Goal: Task Accomplishment & Management: Complete application form

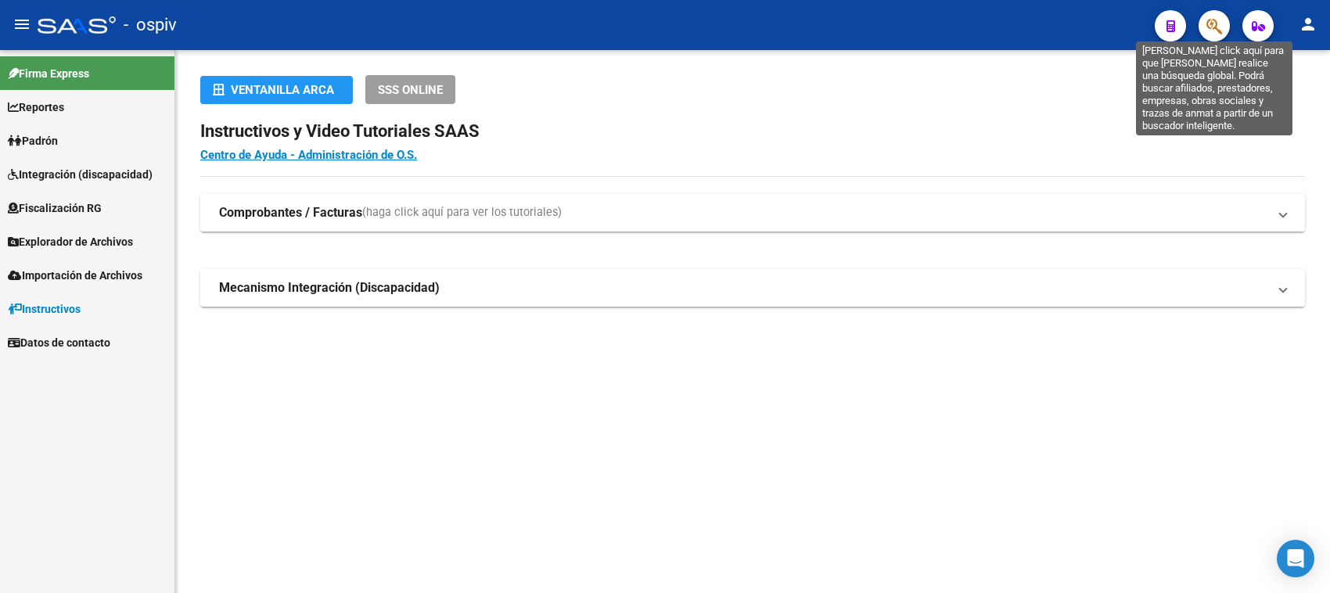
click at [1206, 21] on icon "button" at bounding box center [1214, 26] width 16 height 18
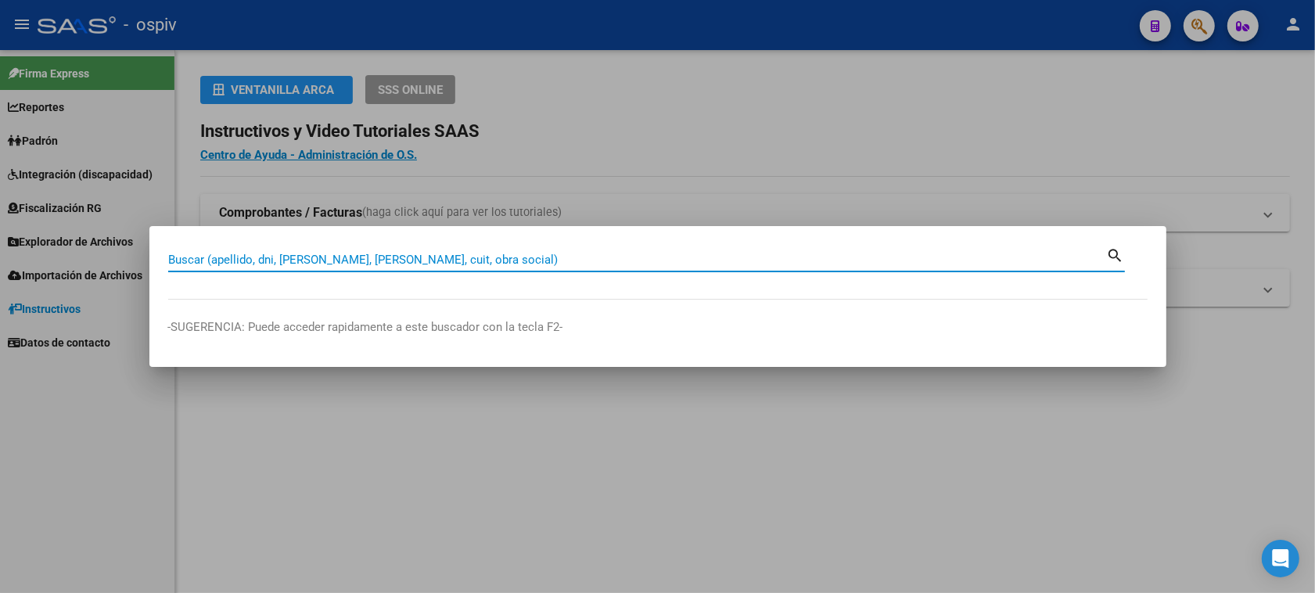
paste input "35759910"
type input "35759910"
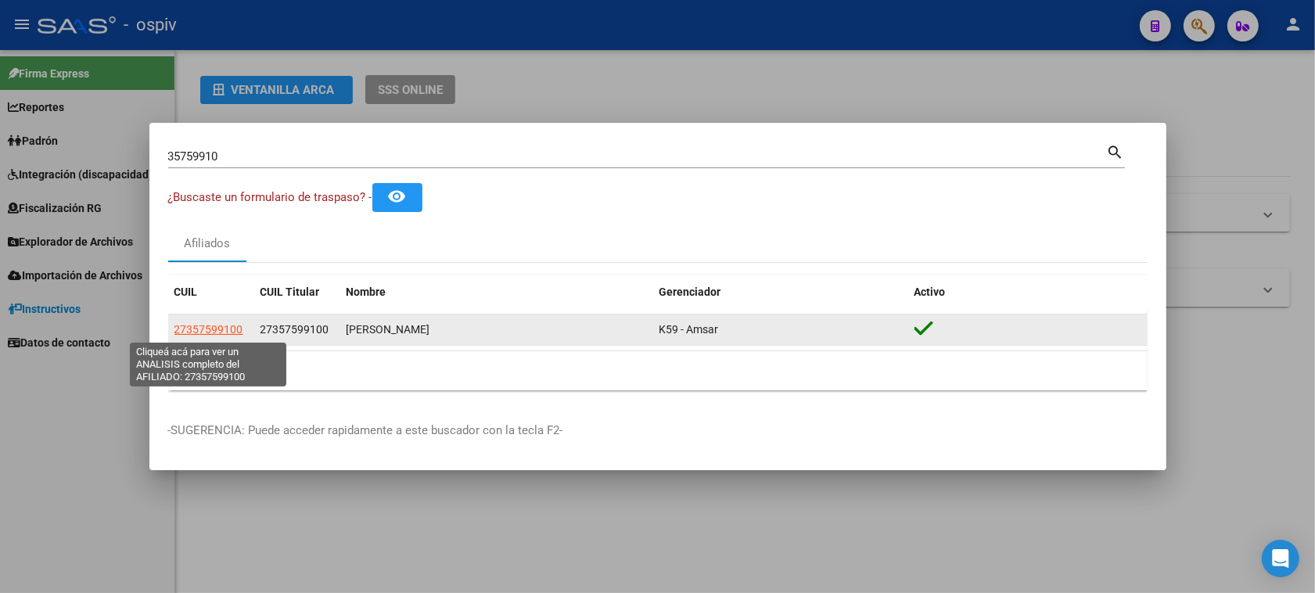
click at [217, 330] on span "27357599100" at bounding box center [208, 329] width 69 height 13
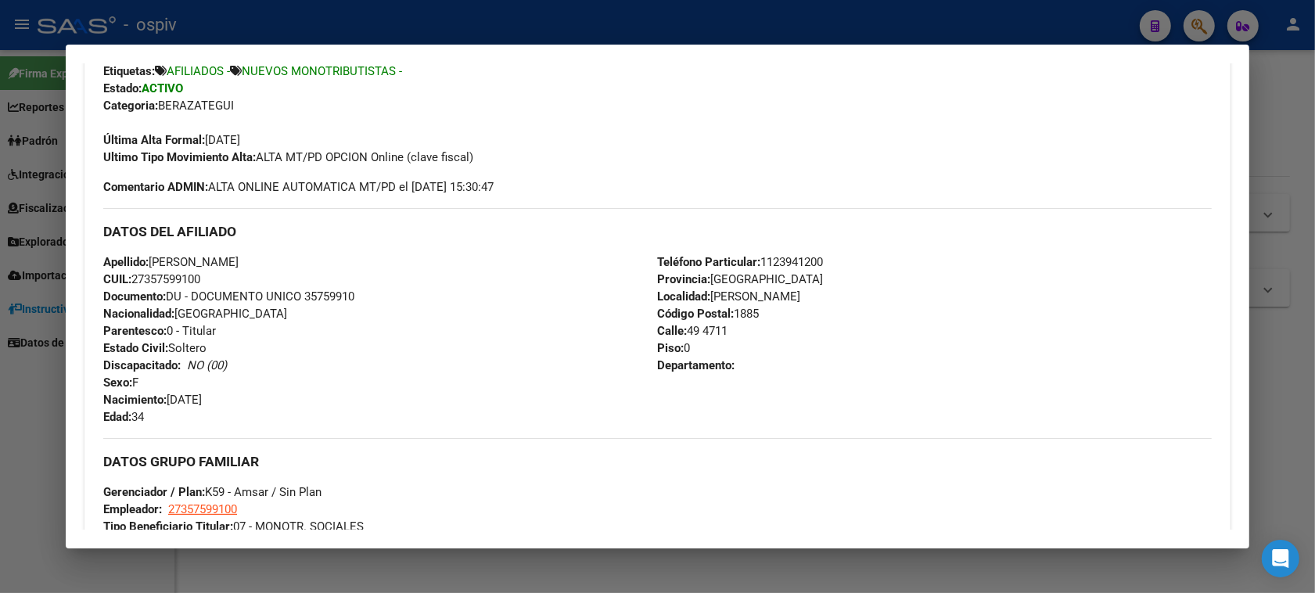
scroll to position [293, 0]
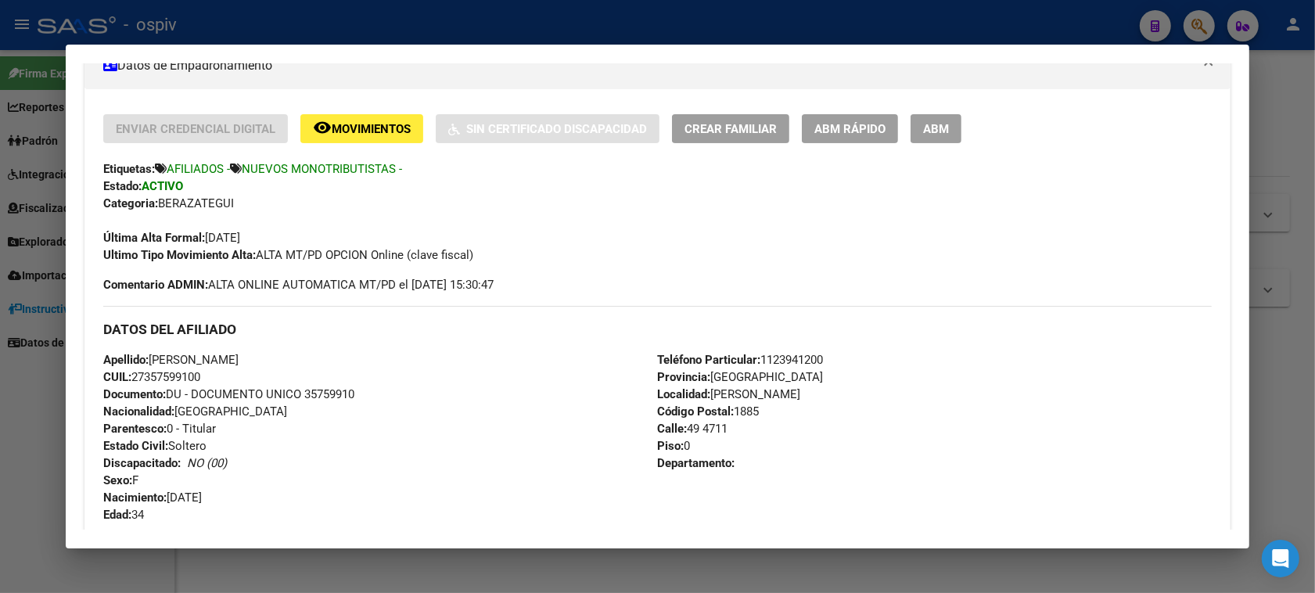
drag, startPoint x: 1194, startPoint y: 20, endPoint x: 741, endPoint y: 36, distance: 453.1
click at [1194, 20] on div at bounding box center [657, 296] width 1315 height 593
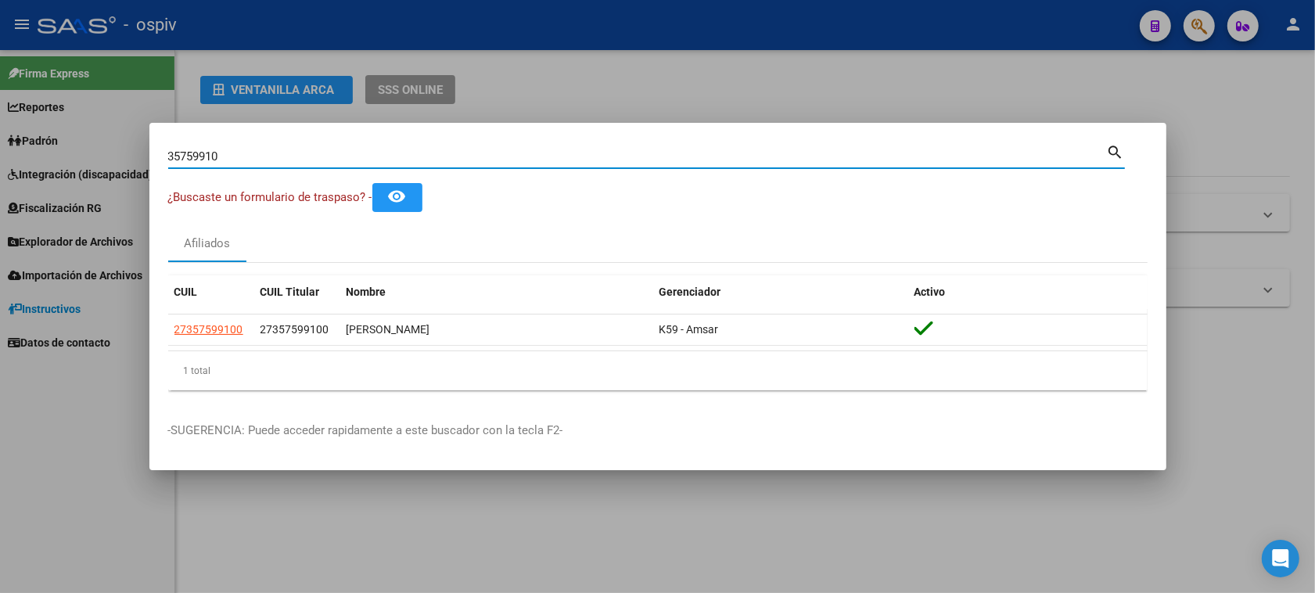
drag, startPoint x: 243, startPoint y: 155, endPoint x: 0, endPoint y: 96, distance: 250.2
click at [0, 96] on div "35759910 Buscar (apellido, dni, cuil, nro traspaso, cuit, obra social) search ¿…" at bounding box center [657, 296] width 1315 height 593
paste input "38050993"
type input "38050993"
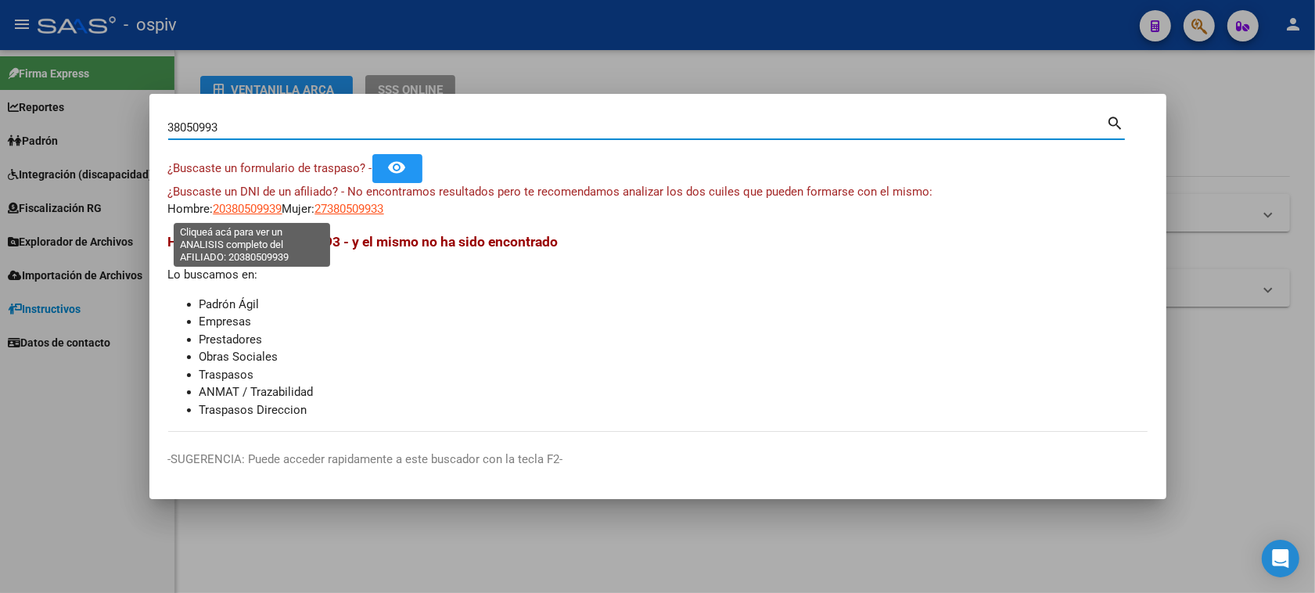
click at [259, 209] on span "20380509939" at bounding box center [248, 209] width 69 height 14
type textarea "20380509939"
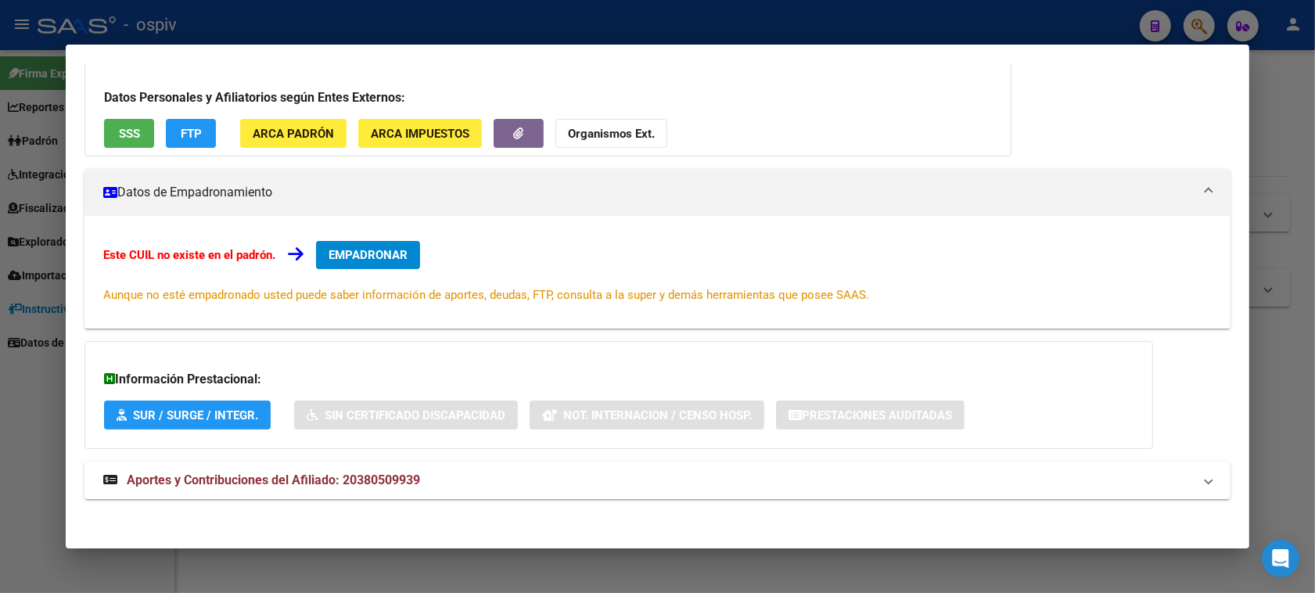
scroll to position [114, 0]
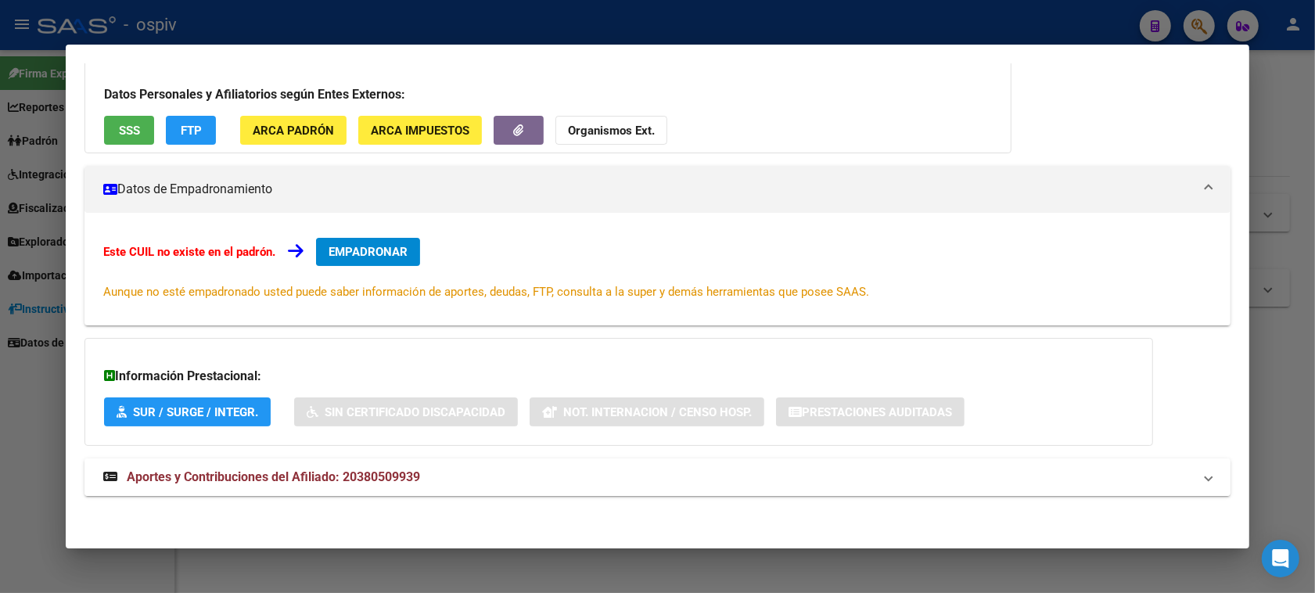
click at [220, 470] on span "Aportes y Contribuciones del Afiliado: 20380509939" at bounding box center [273, 476] width 293 height 15
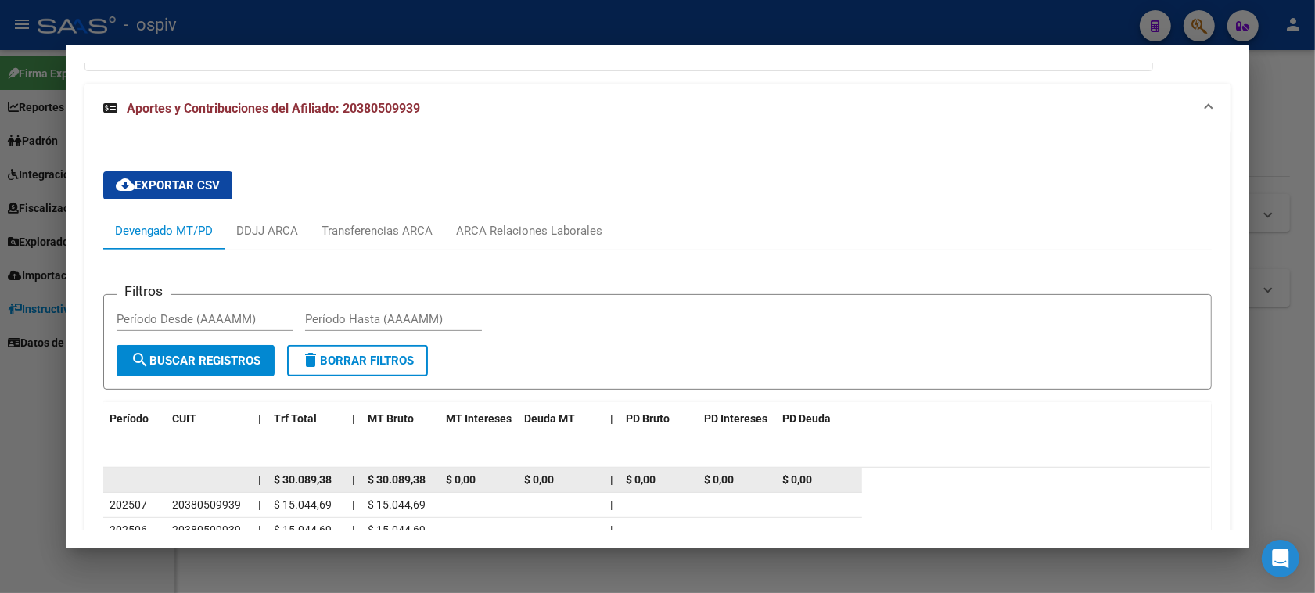
scroll to position [505, 0]
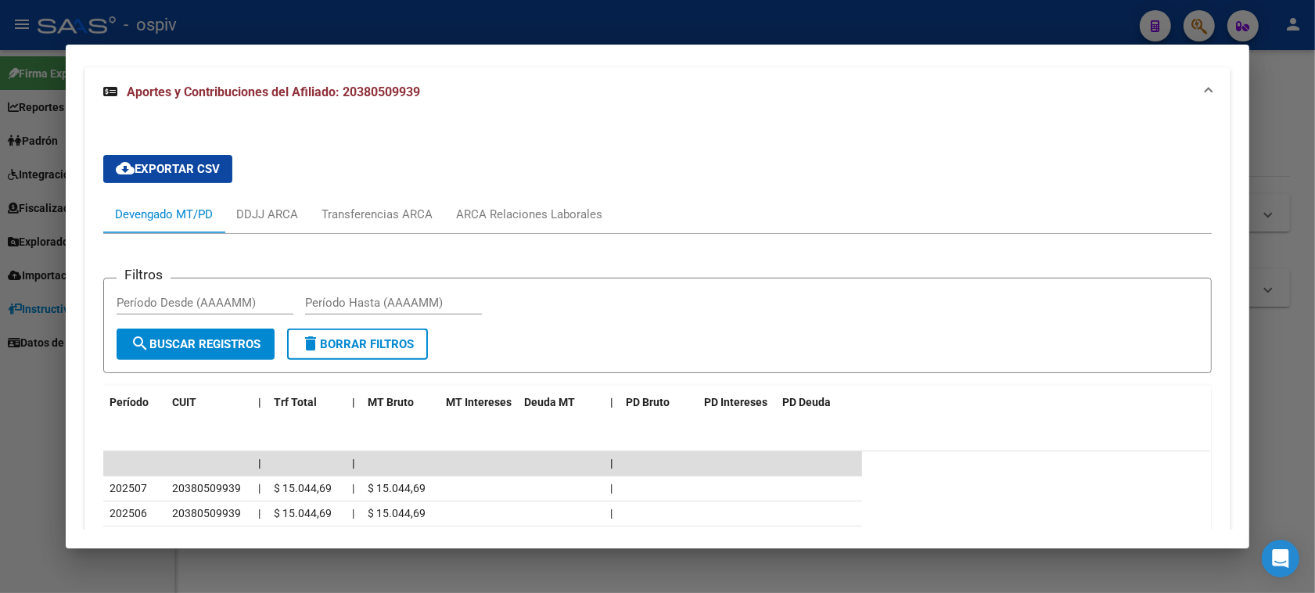
click at [1189, 24] on div at bounding box center [657, 296] width 1315 height 593
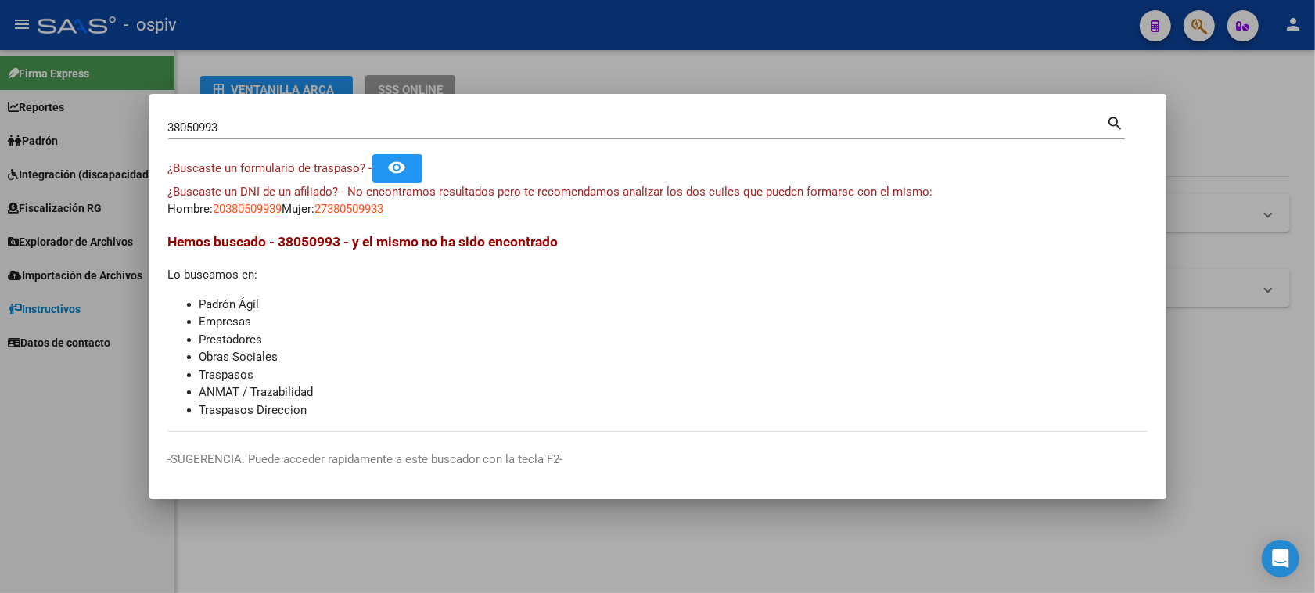
drag, startPoint x: 236, startPoint y: 118, endPoint x: 185, endPoint y: 137, distance: 54.2
click at [185, 137] on div "38050993 Buscar (apellido, dni, cuil, nro traspaso, cuit, obra social)" at bounding box center [637, 127] width 939 height 23
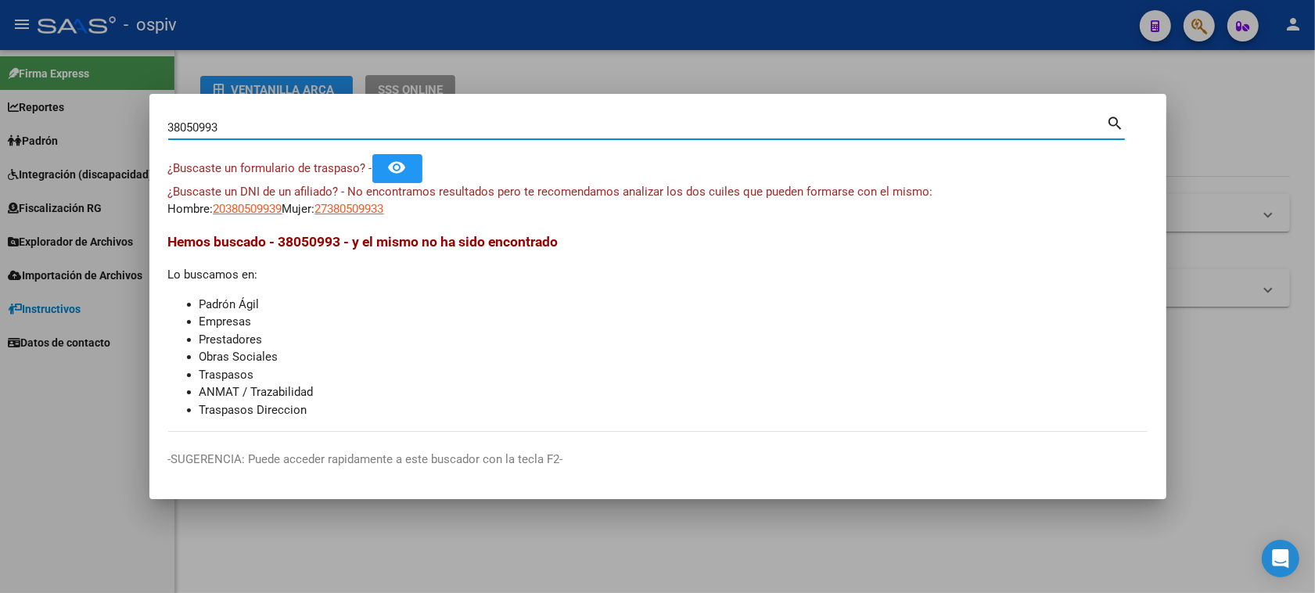
drag, startPoint x: 227, startPoint y: 127, endPoint x: 104, endPoint y: 117, distance: 123.2
click at [104, 117] on div "38050993 Buscar (apellido, dni, cuil, nro traspaso, cuit, obra social) search ¿…" at bounding box center [657, 296] width 1315 height 593
paste input "46625129"
type input "46625129"
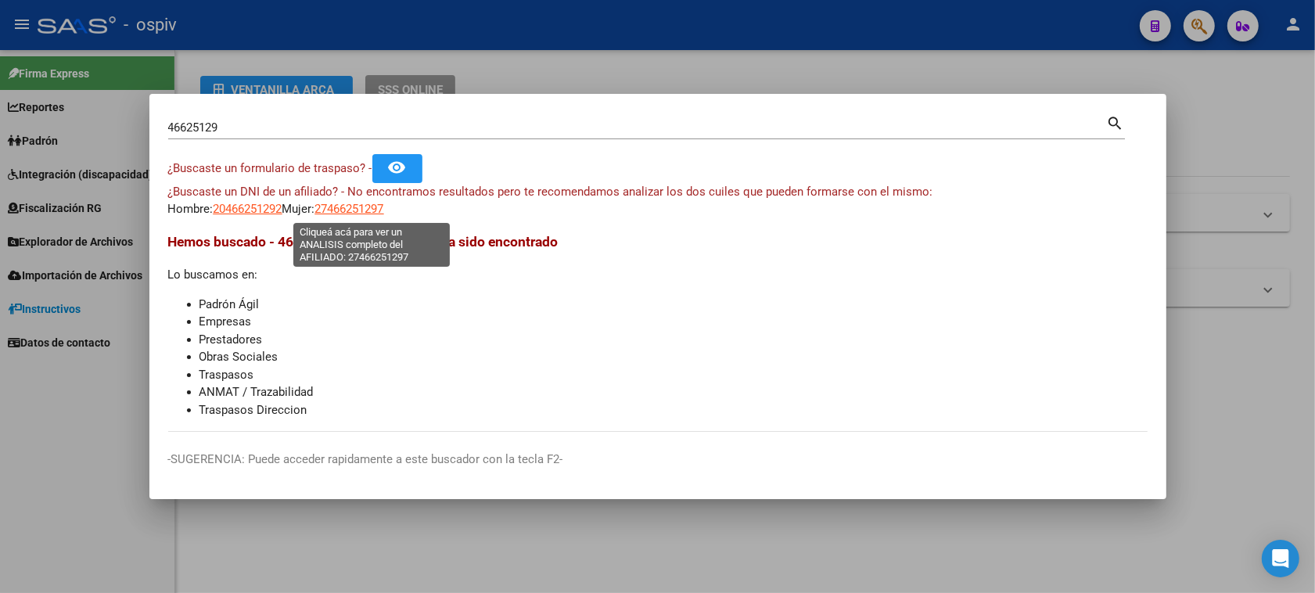
click at [350, 207] on span "27466251297" at bounding box center [349, 209] width 69 height 14
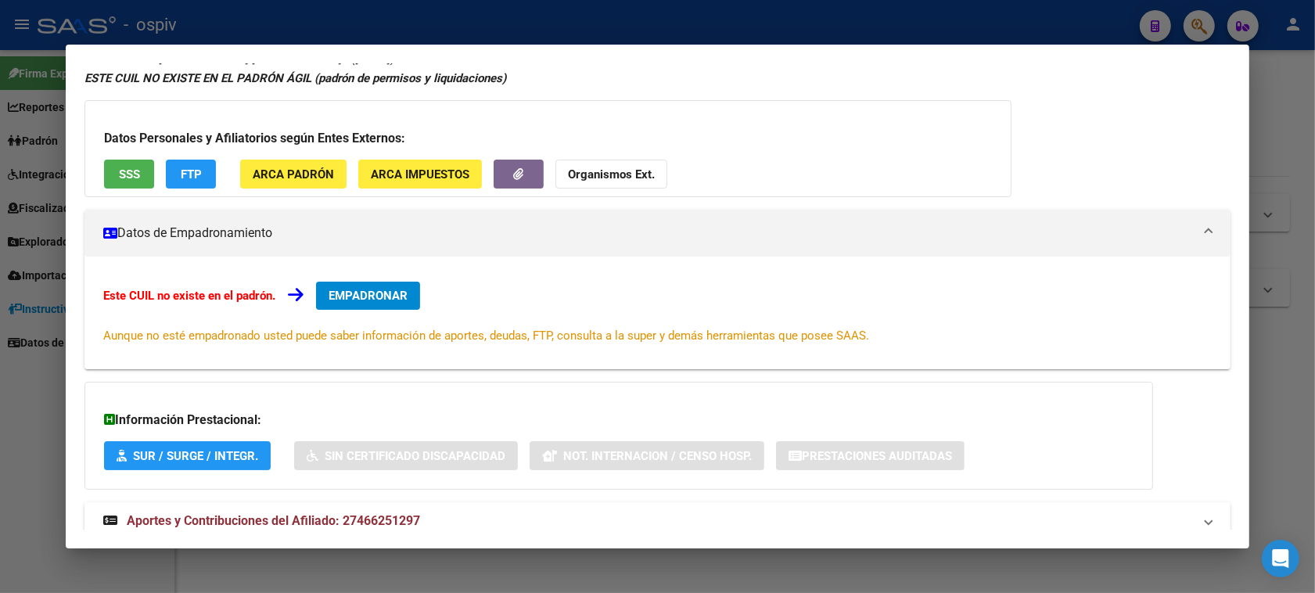
scroll to position [114, 0]
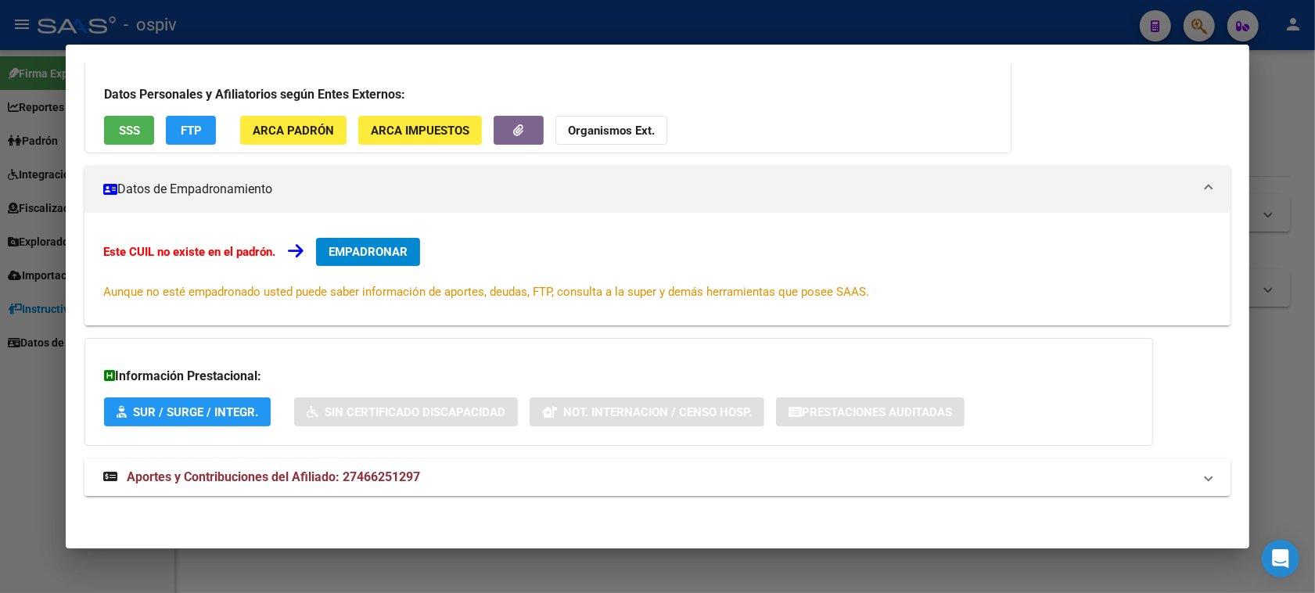
click at [268, 479] on span "Aportes y Contribuciones del Afiliado: 27466251297" at bounding box center [273, 476] width 293 height 15
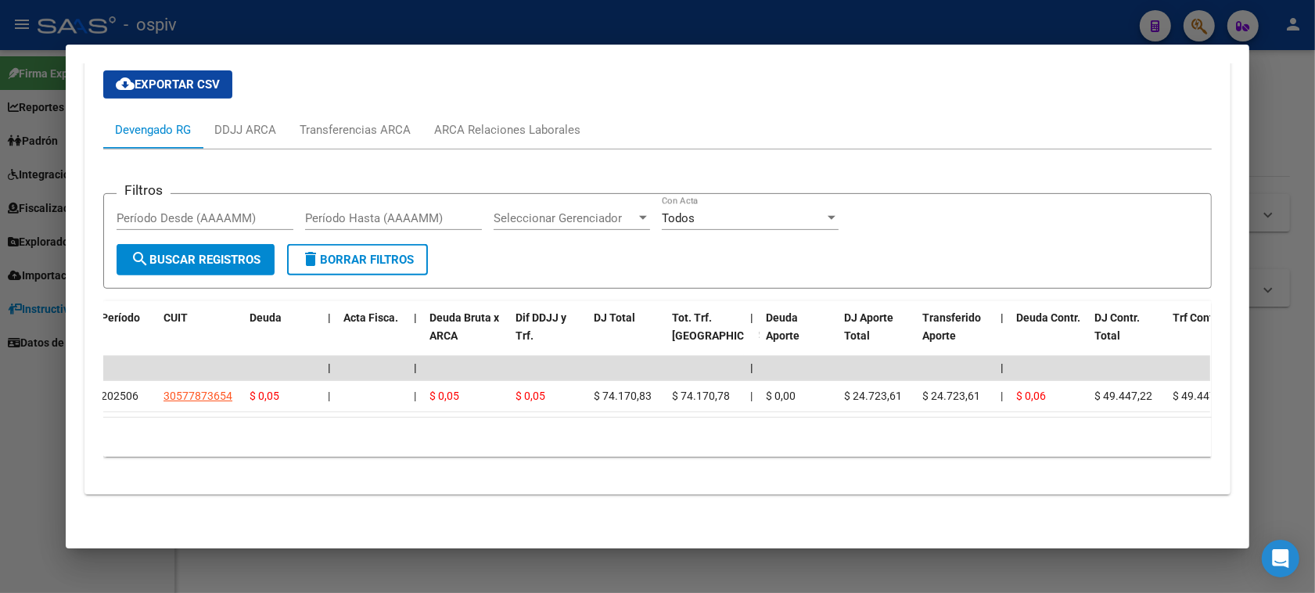
scroll to position [0, 14]
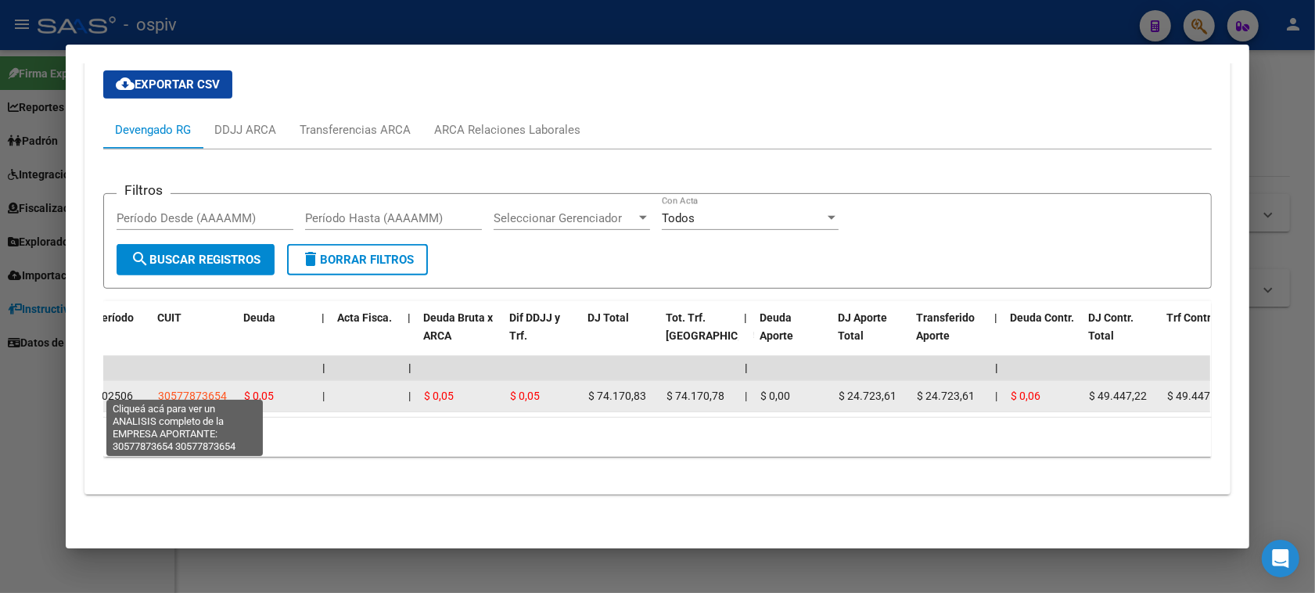
click at [196, 391] on span "30577873654" at bounding box center [192, 396] width 69 height 13
type textarea "30577873654"
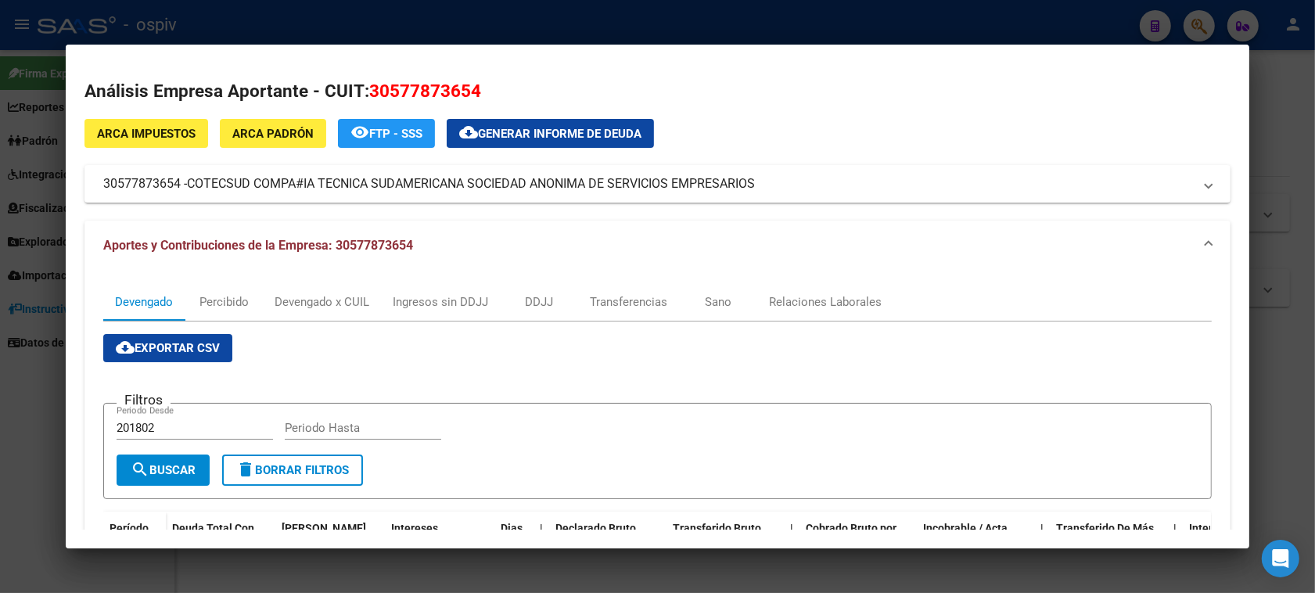
click at [1194, 24] on div at bounding box center [657, 296] width 1315 height 593
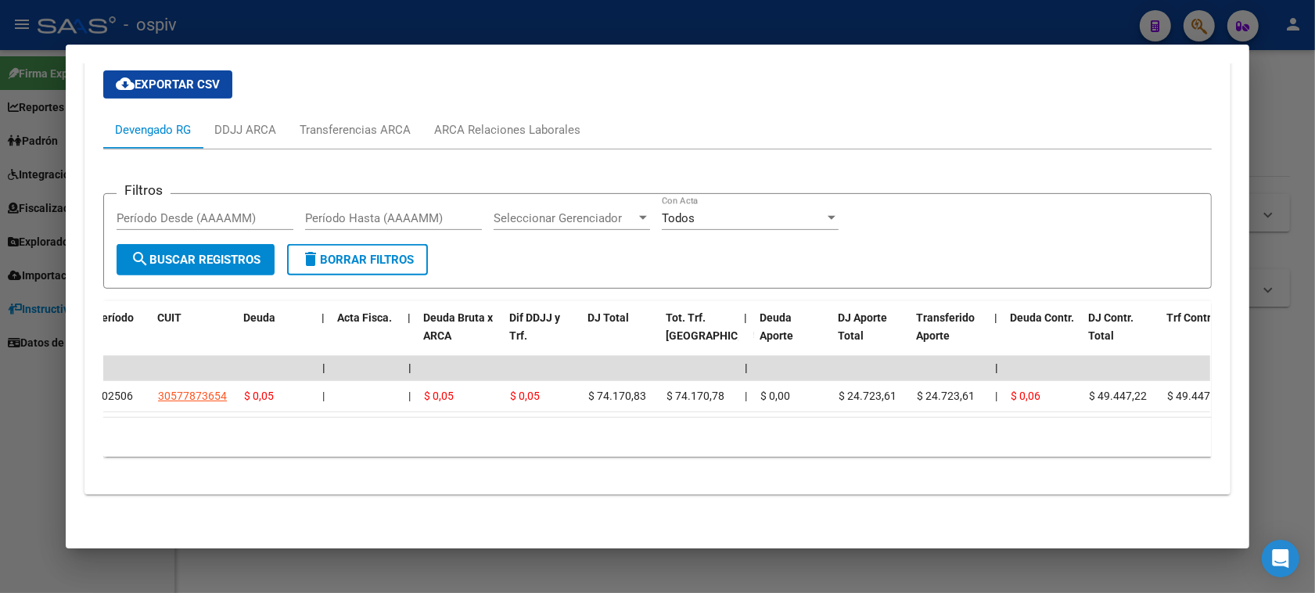
drag, startPoint x: 1187, startPoint y: 20, endPoint x: 1172, endPoint y: 49, distance: 32.5
click at [1185, 22] on div at bounding box center [657, 296] width 1315 height 593
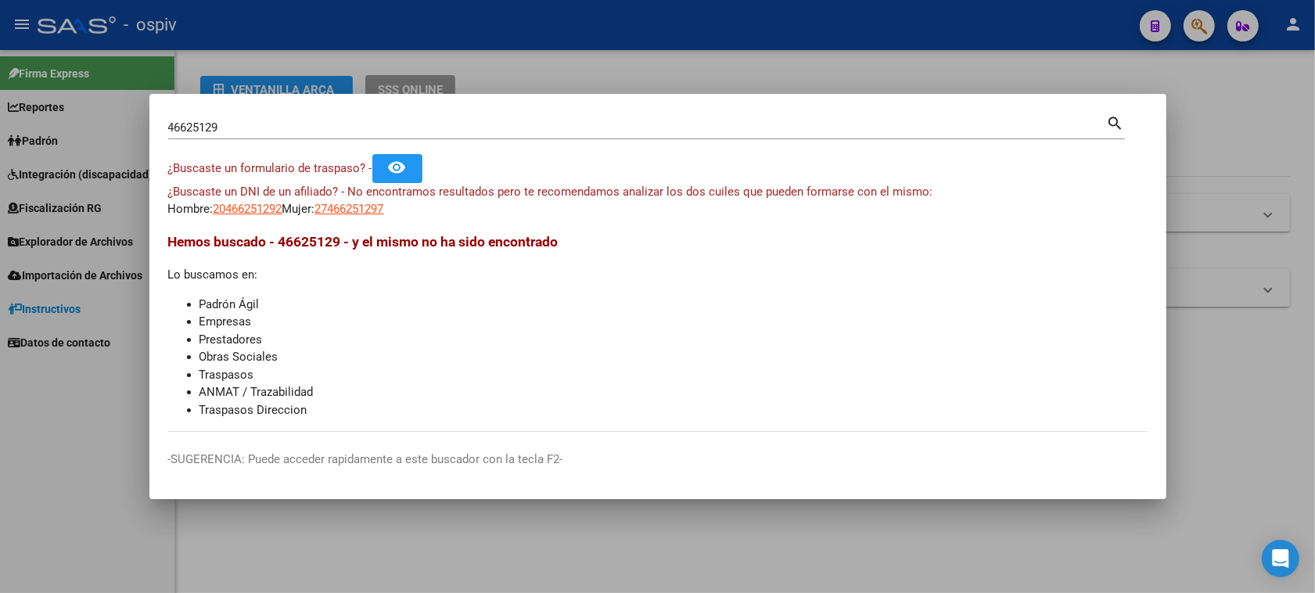
drag, startPoint x: 259, startPoint y: 110, endPoint x: 247, endPoint y: 112, distance: 11.8
click at [247, 112] on mat-dialog-container "46625129 Buscar (apellido, dni, cuil, nro traspaso, cuit, obra social) search ¿…" at bounding box center [657, 296] width 1017 height 405
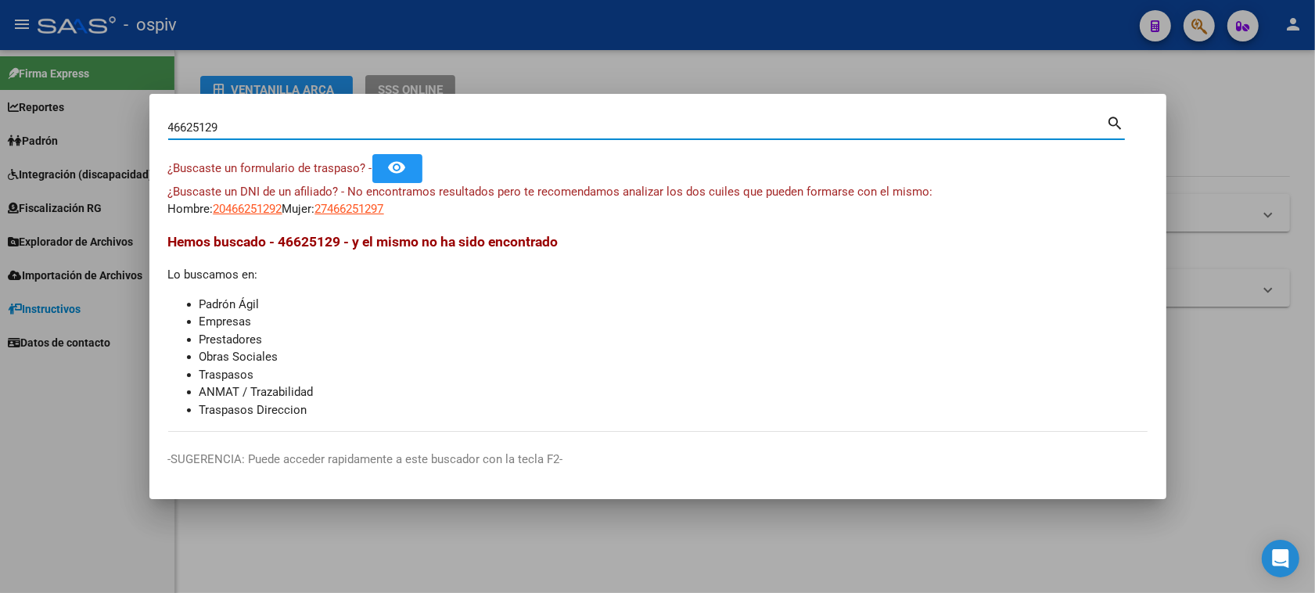
drag, startPoint x: 88, startPoint y: 116, endPoint x: 47, endPoint y: 116, distance: 41.5
click at [47, 116] on div "46625129 Buscar (apellido, dni, cuil, nro traspaso, cuit, obra social) search ¿…" at bounding box center [657, 296] width 1315 height 593
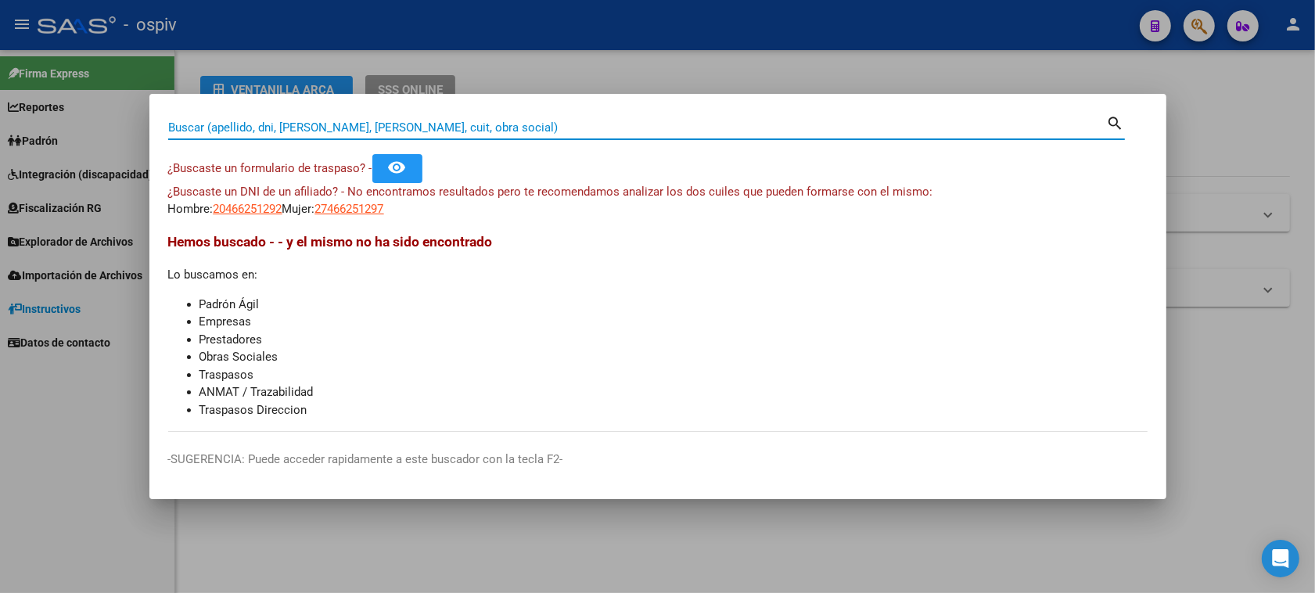
paste input "20879234"
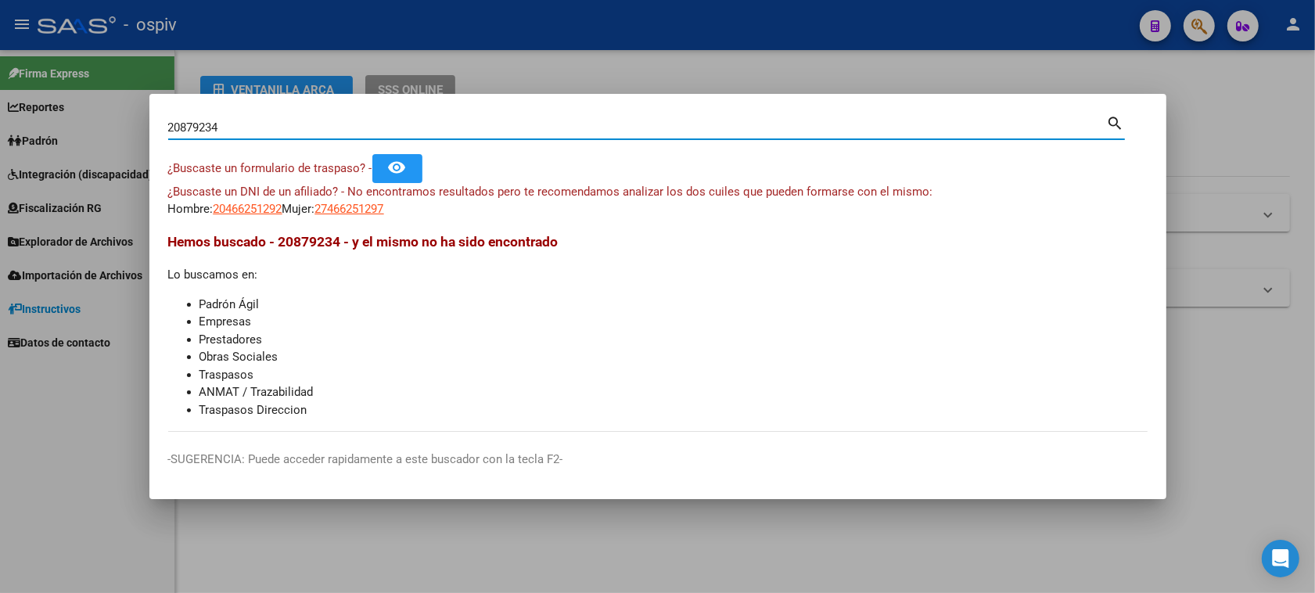
type input "20879234"
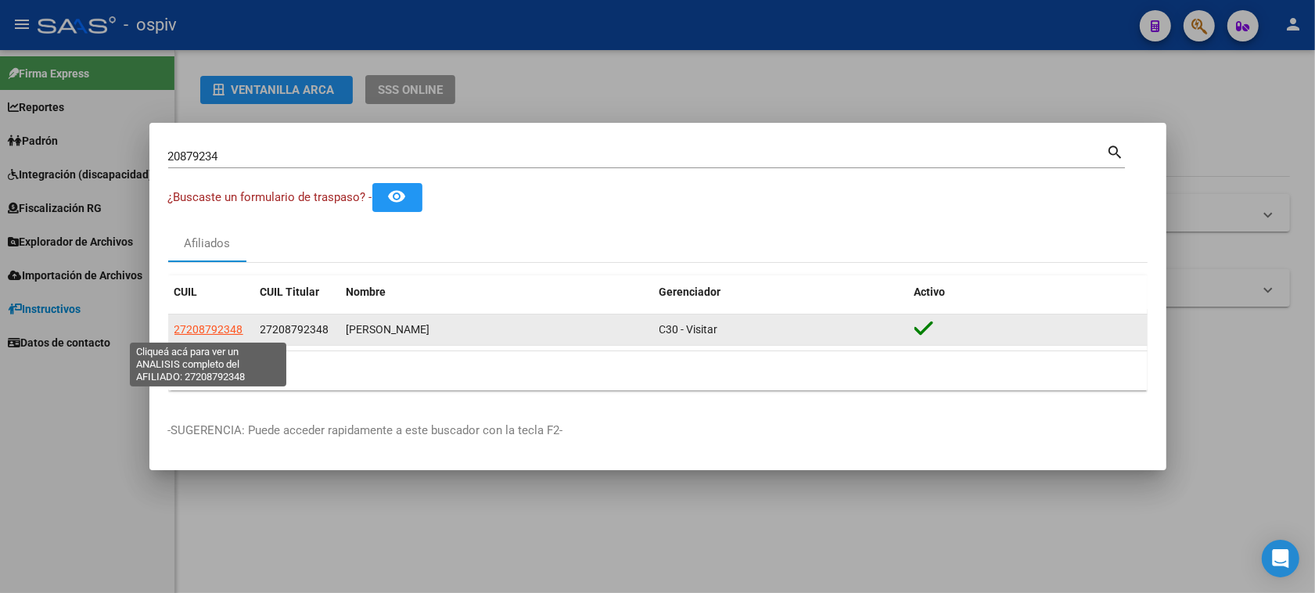
click at [212, 329] on span "27208792348" at bounding box center [208, 329] width 69 height 13
type textarea "27208792348"
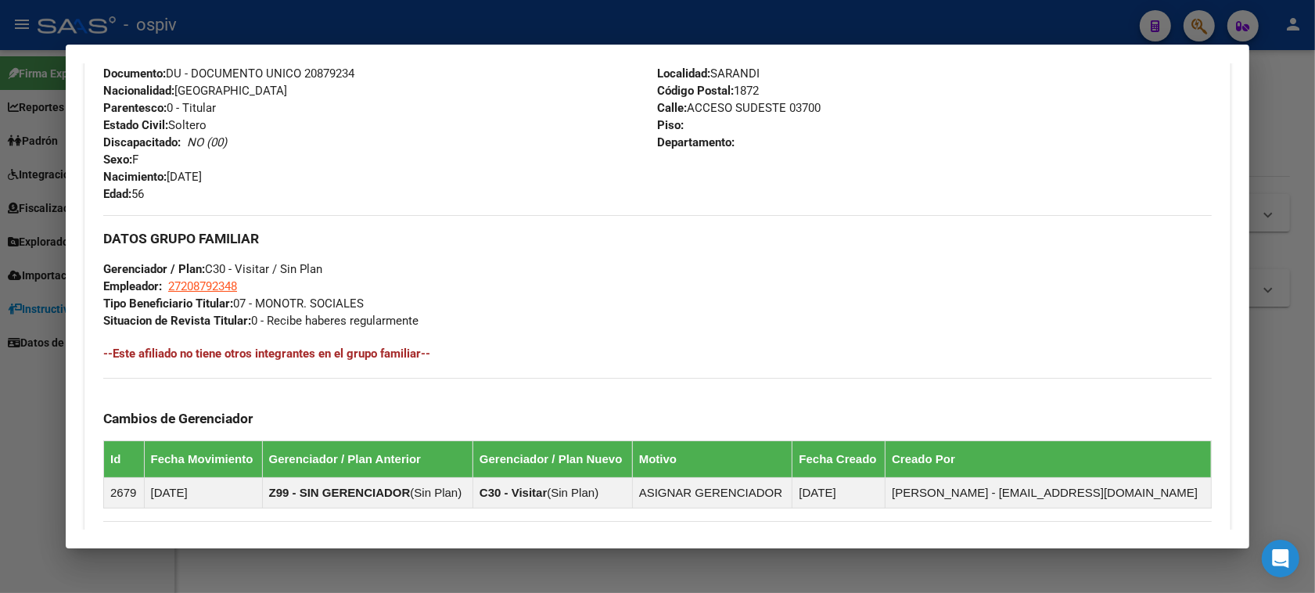
scroll to position [626, 0]
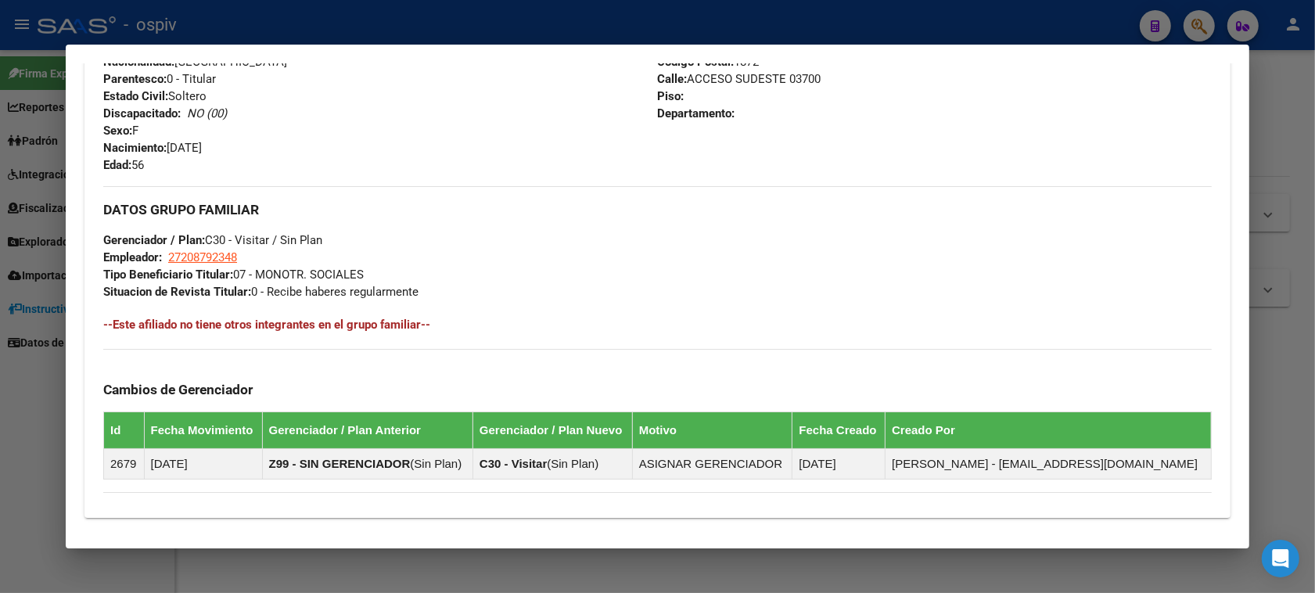
click at [1194, 18] on div at bounding box center [657, 296] width 1315 height 593
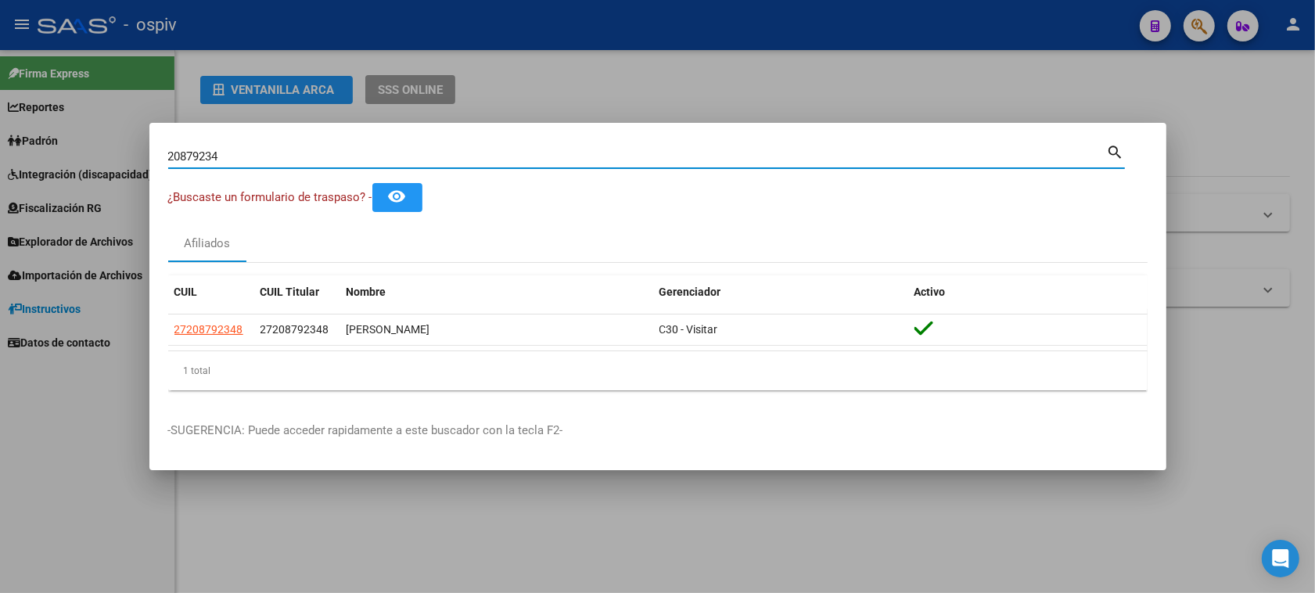
drag, startPoint x: 249, startPoint y: 160, endPoint x: 56, endPoint y: 149, distance: 192.7
click at [56, 149] on div "20879234 Buscar (apellido, dni, cuil, nro traspaso, cuit, obra social) search ¿…" at bounding box center [657, 296] width 1315 height 593
type input "26050227"
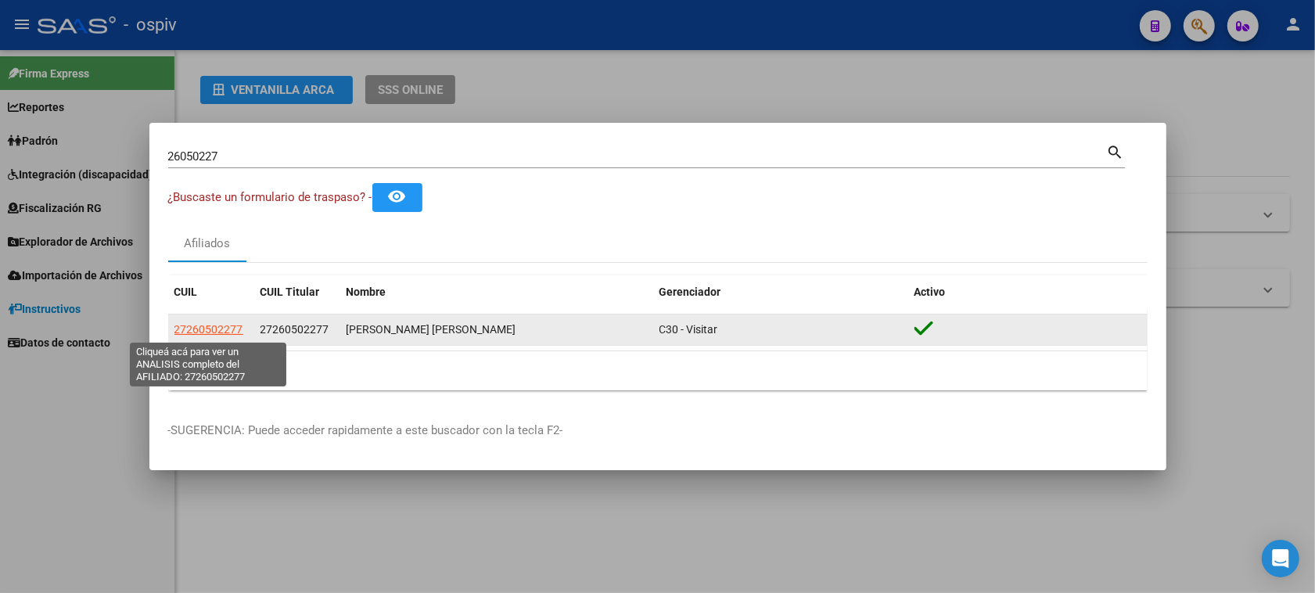
click at [194, 329] on span "27260502277" at bounding box center [208, 329] width 69 height 13
type textarea "27260502277"
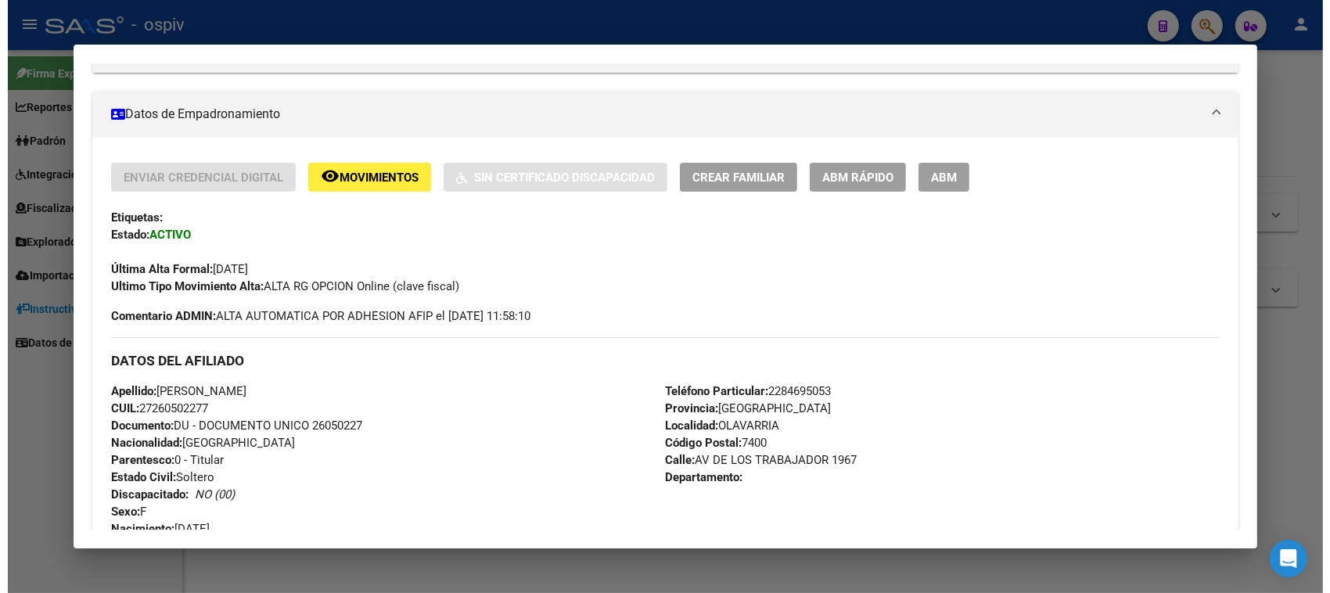
scroll to position [293, 0]
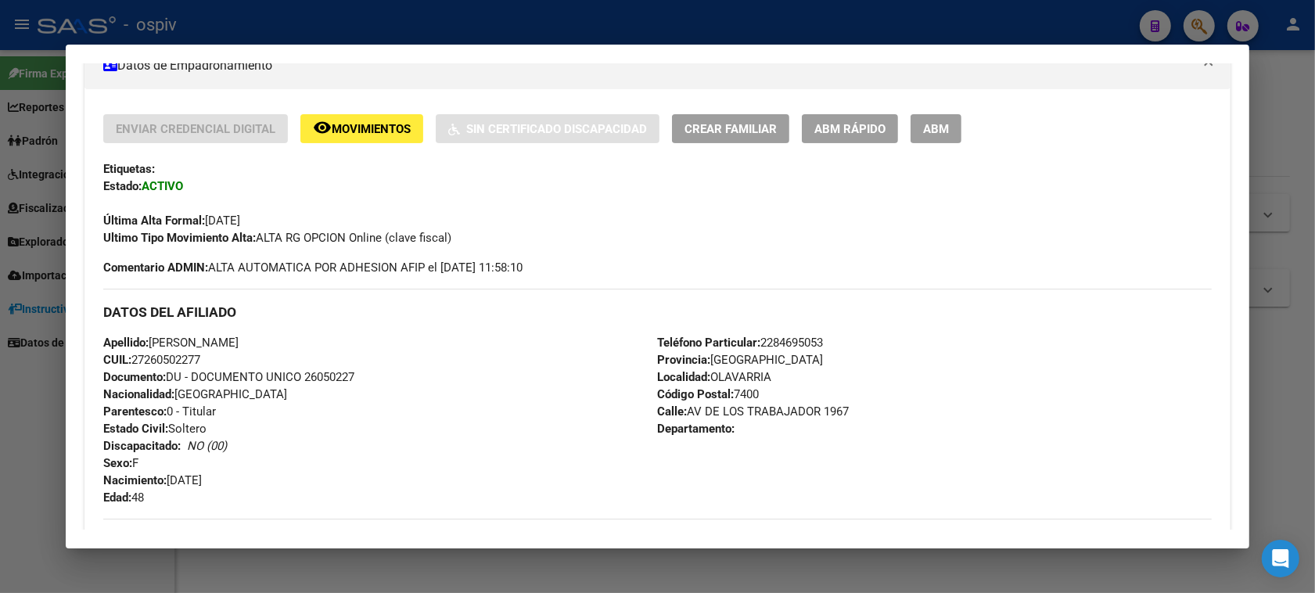
drag, startPoint x: 937, startPoint y: 125, endPoint x: 911, endPoint y: 201, distance: 80.1
click at [937, 125] on span "ABM" at bounding box center [936, 129] width 26 height 14
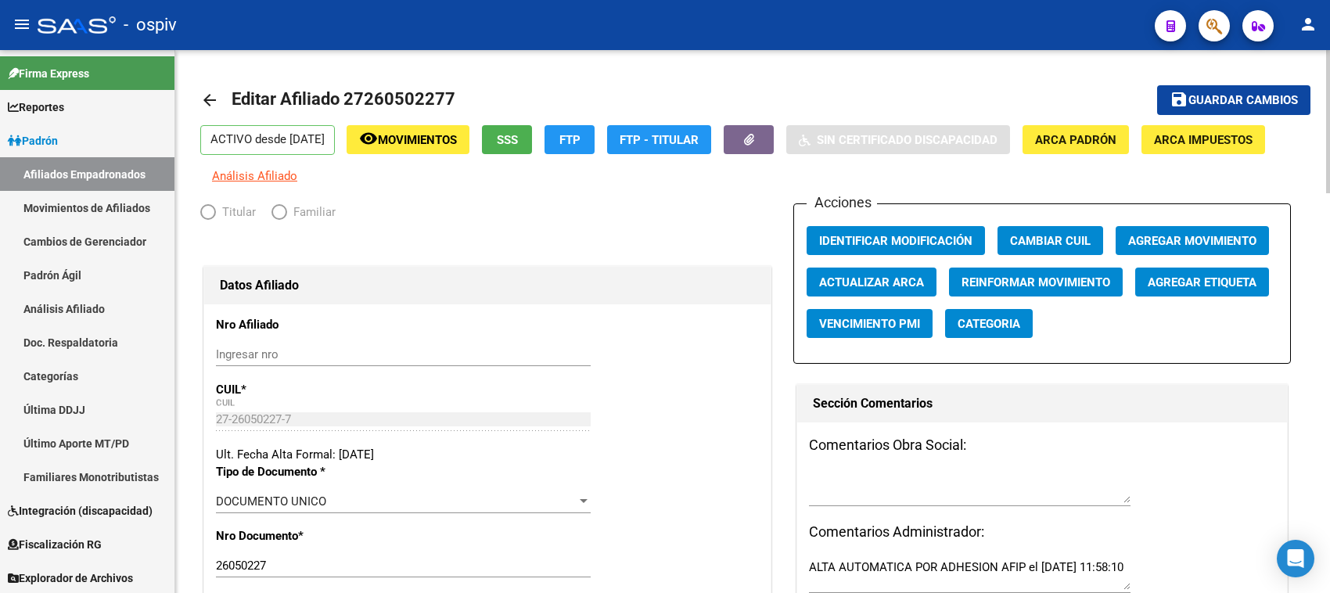
radio input "true"
type input "30-53137607-9"
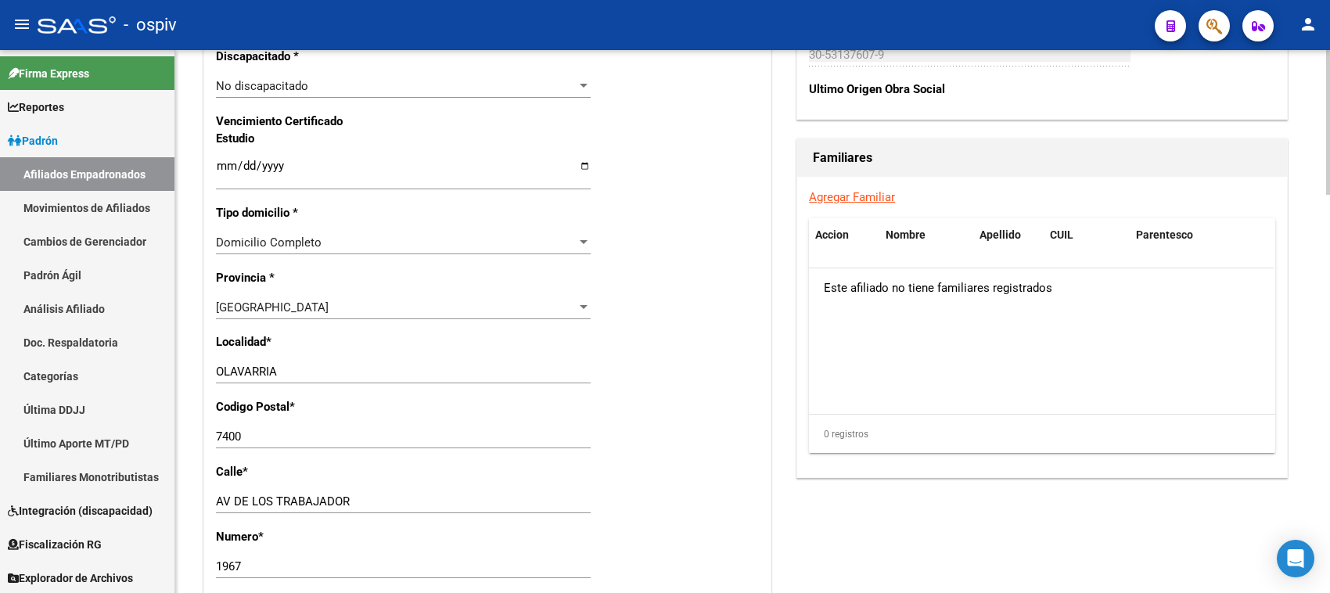
scroll to position [1075, 0]
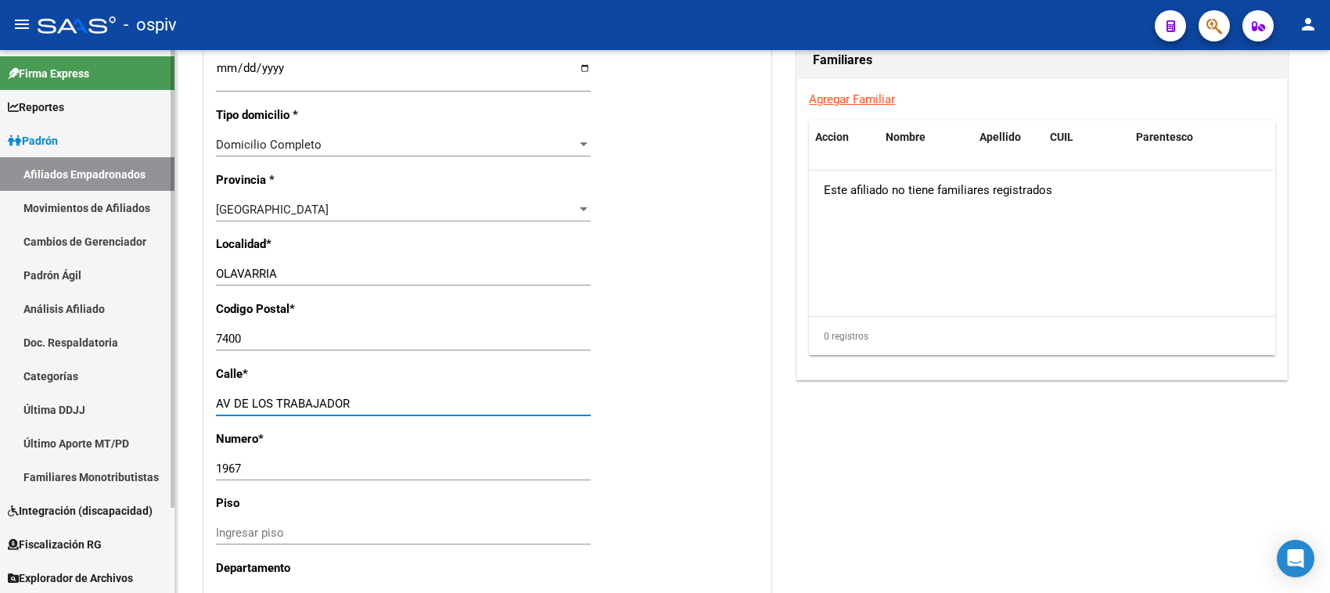
drag, startPoint x: 399, startPoint y: 397, endPoint x: 0, endPoint y: 348, distance: 401.8
click at [0, 348] on mat-sidenav-container "Firma Express Reportes Padrón Traspasos x O.S. Traspasos x Gerenciador Traspaso…" at bounding box center [665, 321] width 1330 height 543
type input "chacabuco"
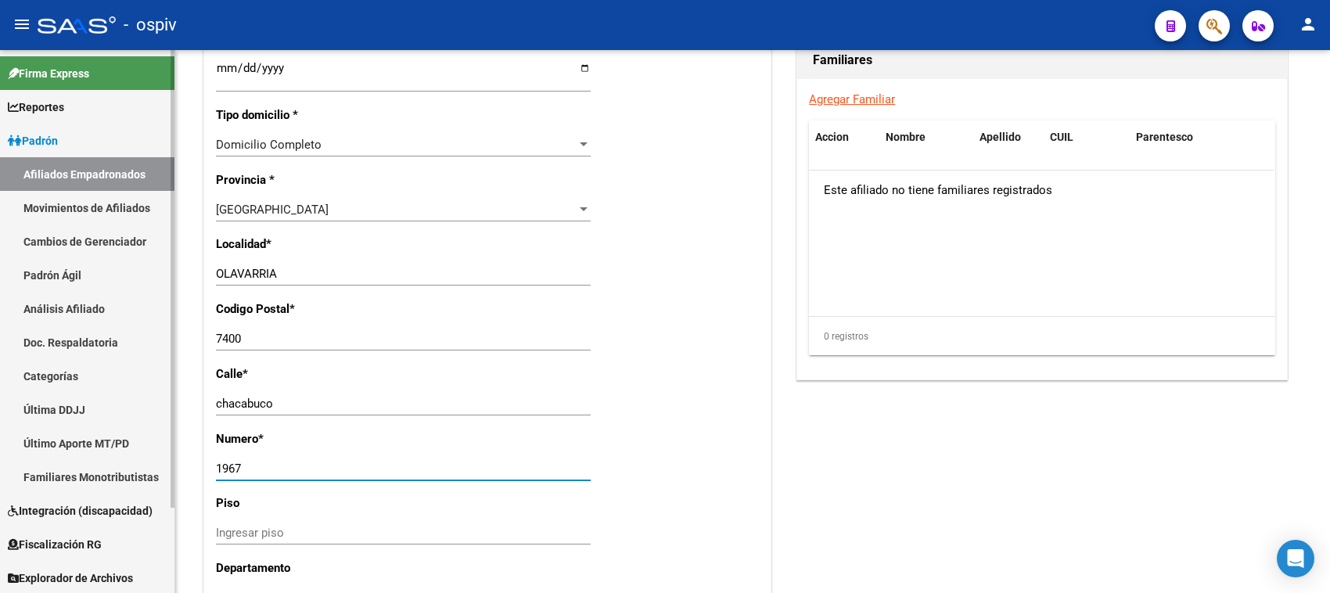
drag, startPoint x: 204, startPoint y: 463, endPoint x: 151, endPoint y: 460, distance: 53.3
click at [151, 460] on mat-sidenav-container "Firma Express Reportes Padrón Traspasos x O.S. Traspasos x Gerenciador Traspaso…" at bounding box center [665, 321] width 1330 height 543
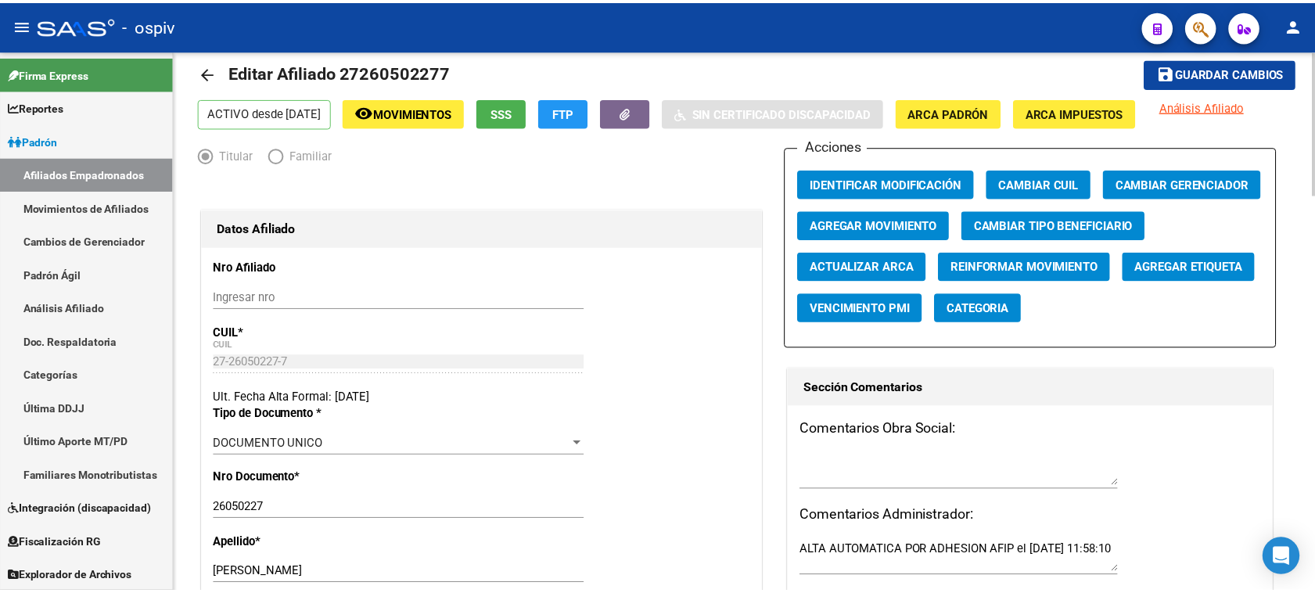
scroll to position [0, 0]
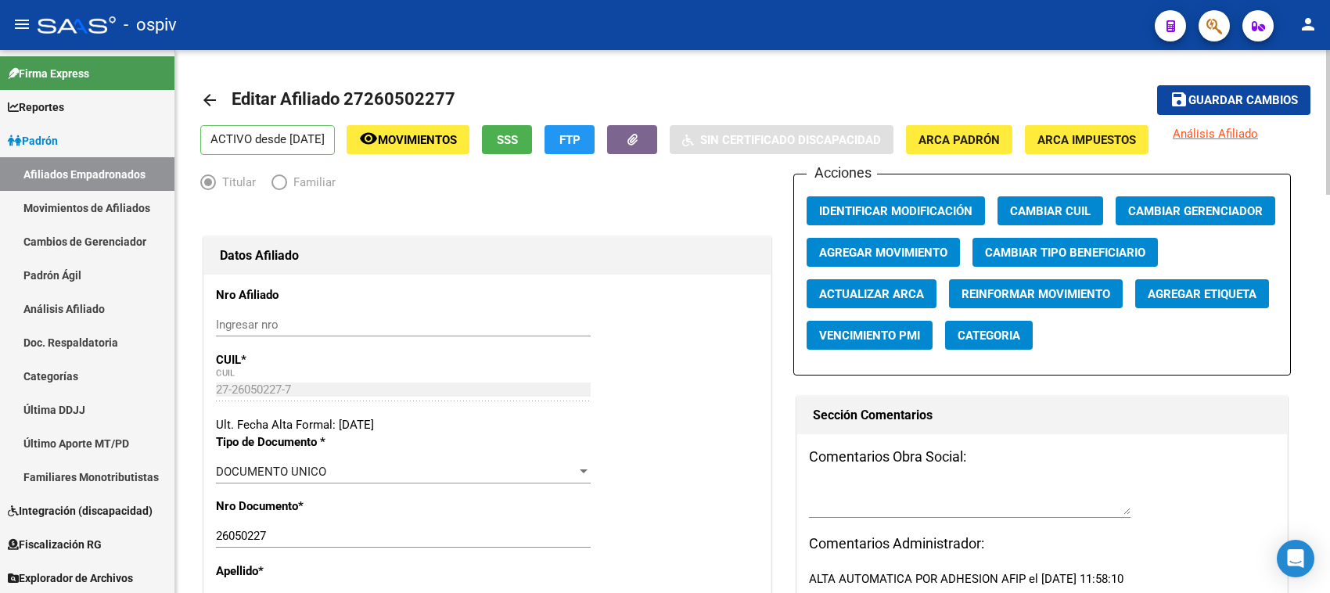
type input "4772"
click at [1234, 99] on span "Guardar cambios" at bounding box center [1243, 101] width 110 height 14
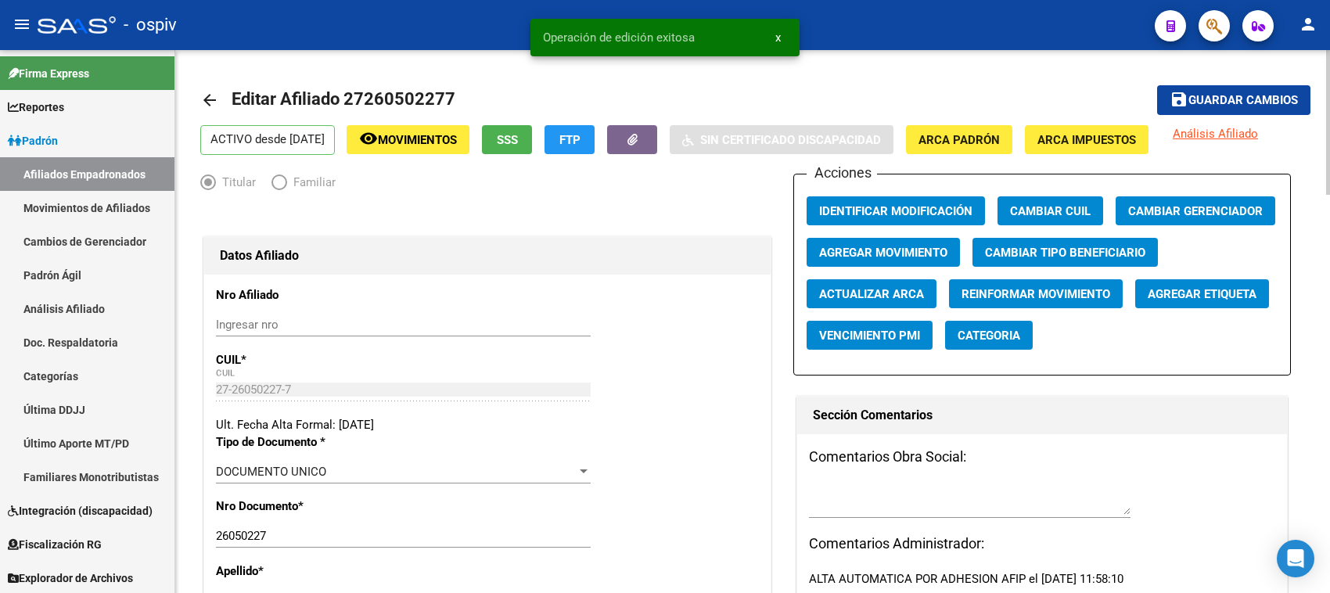
click at [1211, 302] on button "Agregar Etiqueta" at bounding box center [1202, 293] width 134 height 29
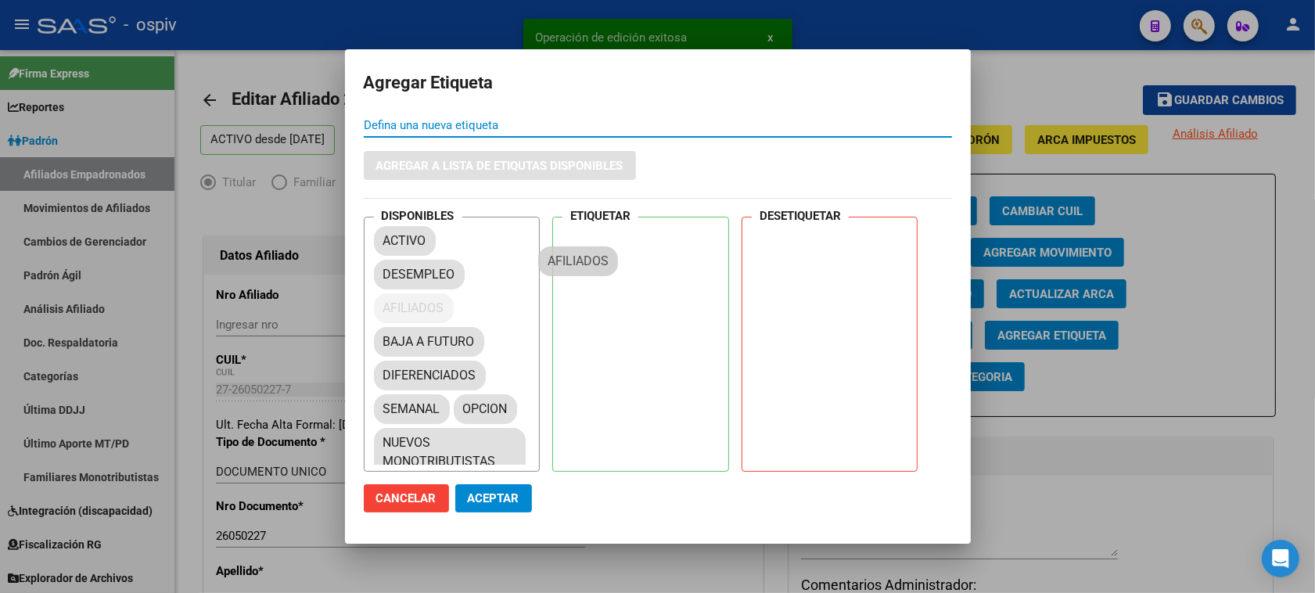
drag, startPoint x: 395, startPoint y: 303, endPoint x: 576, endPoint y: 245, distance: 190.0
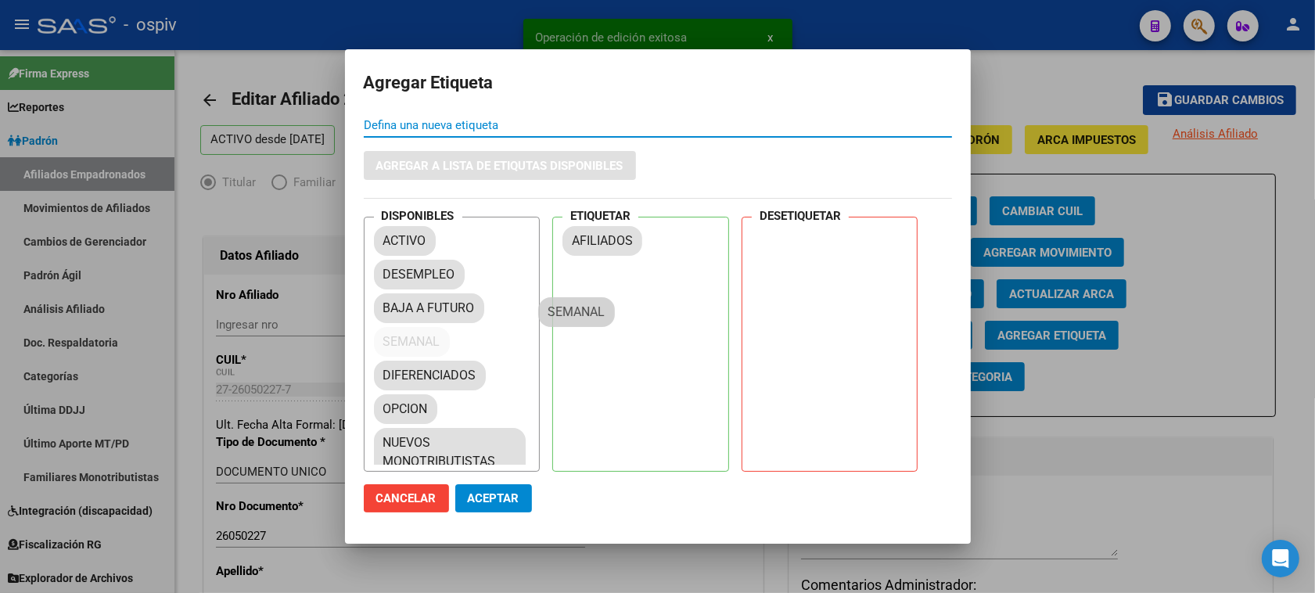
drag, startPoint x: 396, startPoint y: 390, endPoint x: 573, endPoint y: 303, distance: 196.6
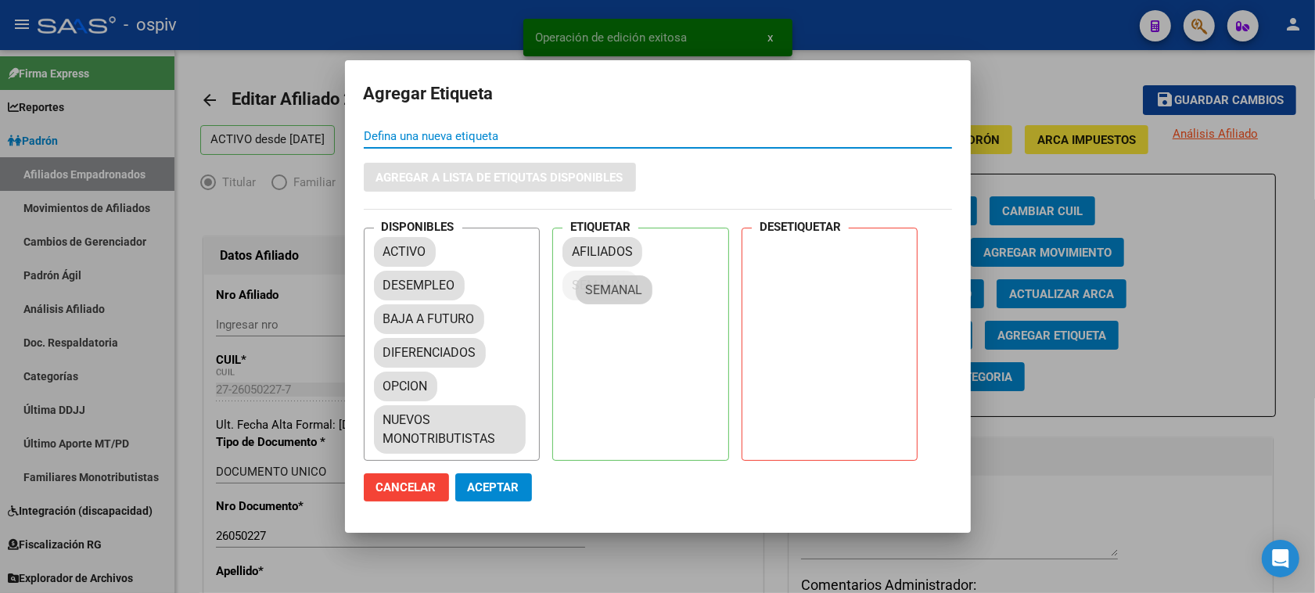
drag, startPoint x: 471, startPoint y: 337, endPoint x: 636, endPoint y: 287, distance: 172.5
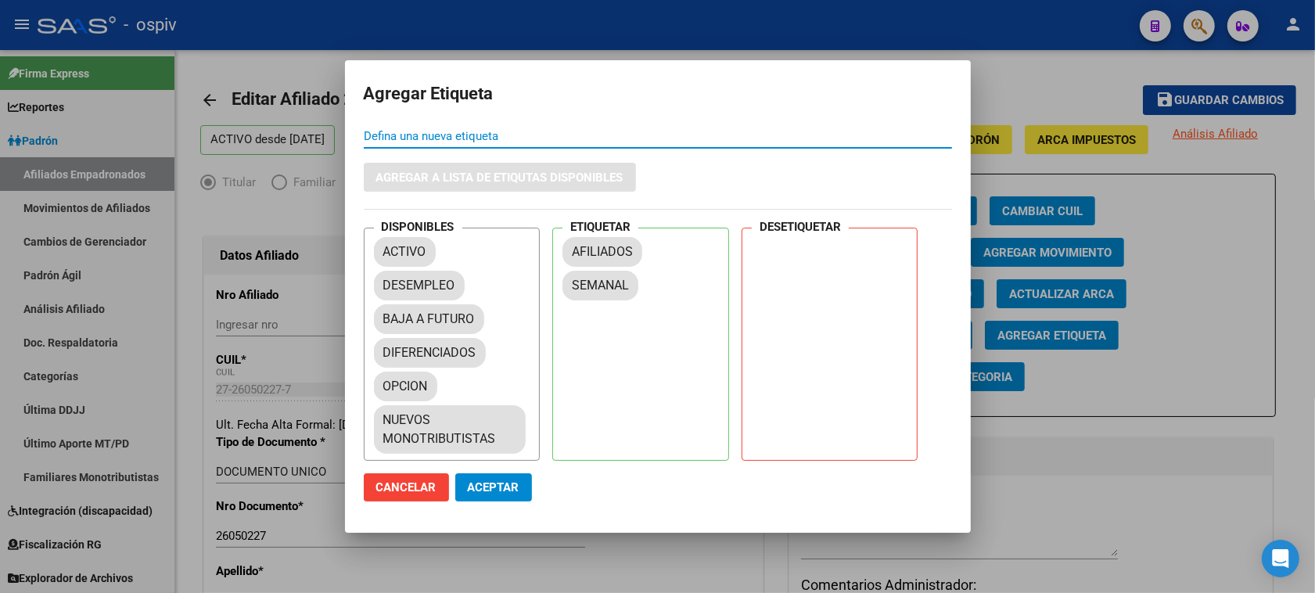
click at [490, 482] on span "Aceptar" at bounding box center [494, 487] width 52 height 14
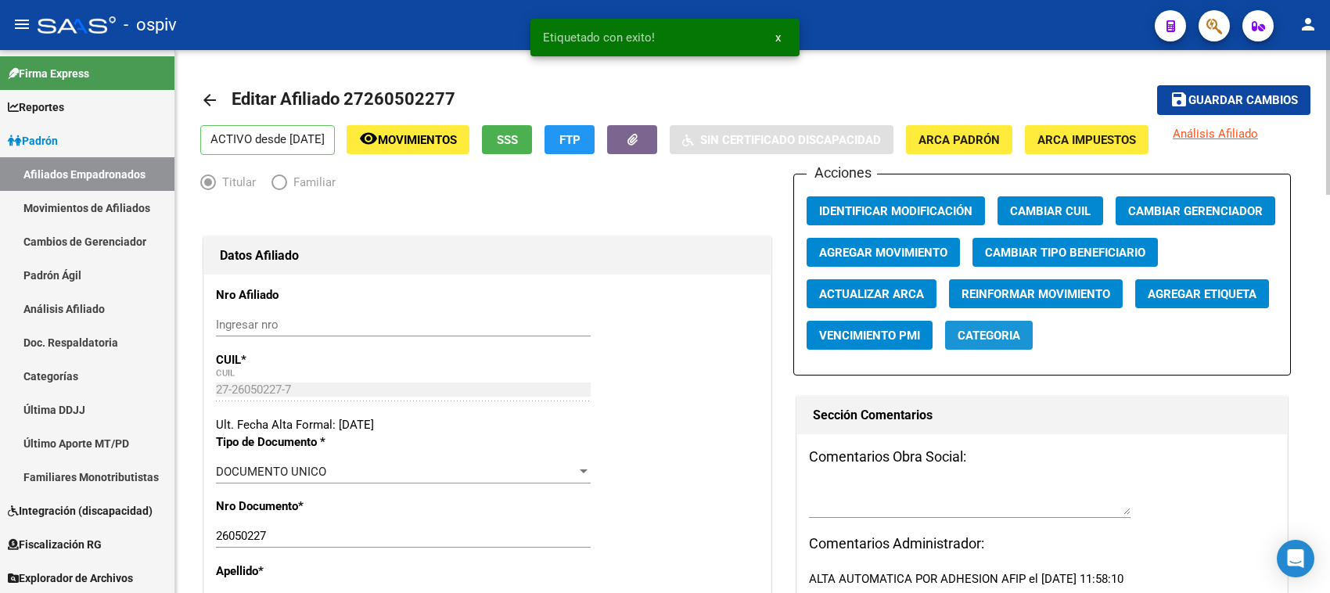
click at [1000, 337] on span "Categoria" at bounding box center [988, 336] width 63 height 14
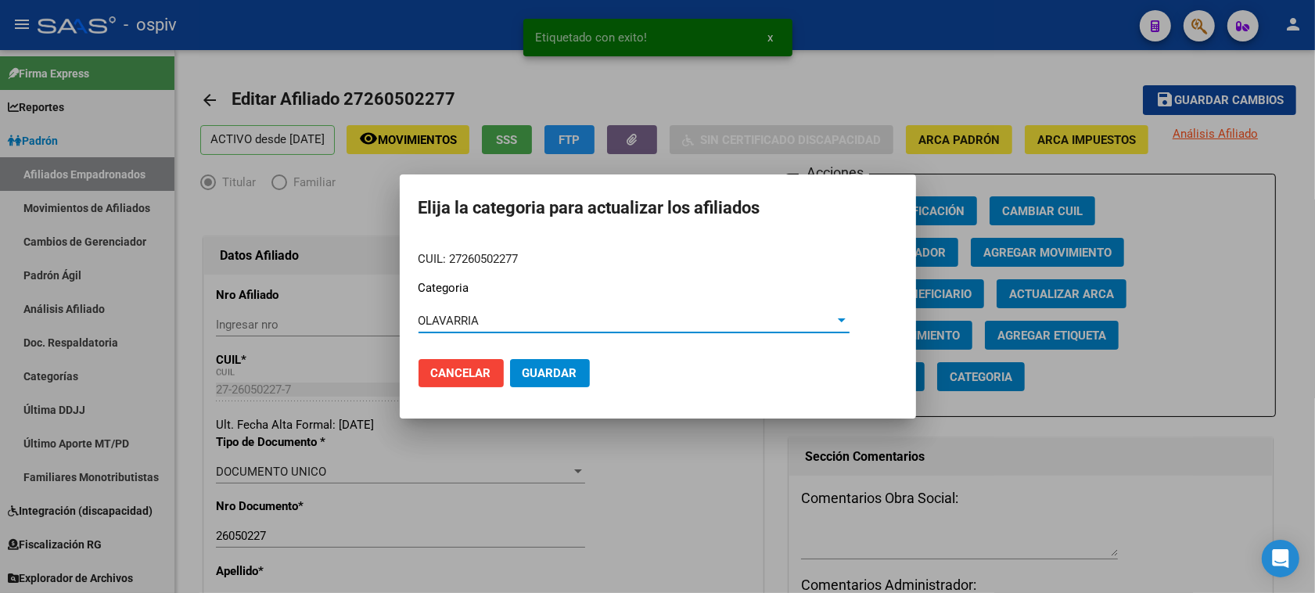
click at [552, 382] on button "Guardar" at bounding box center [550, 373] width 80 height 28
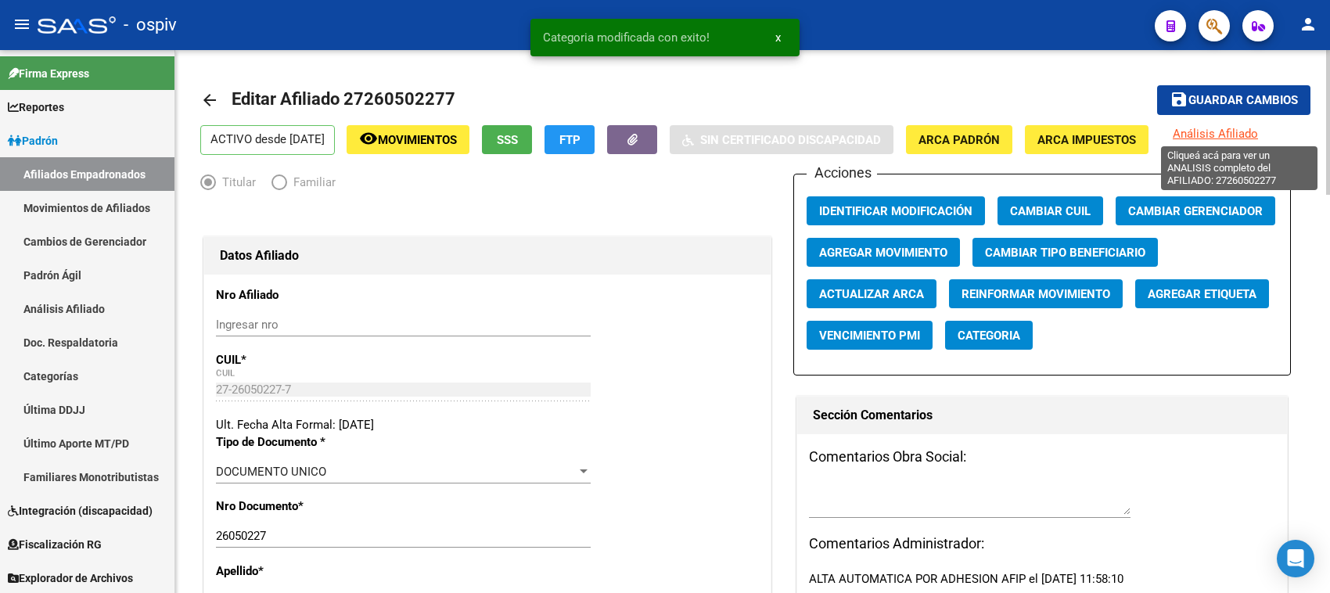
click at [1234, 129] on span "Análisis Afiliado" at bounding box center [1214, 134] width 85 height 14
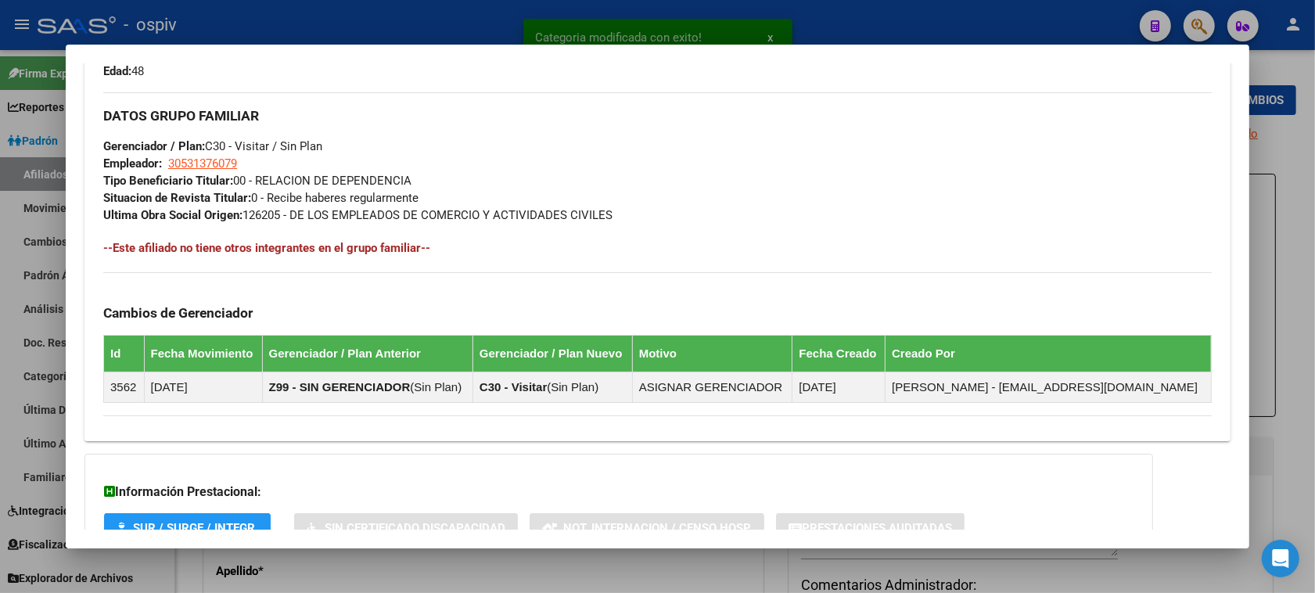
scroll to position [722, 0]
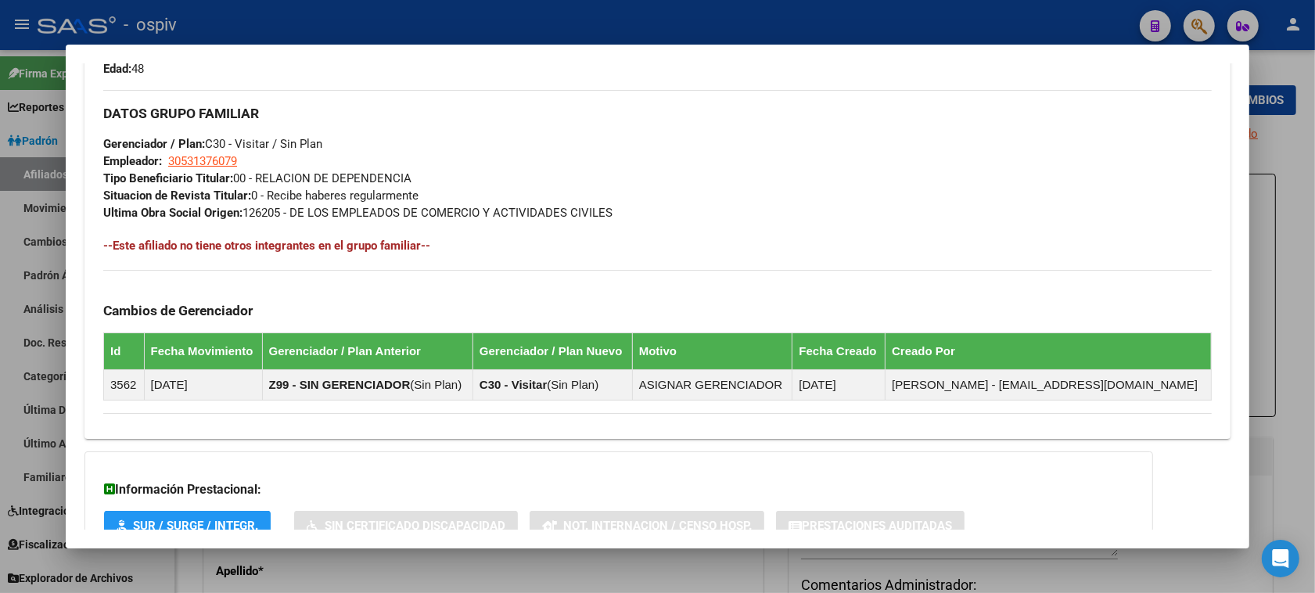
click at [1199, 18] on div at bounding box center [657, 296] width 1315 height 593
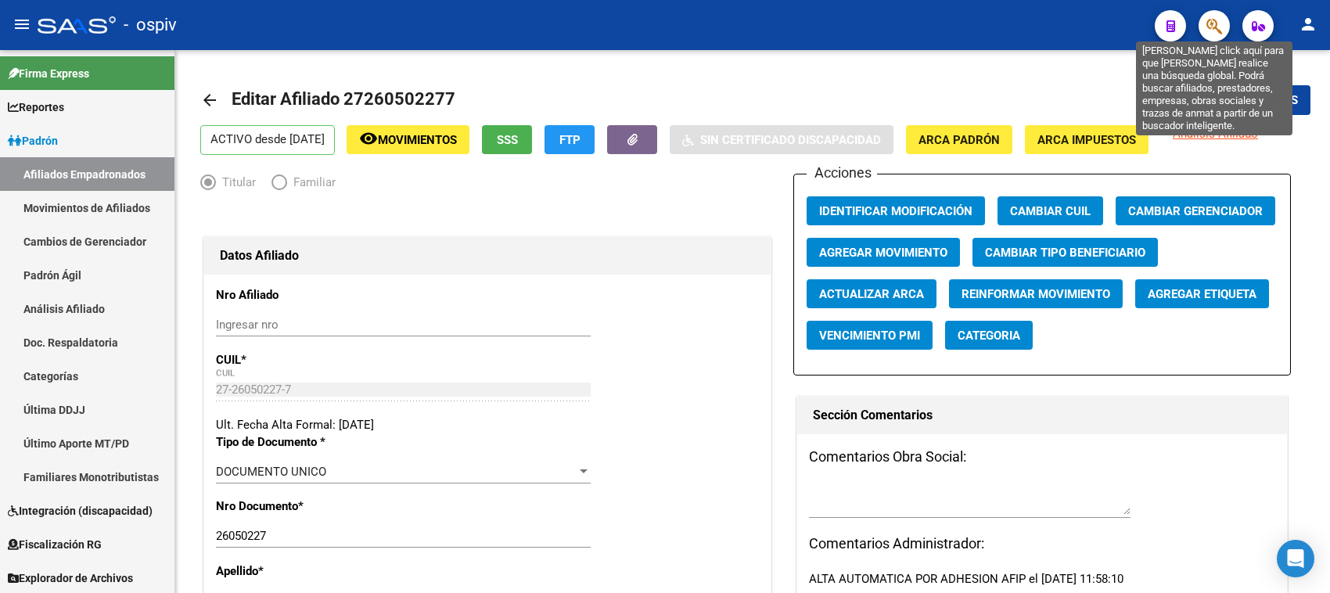
click at [1217, 26] on icon "button" at bounding box center [1214, 26] width 16 height 18
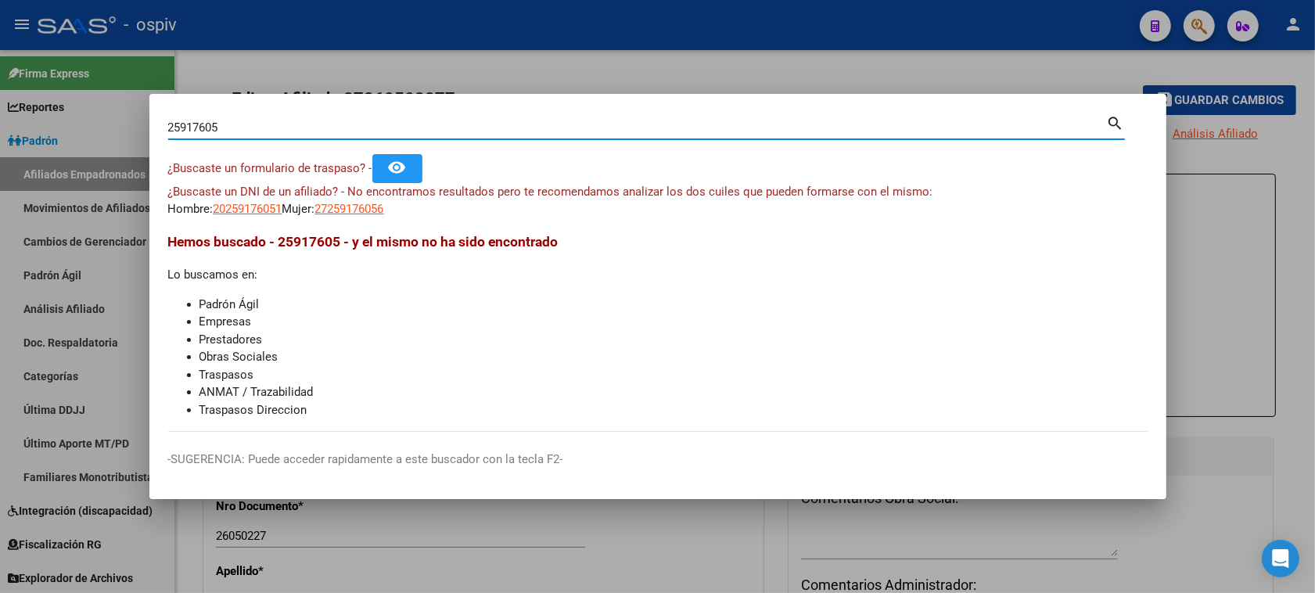
drag, startPoint x: 260, startPoint y: 131, endPoint x: 31, endPoint y: 114, distance: 229.8
click at [31, 114] on div "25917605 Buscar (apellido, dni, cuil, nro traspaso, cuit, obra social) search ¿…" at bounding box center [657, 296] width 1315 height 593
type input "24364103"
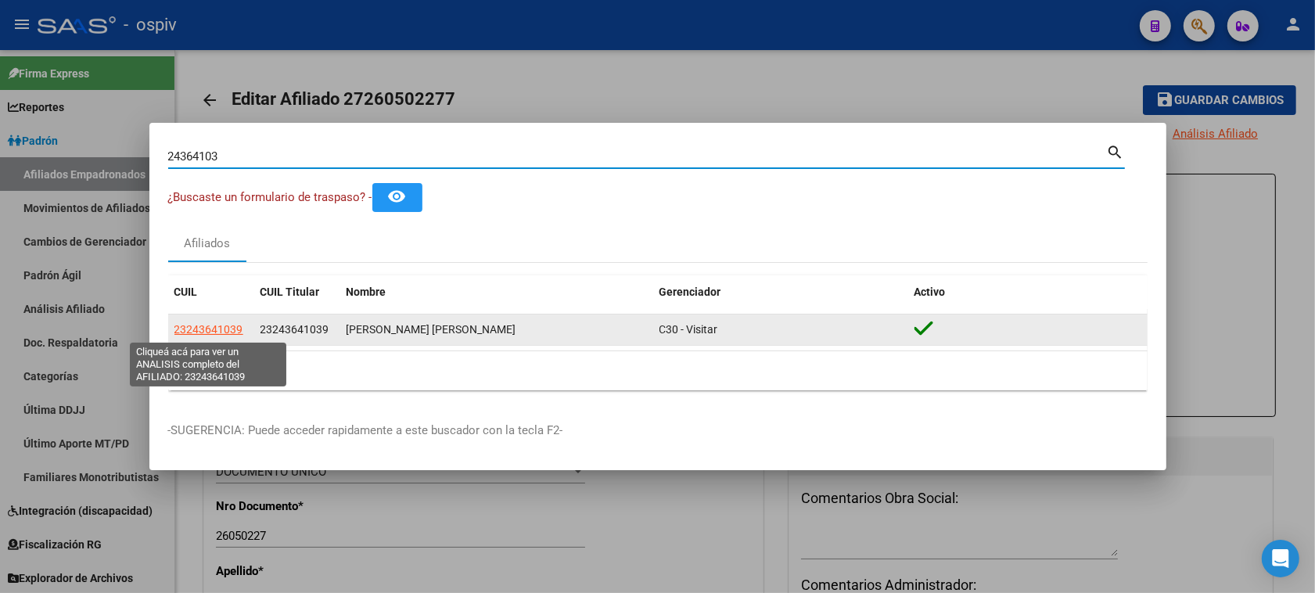
click at [216, 327] on span "23243641039" at bounding box center [208, 329] width 69 height 13
type textarea "23243641039"
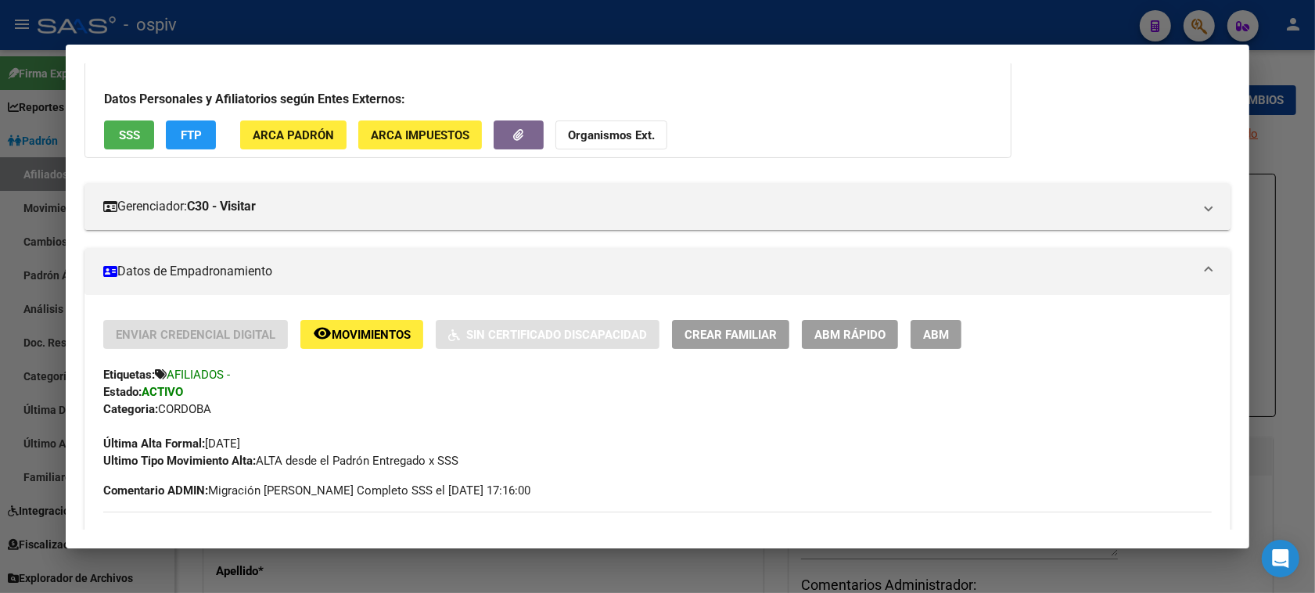
scroll to position [196, 0]
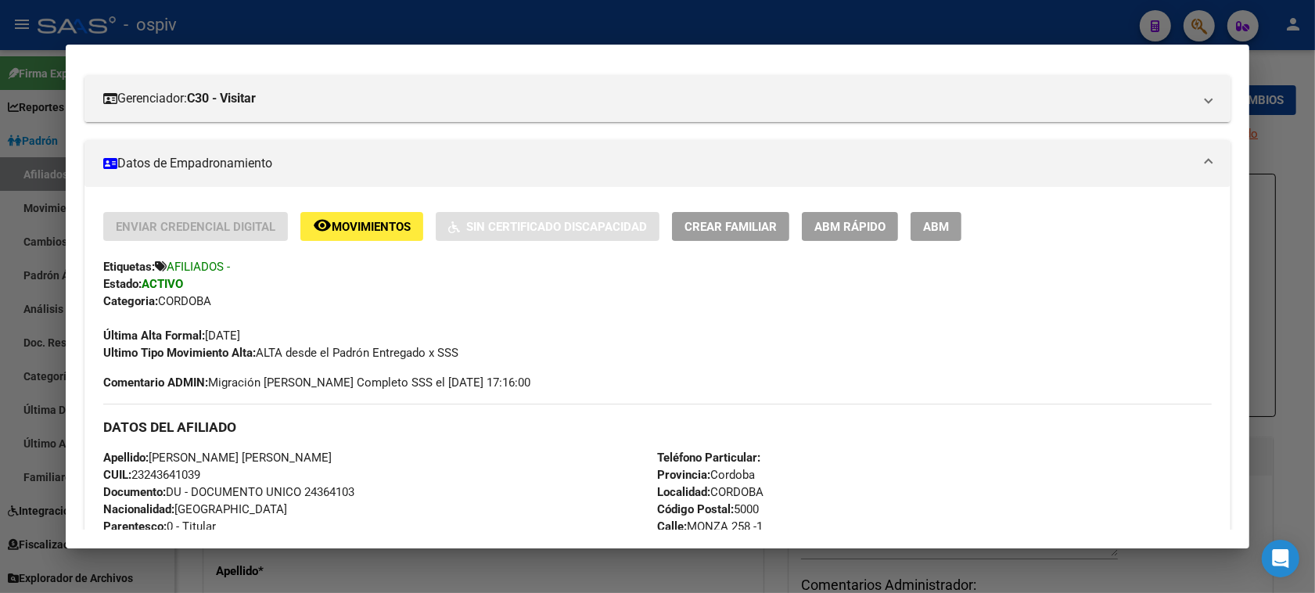
drag, startPoint x: 127, startPoint y: 477, endPoint x: 206, endPoint y: 472, distance: 79.2
click at [206, 472] on div "Apellido: ALARCON CARLOS ALBERTO CUIL: 23243641039 Documento: DU - DOCUMENTO UN…" at bounding box center [380, 535] width 554 height 172
copy span "23243641039"
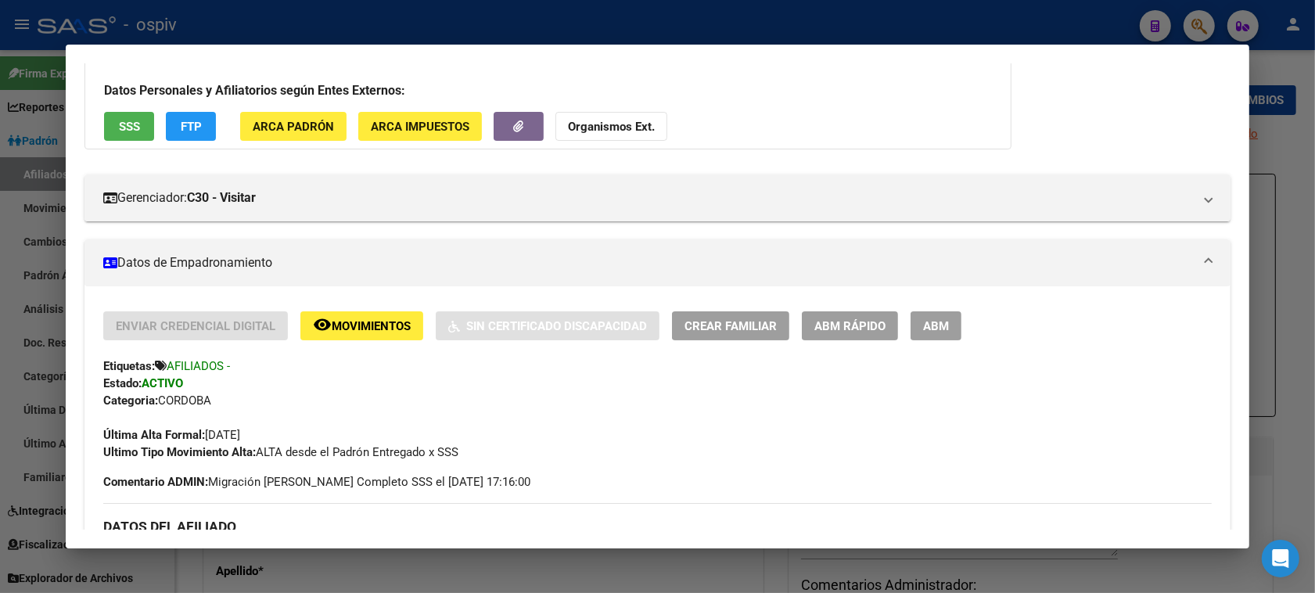
scroll to position [0, 0]
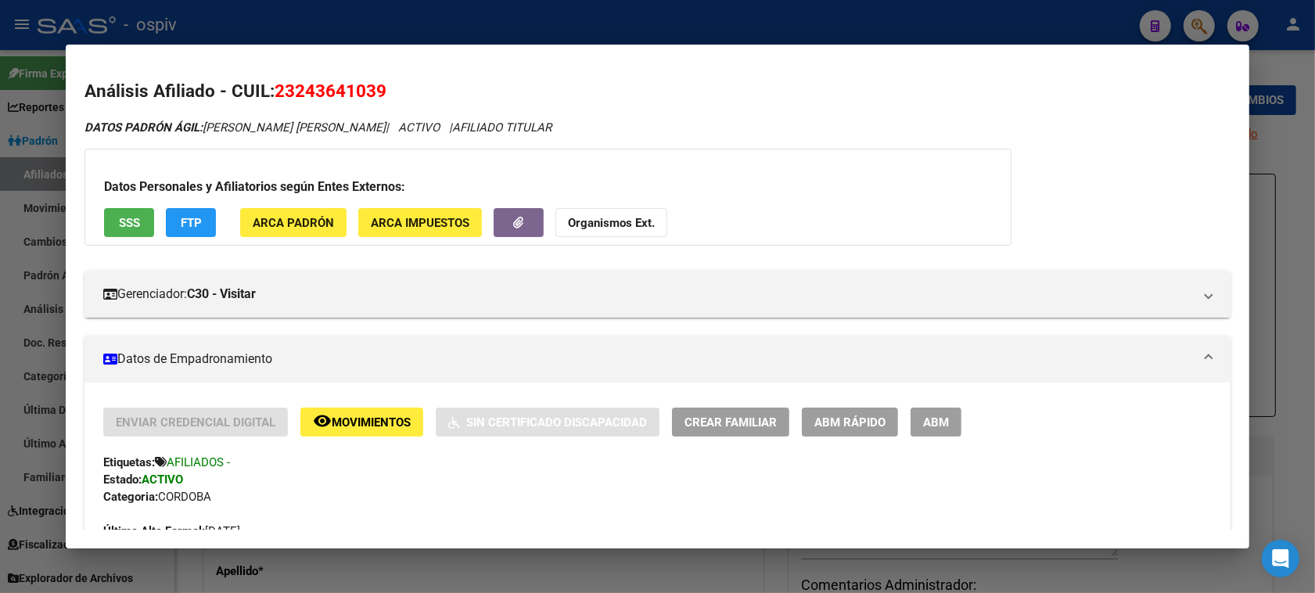
click at [738, 417] on span "Crear Familiar" at bounding box center [730, 422] width 92 height 14
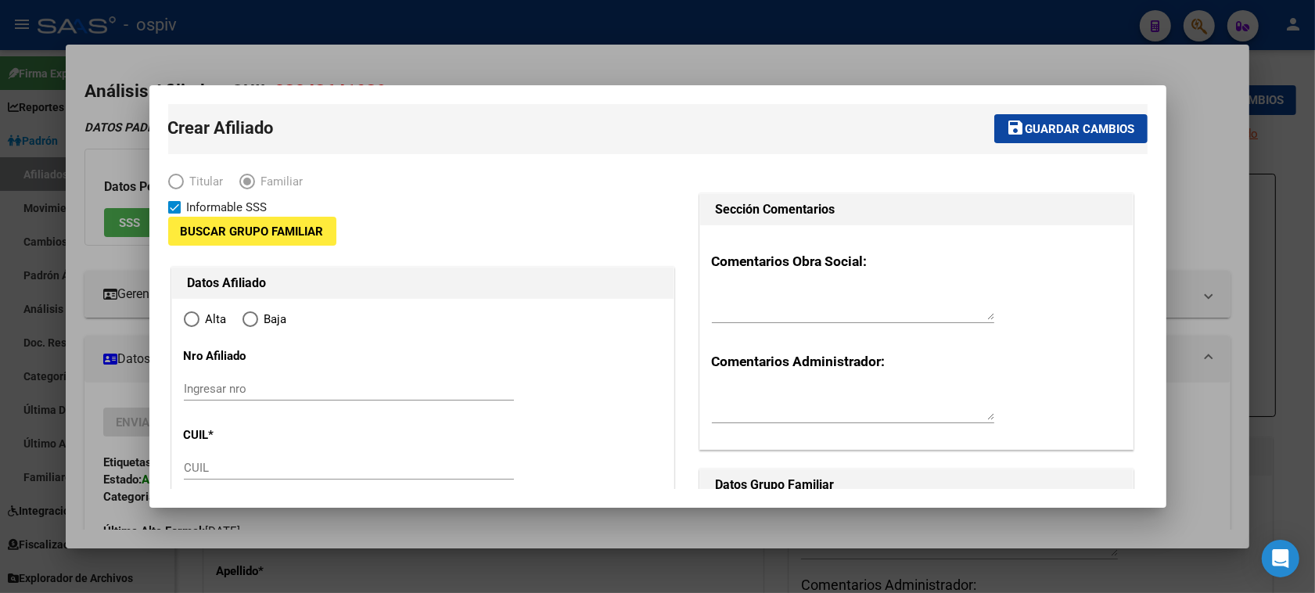
type input "30-70890220-5"
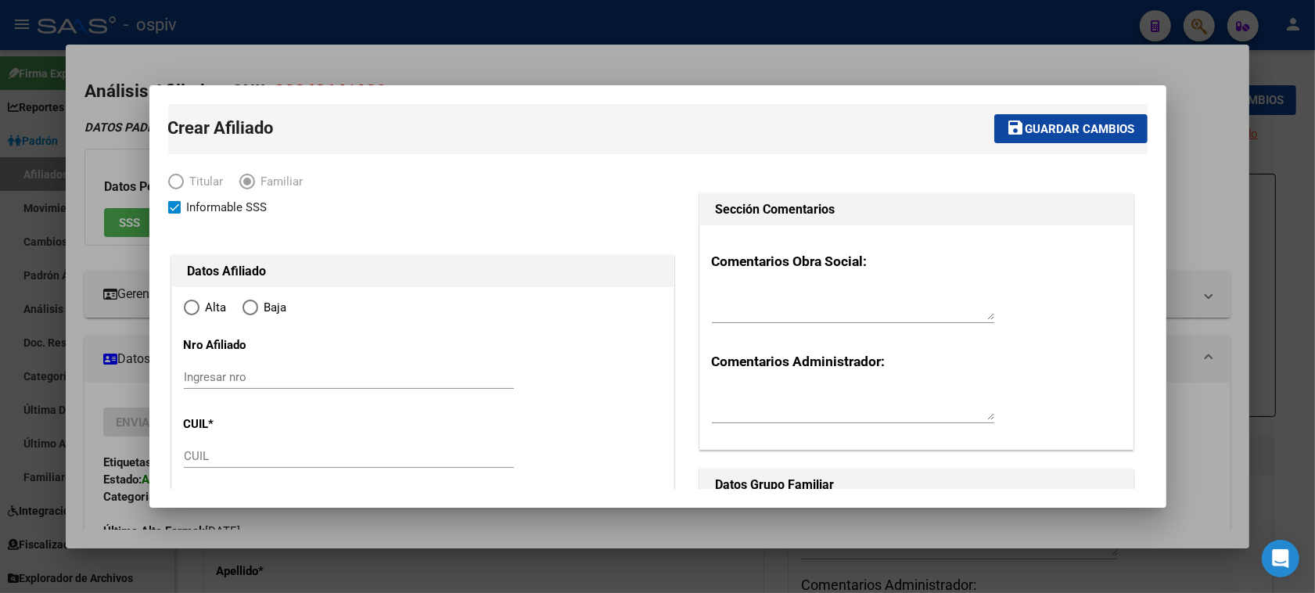
type input "CORDOBA"
type input "5000"
type input "MONZA 258"
type input "-1"
radio input "true"
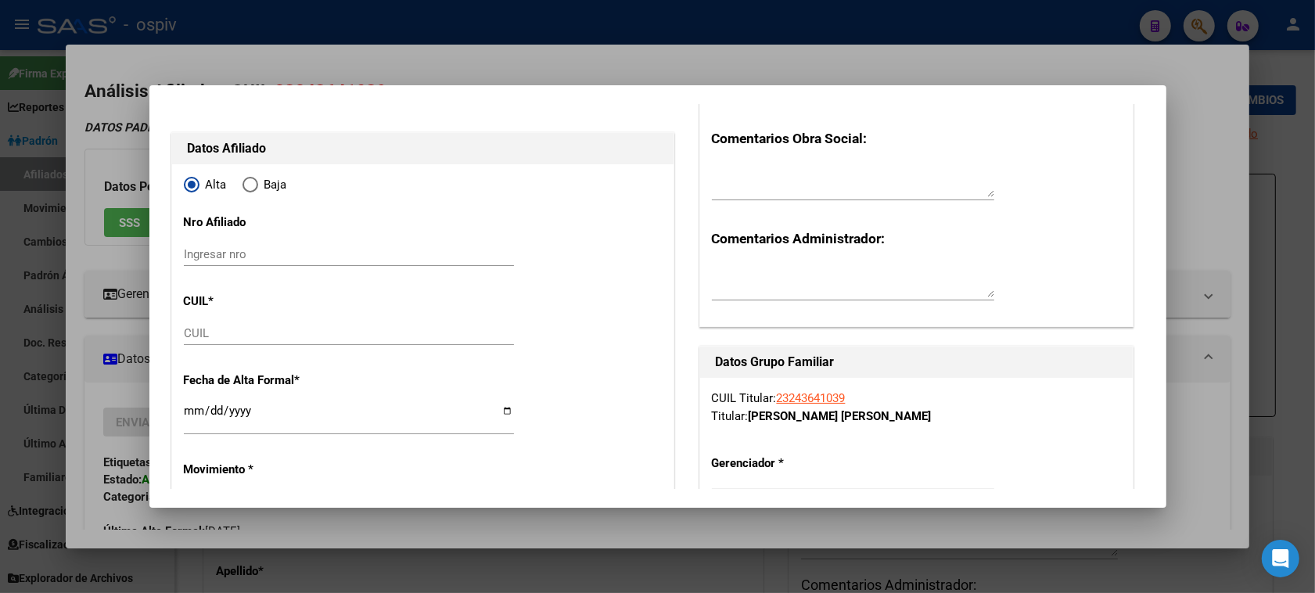
scroll to position [196, 0]
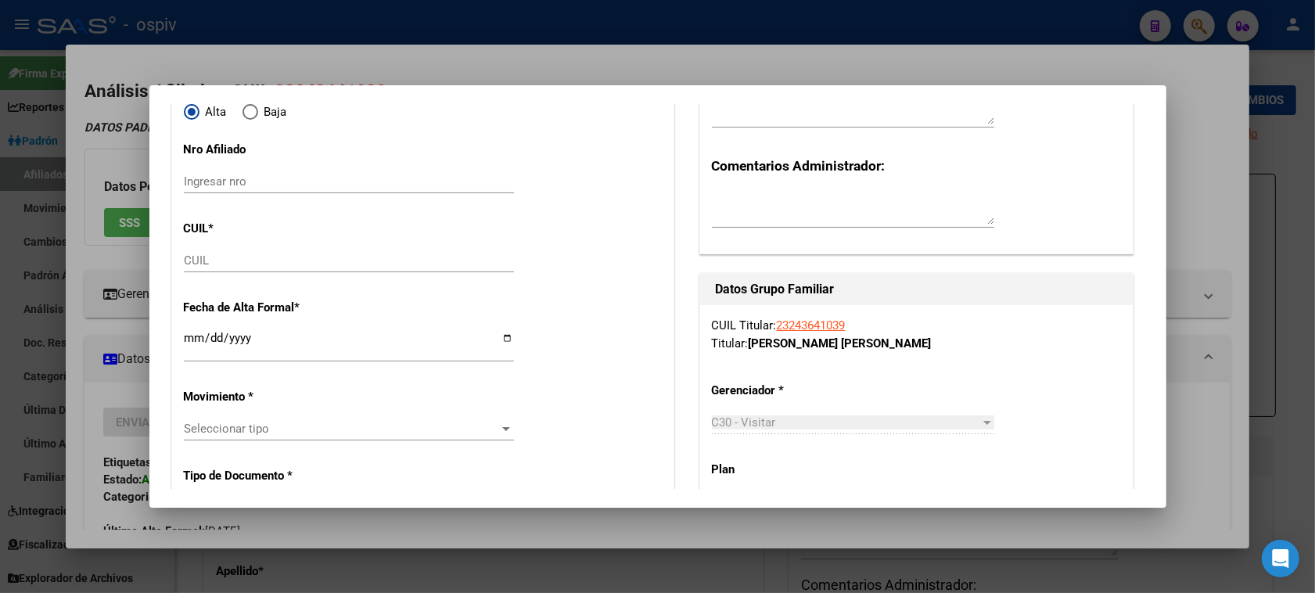
type input "30-70890220-5"
click at [214, 258] on input "CUIL" at bounding box center [349, 260] width 330 height 14
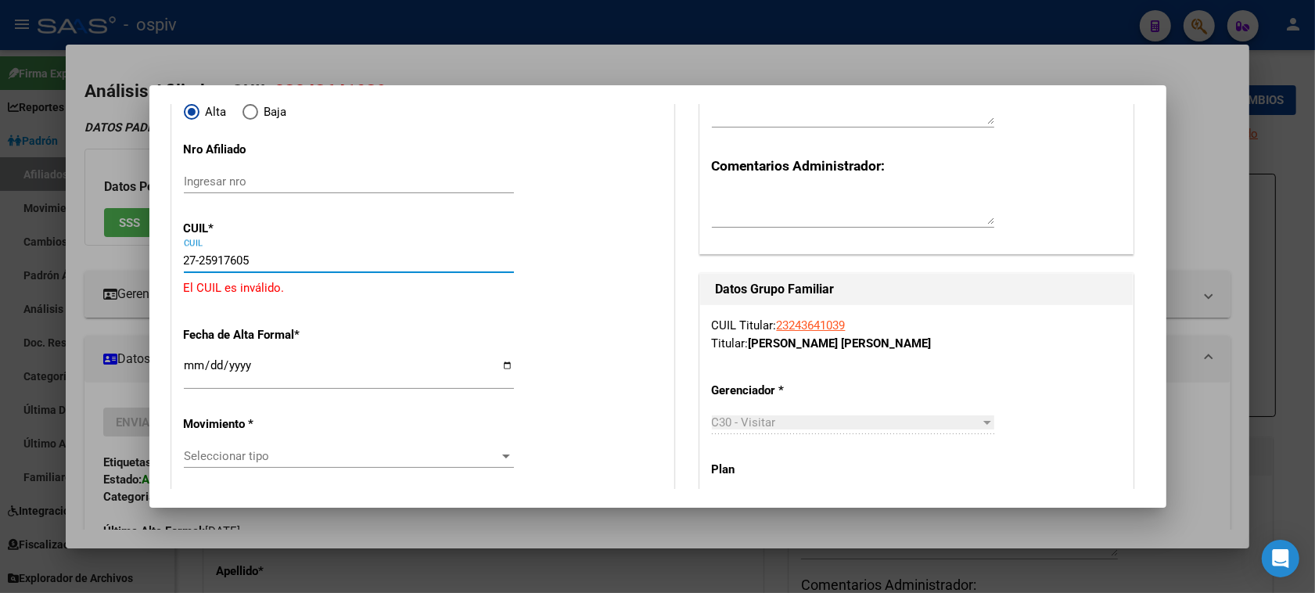
type input "27-25917605-6"
type input "25917605"
type input "PONCE"
type input "SILVANA ANDREA"
type input "1977-05-11"
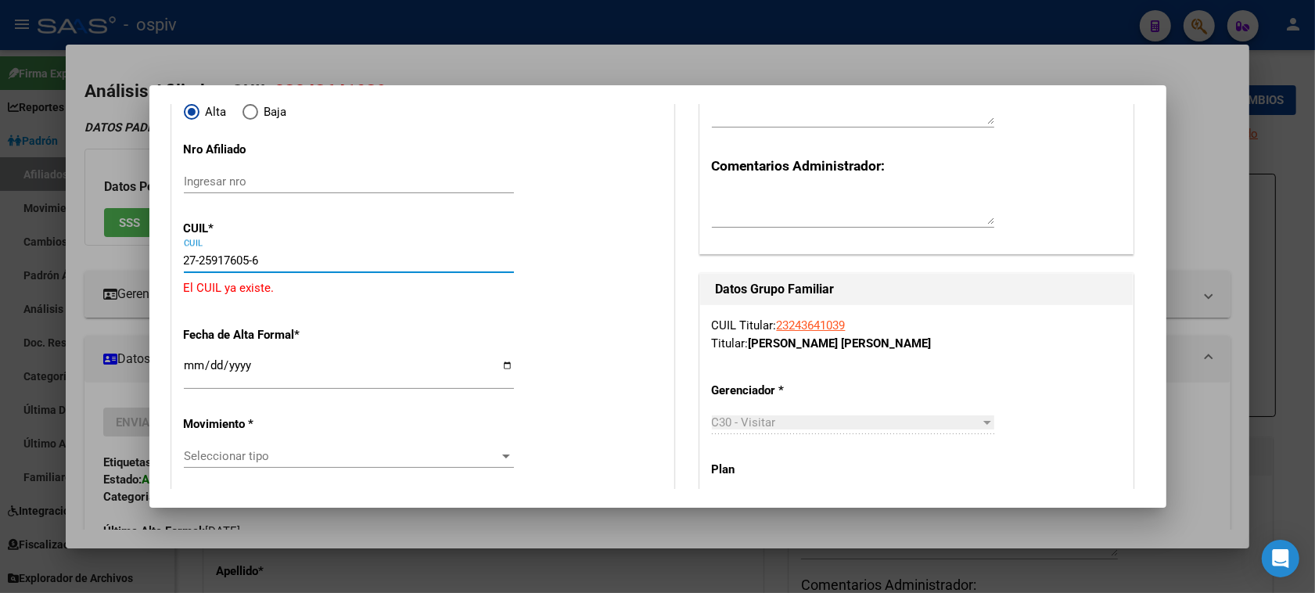
type input "BARRIO [GEOGRAPHIC_DATA]"
type input "5016"
type input "MONZA"
type input "258"
type input "27-25917605-6"
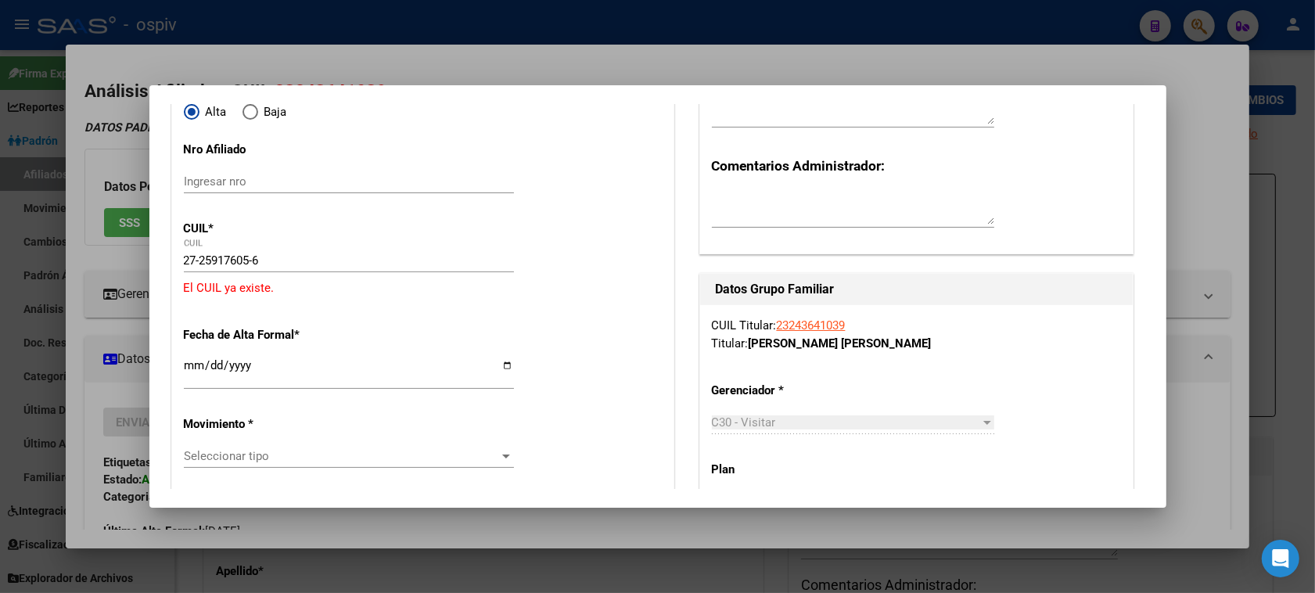
click at [1212, 174] on div at bounding box center [657, 296] width 1315 height 593
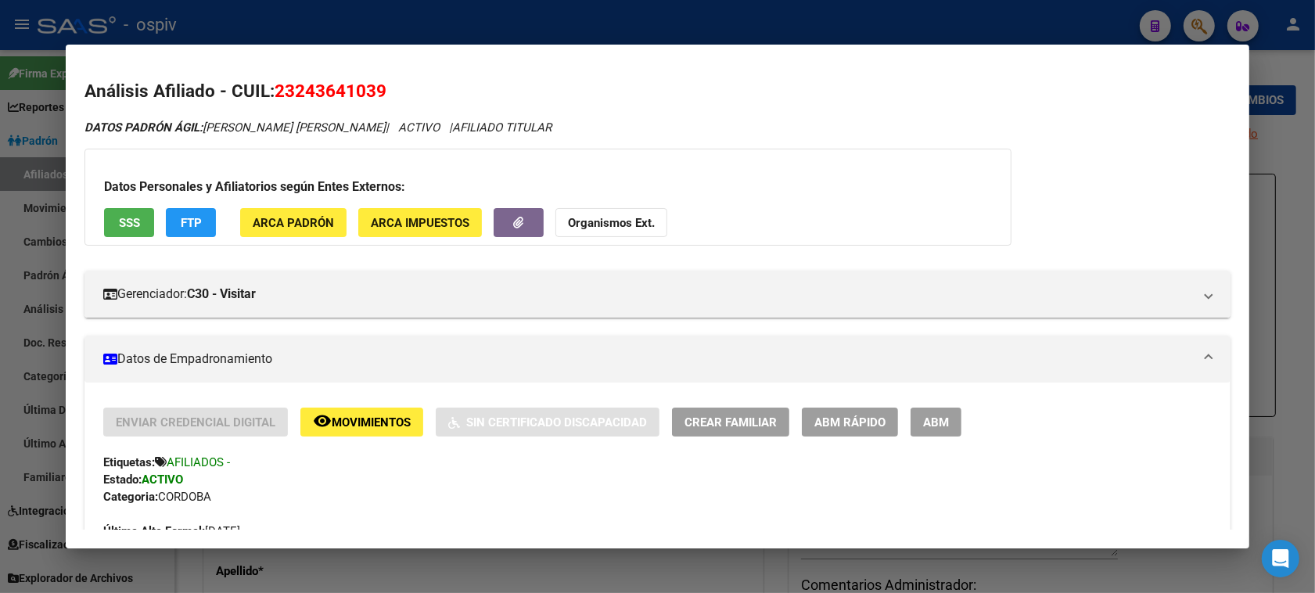
click at [1205, 30] on div at bounding box center [657, 296] width 1315 height 593
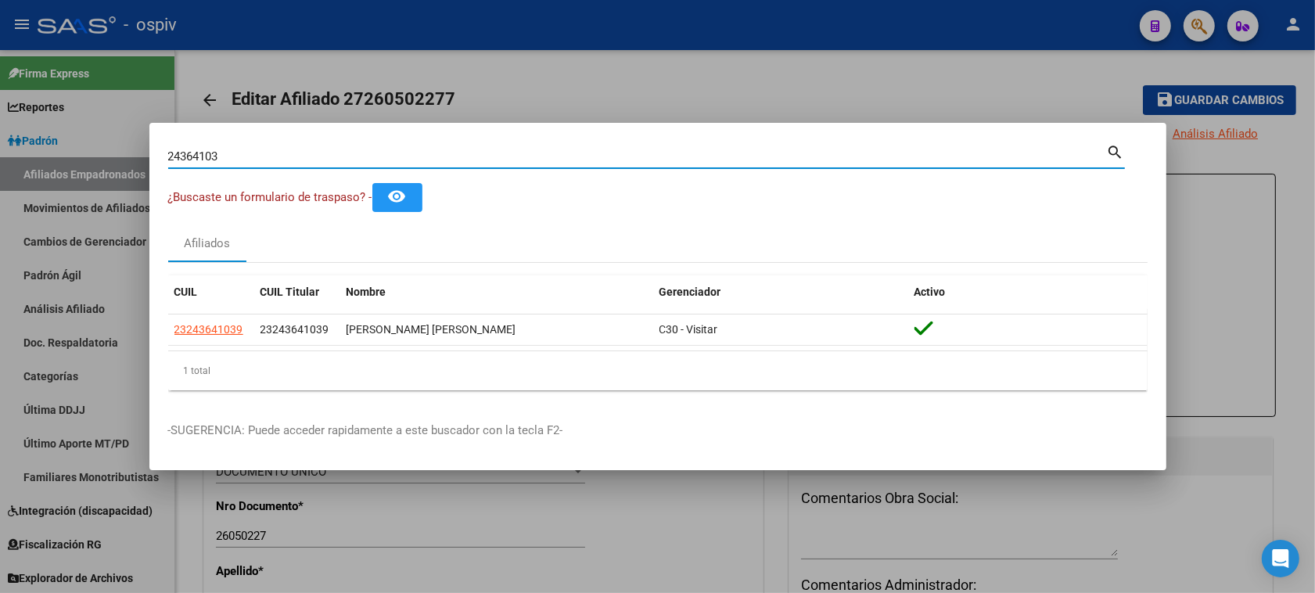
drag, startPoint x: 237, startPoint y: 153, endPoint x: 13, endPoint y: 121, distance: 225.9
click at [38, 122] on div "24364103 Buscar (apellido, dni, cuil, nro traspaso, cuit, obra social) search ¿…" at bounding box center [657, 296] width 1315 height 593
type input "27259176056"
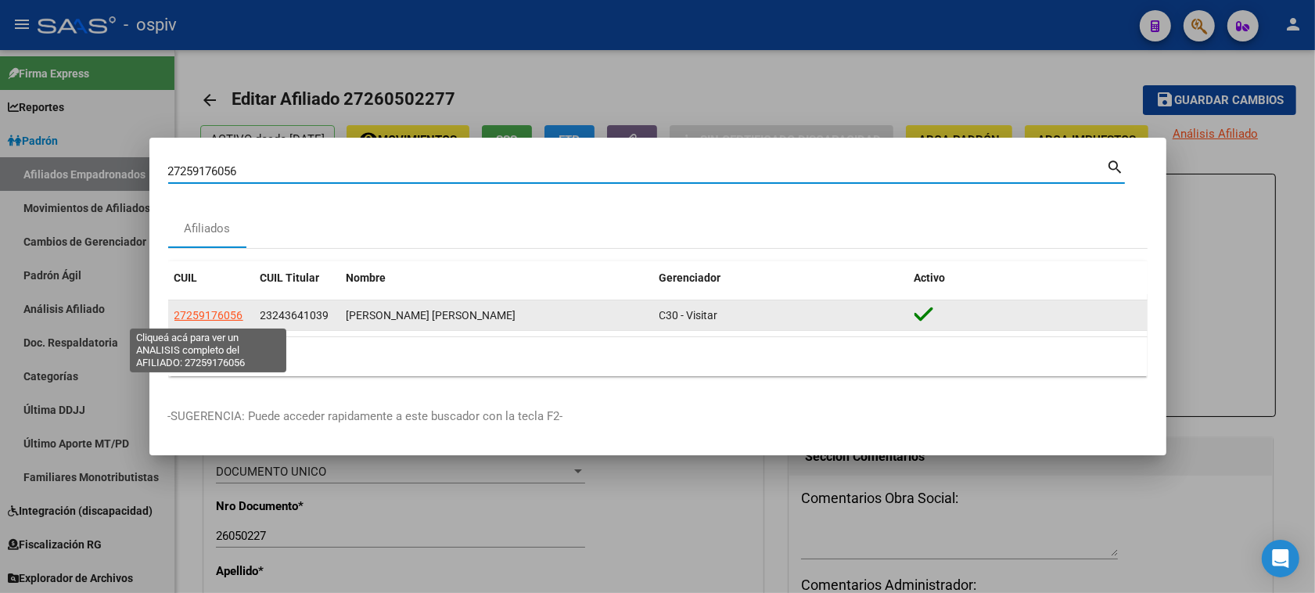
click at [215, 318] on span "27259176056" at bounding box center [208, 315] width 69 height 13
type textarea "27259176056"
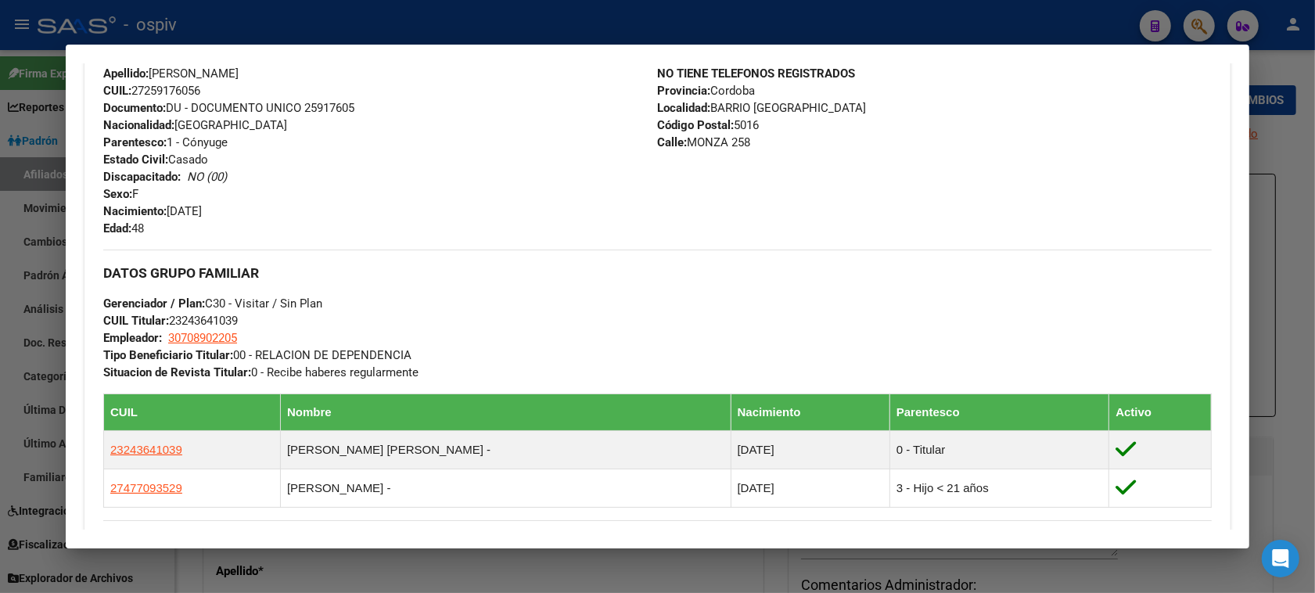
scroll to position [271, 0]
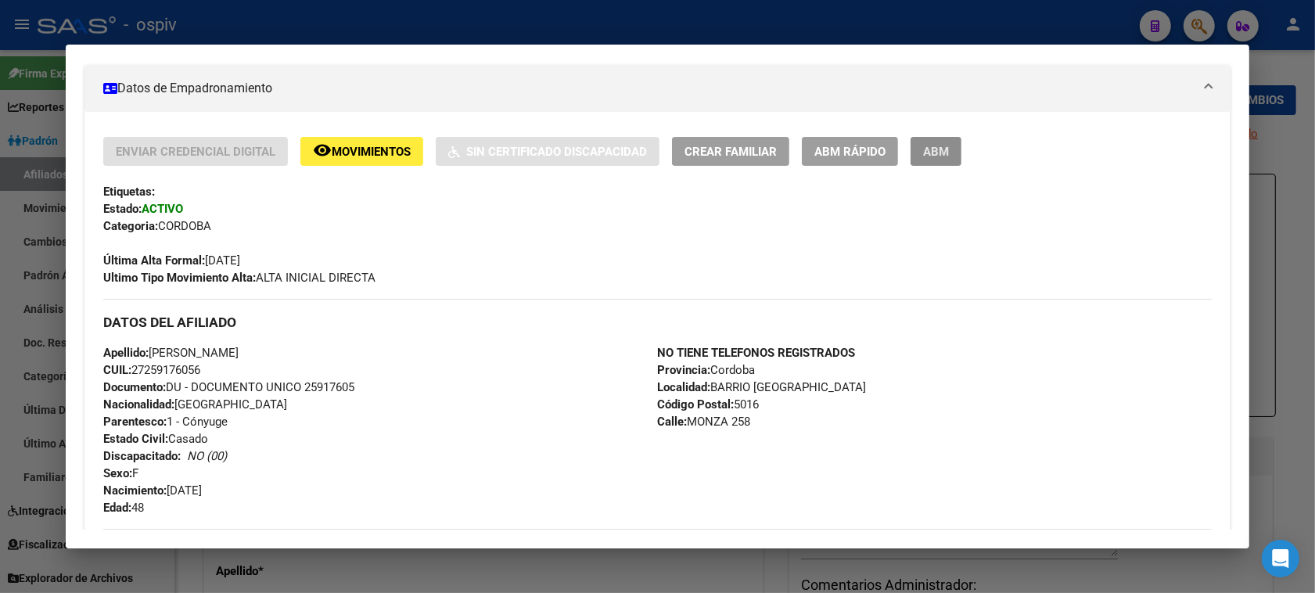
click at [923, 153] on span "ABM" at bounding box center [936, 152] width 26 height 14
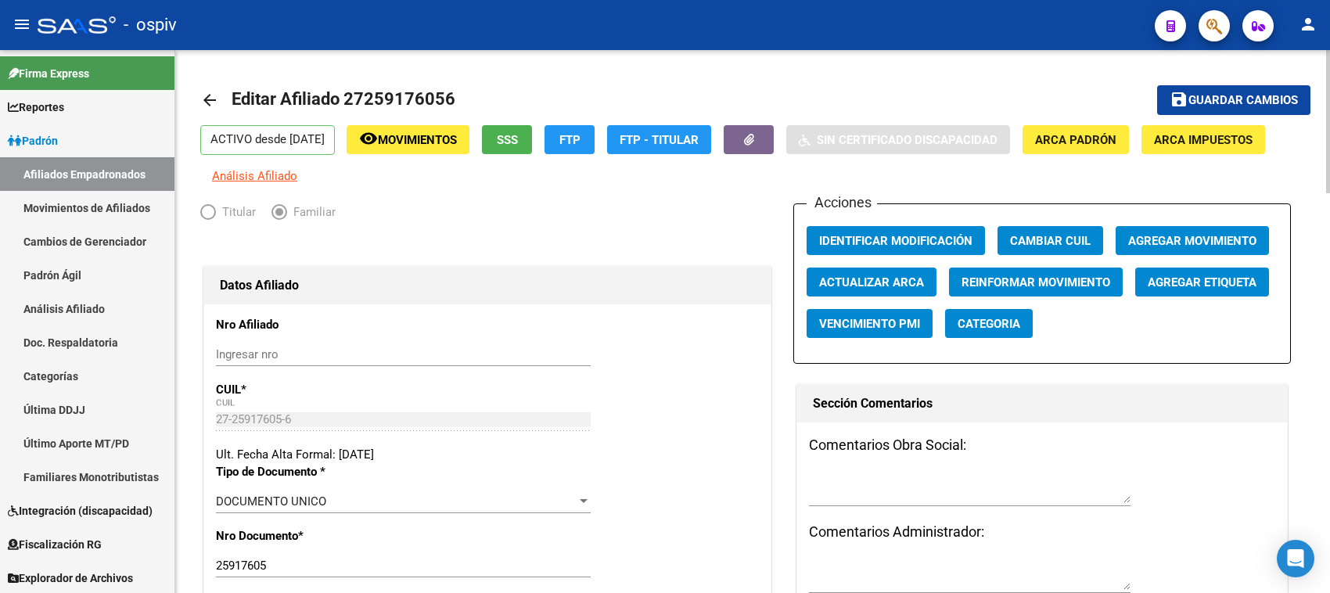
click at [1187, 285] on span "Agregar Etiqueta" at bounding box center [1201, 282] width 109 height 14
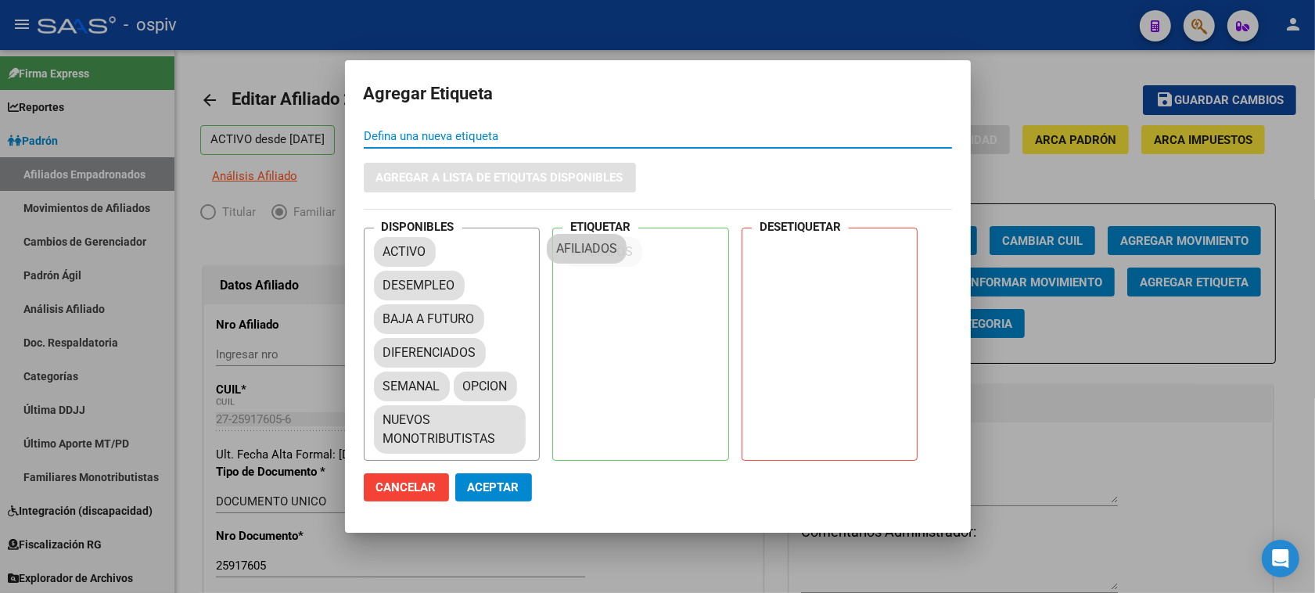
drag, startPoint x: 422, startPoint y: 311, endPoint x: 662, endPoint y: 250, distance: 247.0
click at [397, 357] on mat-chip "DIFERENCIADOS" at bounding box center [430, 353] width 112 height 30
drag, startPoint x: 404, startPoint y: 389, endPoint x: 587, endPoint y: 282, distance: 212.1
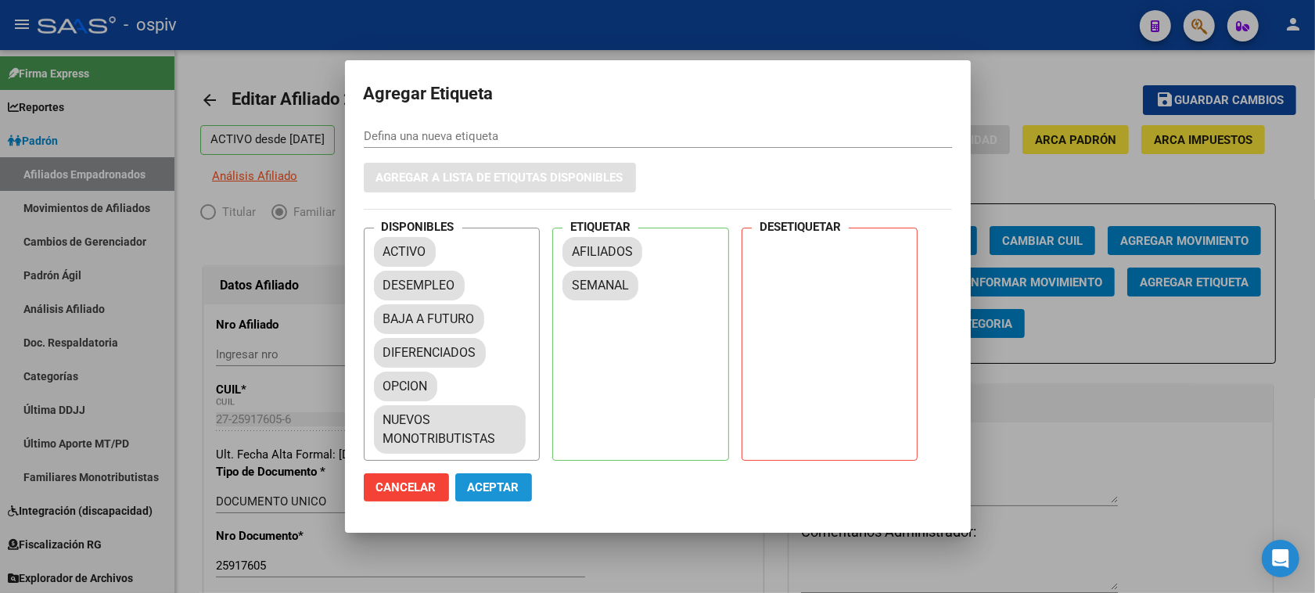
click at [487, 475] on button "Aceptar" at bounding box center [493, 487] width 77 height 28
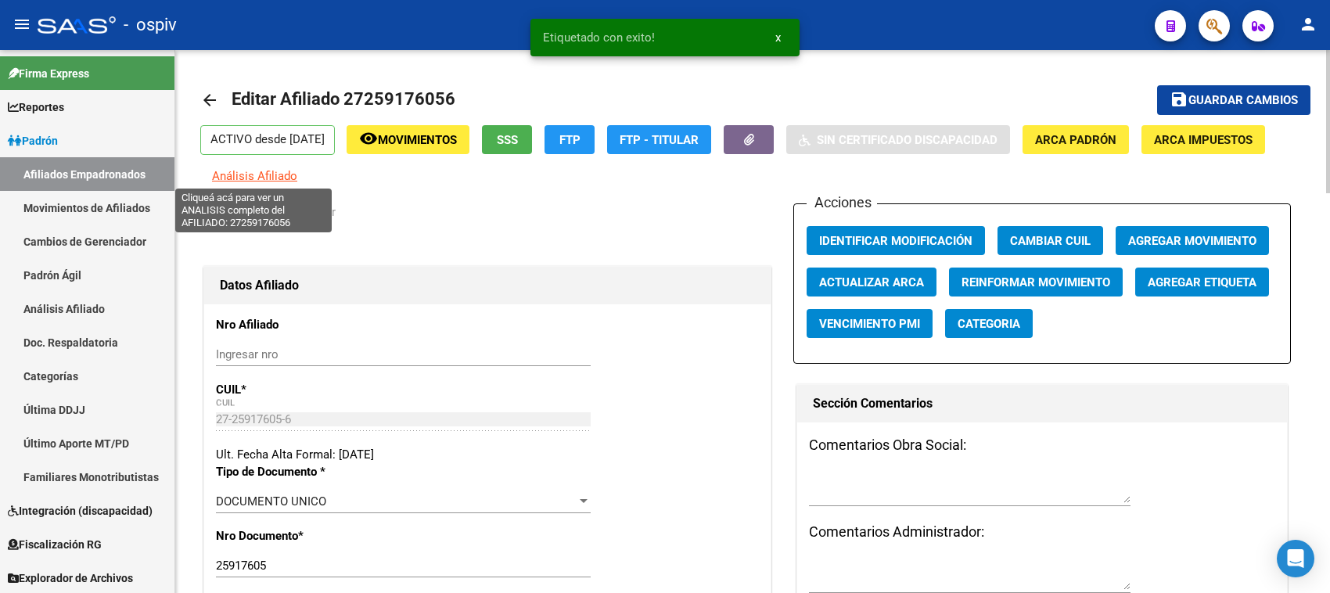
click at [249, 180] on span "Análisis Afiliado" at bounding box center [254, 176] width 85 height 14
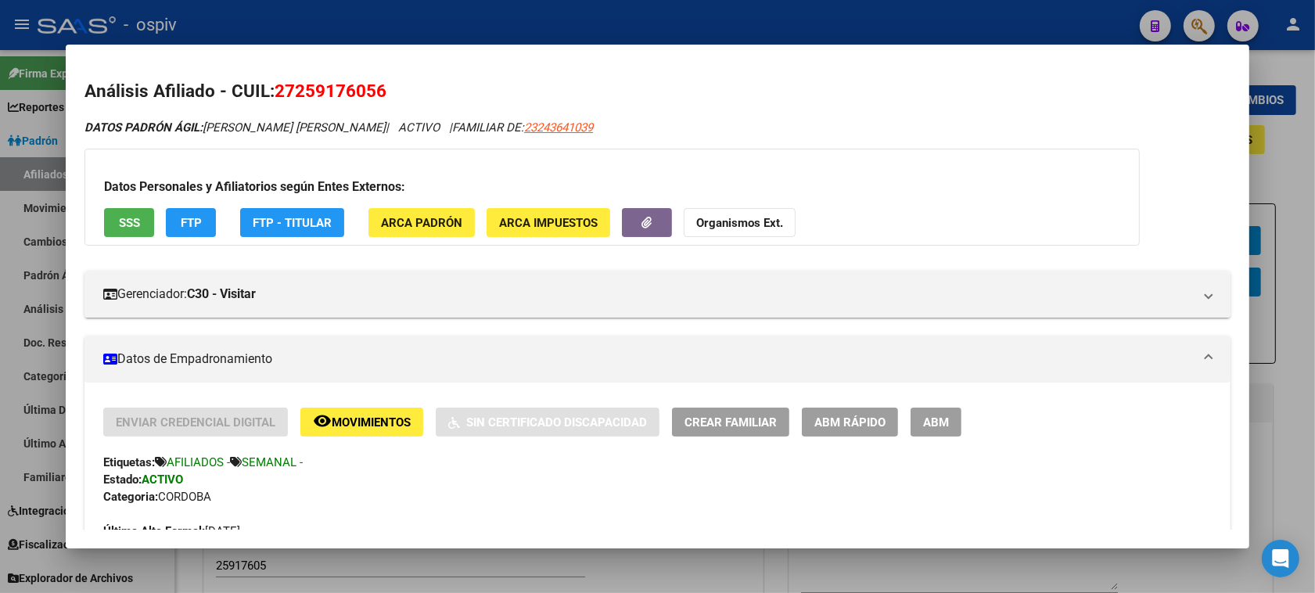
click at [1281, 447] on div at bounding box center [657, 296] width 1315 height 593
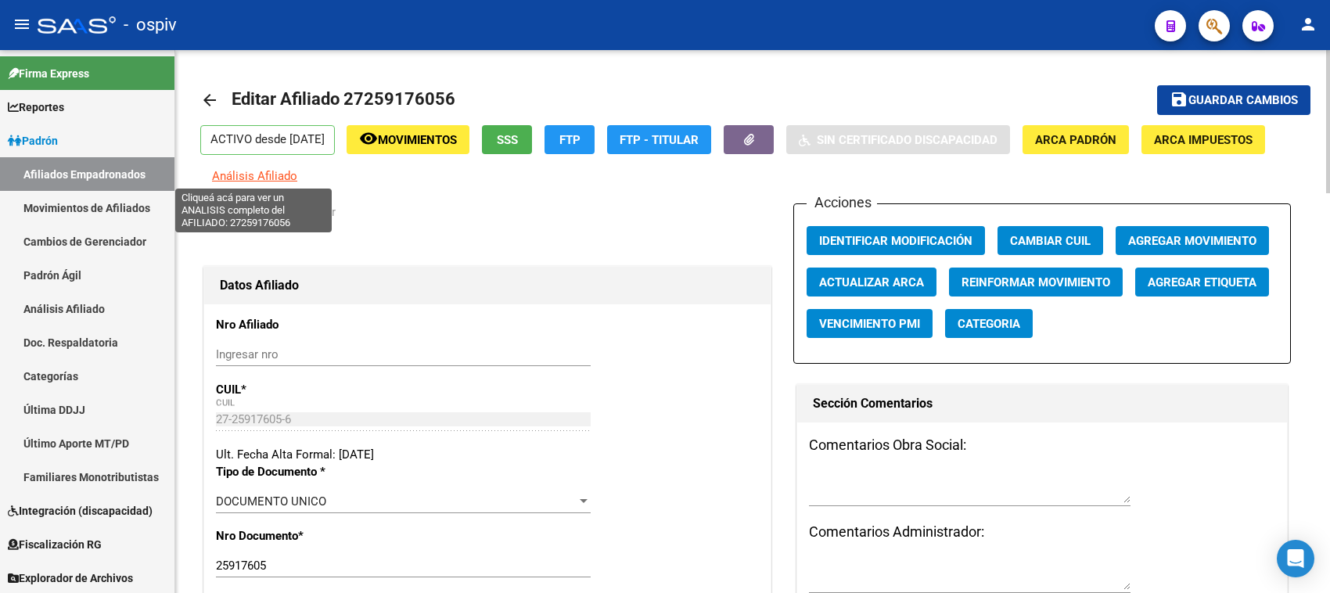
click at [256, 178] on span "Análisis Afiliado" at bounding box center [254, 176] width 85 height 14
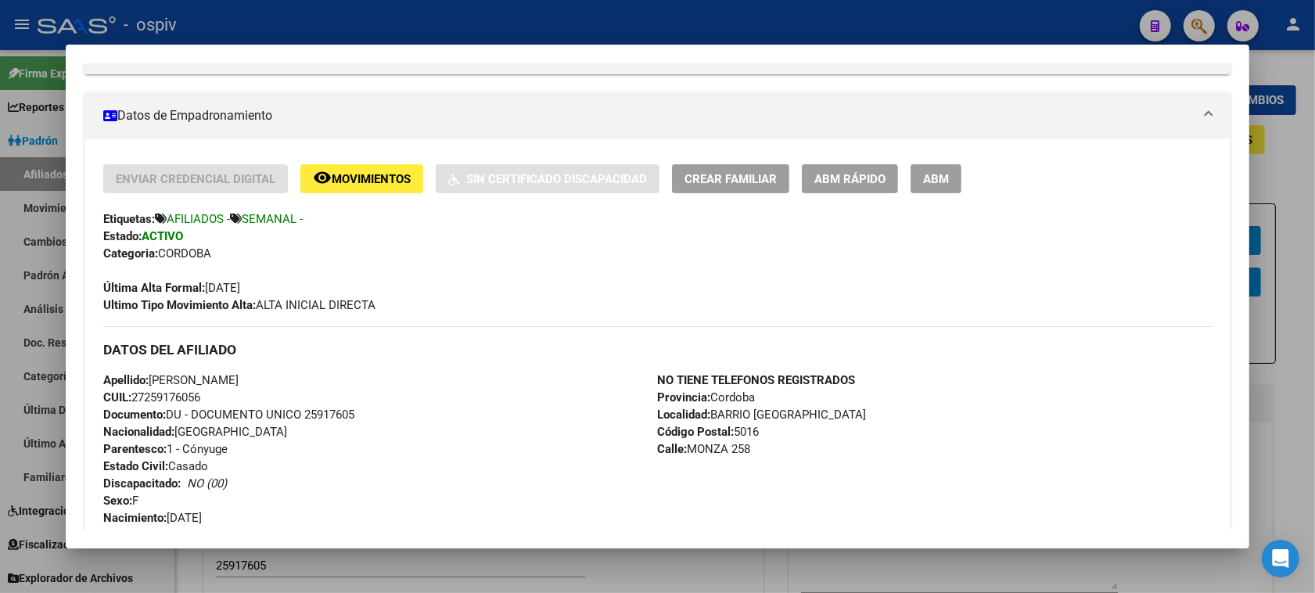
scroll to position [196, 0]
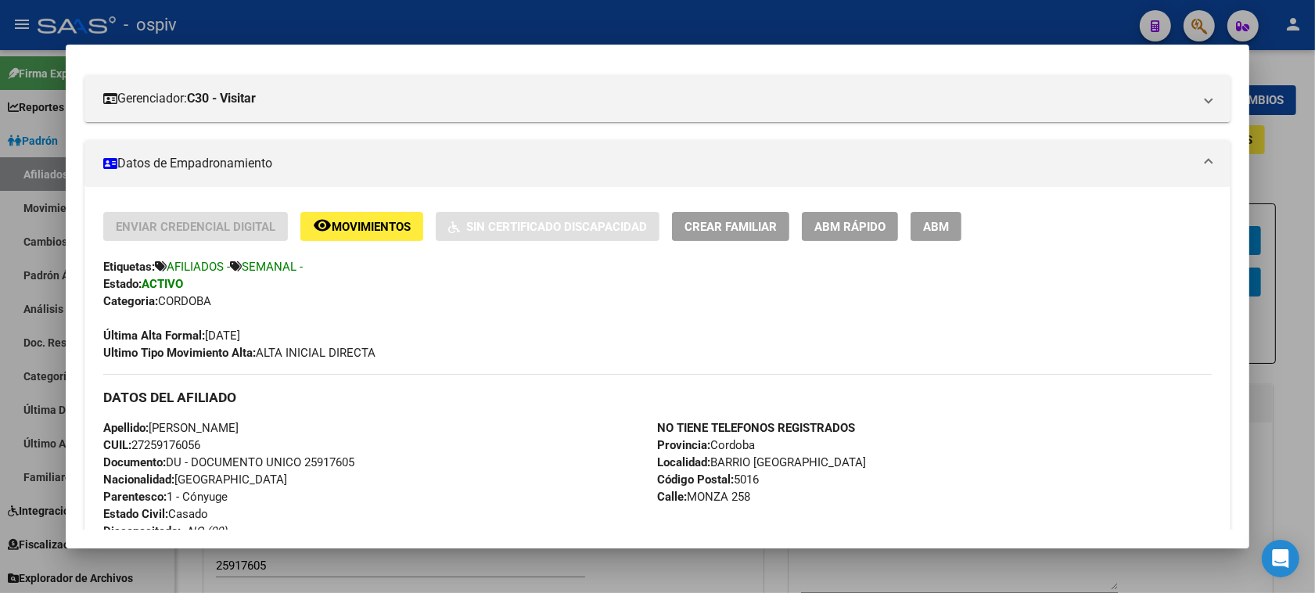
click at [1203, 17] on div at bounding box center [657, 296] width 1315 height 593
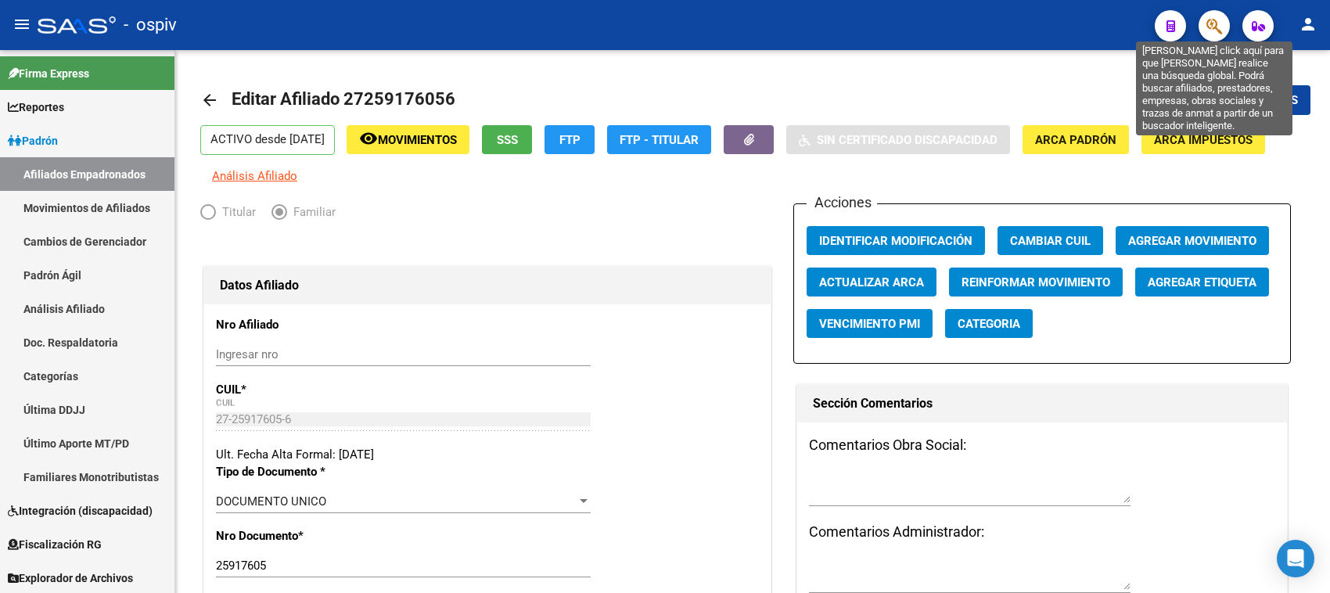
click at [1215, 26] on icon "button" at bounding box center [1214, 26] width 16 height 18
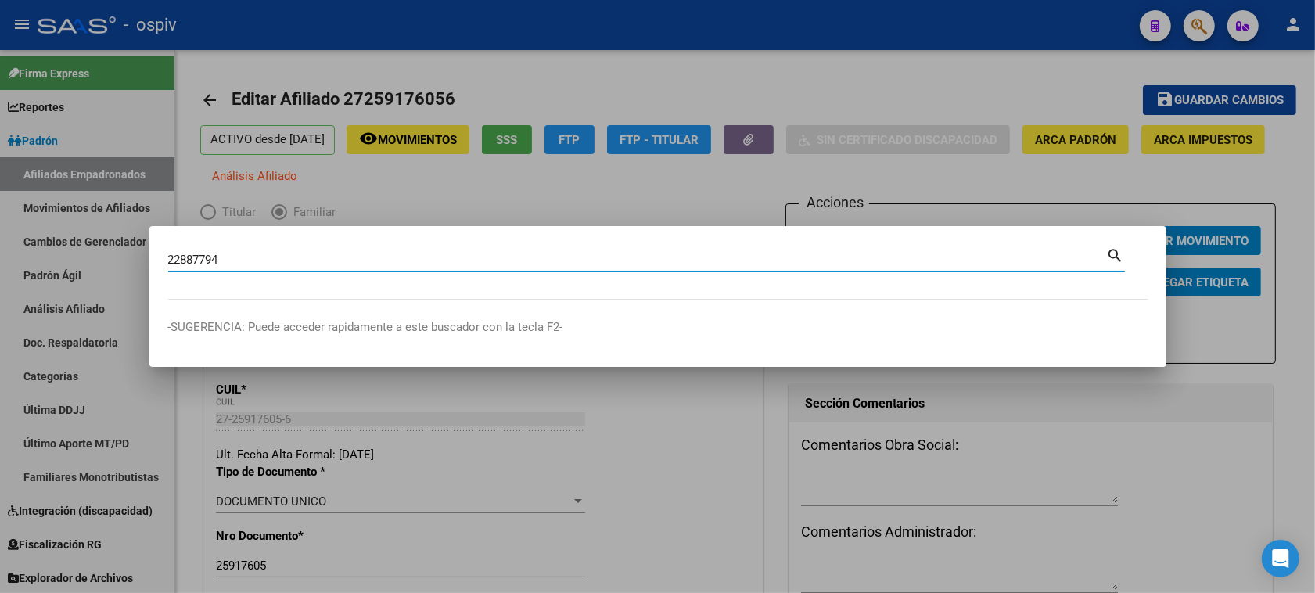
type input "22887794"
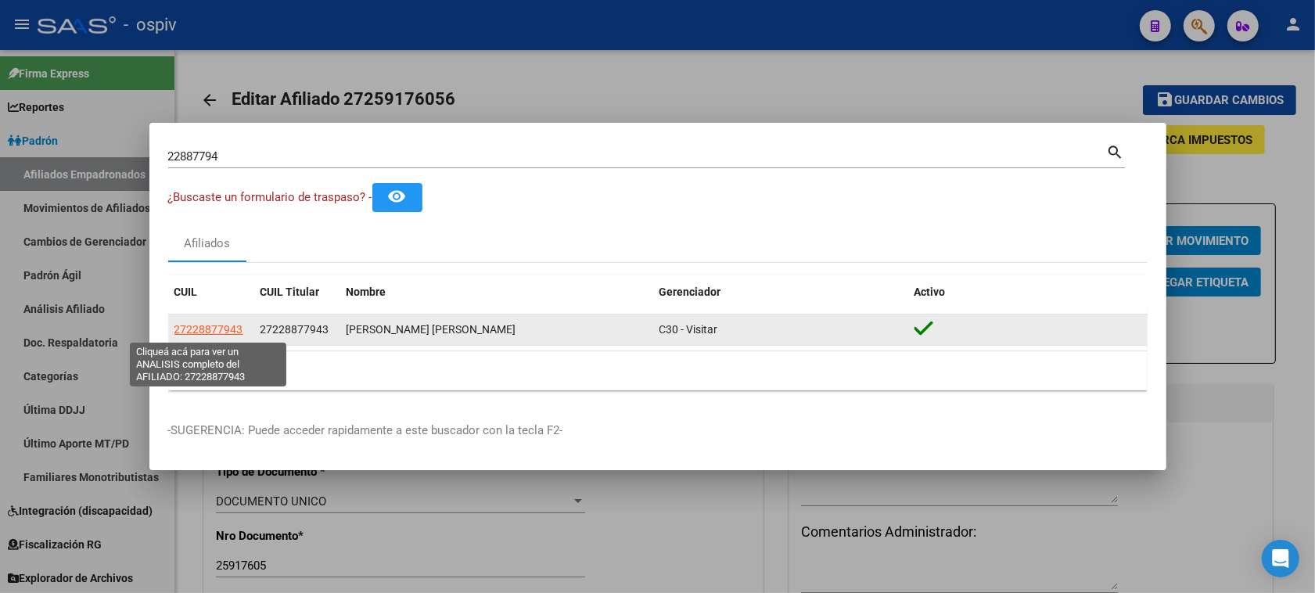
click at [224, 331] on span "27228877943" at bounding box center [208, 329] width 69 height 13
type textarea "27228877943"
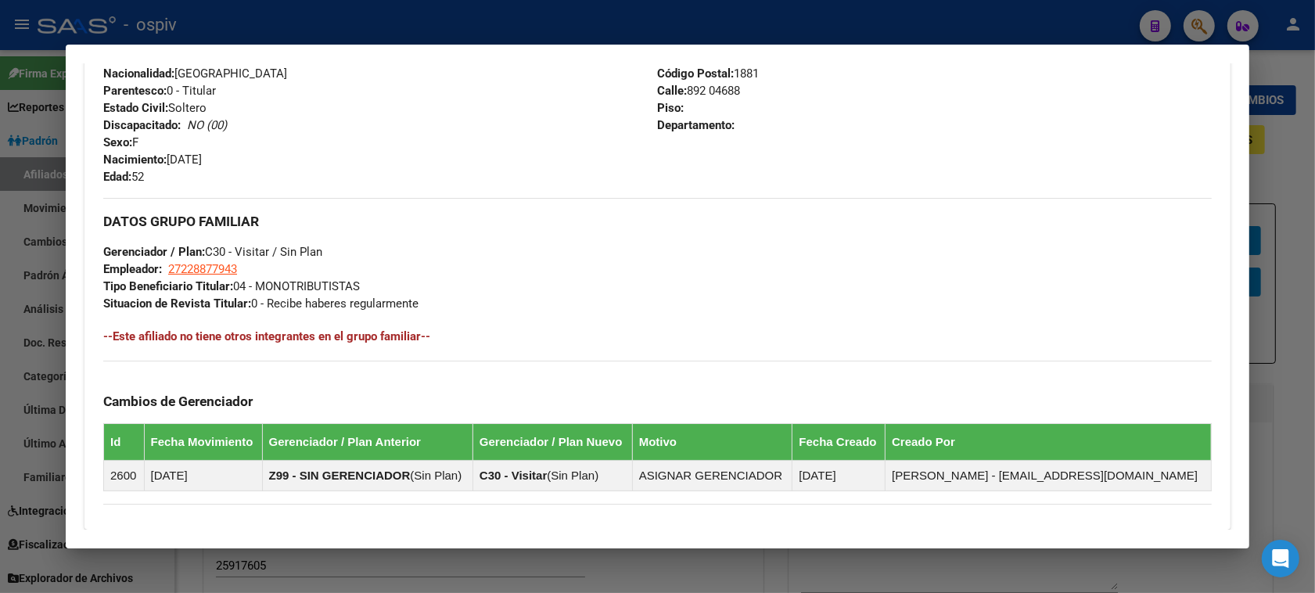
scroll to position [526, 0]
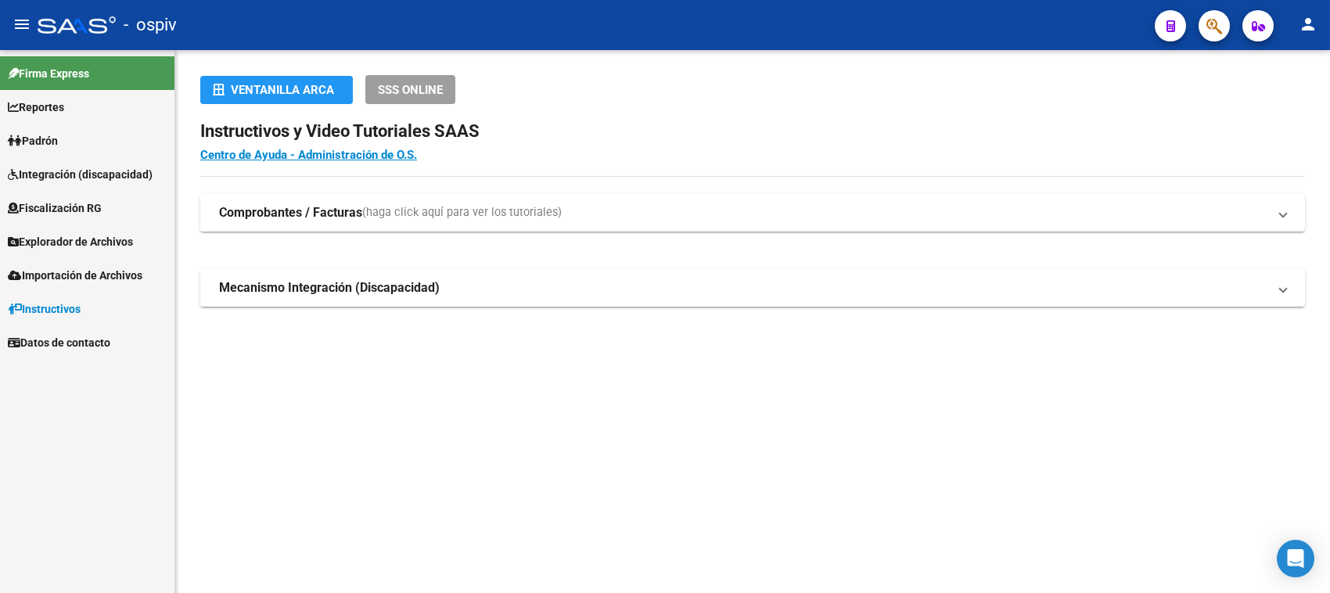
click at [1203, 12] on div at bounding box center [1208, 25] width 44 height 32
click at [1208, 14] on span "button" at bounding box center [1214, 26] width 16 height 32
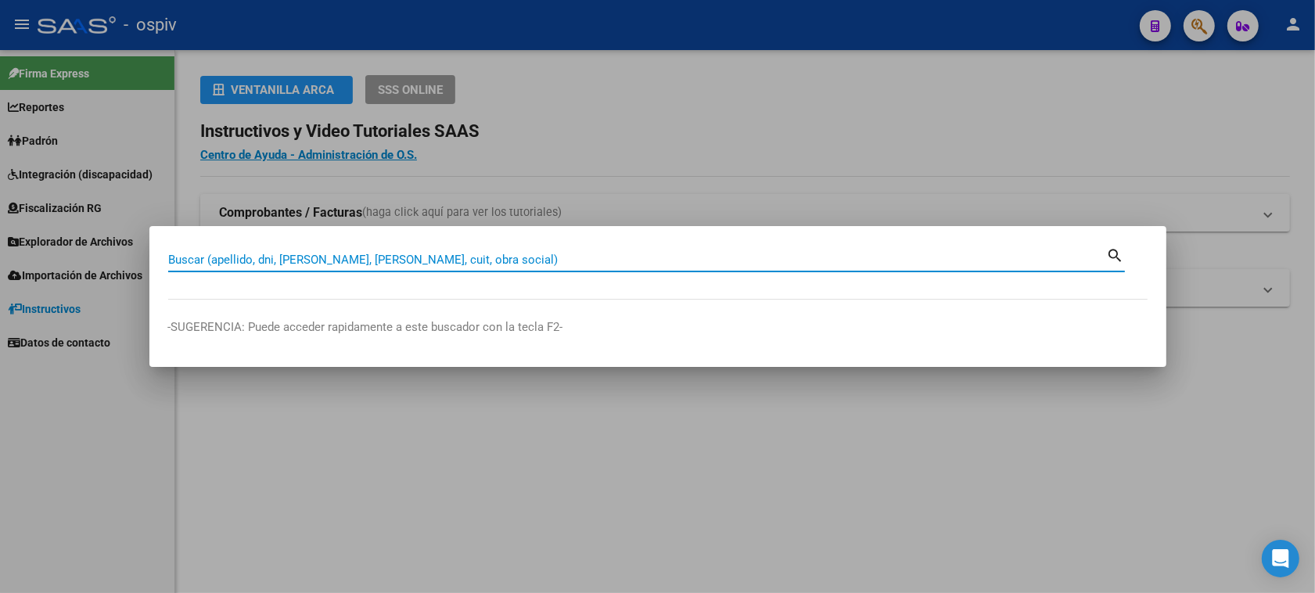
paste input "20597781319"
type input "20597781319"
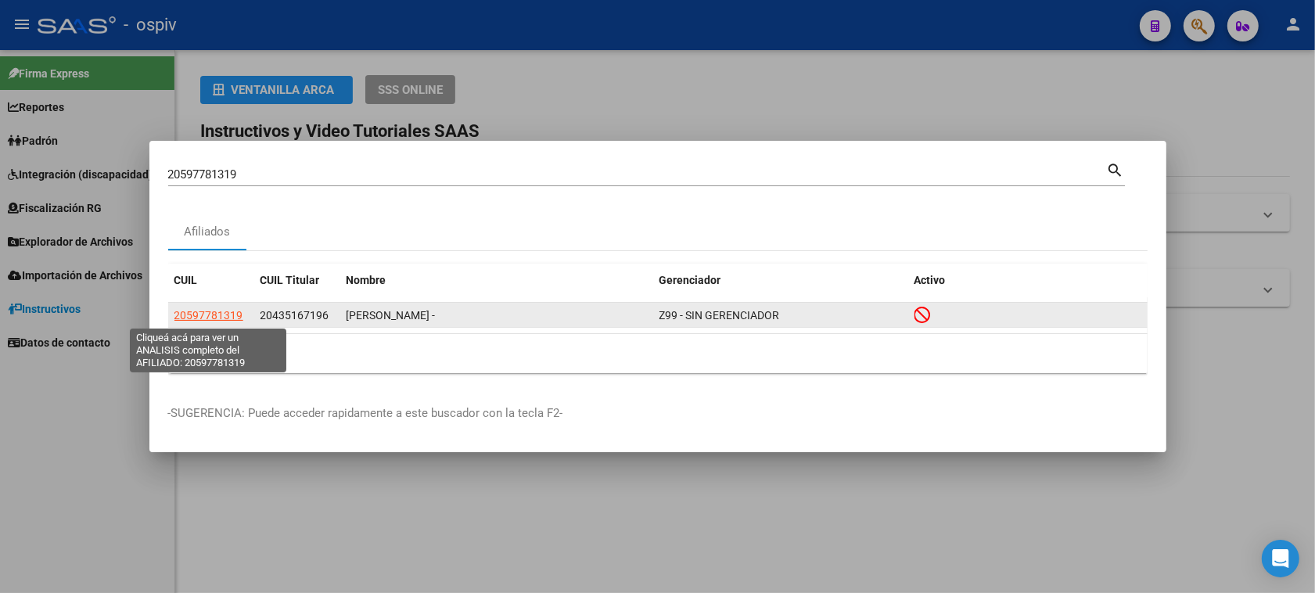
click at [224, 319] on span "20597781319" at bounding box center [208, 315] width 69 height 13
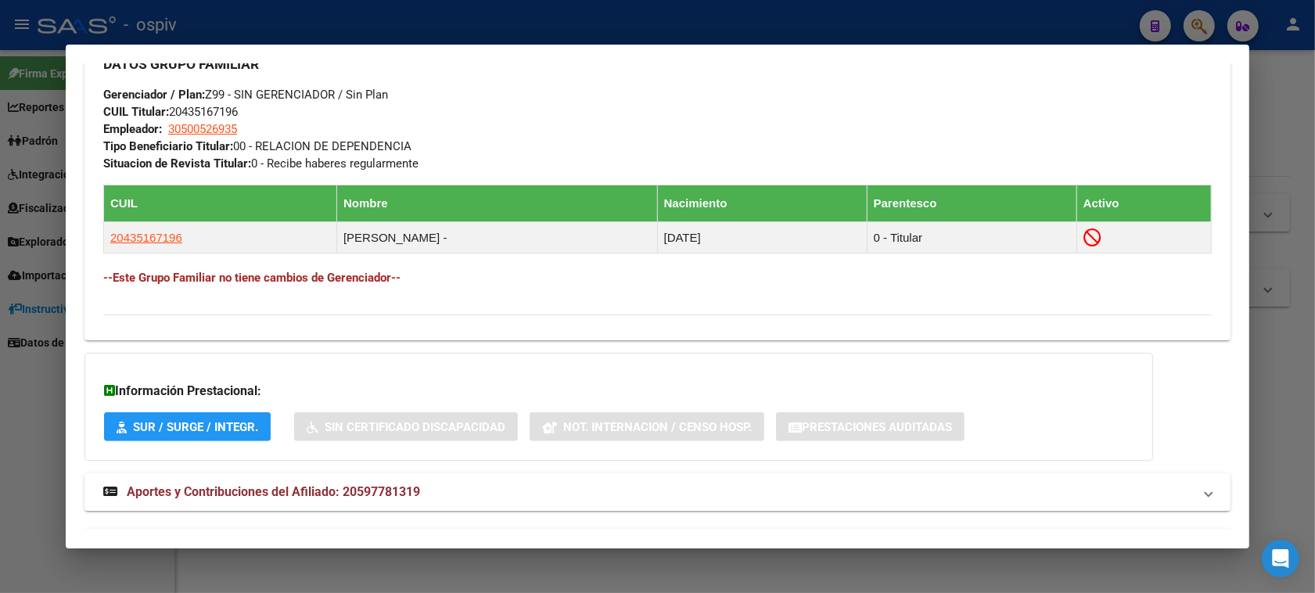
scroll to position [857, 0]
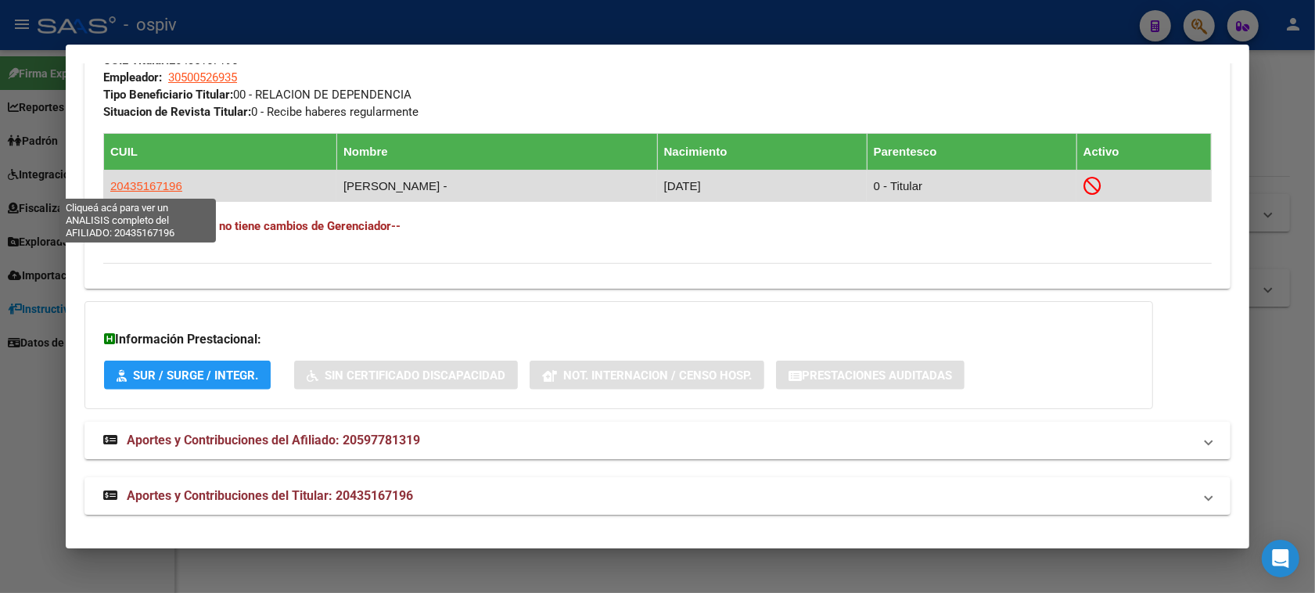
click at [138, 189] on span "20435167196" at bounding box center [146, 185] width 72 height 13
type textarea "20435167196"
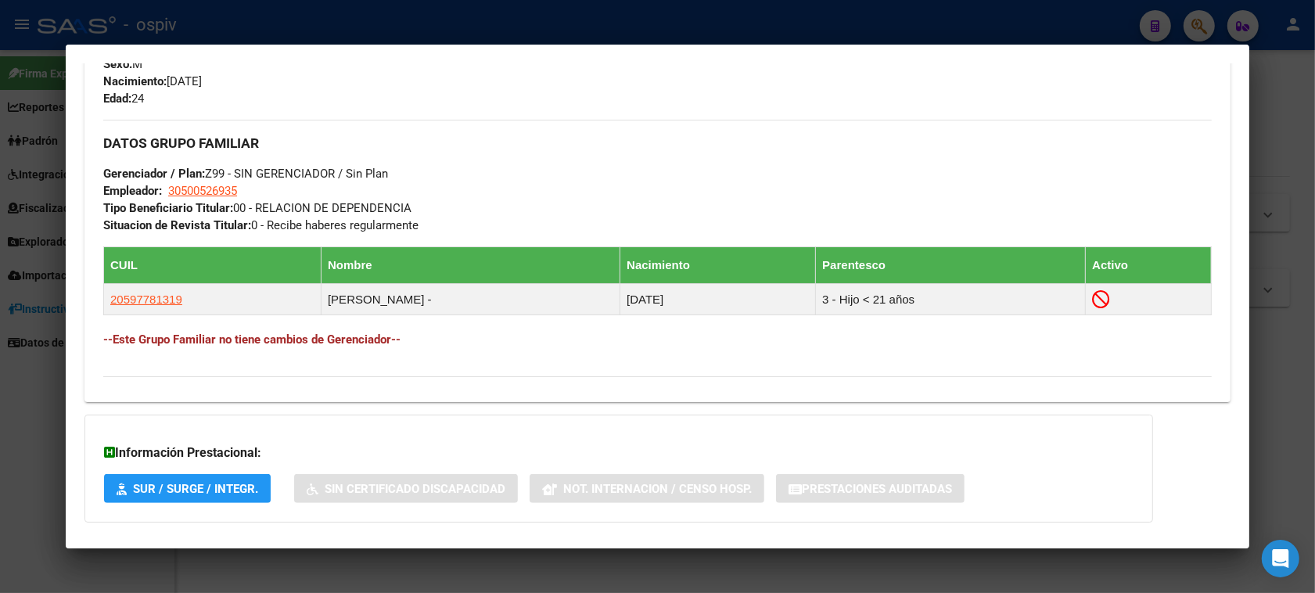
scroll to position [822, 0]
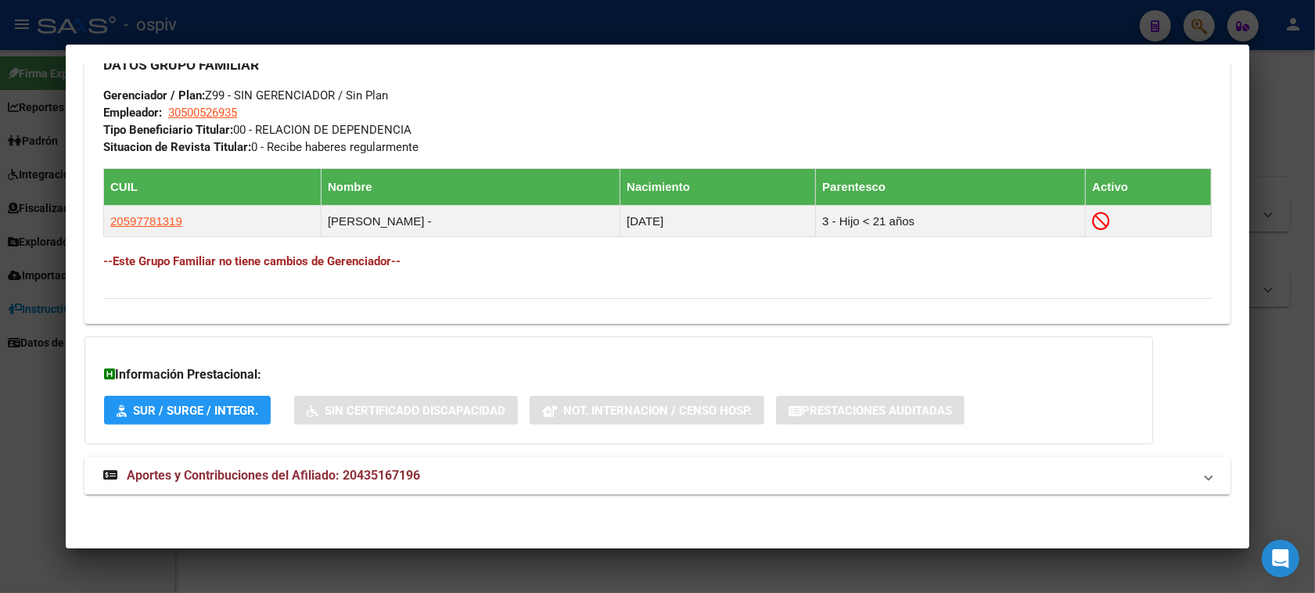
click at [386, 481] on span "Aportes y Contribuciones del Afiliado: 20435167196" at bounding box center [273, 475] width 293 height 15
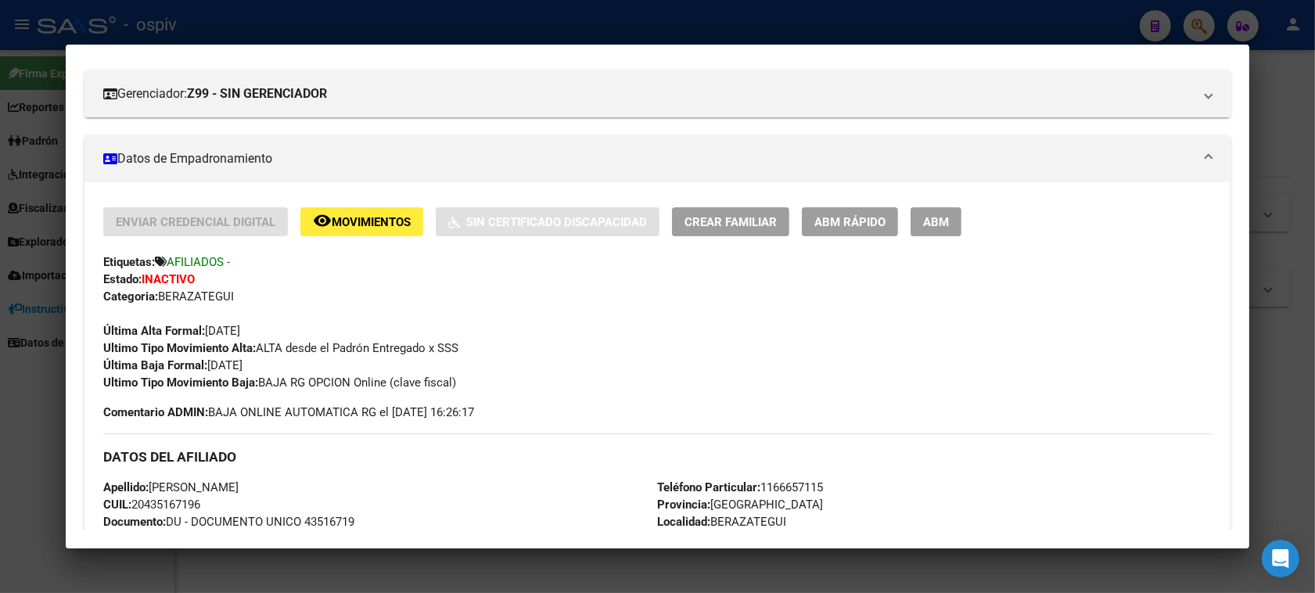
scroll to position [293, 0]
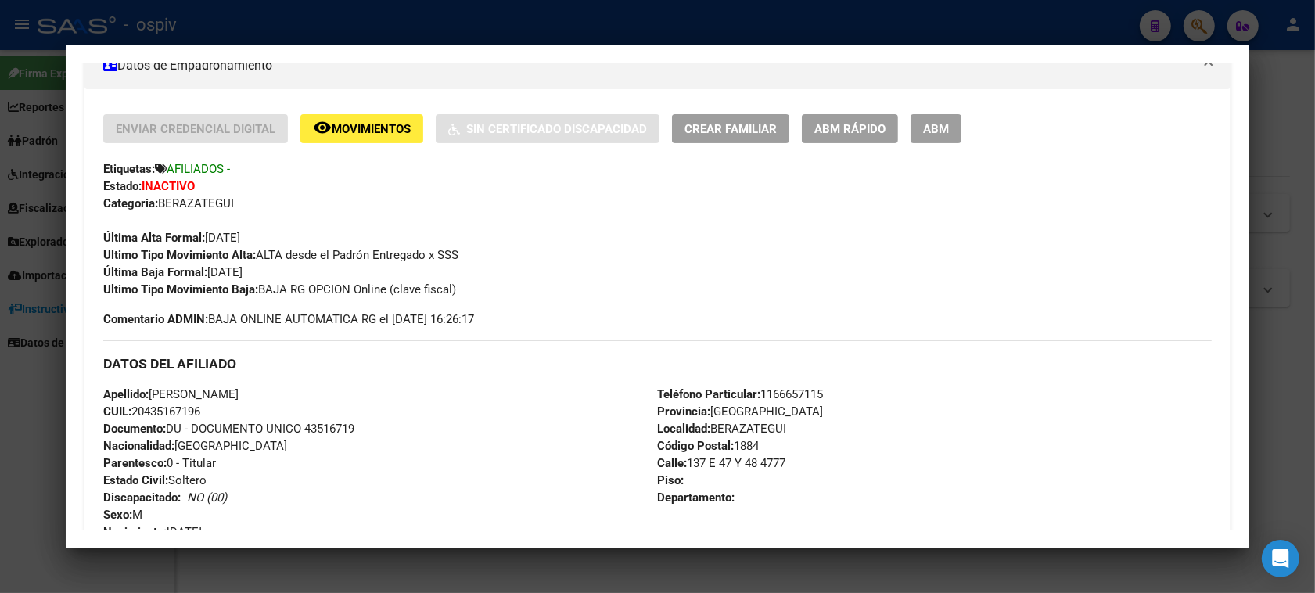
click at [1194, 30] on div at bounding box center [657, 296] width 1315 height 593
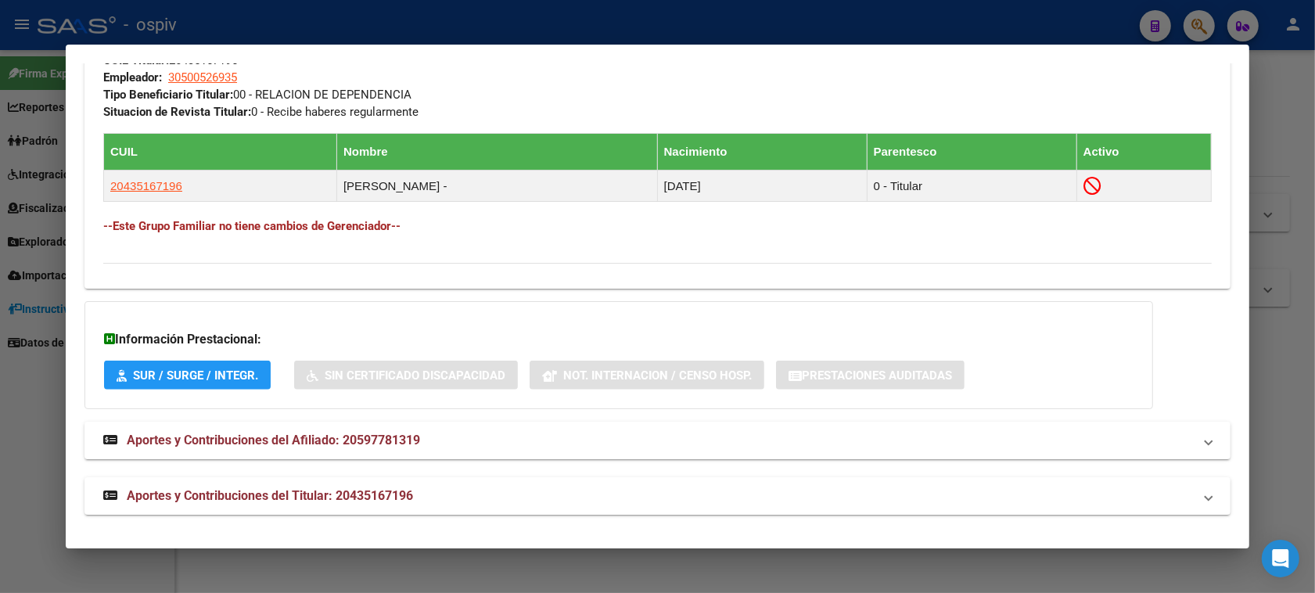
click at [1201, 20] on div at bounding box center [657, 296] width 1315 height 593
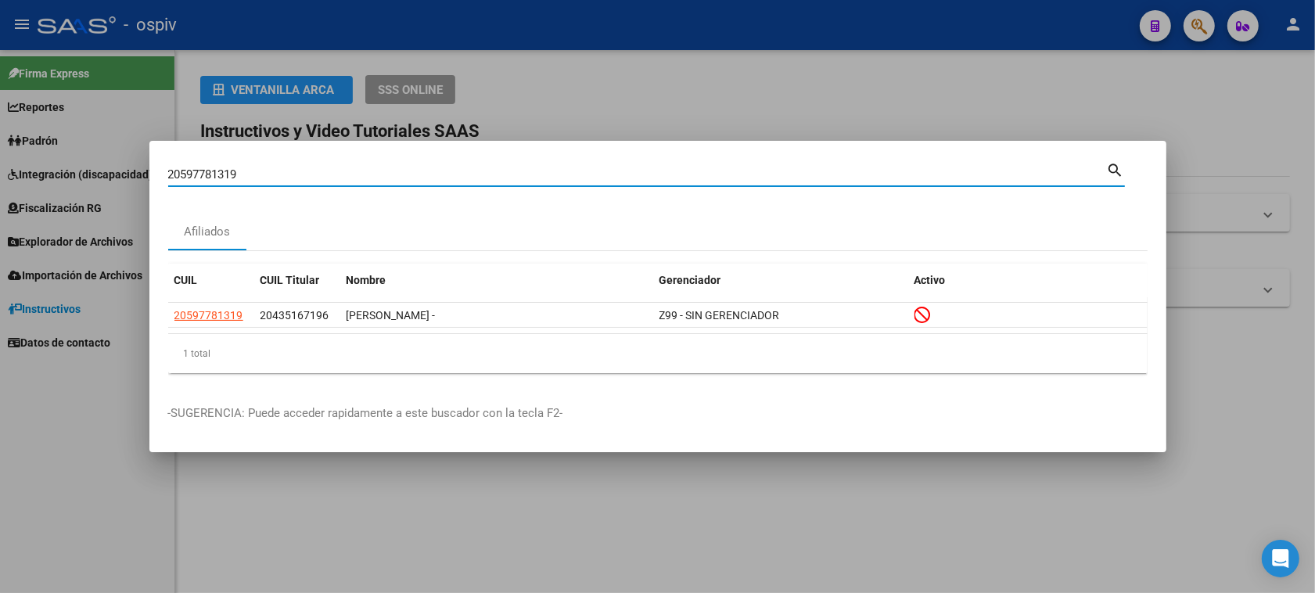
drag, startPoint x: 254, startPoint y: 168, endPoint x: 35, endPoint y: 129, distance: 222.5
click at [35, 129] on div "20597781319 Buscar (apellido, dni, cuil, nro traspaso, cuit, obra social) searc…" at bounding box center [657, 296] width 1315 height 593
type input "21931001"
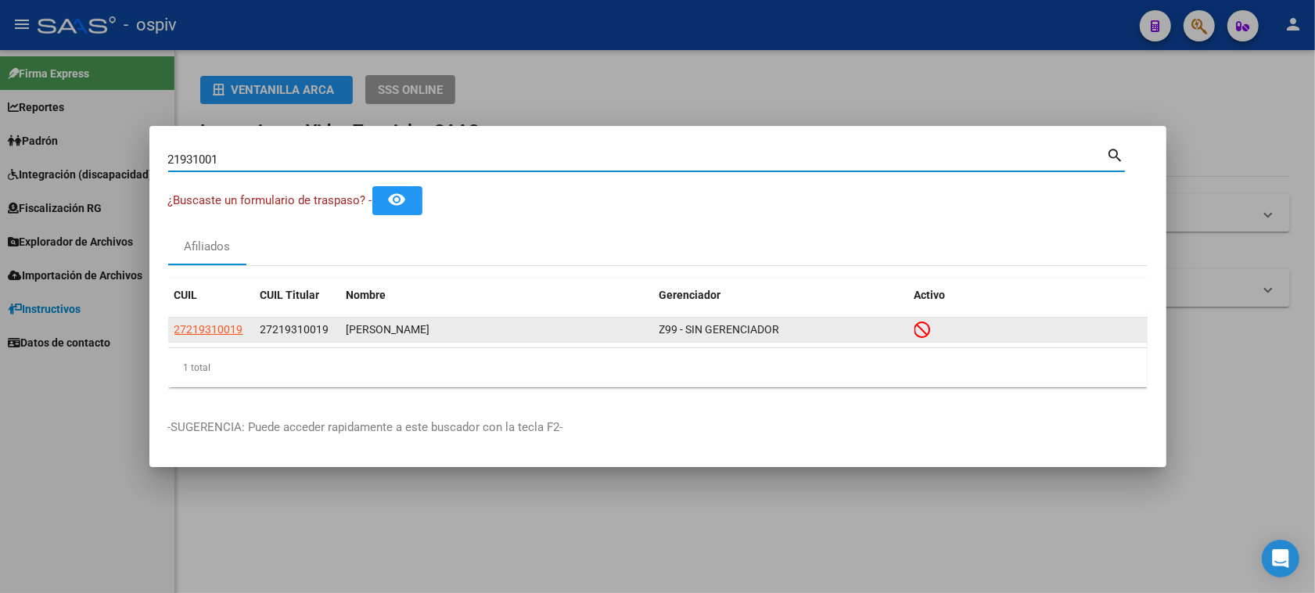
click at [254, 325] on datatable-body-cell "27219310019" at bounding box center [297, 330] width 86 height 24
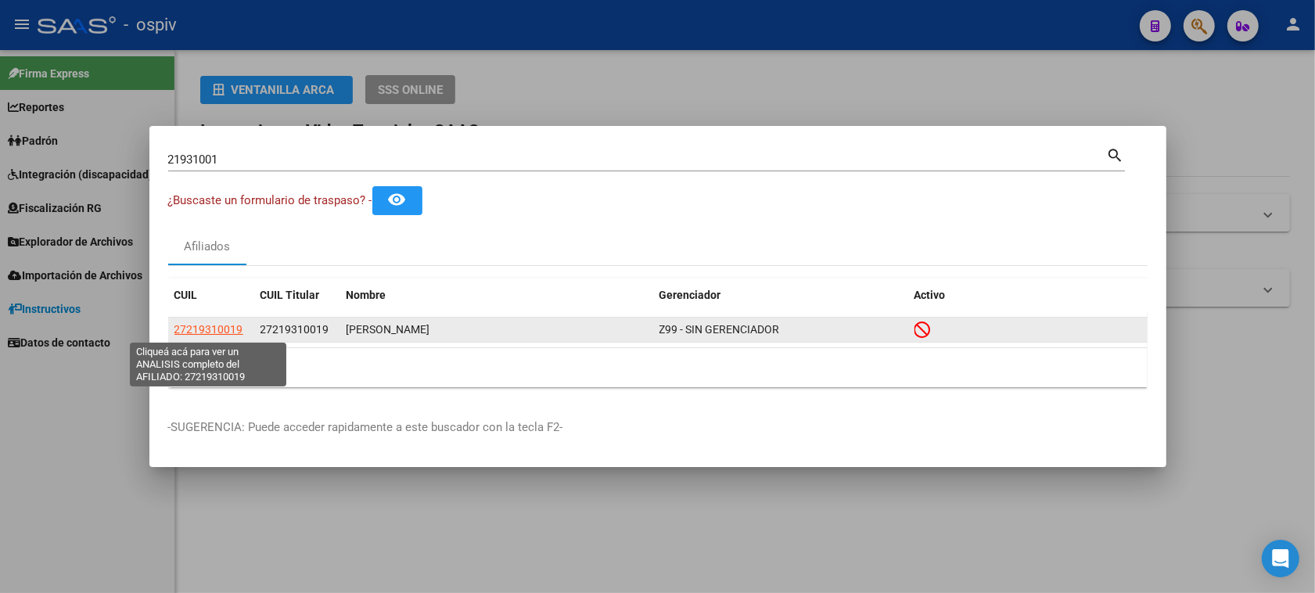
click at [200, 331] on span "27219310019" at bounding box center [208, 329] width 69 height 13
type textarea "27219310019"
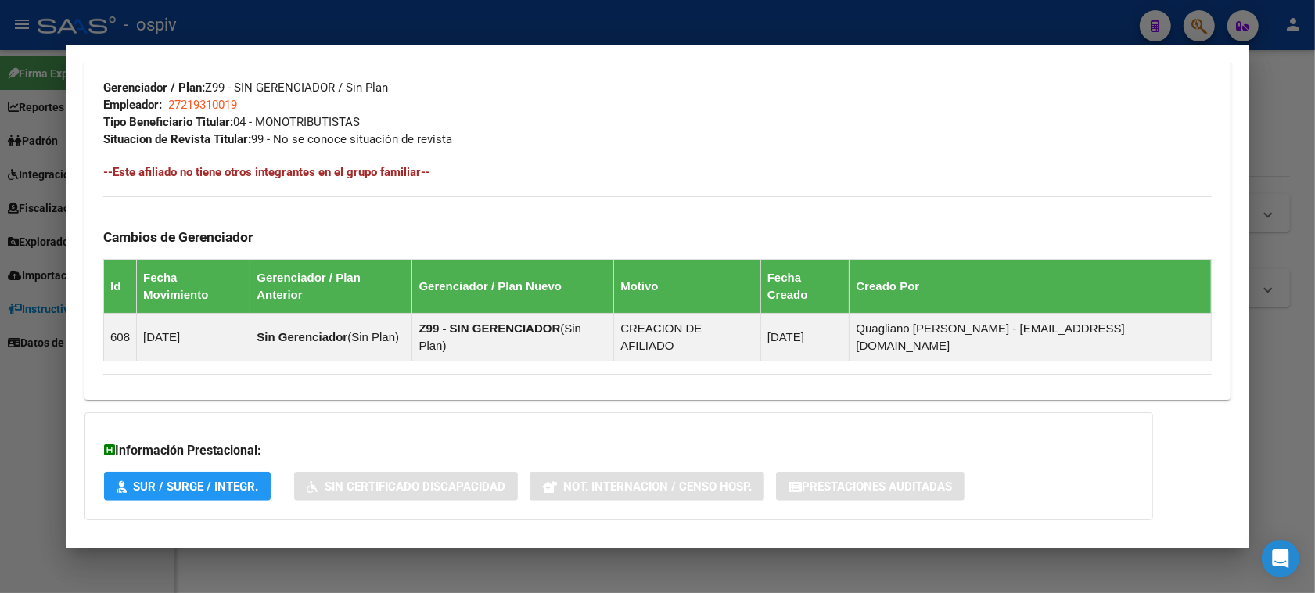
scroll to position [842, 0]
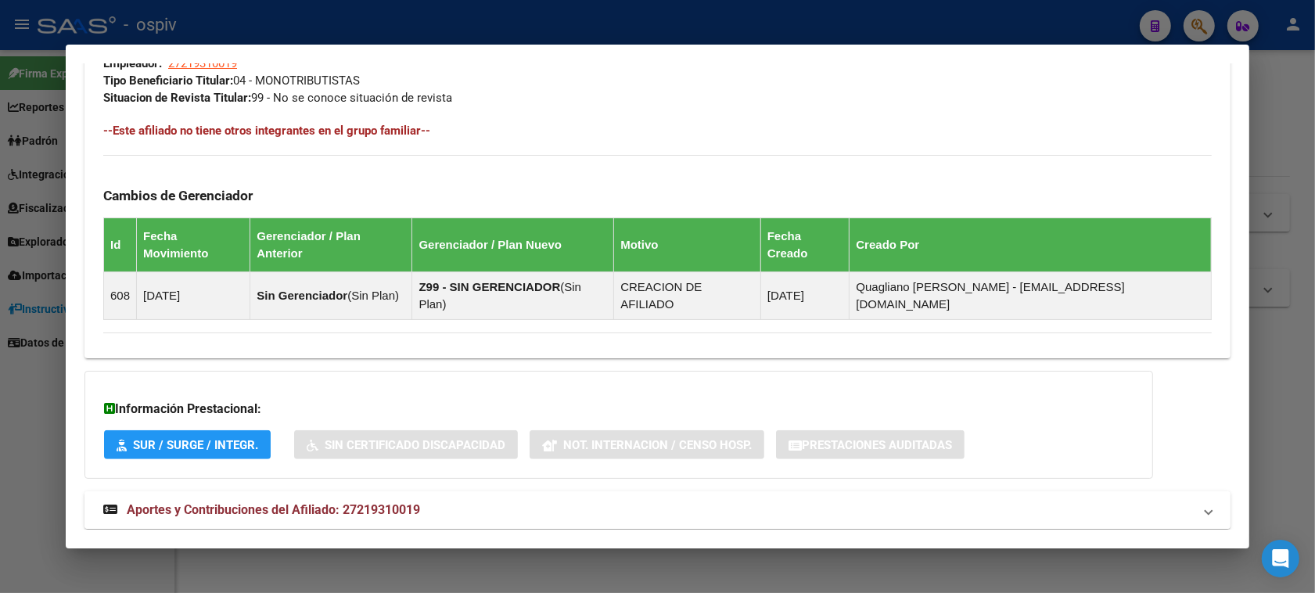
drag, startPoint x: 295, startPoint y: 478, endPoint x: 440, endPoint y: 422, distance: 155.0
click at [296, 502] on span "Aportes y Contribuciones del Afiliado: 27219310019" at bounding box center [273, 509] width 293 height 15
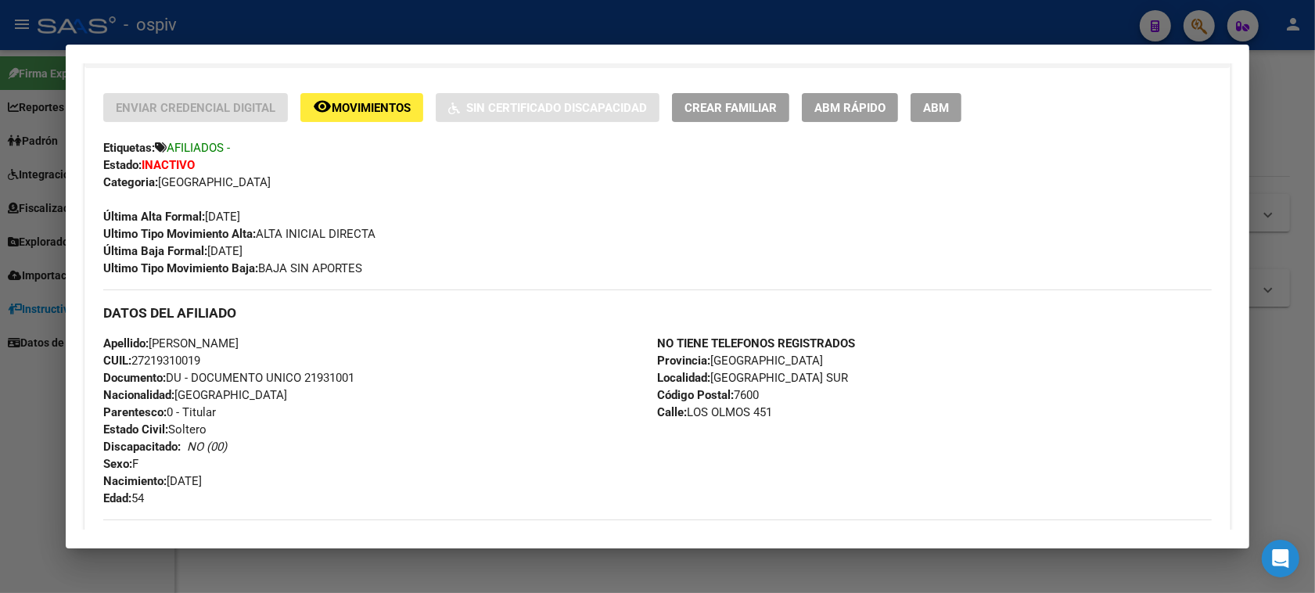
scroll to position [268, 0]
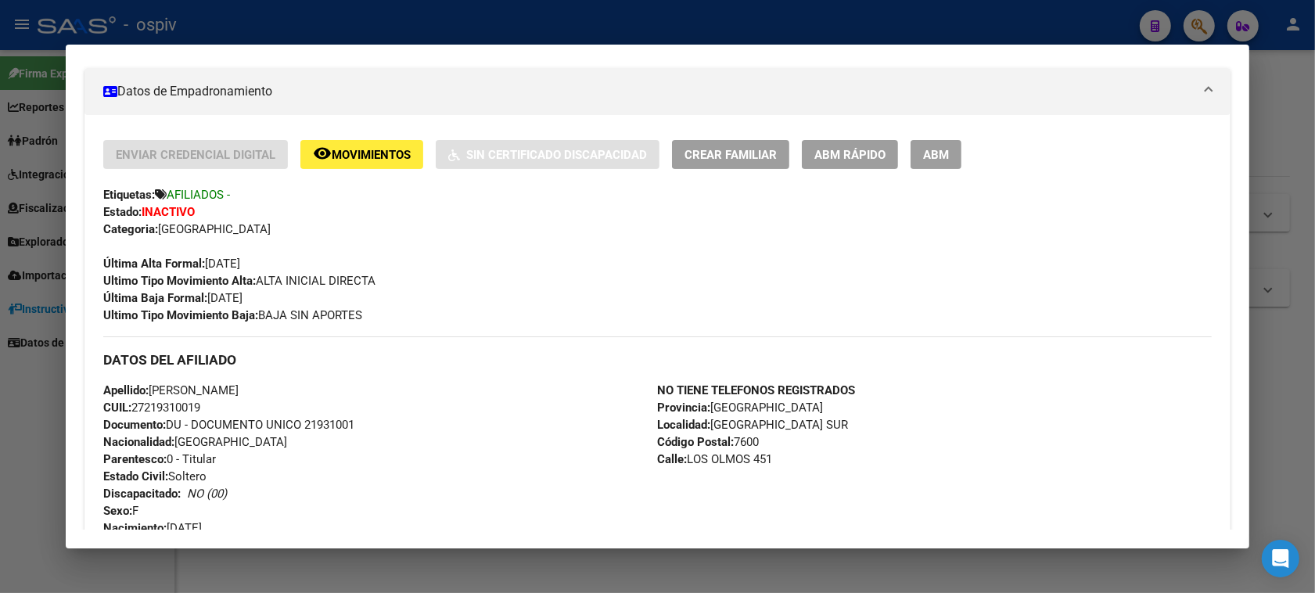
drag, startPoint x: 129, startPoint y: 401, endPoint x: 210, endPoint y: 404, distance: 80.6
click at [210, 404] on div "Apellido: ALEJANDRA SUSANA SCHIPPER CUIL: 27219310019 Documento: DU - DOCUMENTO…" at bounding box center [380, 468] width 554 height 172
copy span "27219310019"
click at [932, 142] on button "ABM" at bounding box center [935, 154] width 51 height 29
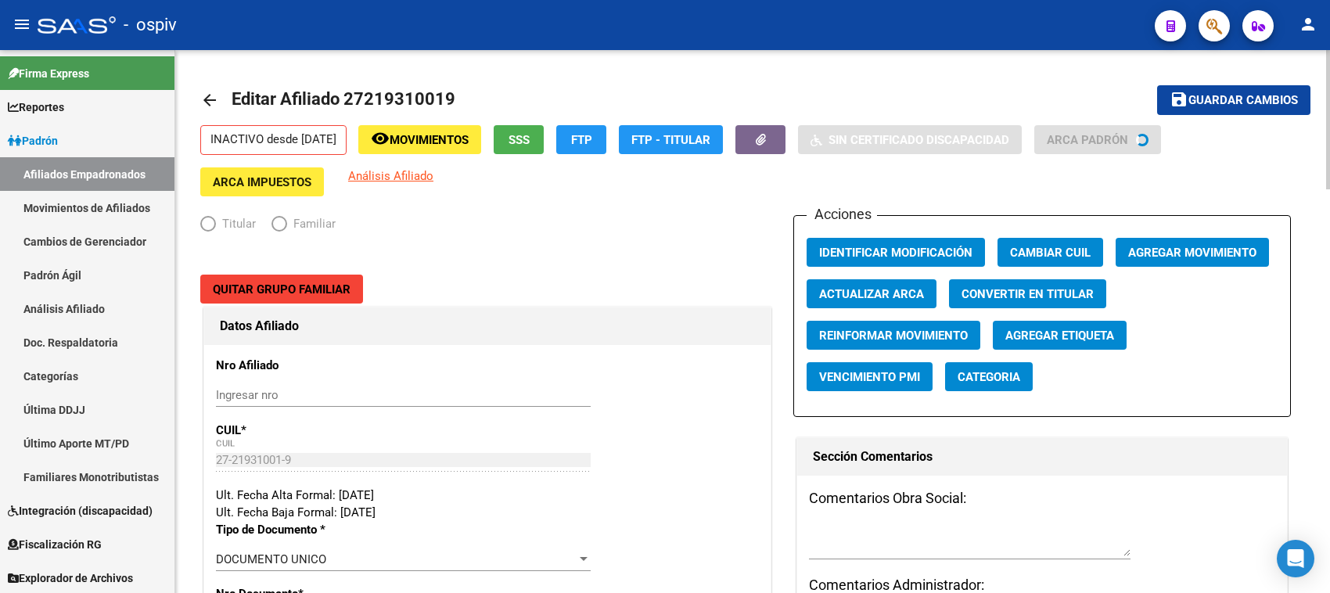
radio input "true"
type input "27-21931001-9"
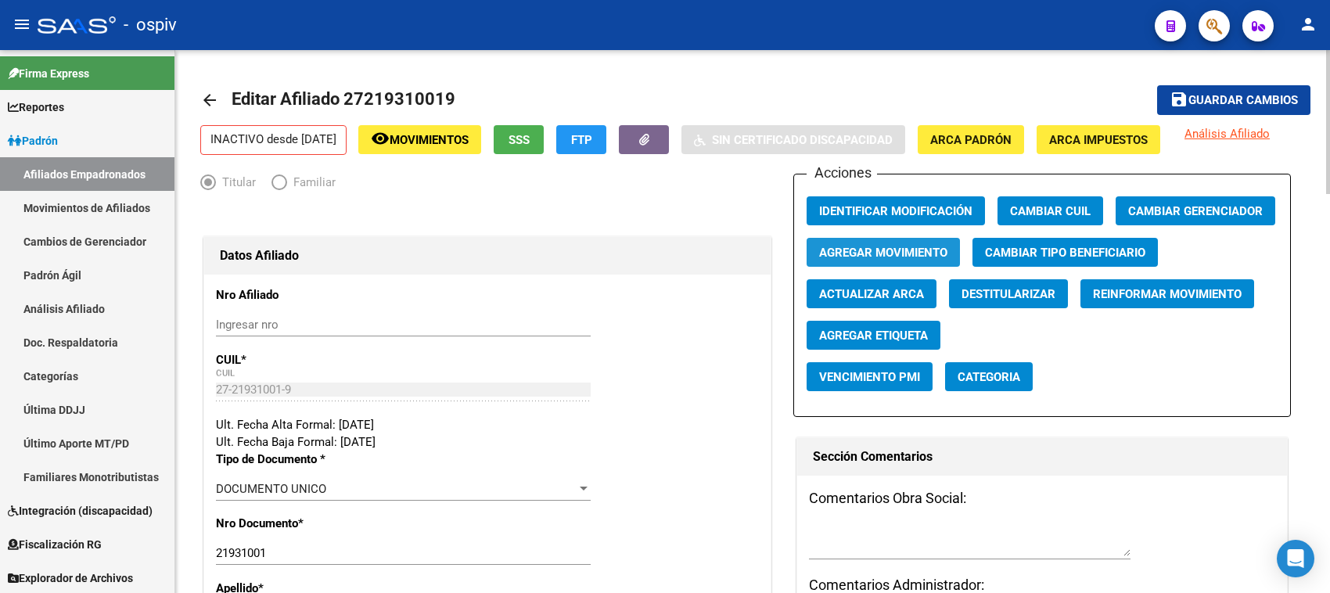
click at [909, 246] on span "Agregar Movimiento" at bounding box center [883, 253] width 128 height 14
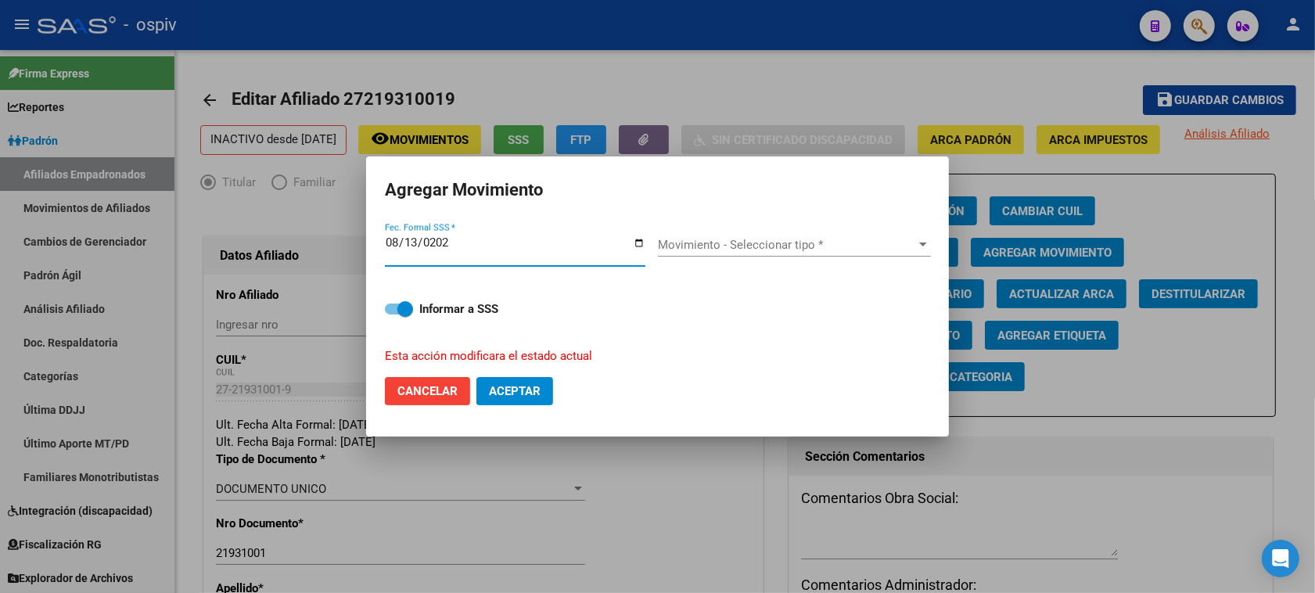
type input "[DATE]"
click at [642, 243] on input "[DATE]" at bounding box center [515, 248] width 260 height 25
click at [688, 246] on span "Movimiento - Seleccionar tipo *" at bounding box center [787, 245] width 259 height 14
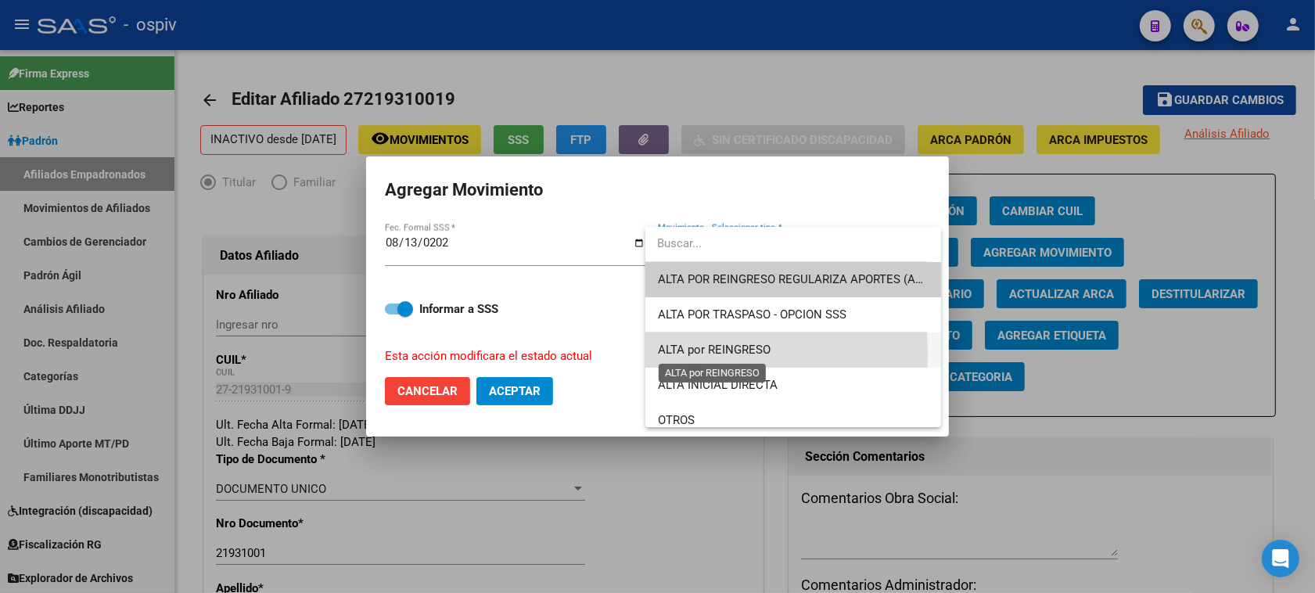
click at [710, 354] on span "ALTA por REINGRESO" at bounding box center [714, 350] width 113 height 14
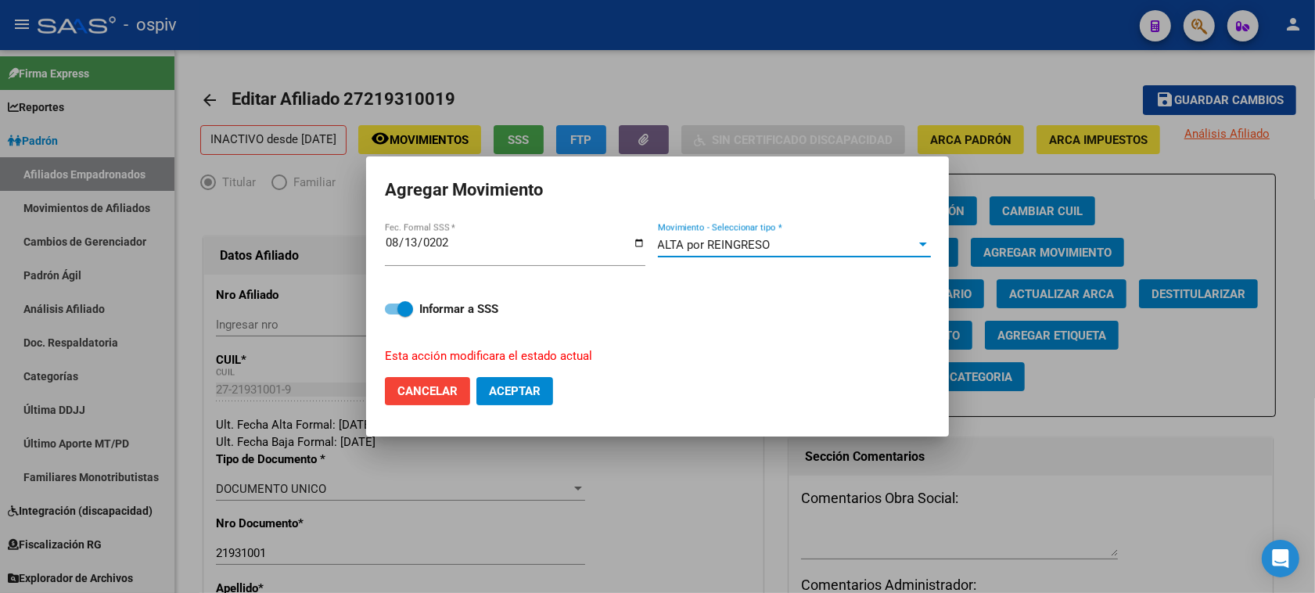
click at [483, 386] on button "Aceptar" at bounding box center [514, 391] width 77 height 28
checkbox input "false"
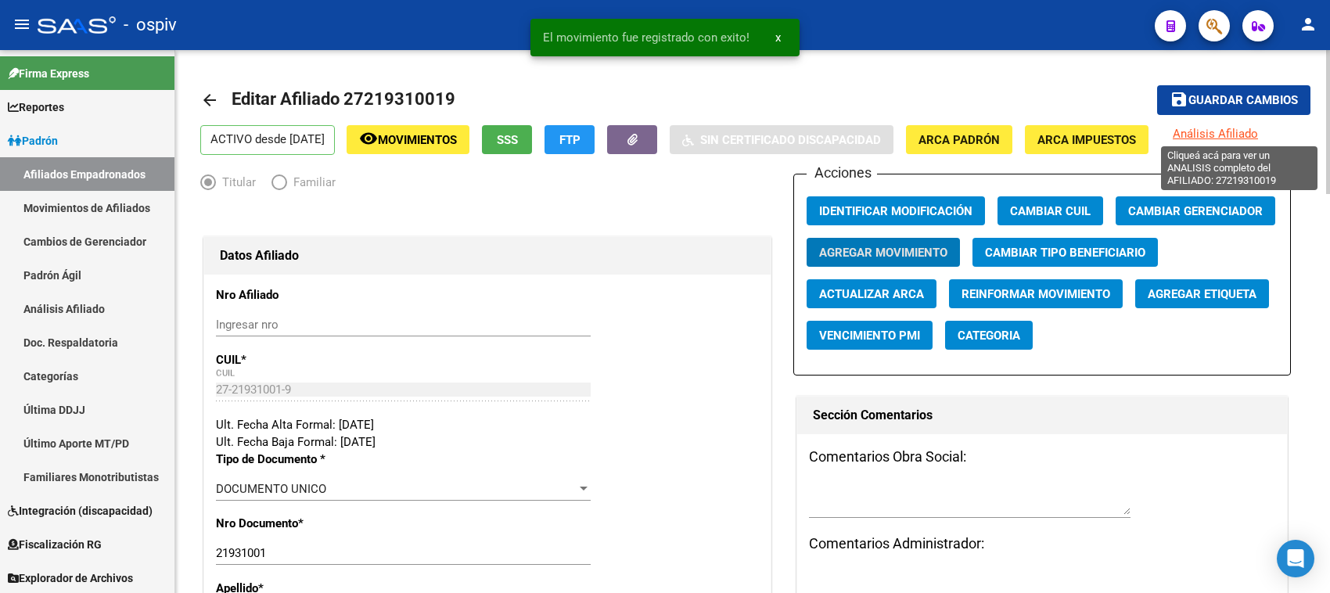
click at [1258, 135] on span "Análisis Afiliado" at bounding box center [1214, 134] width 85 height 14
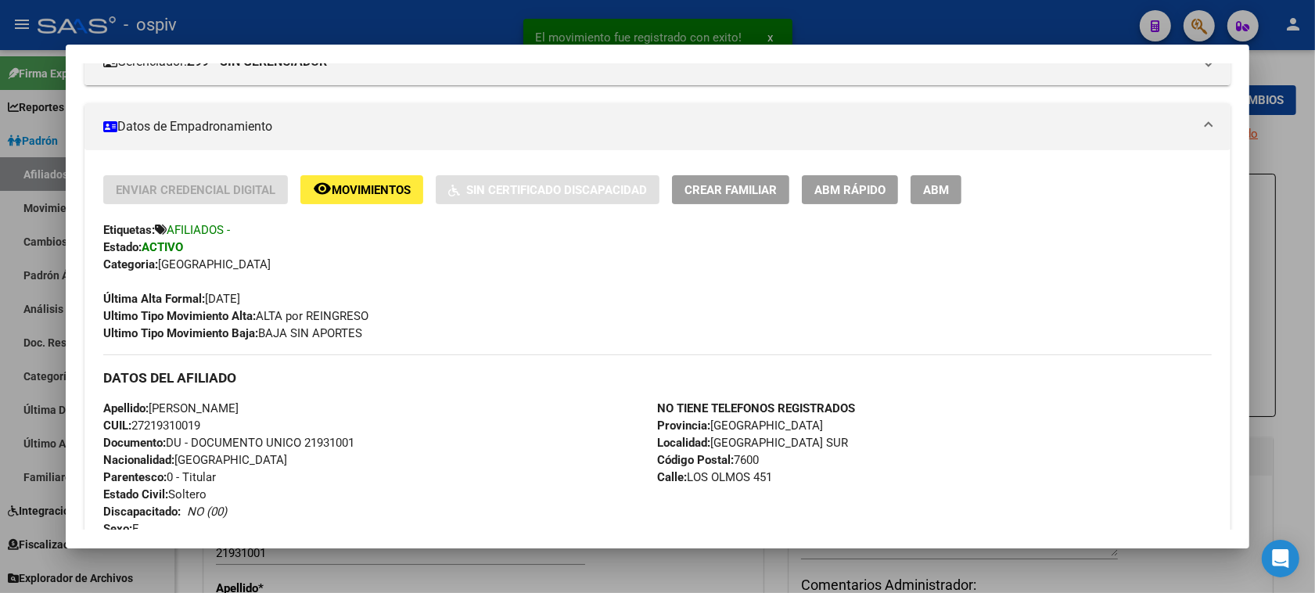
scroll to position [293, 0]
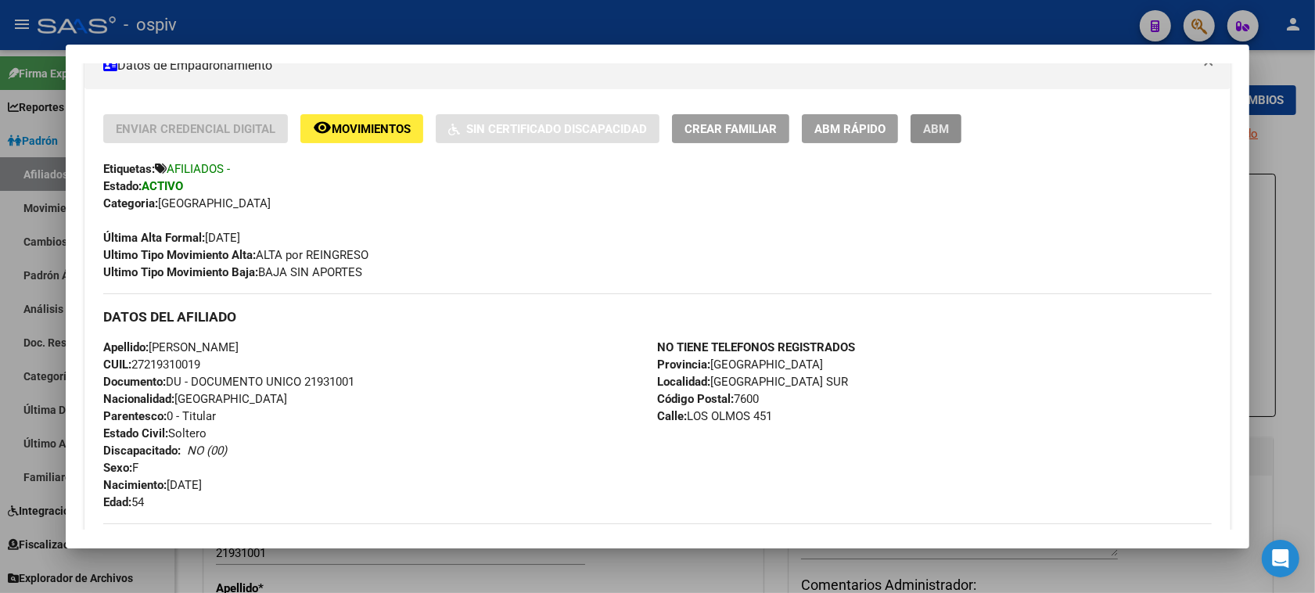
click at [923, 124] on span "ABM" at bounding box center [936, 129] width 26 height 14
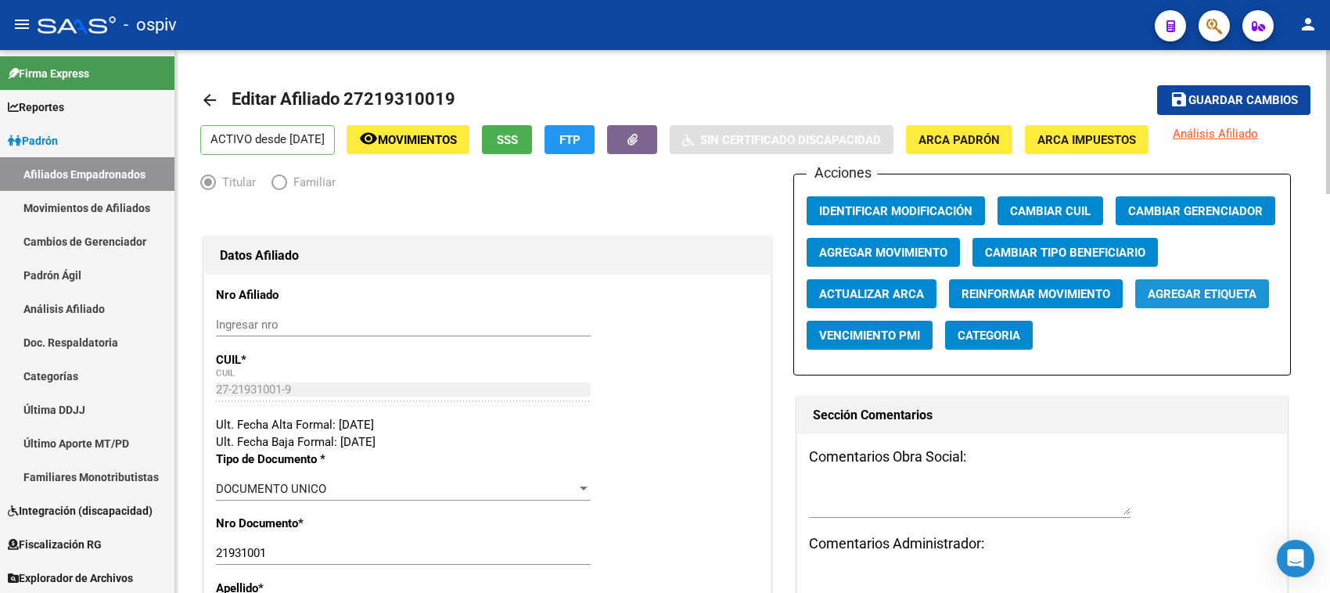
click at [1202, 287] on span "Agregar Etiqueta" at bounding box center [1201, 294] width 109 height 14
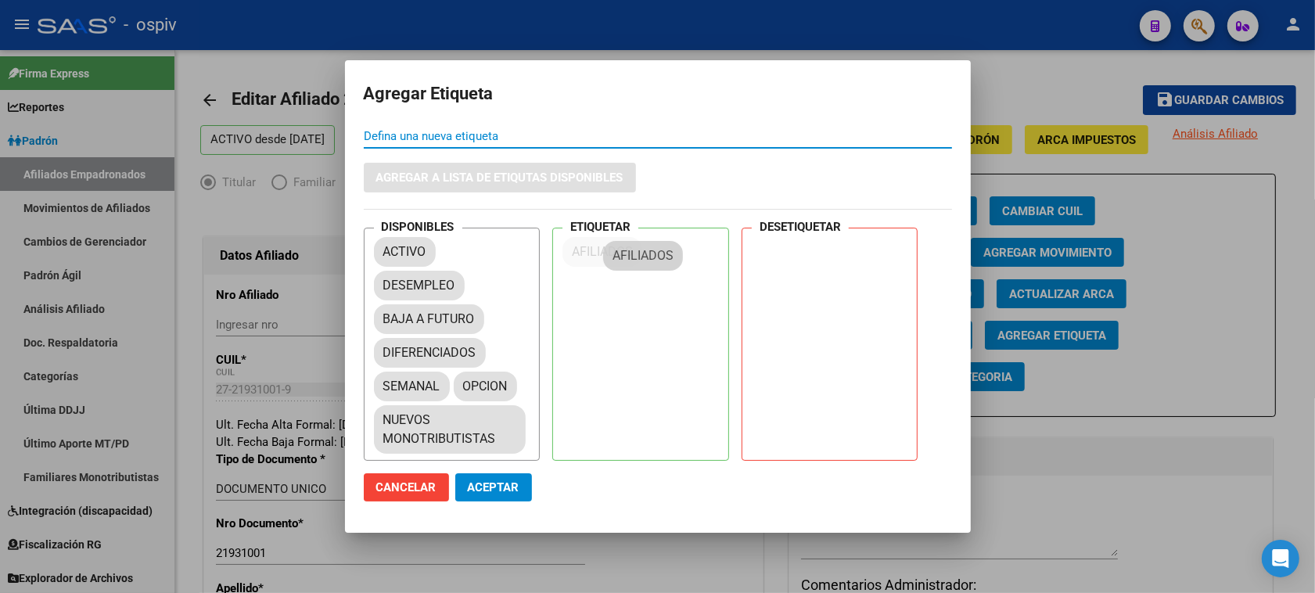
drag, startPoint x: 425, startPoint y: 309, endPoint x: 655, endPoint y: 249, distance: 238.5
drag, startPoint x: 425, startPoint y: 388, endPoint x: 635, endPoint y: 301, distance: 227.6
click at [479, 490] on span "Aceptar" at bounding box center [494, 487] width 52 height 14
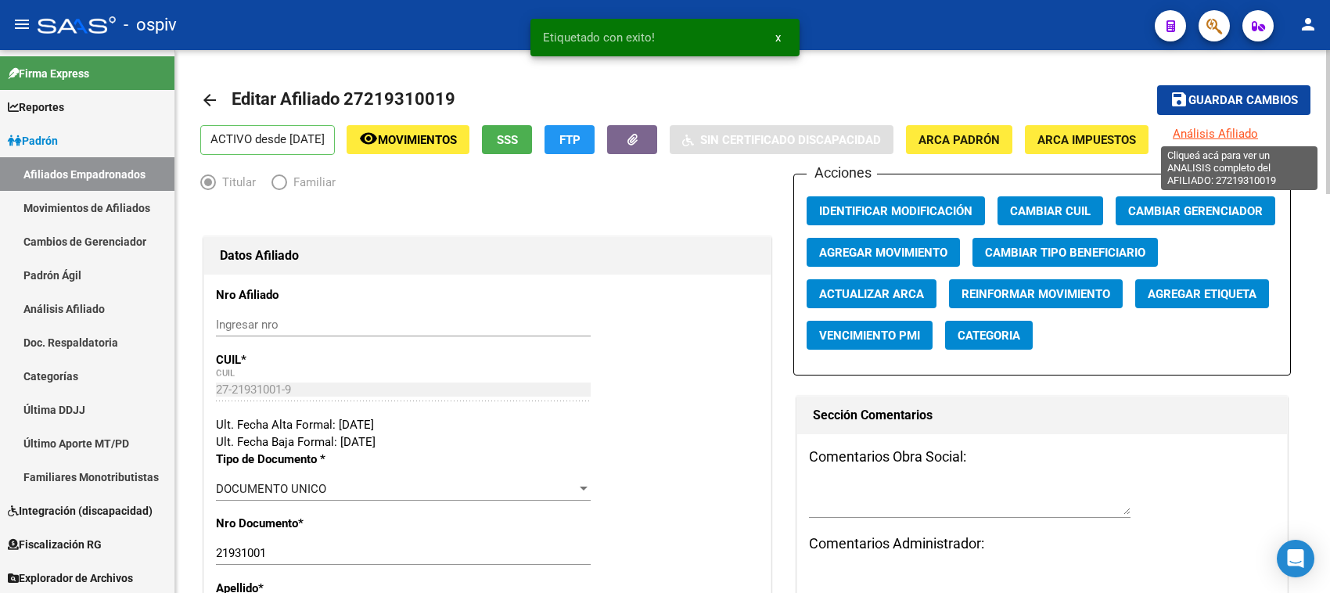
click at [1238, 134] on span "Análisis Afiliado" at bounding box center [1214, 134] width 85 height 14
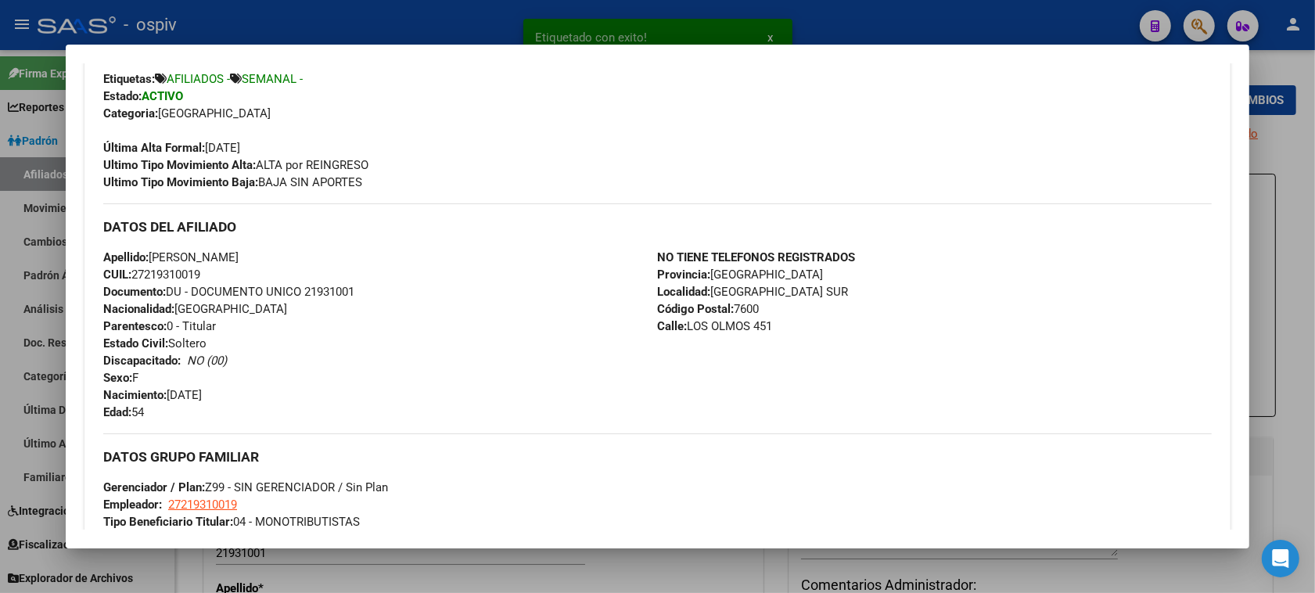
scroll to position [430, 0]
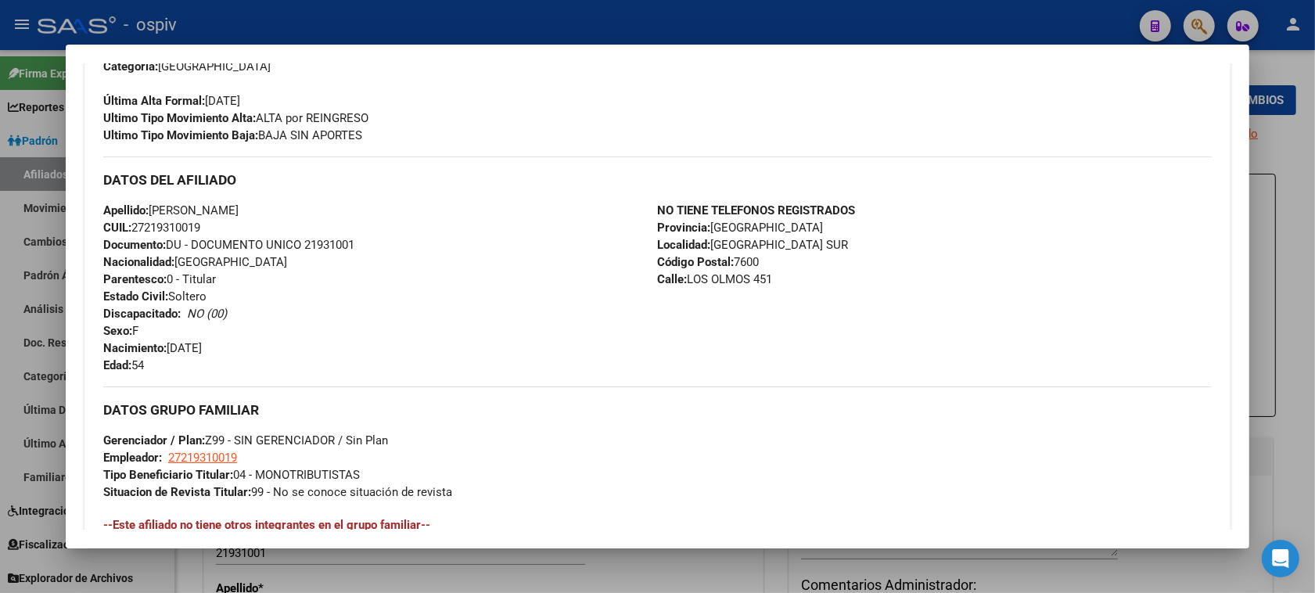
drag, startPoint x: 1194, startPoint y: 22, endPoint x: 1035, endPoint y: 40, distance: 160.6
click at [1193, 22] on div at bounding box center [657, 296] width 1315 height 593
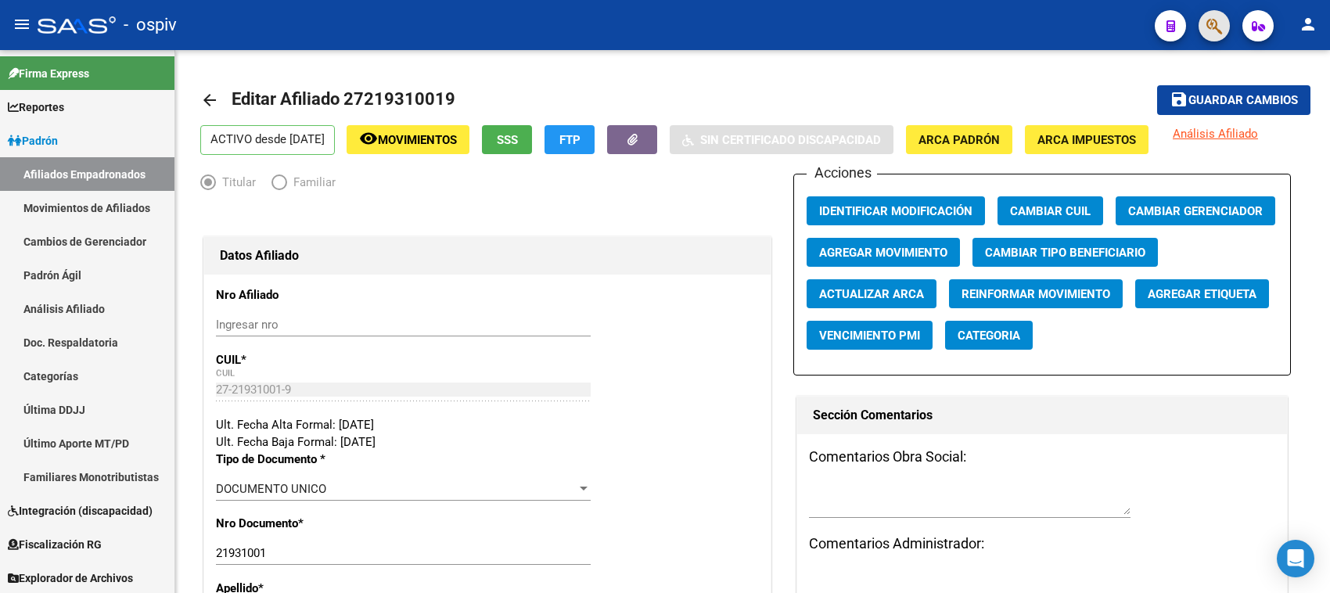
click at [1205, 26] on button "button" at bounding box center [1213, 25] width 31 height 31
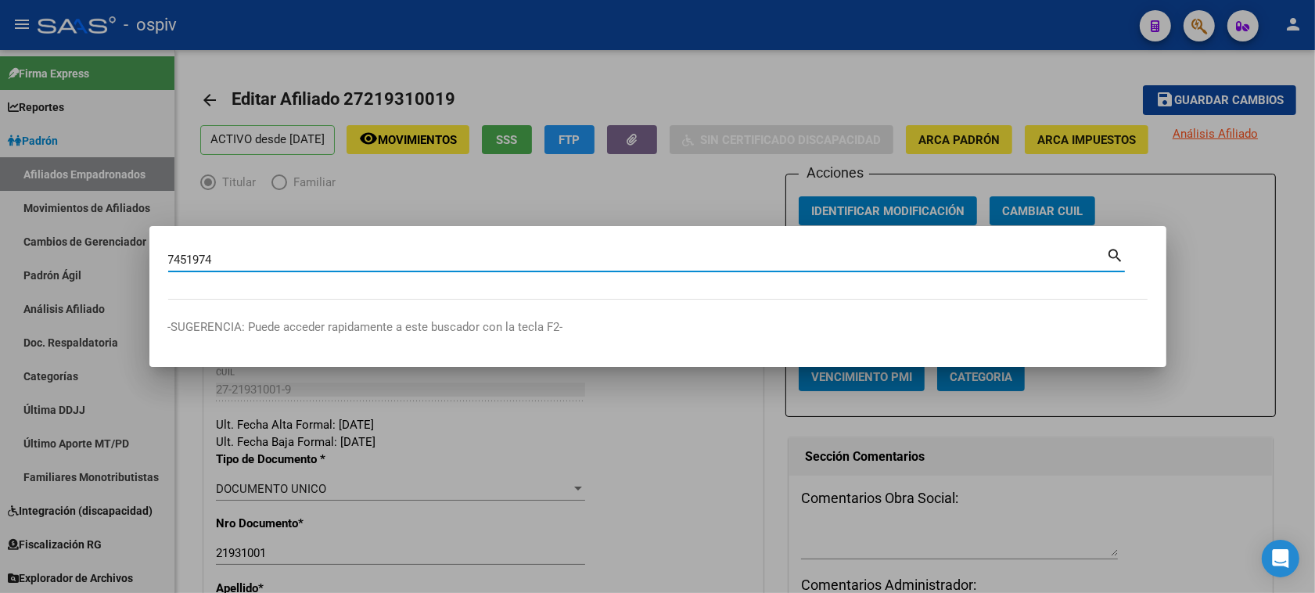
type input "7451974"
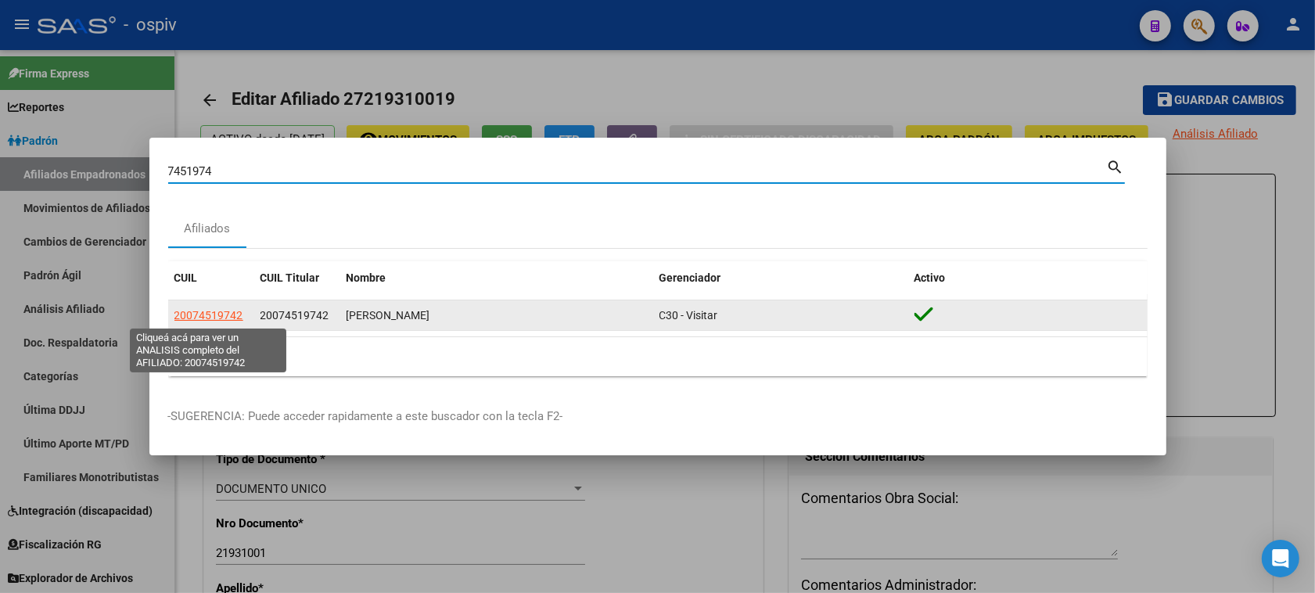
click at [208, 318] on span "20074519742" at bounding box center [208, 315] width 69 height 13
type textarea "20074519742"
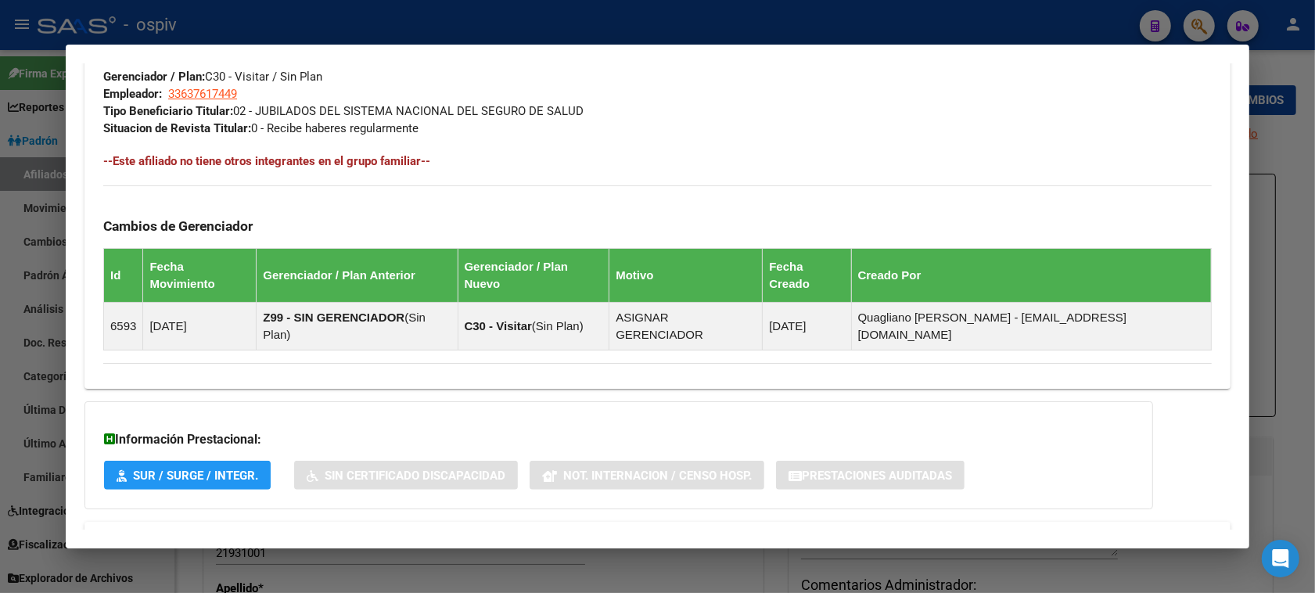
scroll to position [837, 0]
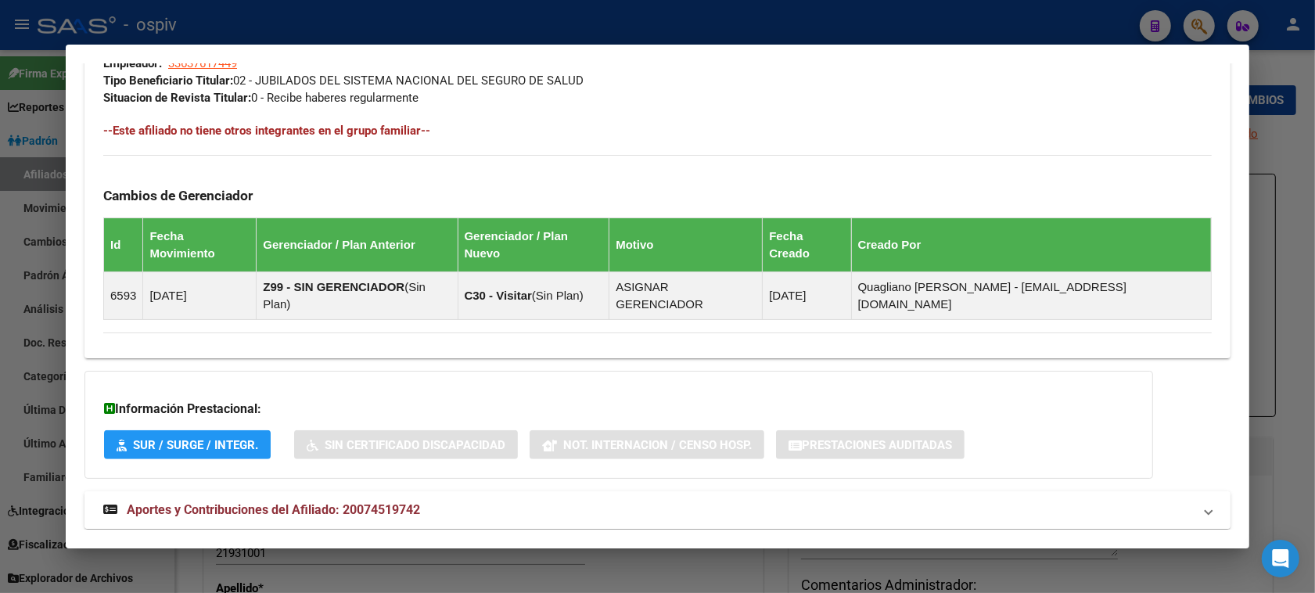
click at [388, 502] on span "Aportes y Contribuciones del Afiliado: 20074519742" at bounding box center [273, 509] width 293 height 15
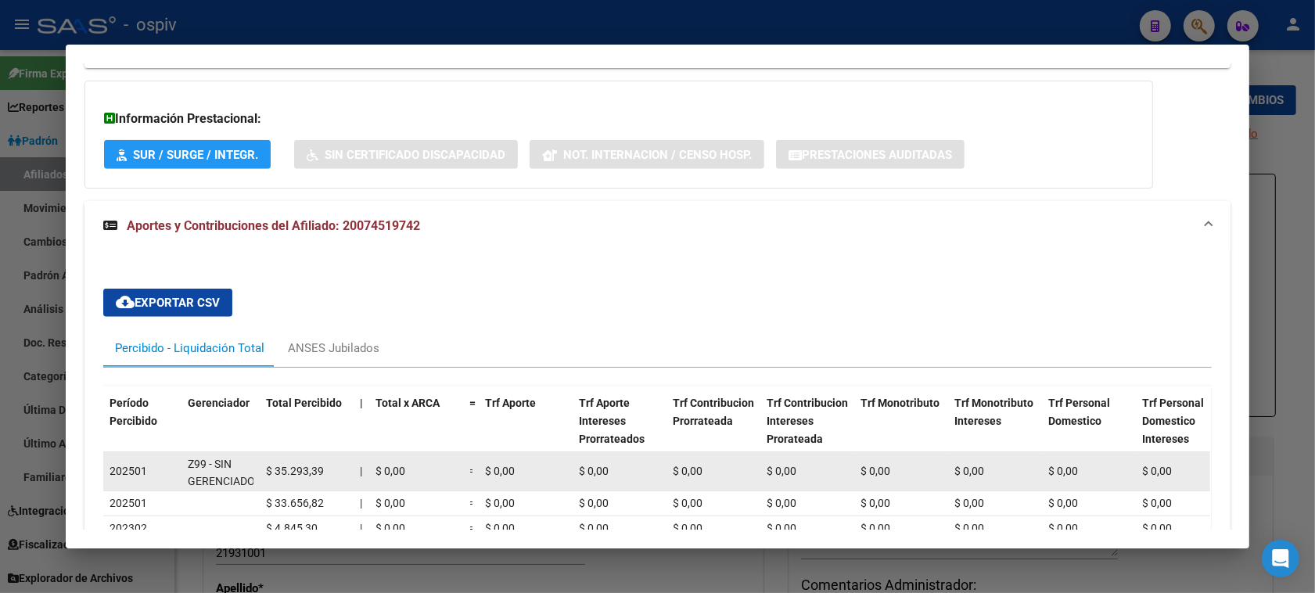
scroll to position [1130, 0]
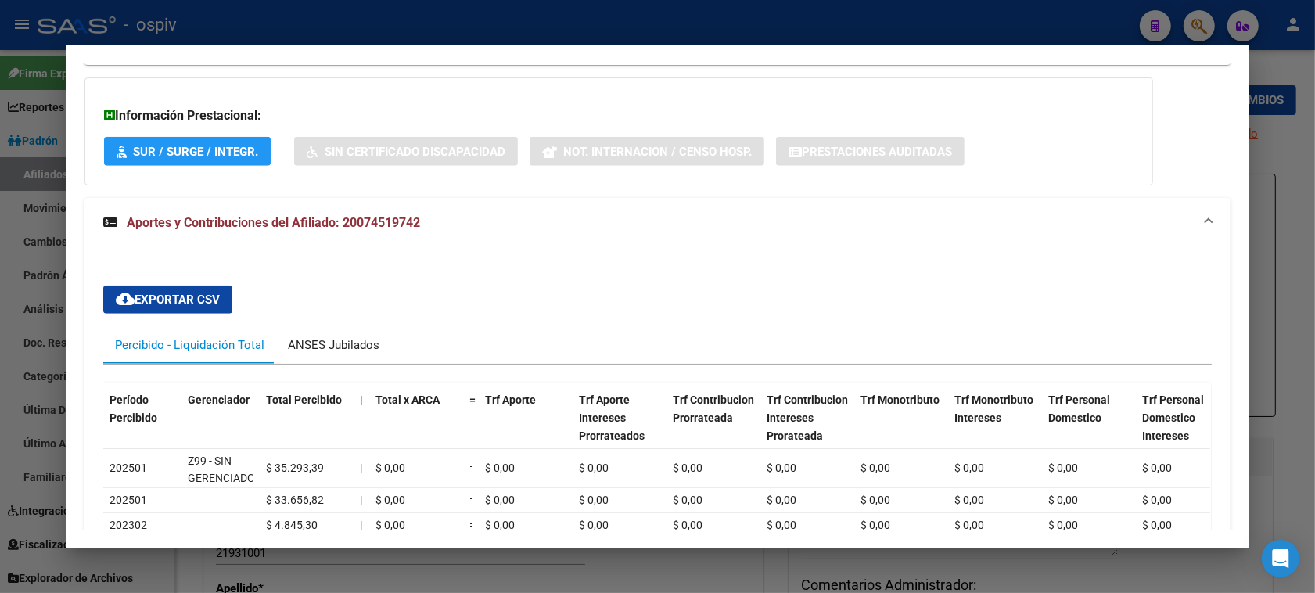
click at [309, 336] on div "ANSES Jubilados" at bounding box center [334, 344] width 92 height 17
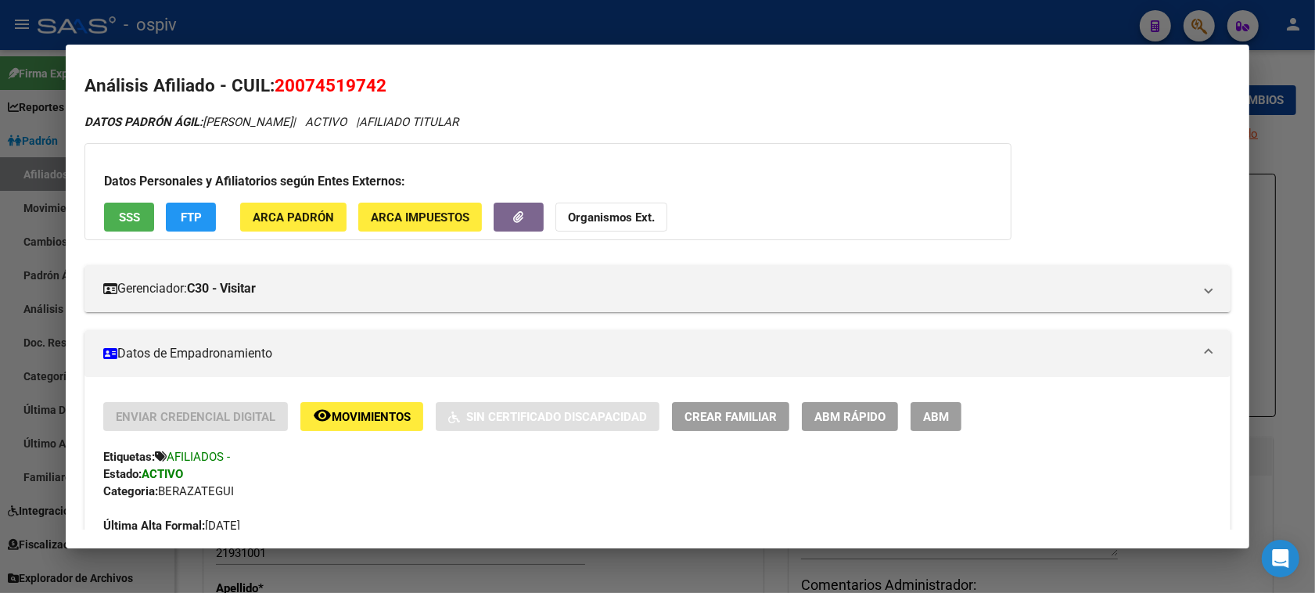
scroll to position [0, 0]
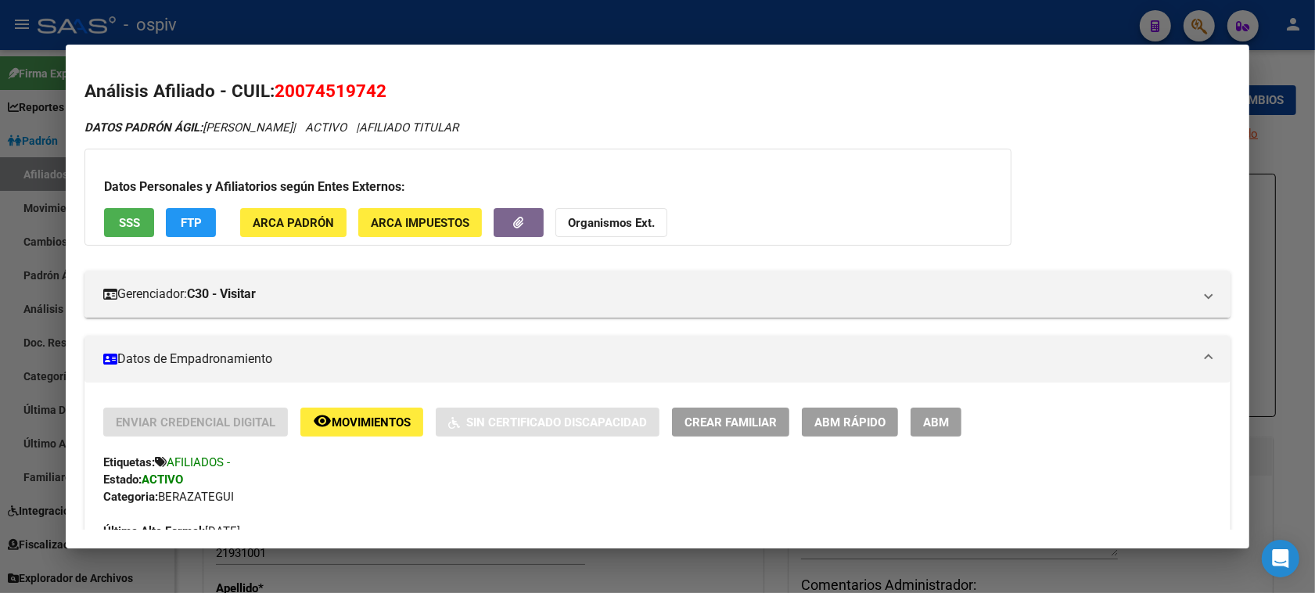
drag, startPoint x: 270, startPoint y: 94, endPoint x: 393, endPoint y: 92, distance: 123.6
click at [393, 92] on h2 "Análisis Afiliado - CUIL: 20074519742" at bounding box center [657, 91] width 1146 height 27
copy span "20074519742"
drag, startPoint x: 1205, startPoint y: 26, endPoint x: 451, endPoint y: 127, distance: 760.1
click at [1203, 26] on div at bounding box center [657, 296] width 1315 height 593
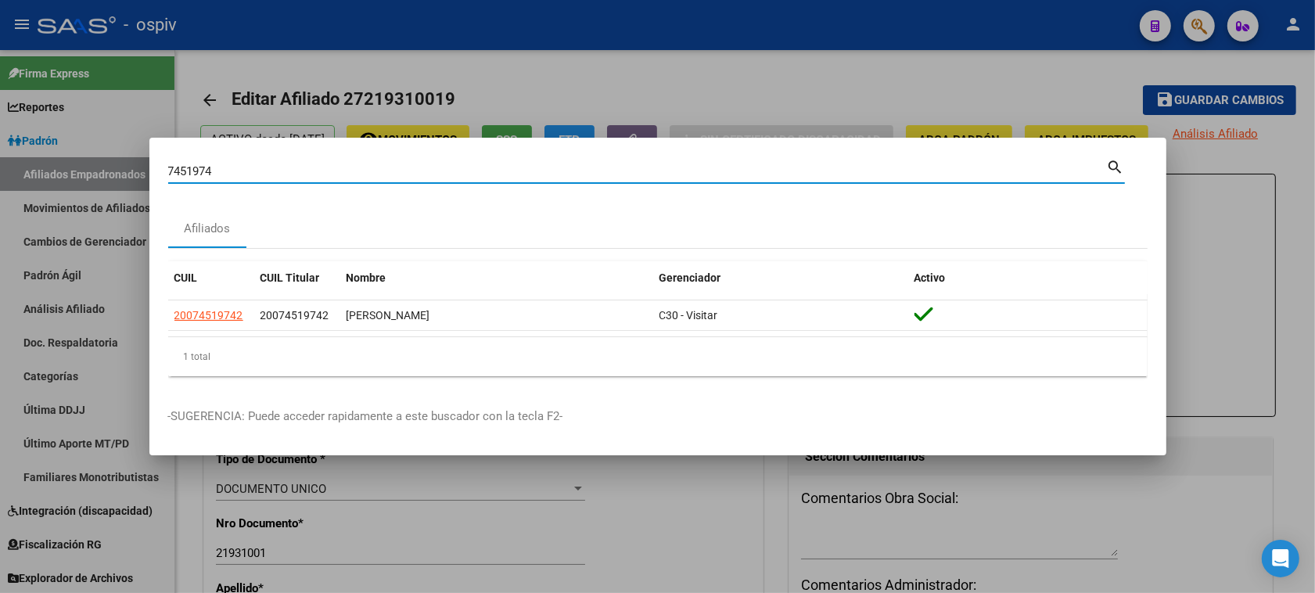
drag, startPoint x: 207, startPoint y: 178, endPoint x: 155, endPoint y: 178, distance: 52.4
click at [155, 178] on mat-dialog-content "7451974 Buscar (apellido, dni, cuil, nro traspaso, cuit, obra social) search Af…" at bounding box center [657, 272] width 1017 height 232
paste input "28311482"
type input "28311482"
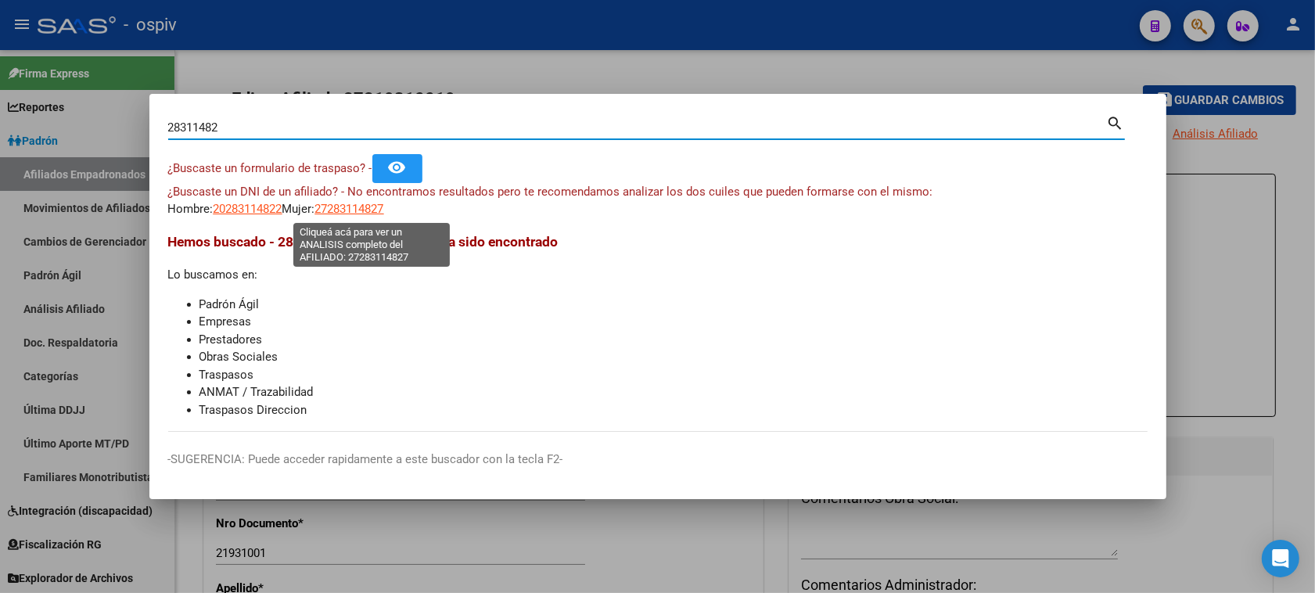
click at [357, 207] on span "27283114827" at bounding box center [349, 209] width 69 height 14
type textarea "27283114827"
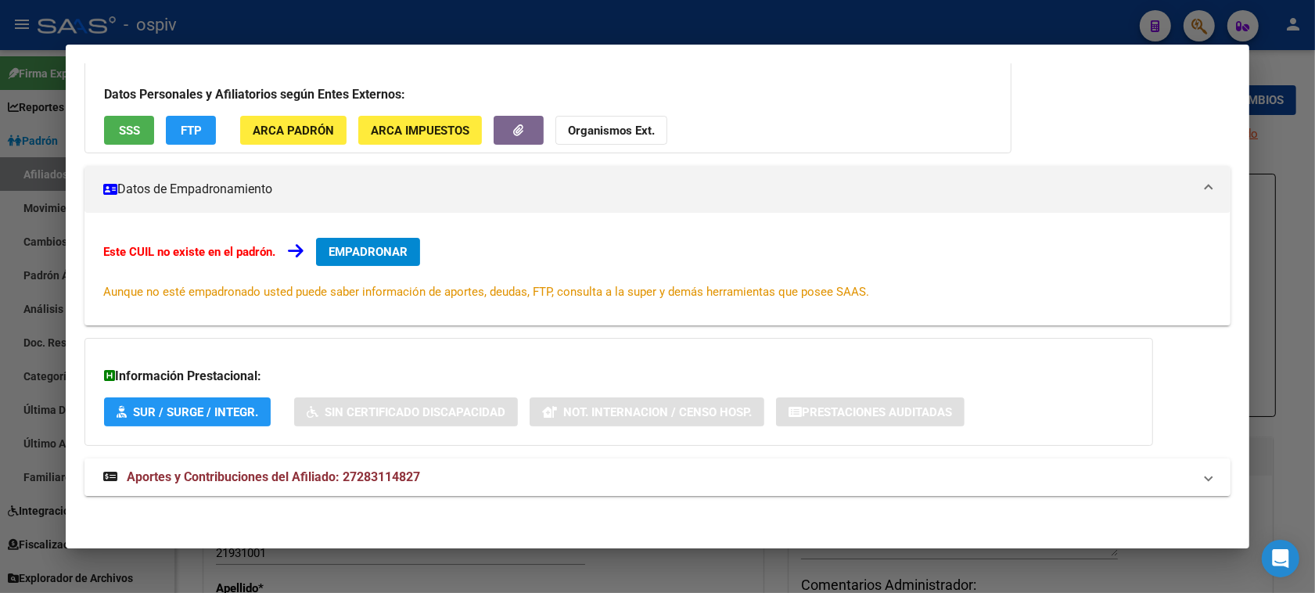
click at [325, 481] on span "Aportes y Contribuciones del Afiliado: 27283114827" at bounding box center [273, 476] width 293 height 15
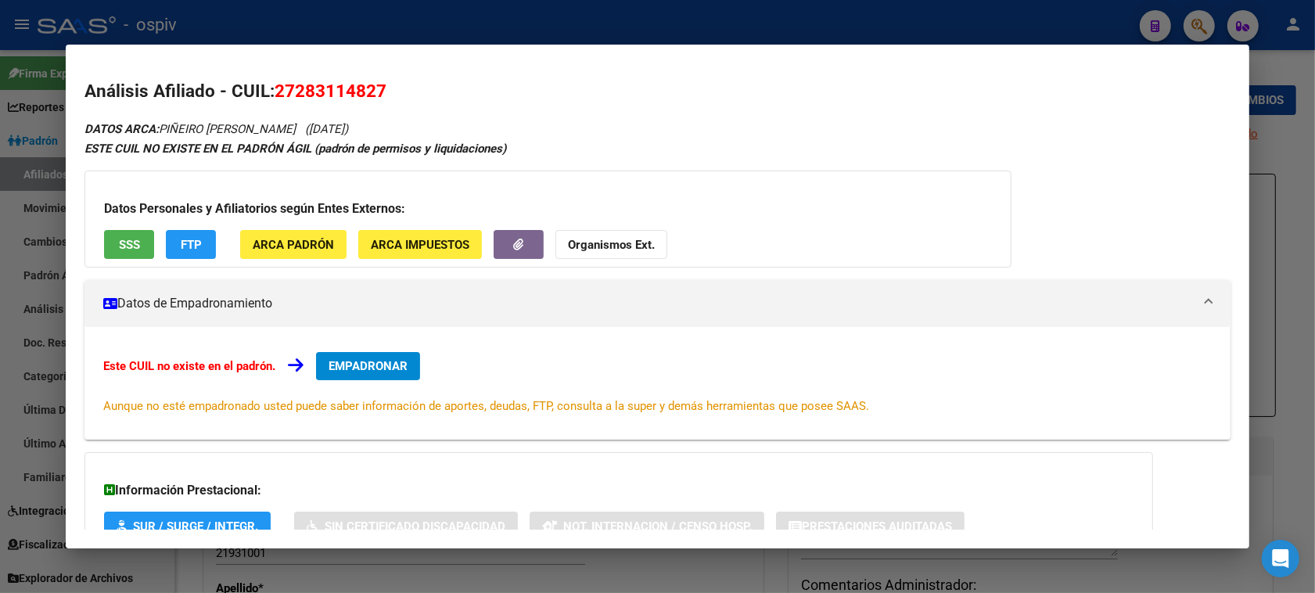
click at [192, 244] on span "FTP" at bounding box center [191, 245] width 21 height 14
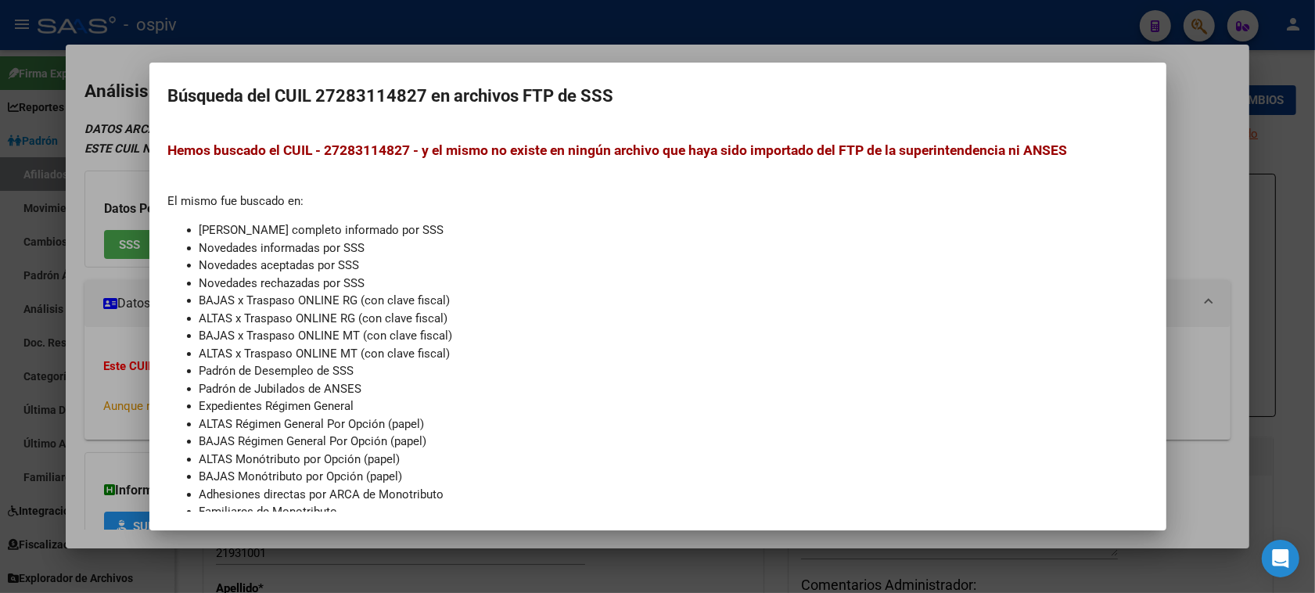
click at [1186, 14] on div at bounding box center [657, 296] width 1315 height 593
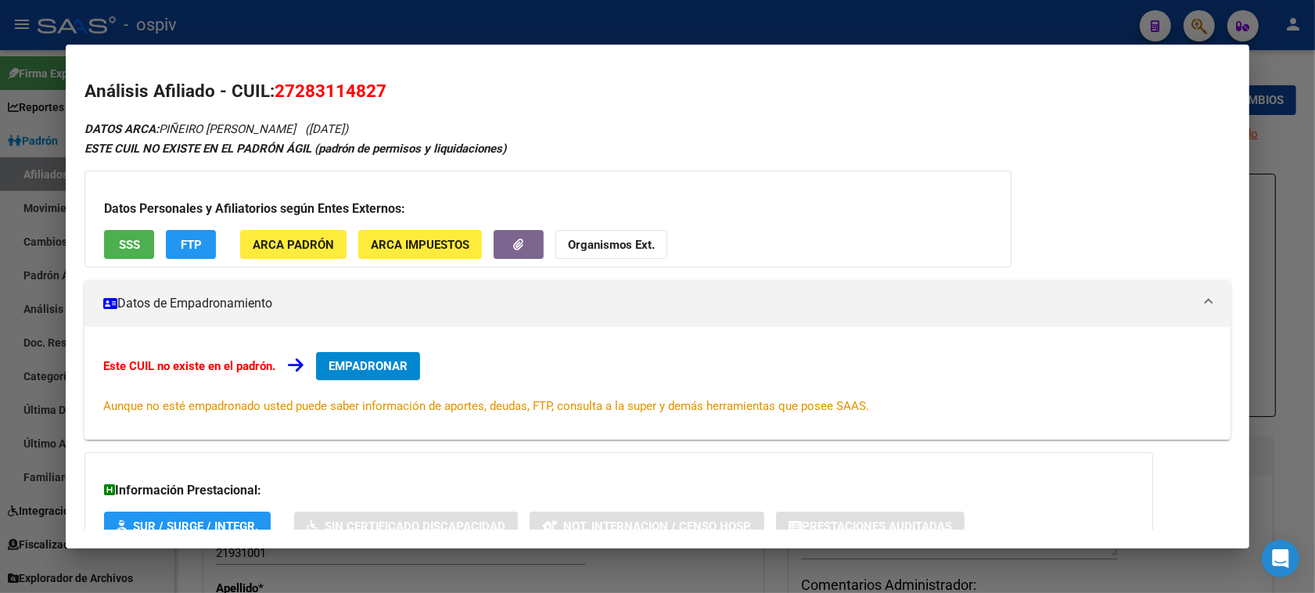
click at [1202, 24] on div at bounding box center [657, 296] width 1315 height 593
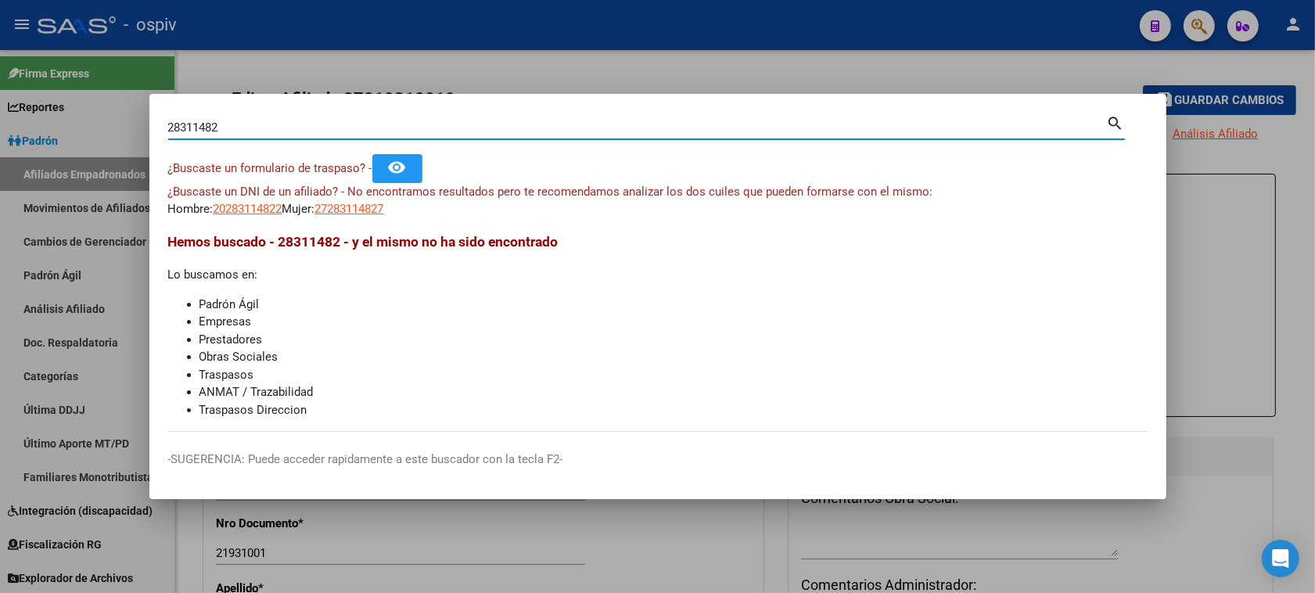
drag, startPoint x: 289, startPoint y: 129, endPoint x: 0, endPoint y: 95, distance: 291.4
click at [0, 98] on div "28311482 Buscar (apellido, dni, cuil, nro traspaso, cuit, obra social) search ¿…" at bounding box center [657, 296] width 1315 height 593
type input "44371167"
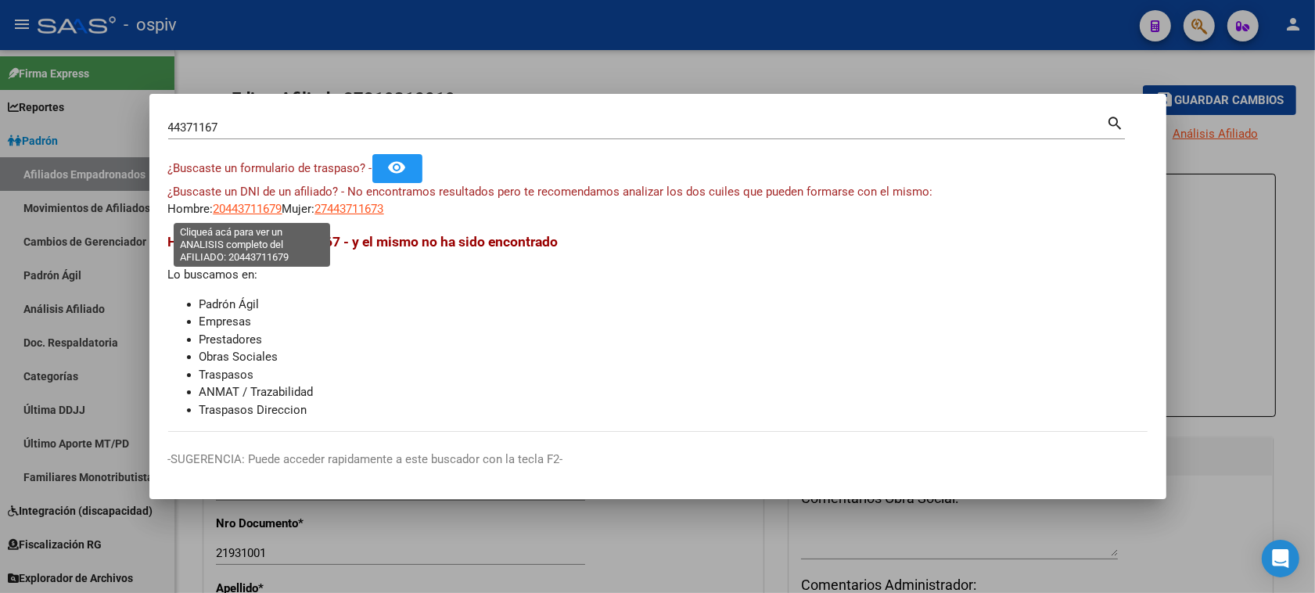
click at [264, 209] on span "20443711679" at bounding box center [248, 209] width 69 height 14
type textarea "20443711679"
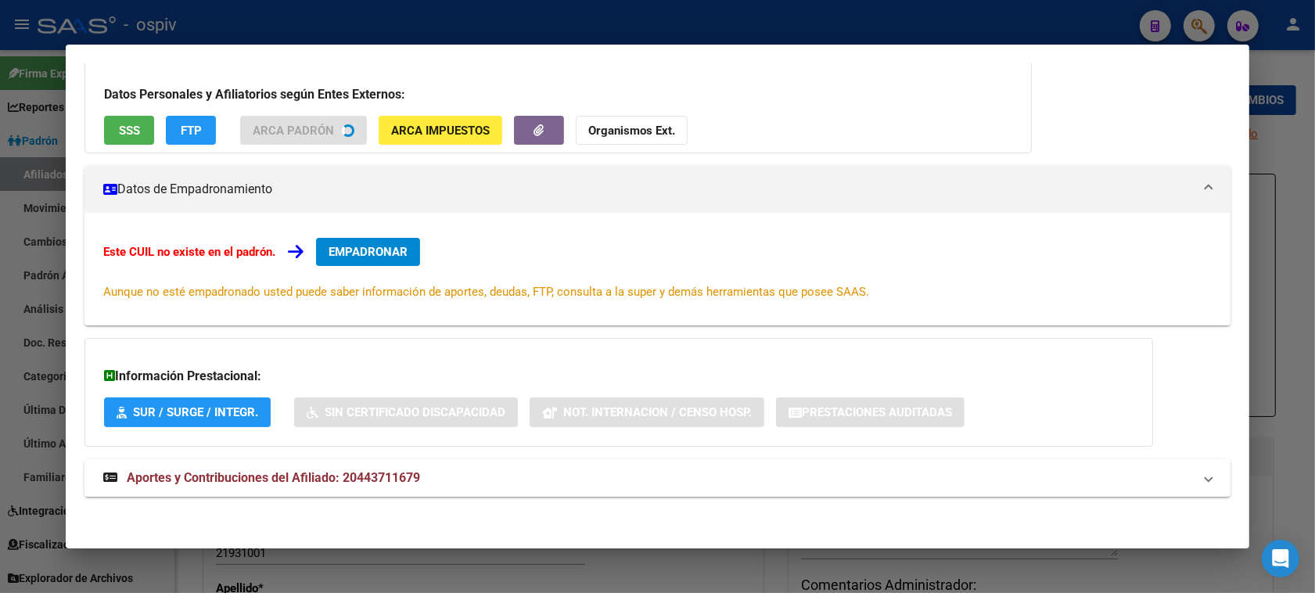
scroll to position [114, 0]
drag, startPoint x: 378, startPoint y: 471, endPoint x: 737, endPoint y: 446, distance: 359.9
click at [389, 472] on span "Aportes y Contribuciones del Afiliado: 20443711679" at bounding box center [273, 476] width 293 height 15
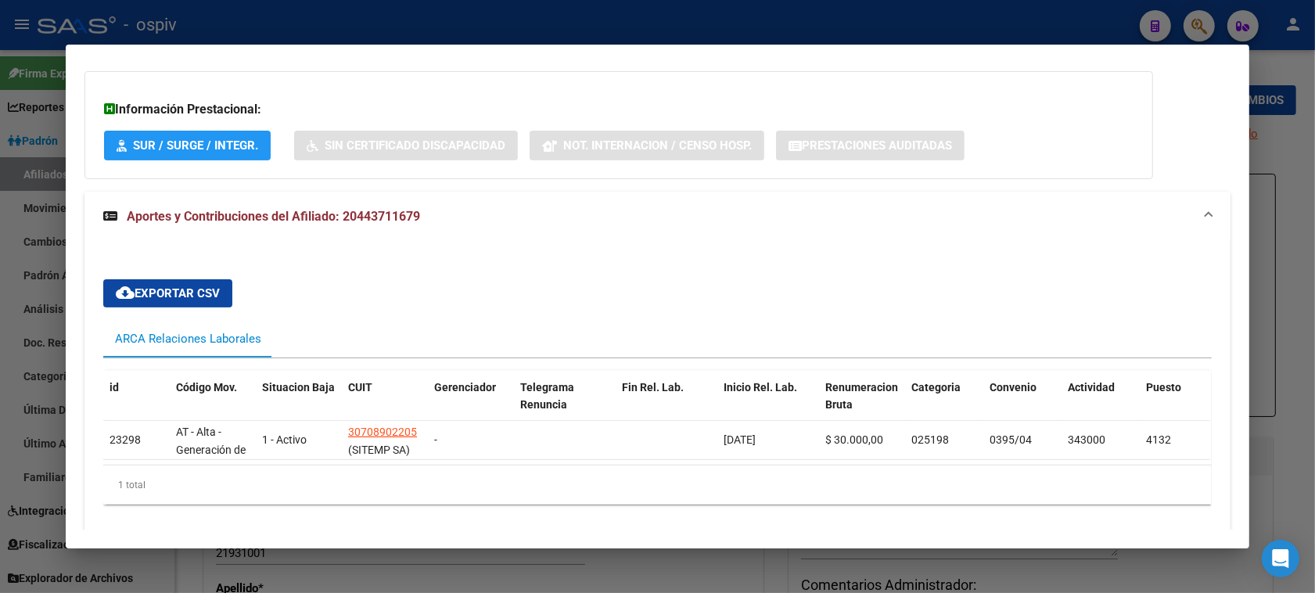
scroll to position [443, 0]
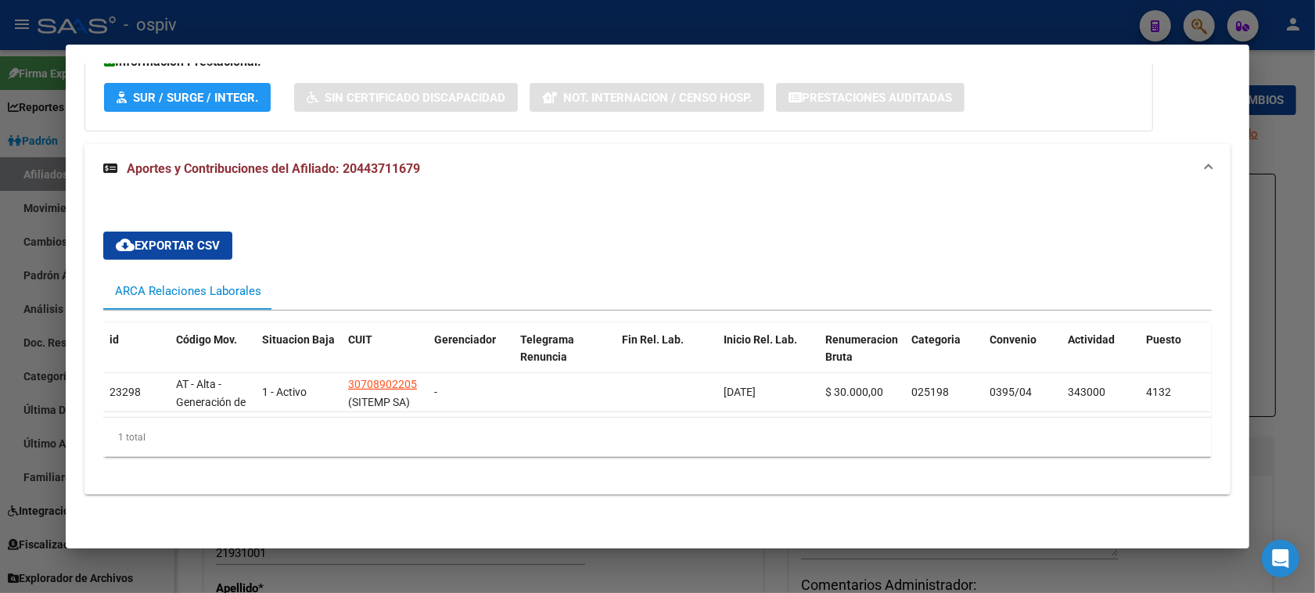
drag, startPoint x: 637, startPoint y: 404, endPoint x: 884, endPoint y: 404, distance: 246.4
click at [884, 405] on datatable-body "23298 AT - Alta - Generación de clave 1 - Activo 30708902205 (SITEMP SA) - 12/0…" at bounding box center [656, 395] width 1107 height 44
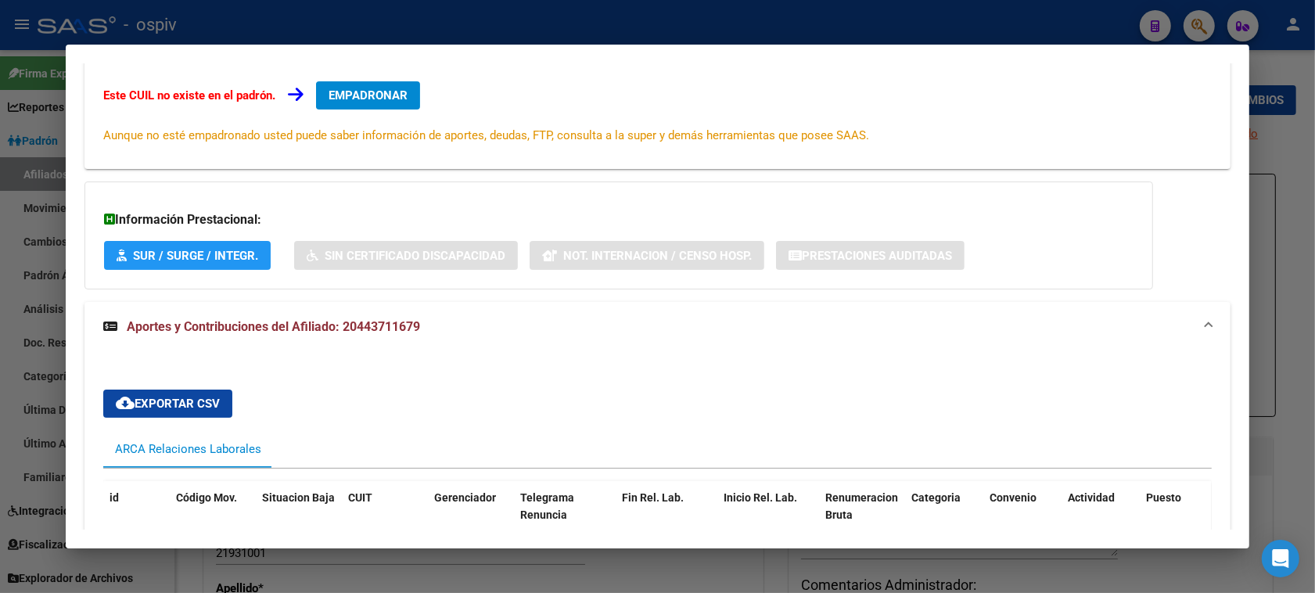
scroll to position [0, 0]
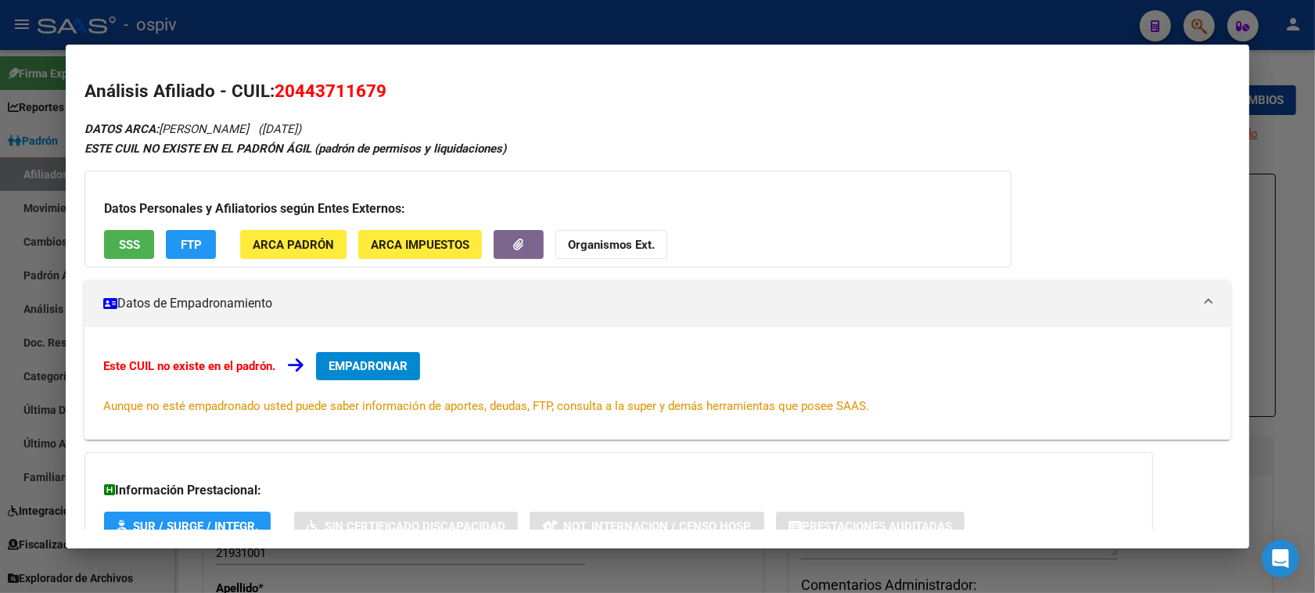
click at [1206, 17] on div at bounding box center [657, 296] width 1315 height 593
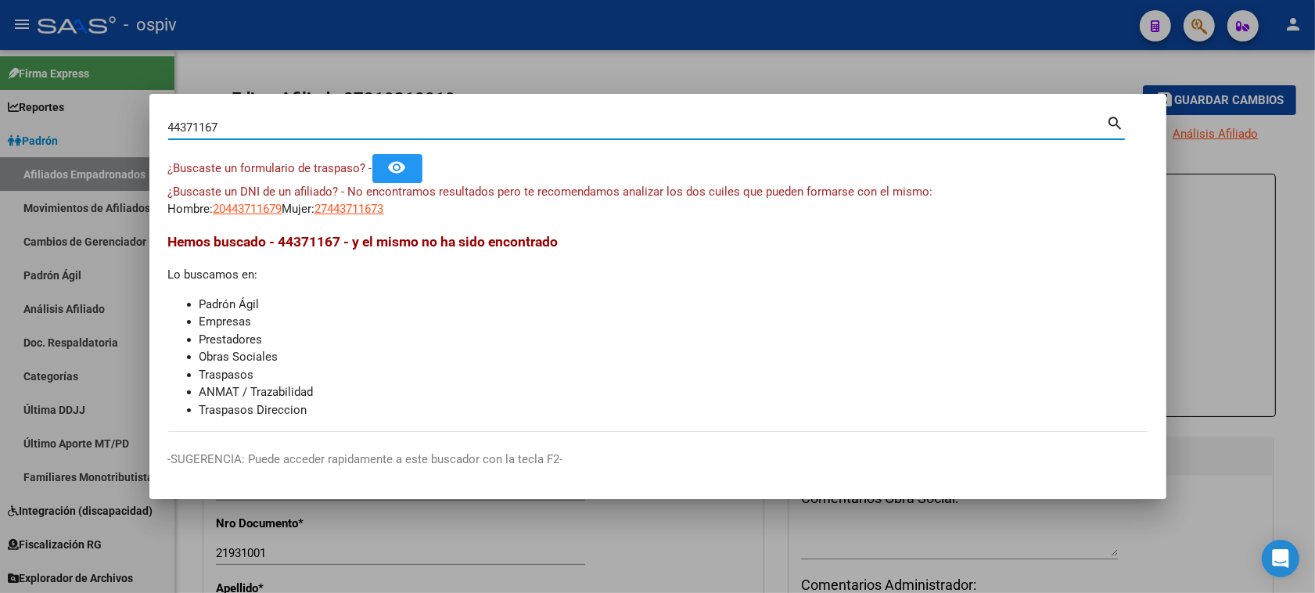
drag, startPoint x: 193, startPoint y: 119, endPoint x: 5, endPoint y: 104, distance: 189.1
click at [5, 104] on div "44371167 Buscar (apellido, dni, cuil, nro traspaso, cuit, obra social) search ¿…" at bounding box center [657, 296] width 1315 height 593
type input "24364103"
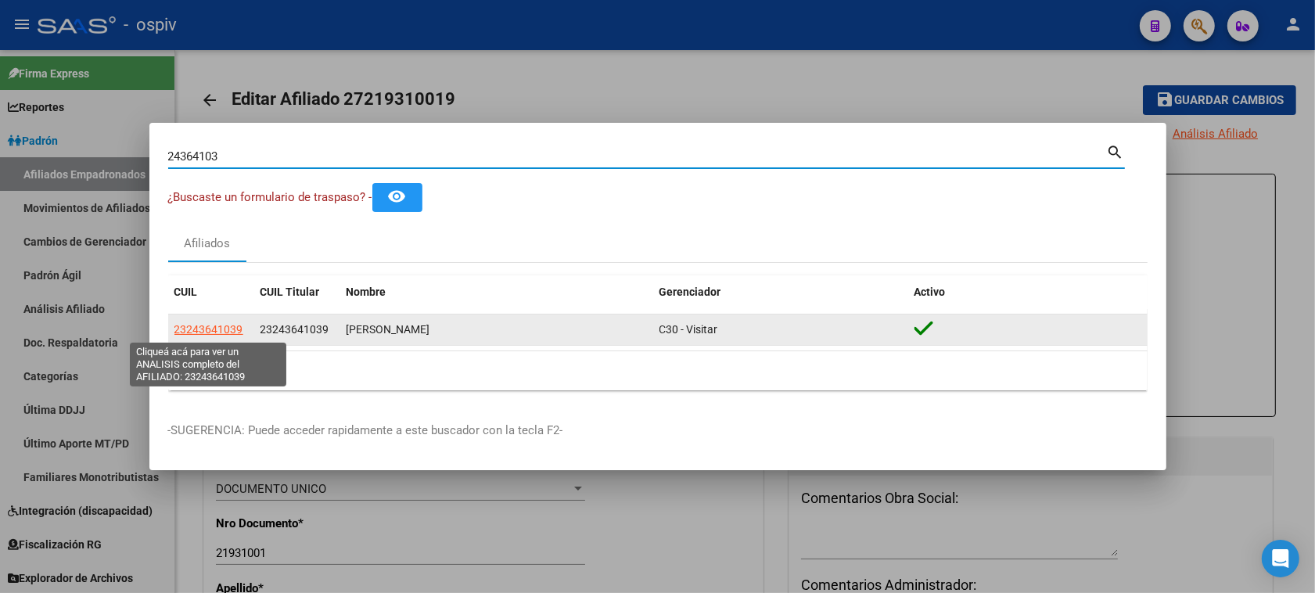
click at [224, 331] on span "23243641039" at bounding box center [208, 329] width 69 height 13
type textarea "23243641039"
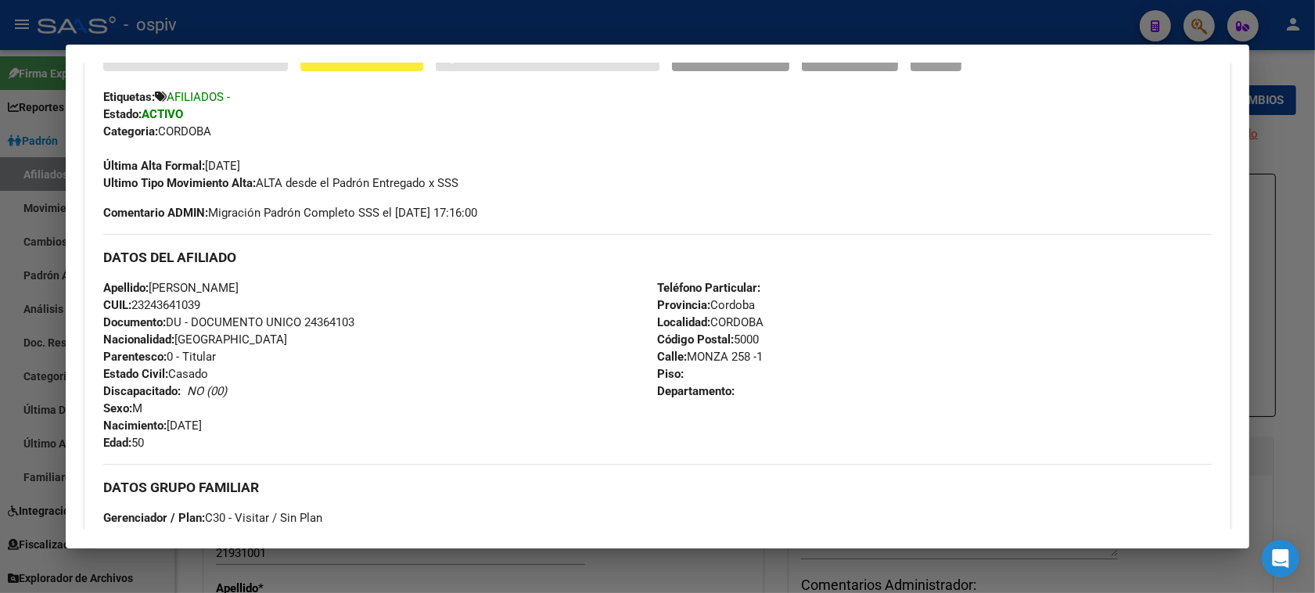
scroll to position [39, 0]
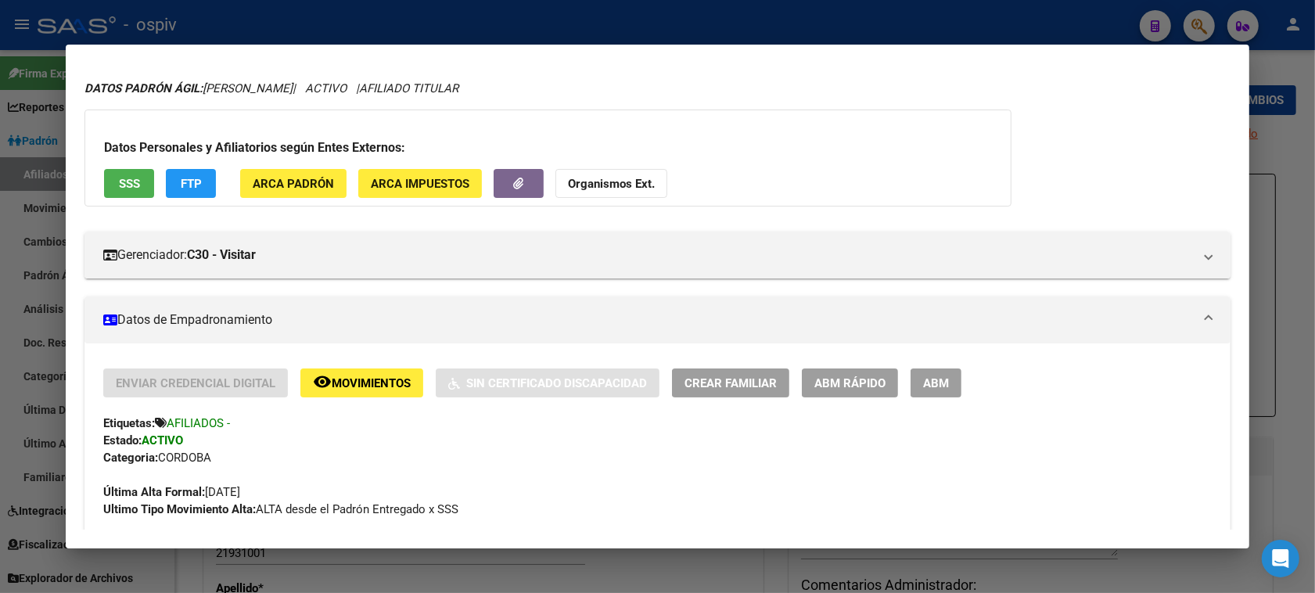
click at [747, 381] on span "Crear Familiar" at bounding box center [730, 383] width 92 height 14
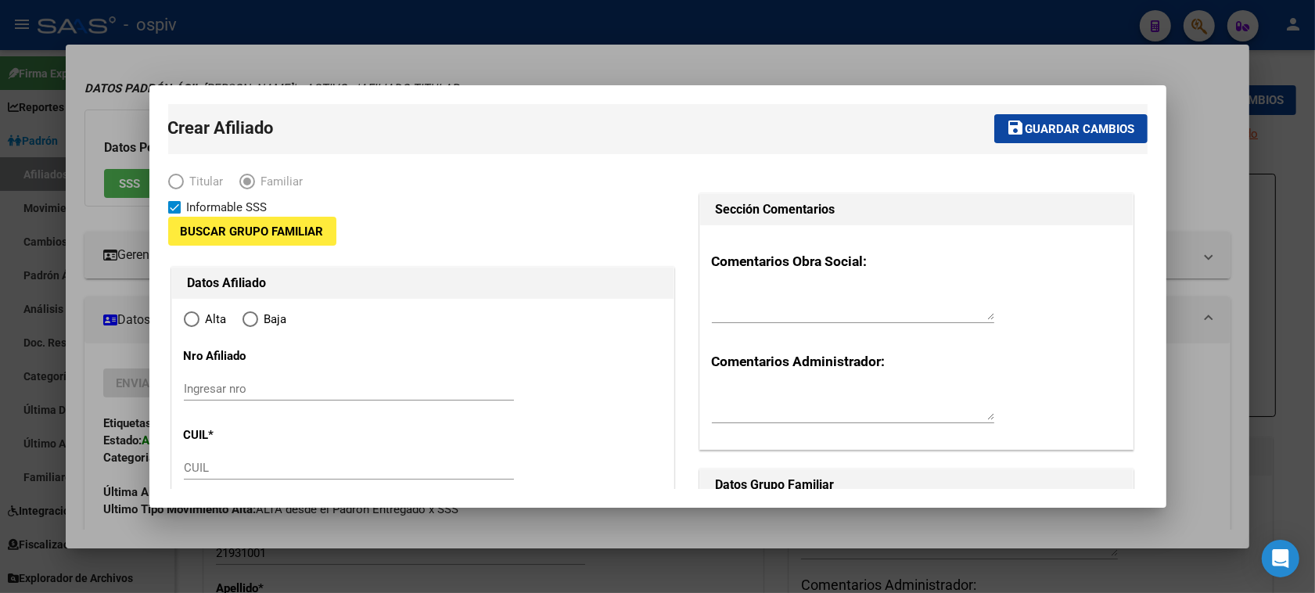
type input "30-70890220-5"
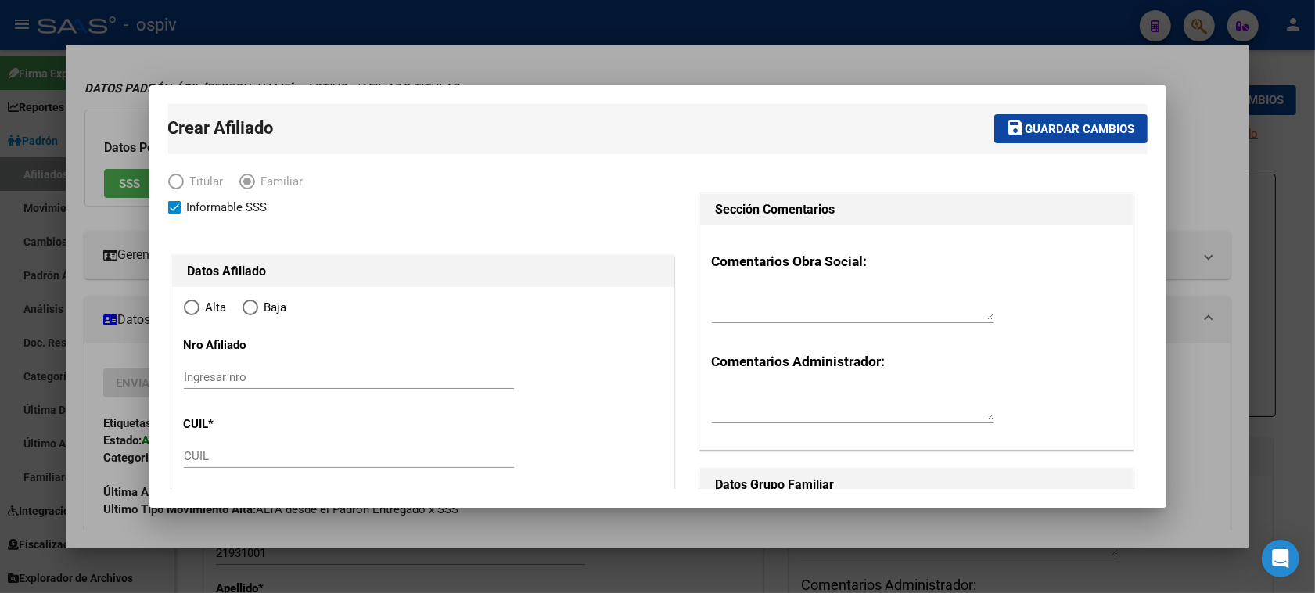
type input "CORDOBA"
type input "5000"
type input "MONZA 258"
type input "-1"
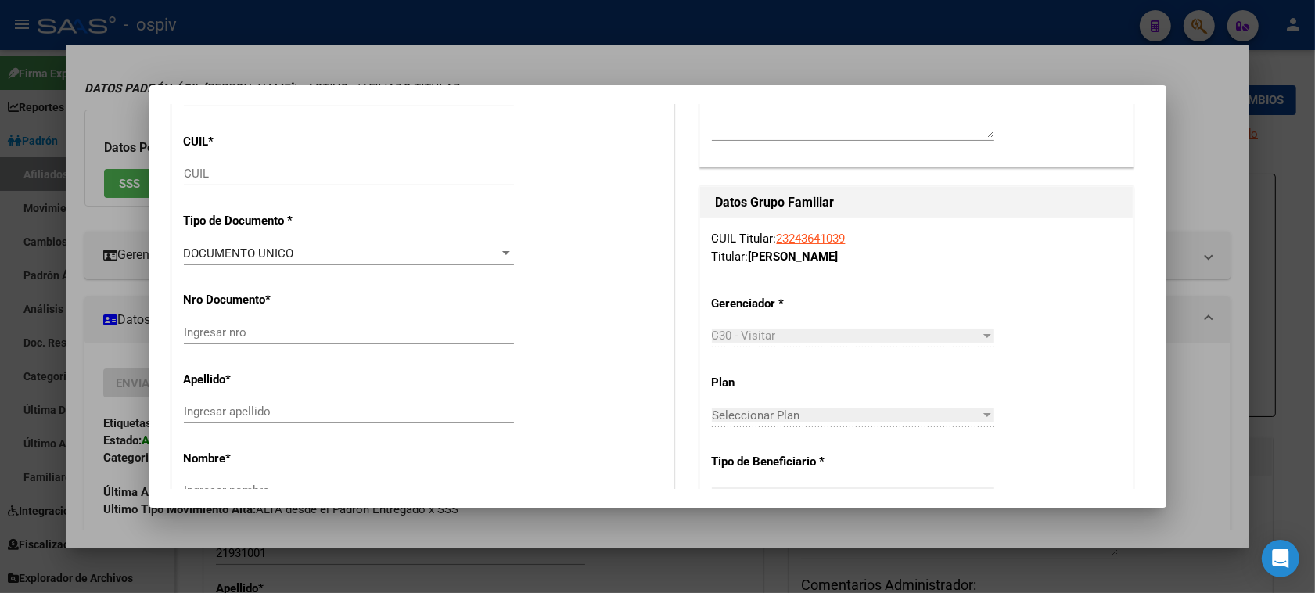
radio input "true"
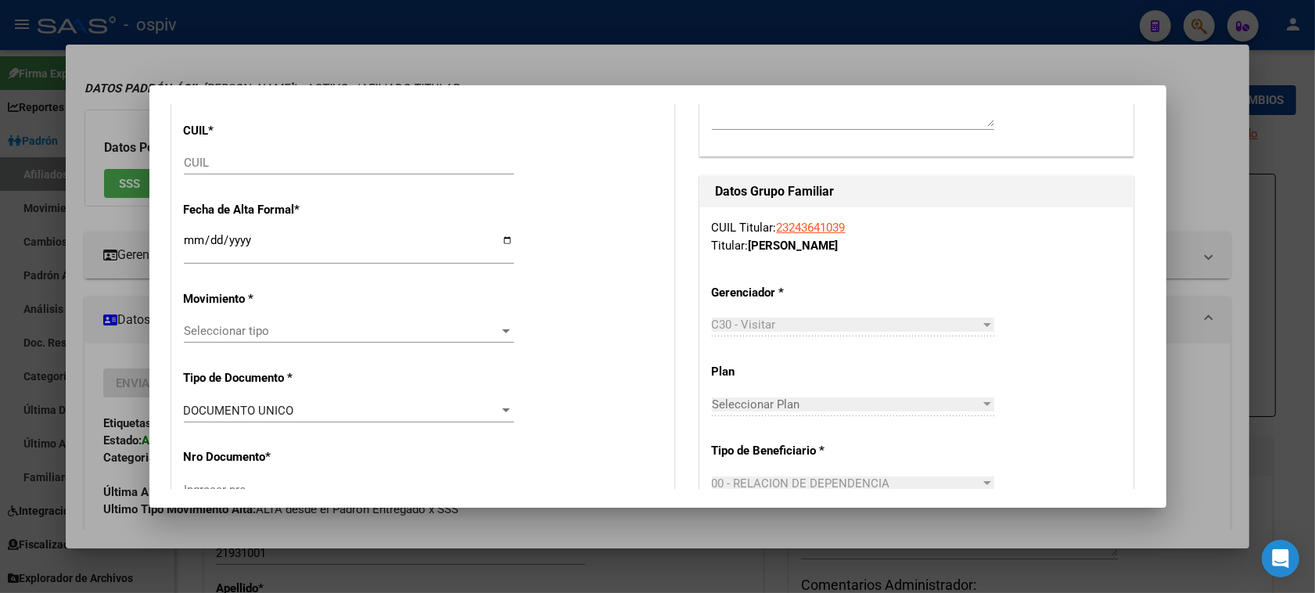
type input "30-70890220-5"
click at [190, 153] on div "CUIL" at bounding box center [349, 162] width 330 height 23
click at [189, 156] on input "CUIL" at bounding box center [349, 163] width 330 height 14
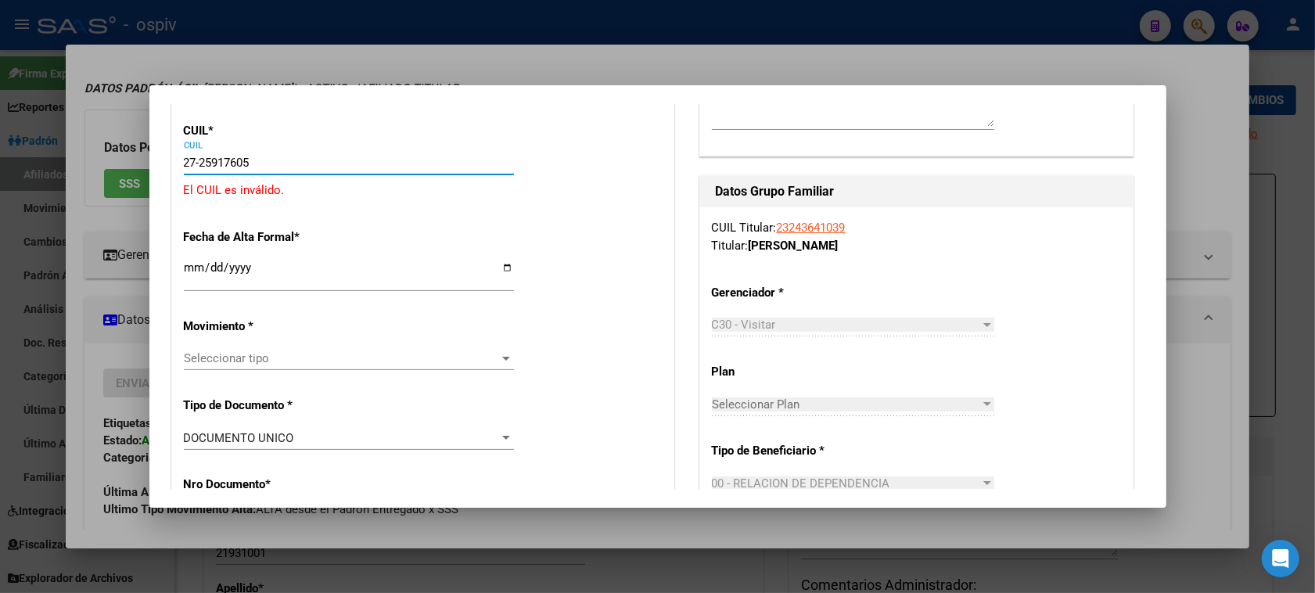
type input "27-25917605-6"
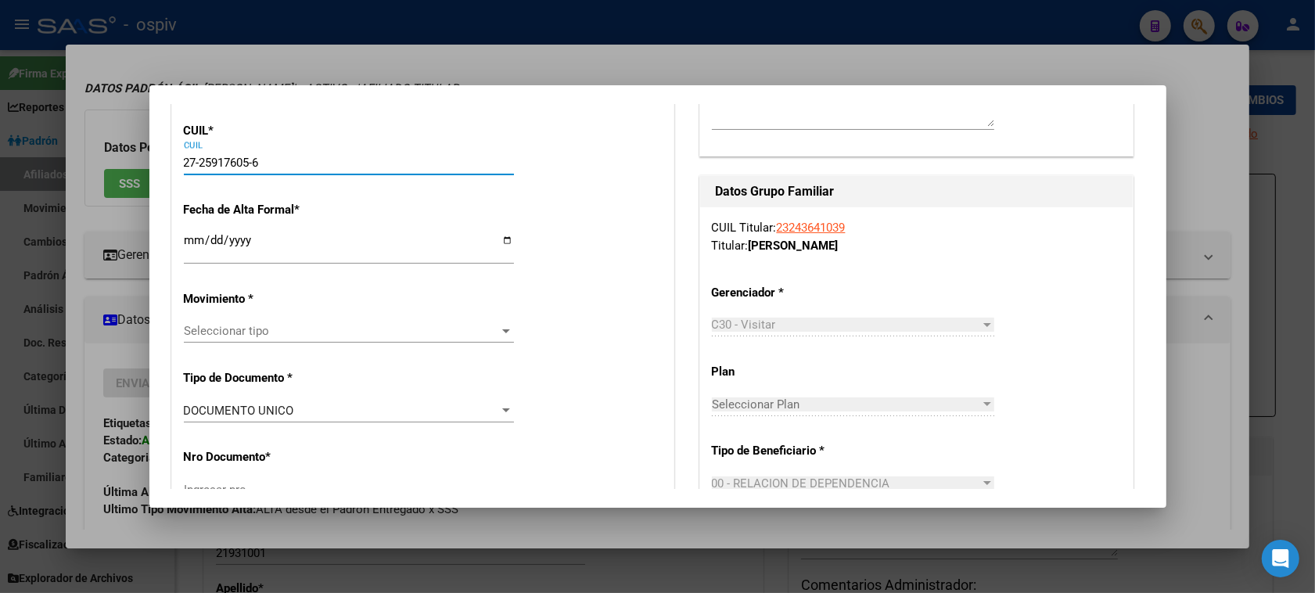
type input "25917605"
type input "PONCE"
type input "SILVANA ANDREA"
type input "1977-05-11"
type input "BARRIO [GEOGRAPHIC_DATA]"
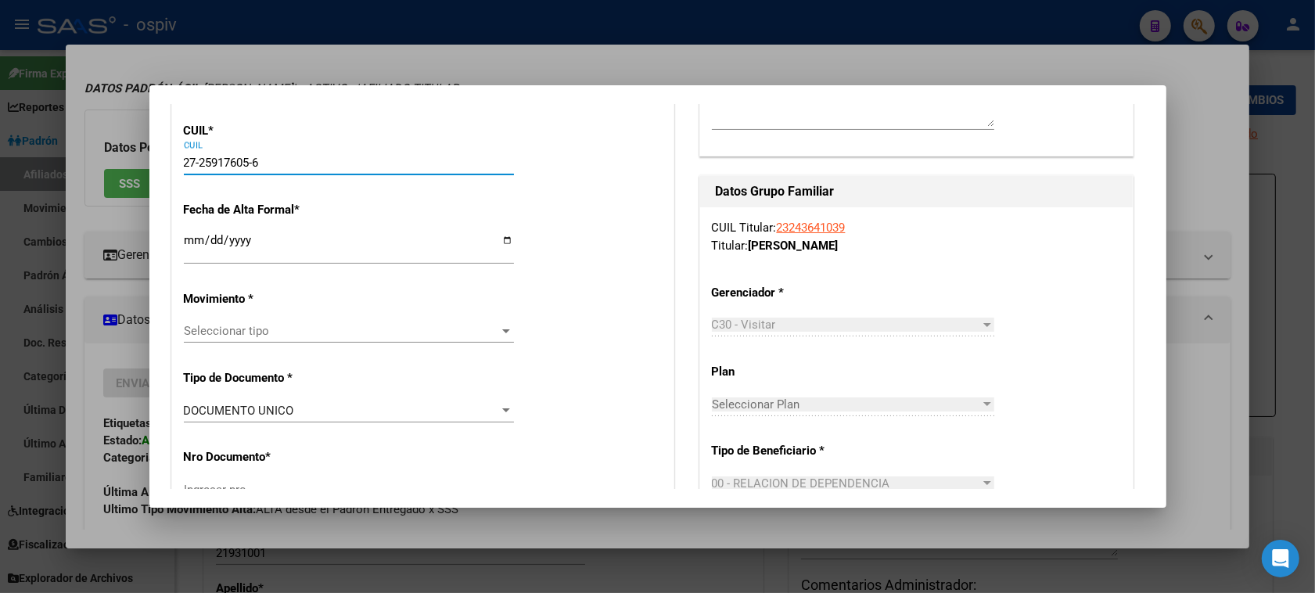
type input "5016"
type input "MONZA"
type input "258"
type input "27-25917605-6"
click at [186, 254] on input "Ingresar fecha" at bounding box center [349, 246] width 330 height 25
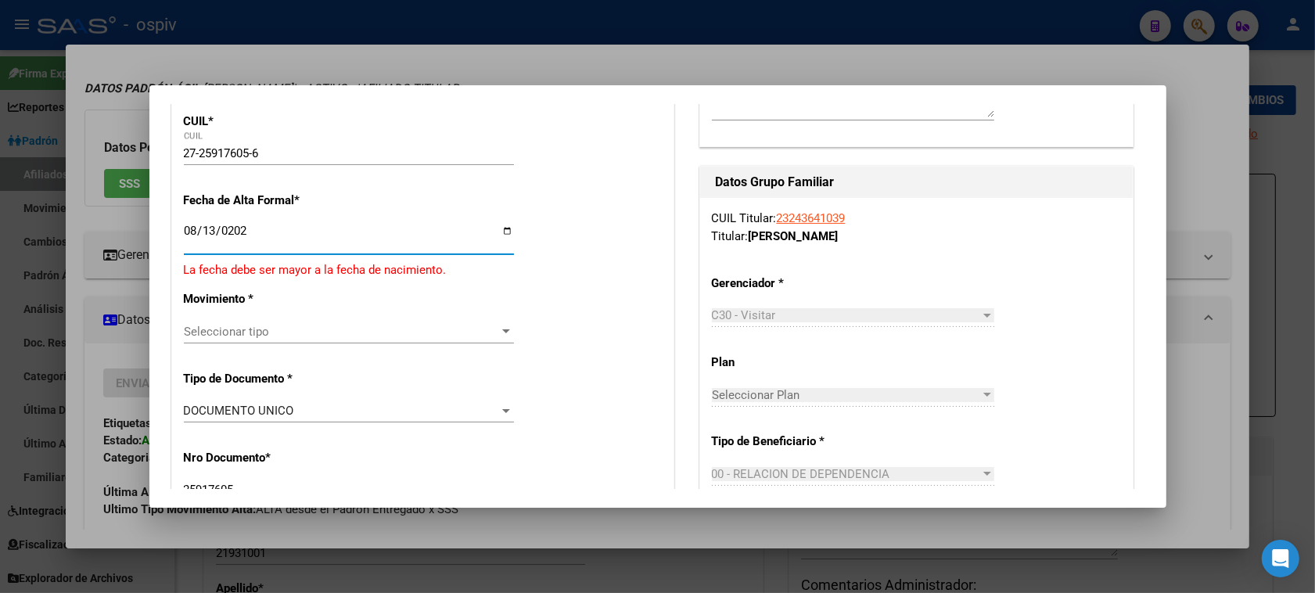
type input "[DATE]"
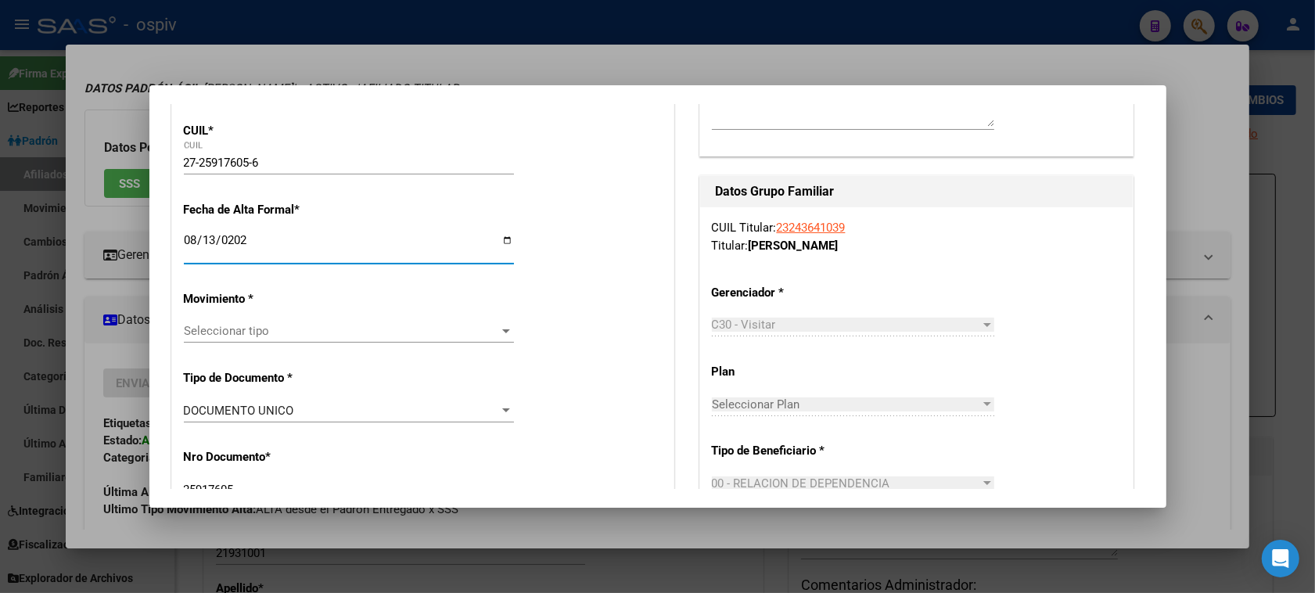
click at [224, 329] on span "Seleccionar tipo" at bounding box center [342, 331] width 316 height 14
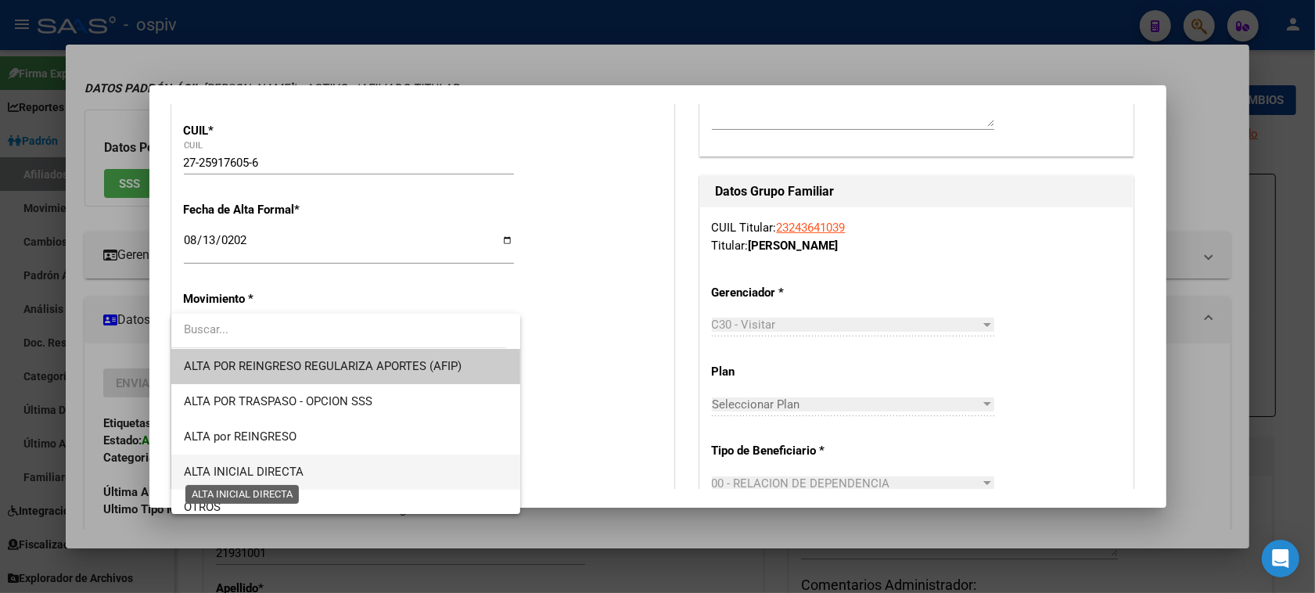
click at [255, 475] on span "ALTA INICIAL DIRECTA" at bounding box center [244, 472] width 120 height 14
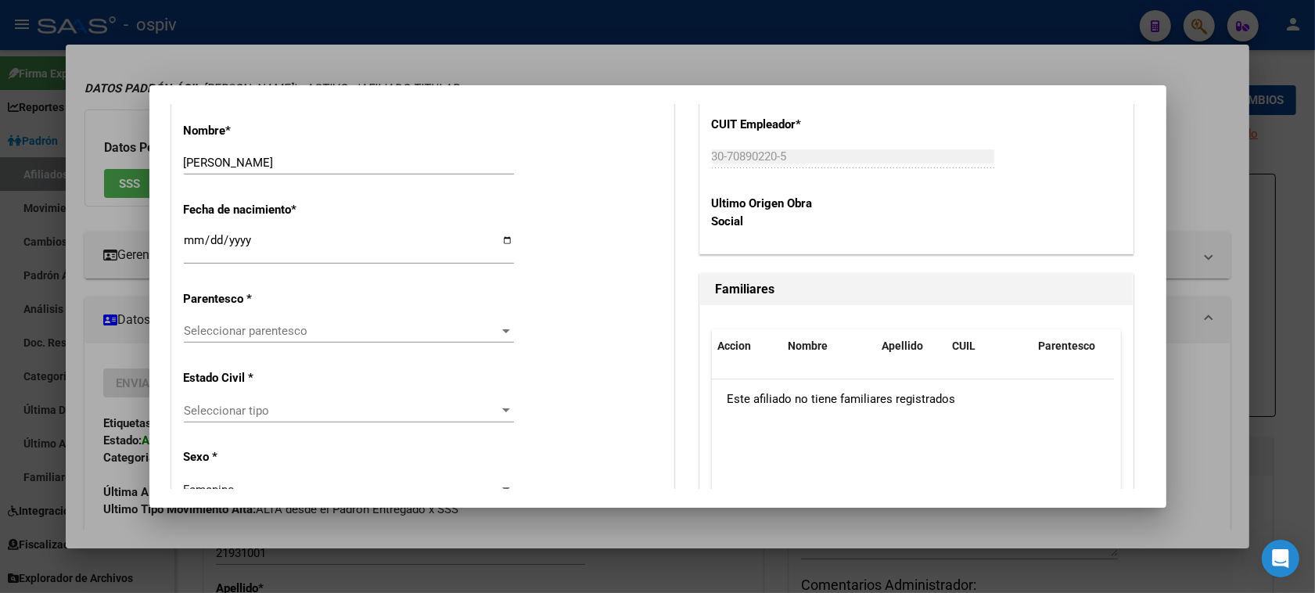
scroll to position [782, 0]
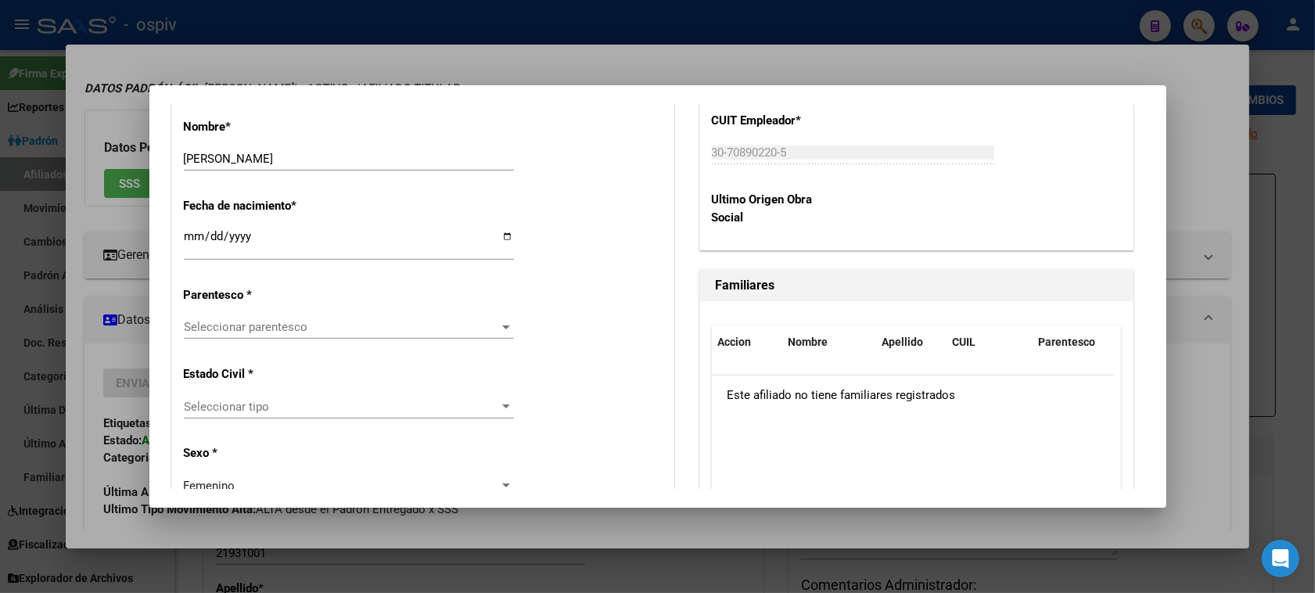
click at [244, 330] on span "Seleccionar parentesco" at bounding box center [342, 327] width 316 height 14
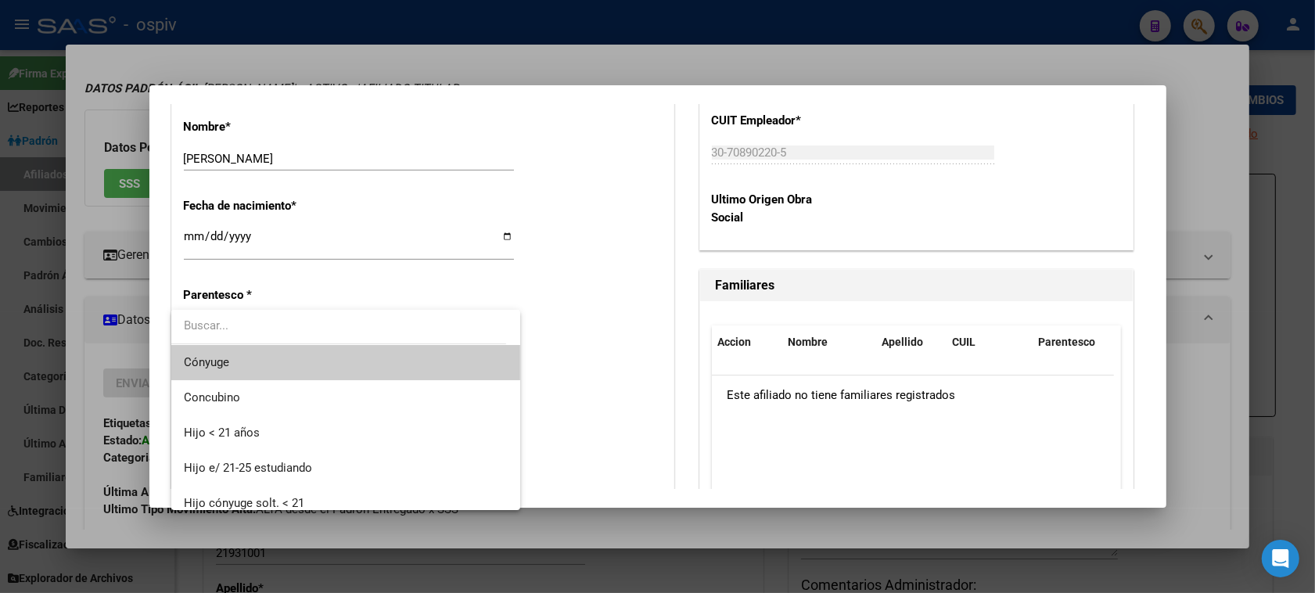
click at [229, 369] on span "Cónyuge" at bounding box center [346, 362] width 325 height 35
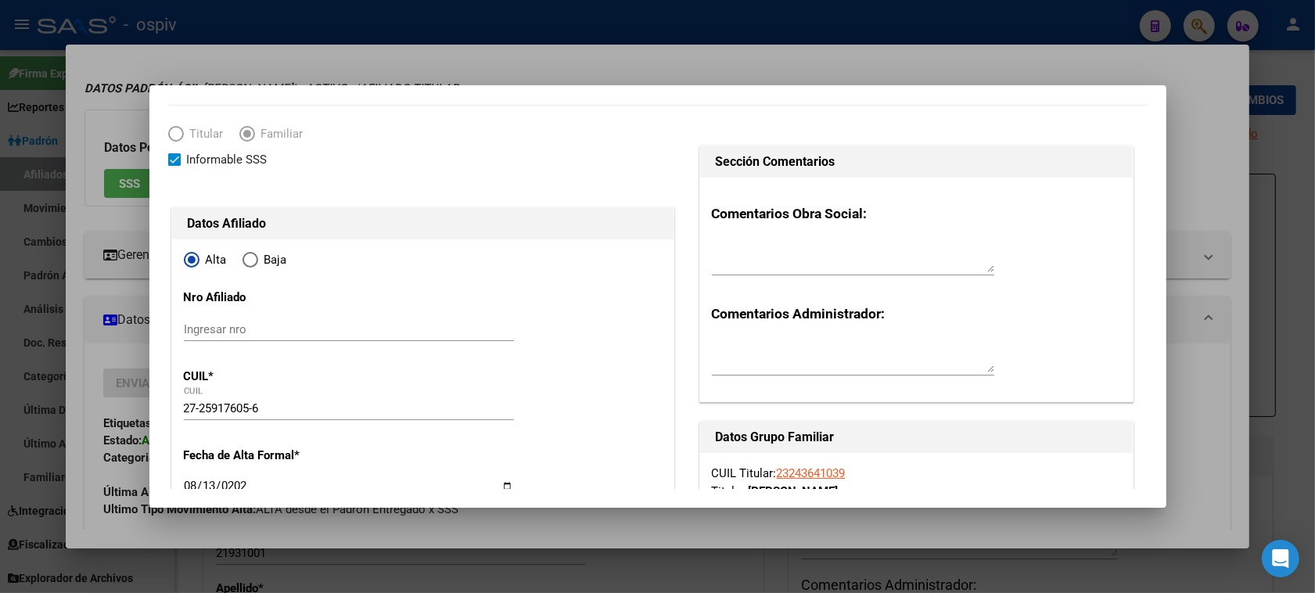
scroll to position [0, 0]
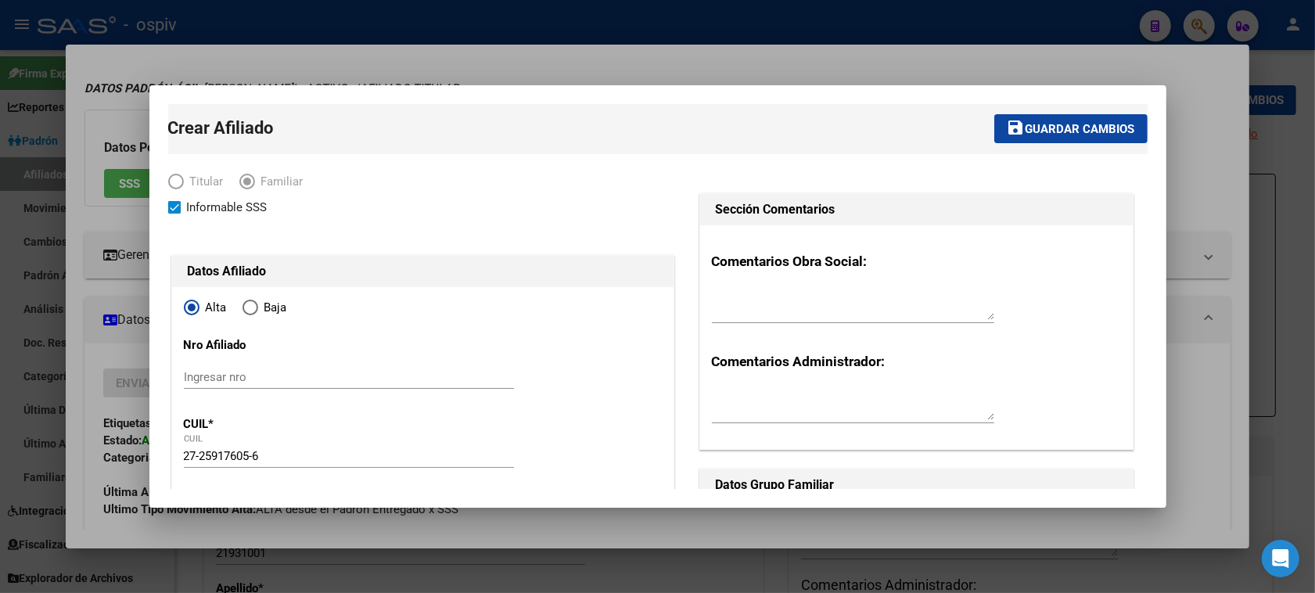
click at [1084, 129] on span "Guardar cambios" at bounding box center [1080, 129] width 110 height 14
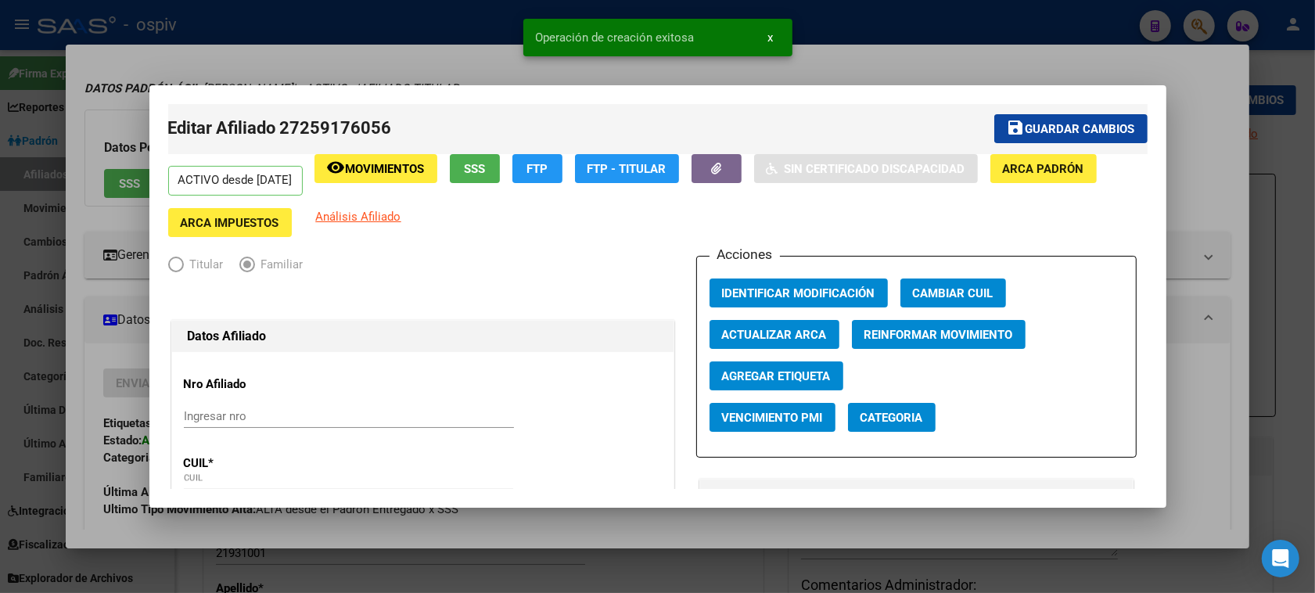
click at [905, 408] on button "Categoria" at bounding box center [892, 417] width 88 height 29
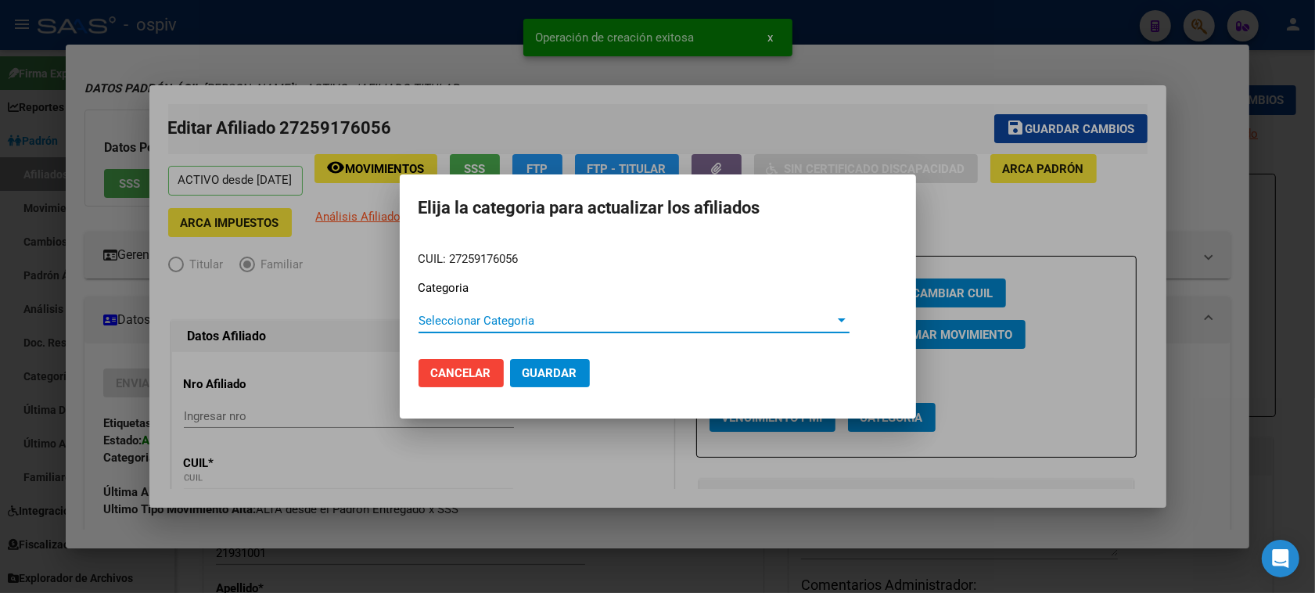
click at [442, 321] on span "Seleccionar Categoria" at bounding box center [626, 321] width 417 height 14
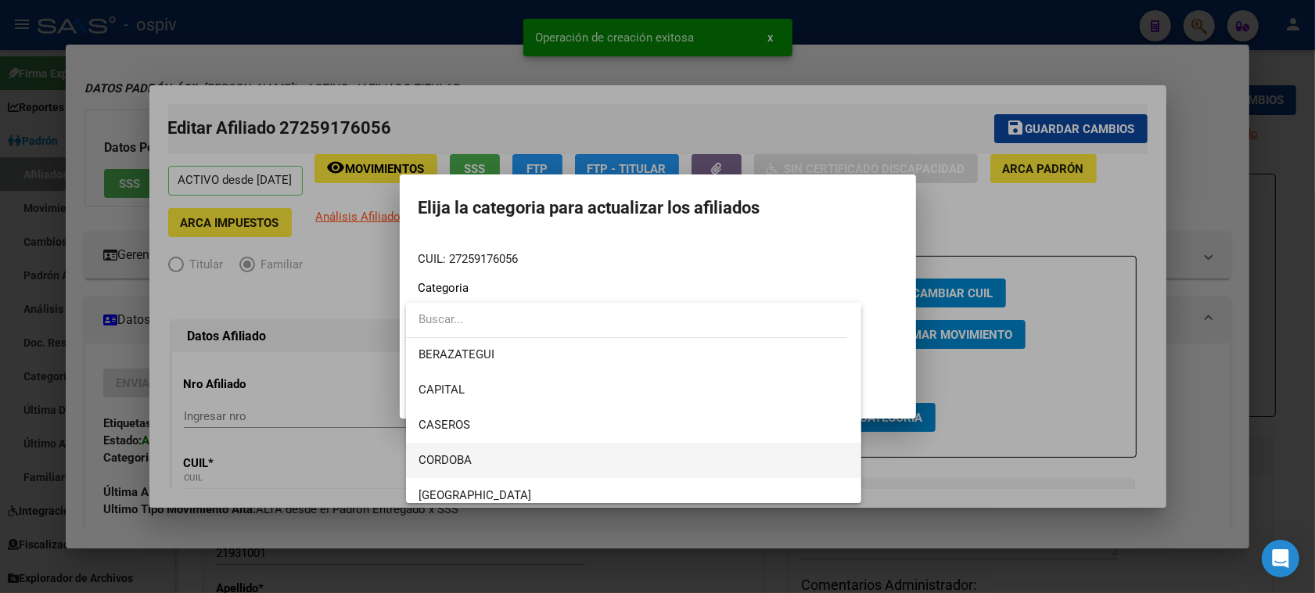
scroll to position [98, 0]
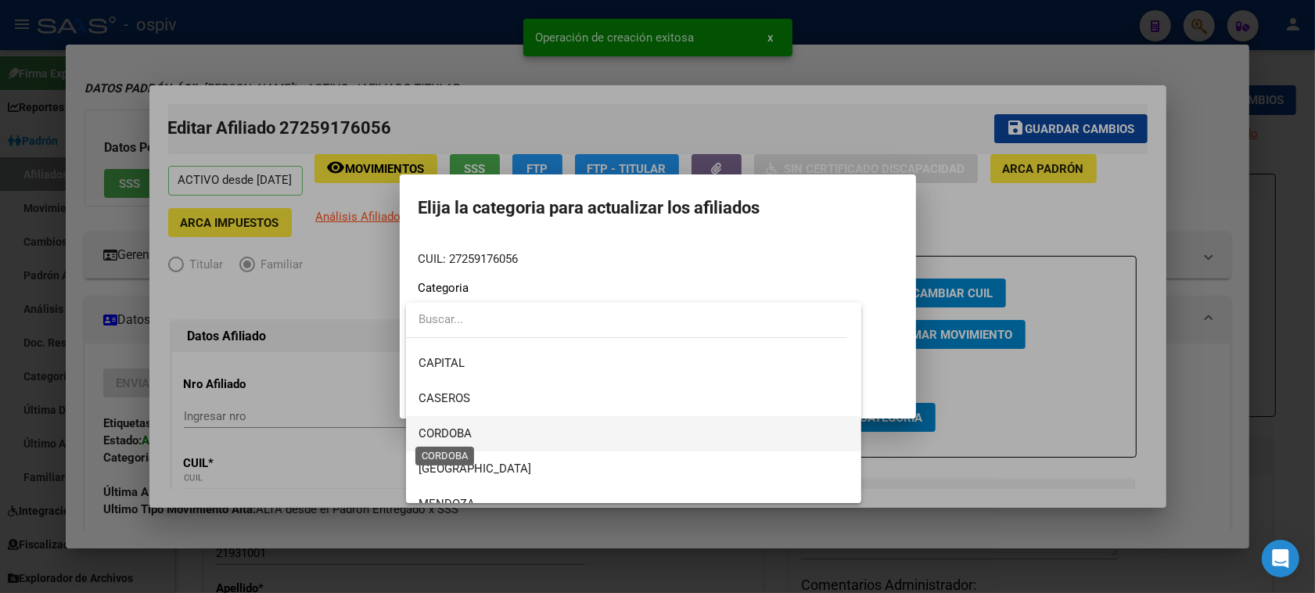
click at [451, 434] on span "CORDOBA" at bounding box center [444, 433] width 53 height 14
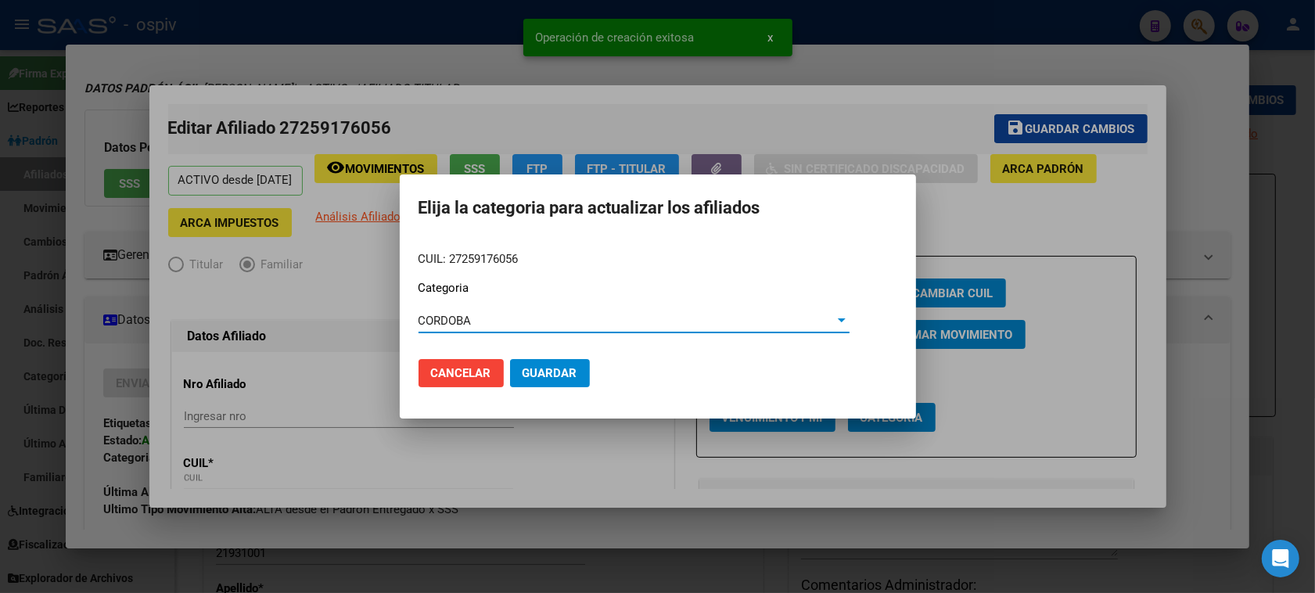
click at [546, 374] on span "Guardar" at bounding box center [549, 373] width 55 height 14
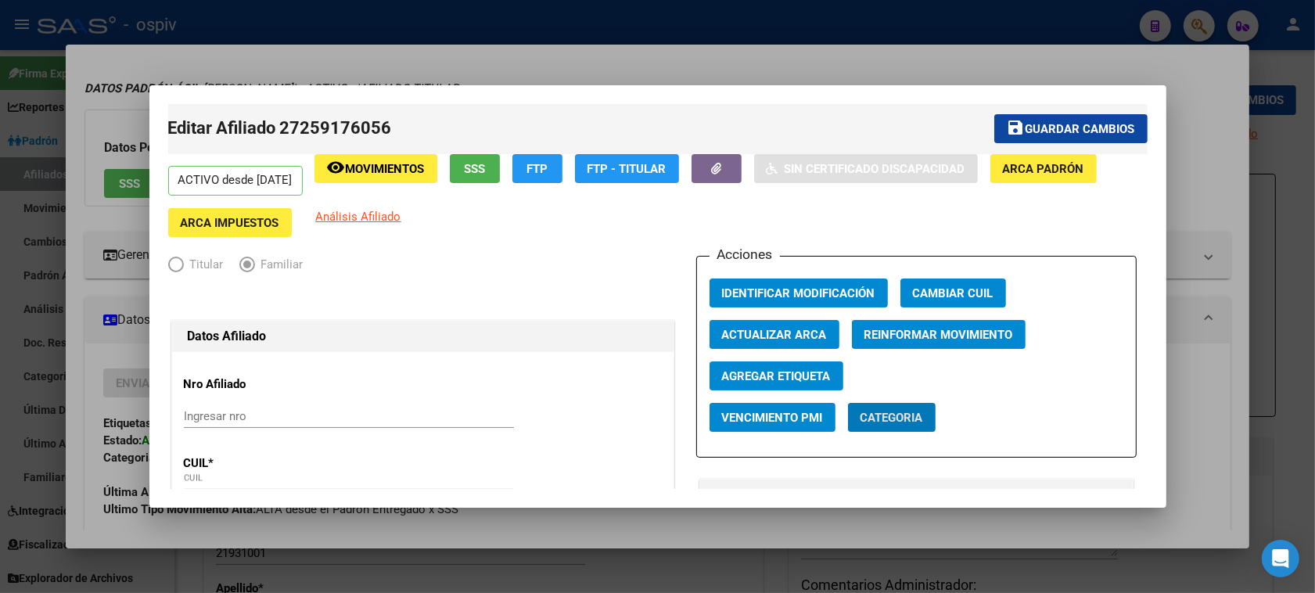
click at [465, 44] on div at bounding box center [657, 296] width 1315 height 593
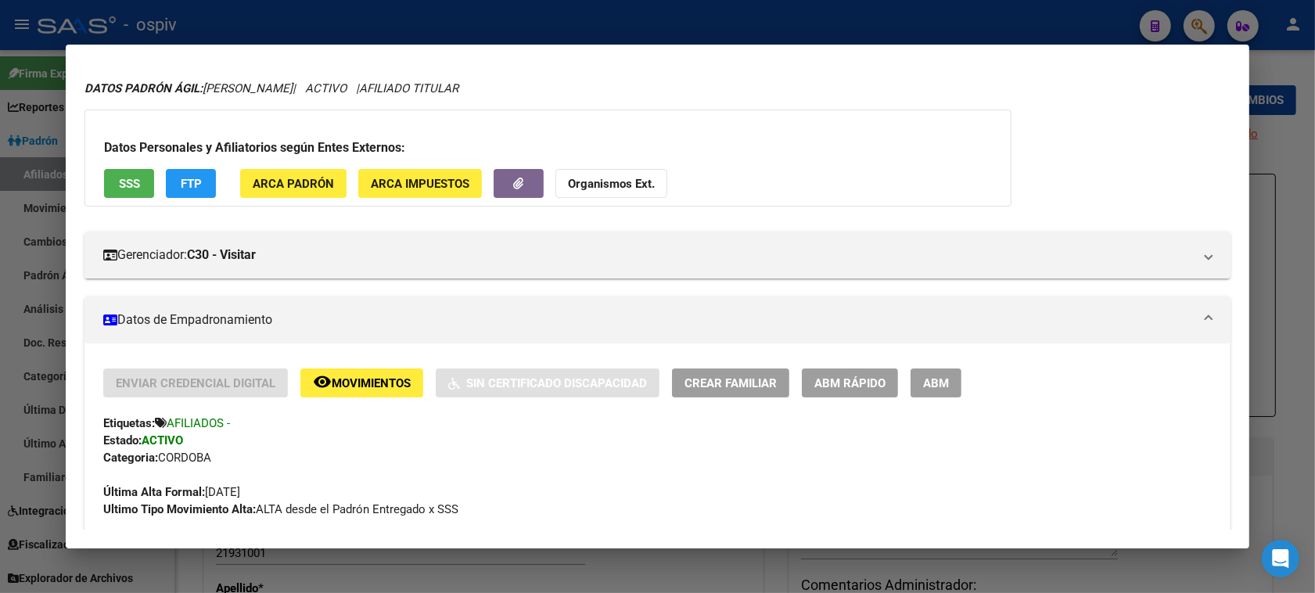
drag, startPoint x: 1194, startPoint y: 24, endPoint x: 780, endPoint y: 103, distance: 421.2
click at [1193, 24] on div at bounding box center [657, 296] width 1315 height 593
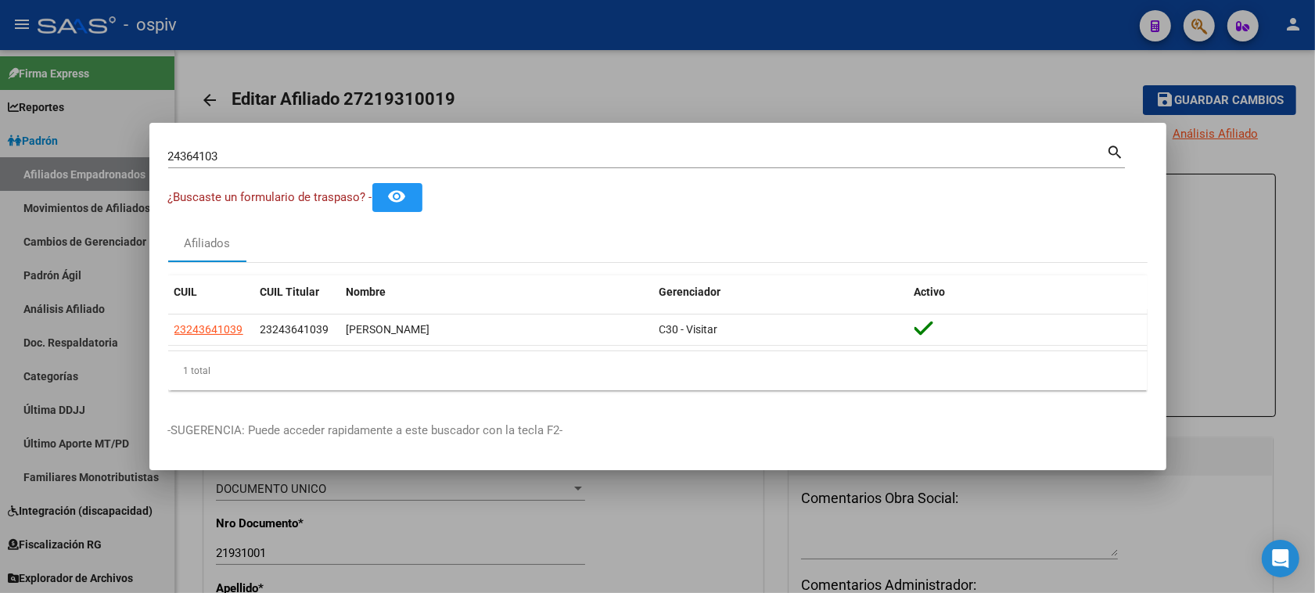
drag, startPoint x: 241, startPoint y: 147, endPoint x: 120, endPoint y: 142, distance: 121.3
click at [120, 142] on div "24364103 Buscar (apellido, dni, cuil, nro traspaso, cuit, obra social) search ¿…" at bounding box center [657, 296] width 1315 height 593
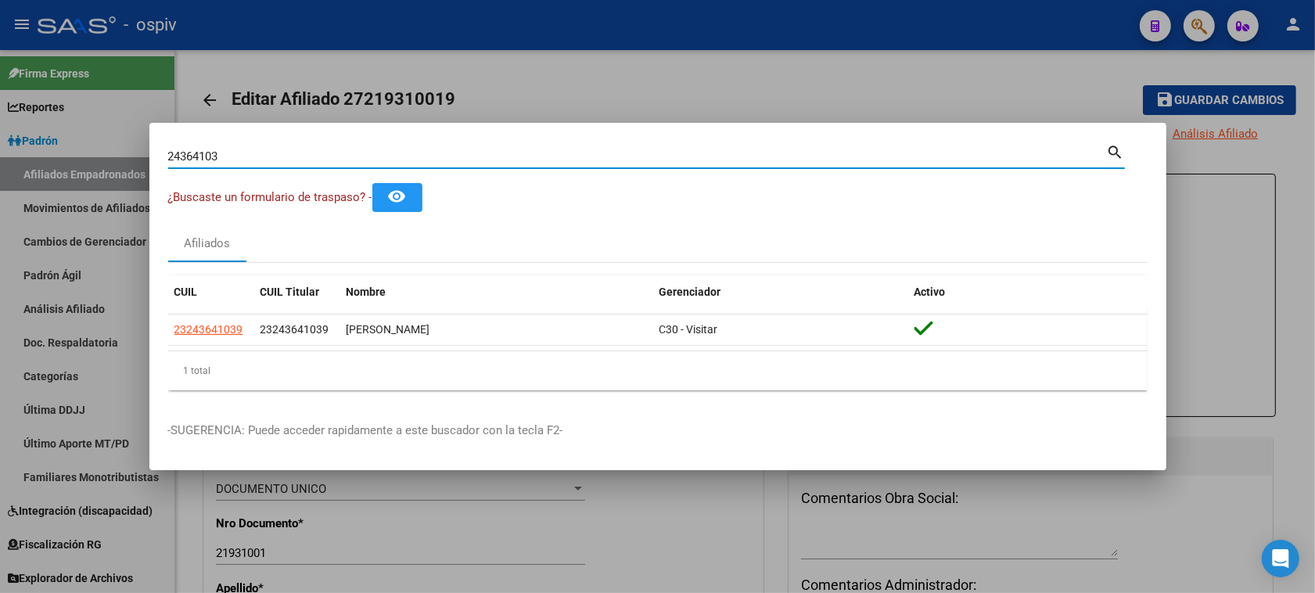
drag, startPoint x: 228, startPoint y: 158, endPoint x: 149, endPoint y: 151, distance: 80.1
click at [149, 151] on mat-dialog-content "24364103 Buscar (apellido, dni, cuil, nro traspaso, cuit, obra social) search ¿…" at bounding box center [657, 272] width 1017 height 261
type input "schott"
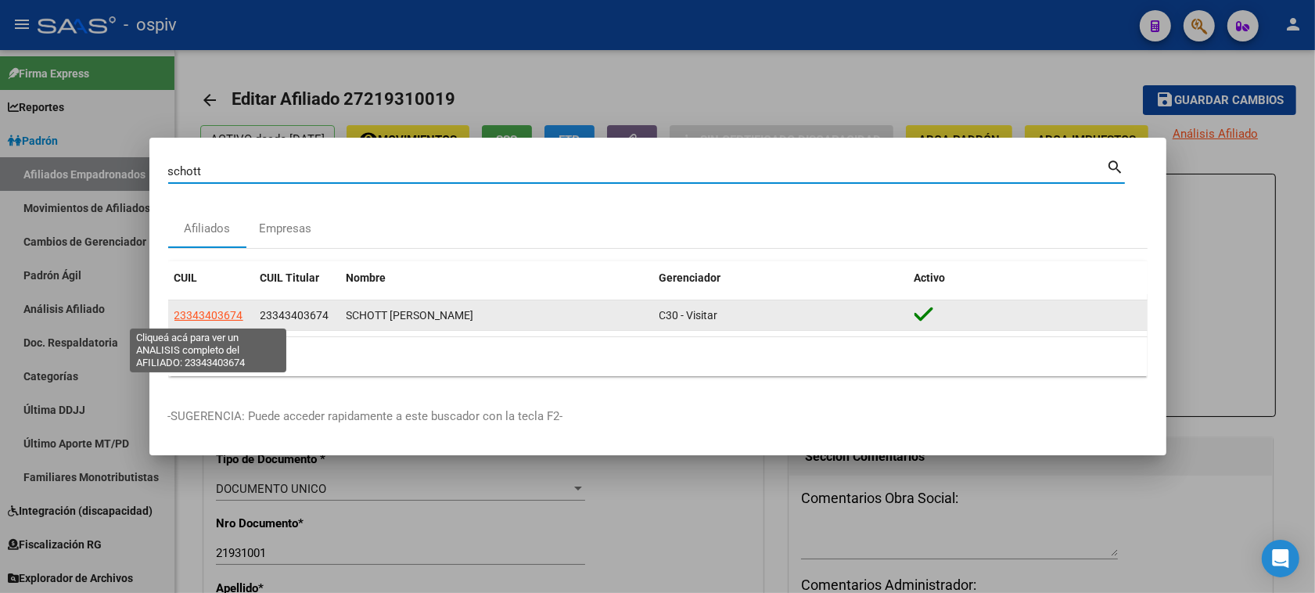
click at [210, 321] on span "23343403674" at bounding box center [208, 315] width 69 height 13
type textarea "23343403674"
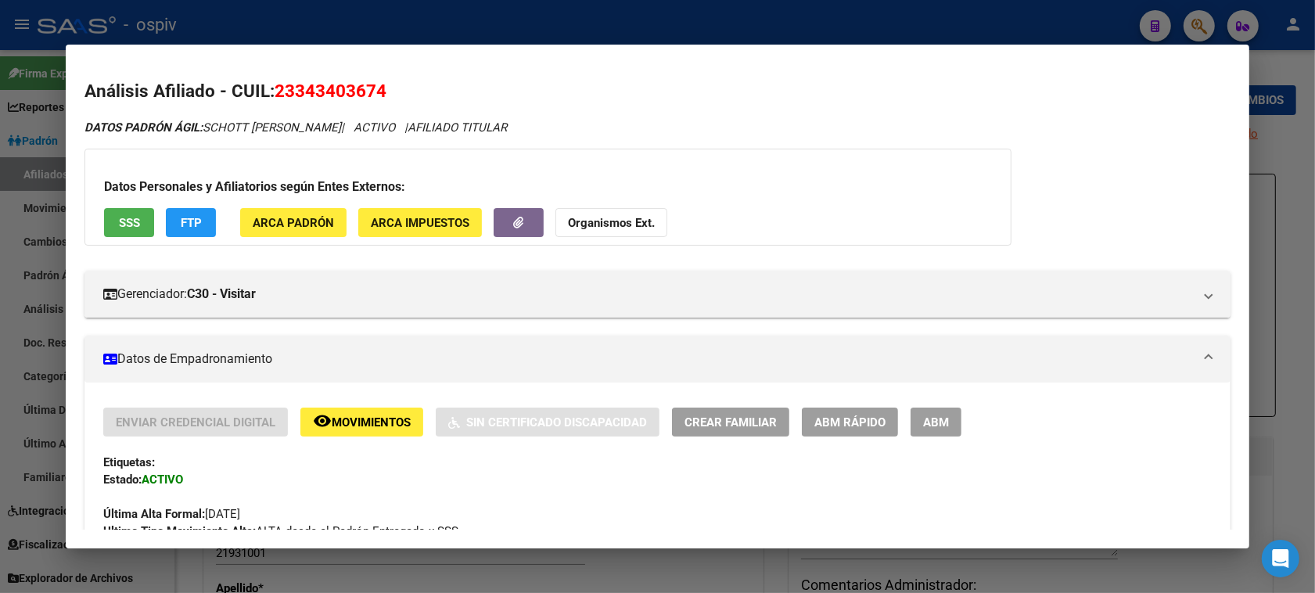
click at [1198, 18] on div at bounding box center [657, 296] width 1315 height 593
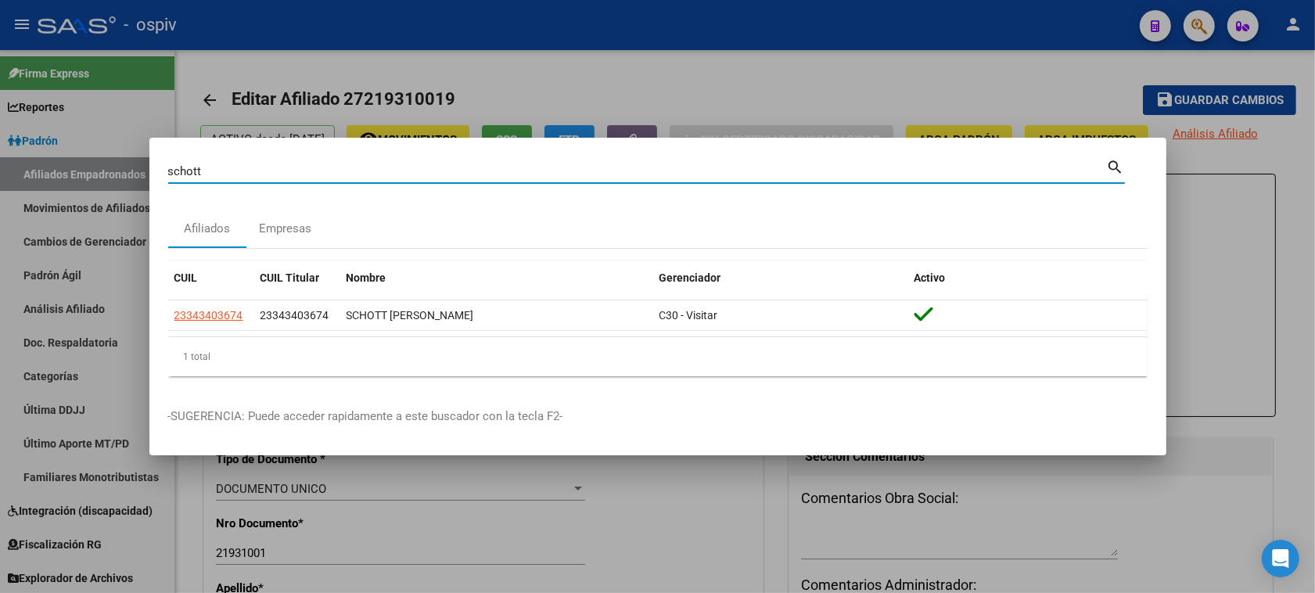
drag, startPoint x: 220, startPoint y: 166, endPoint x: 130, endPoint y: 170, distance: 90.0
click at [130, 170] on div "schott Buscar (apellido, dni, cuil, nro traspaso, cuit, obra social) search Afi…" at bounding box center [657, 296] width 1315 height 593
click at [198, 169] on input "schott" at bounding box center [637, 171] width 939 height 14
click at [205, 166] on input "schott" at bounding box center [637, 171] width 939 height 14
type input "schott envases"
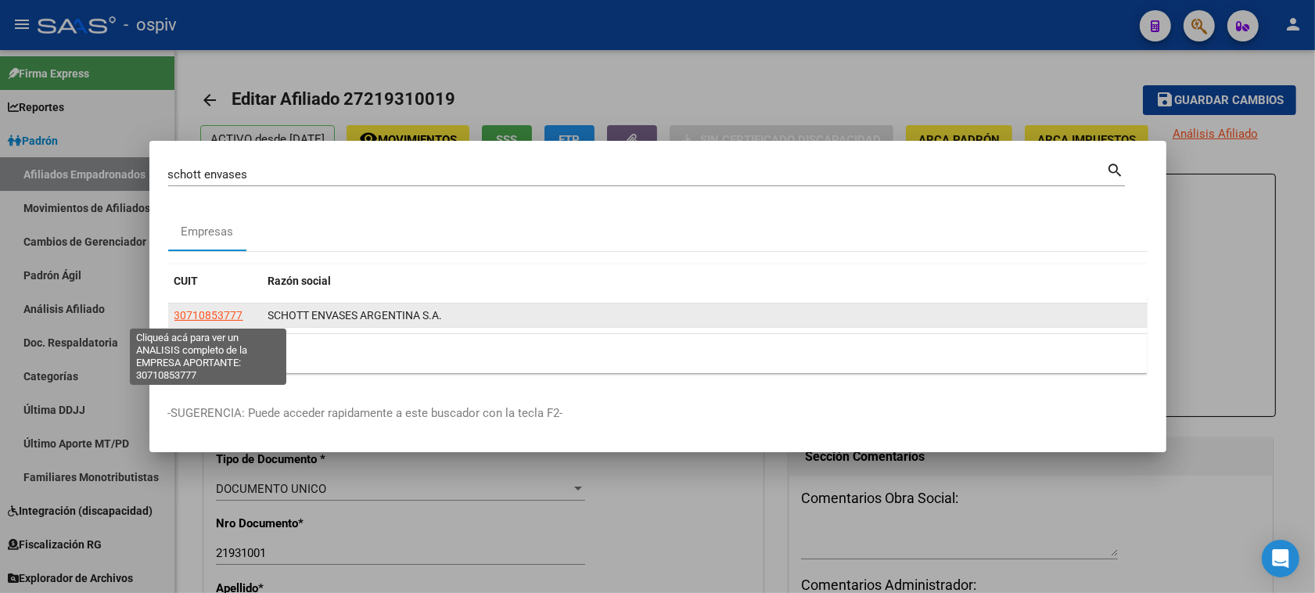
click at [214, 315] on span "30710853777" at bounding box center [208, 315] width 69 height 13
type textarea "30710853777"
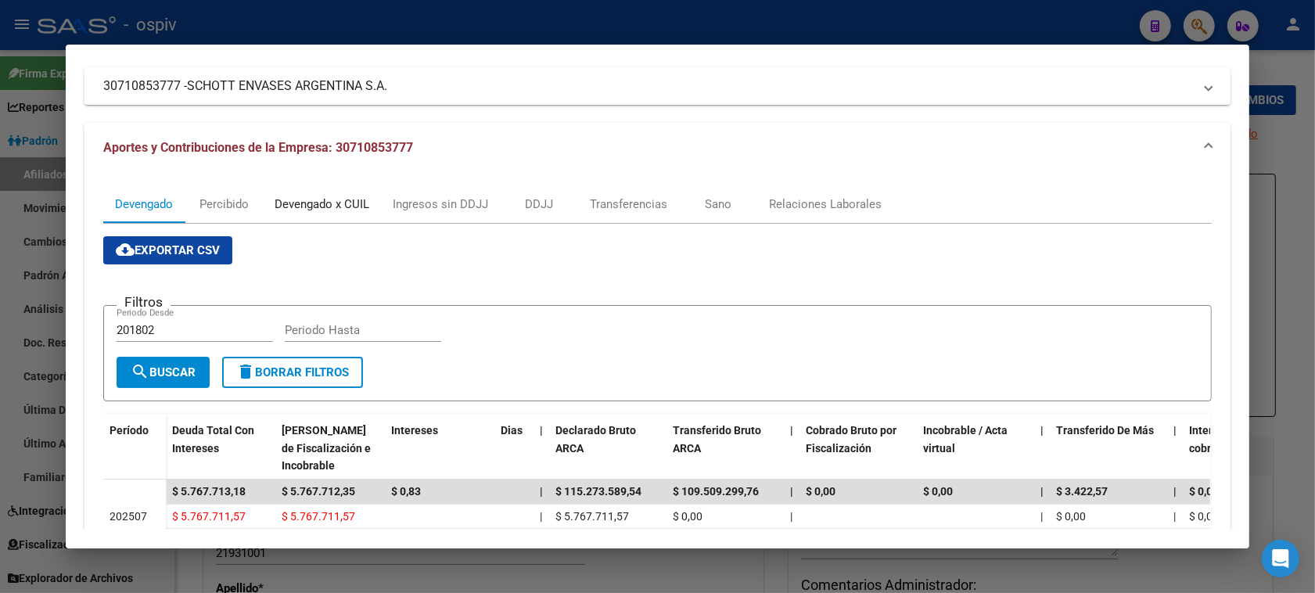
click at [330, 207] on div "Devengado x CUIL" at bounding box center [322, 204] width 95 height 17
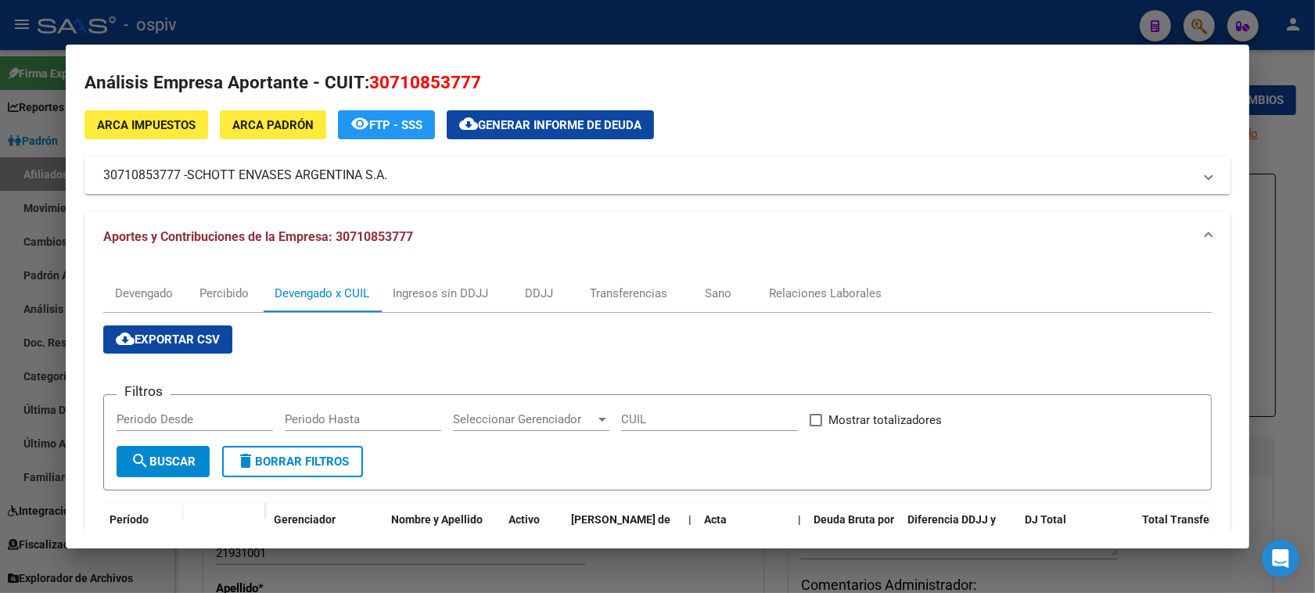
scroll to position [0, 0]
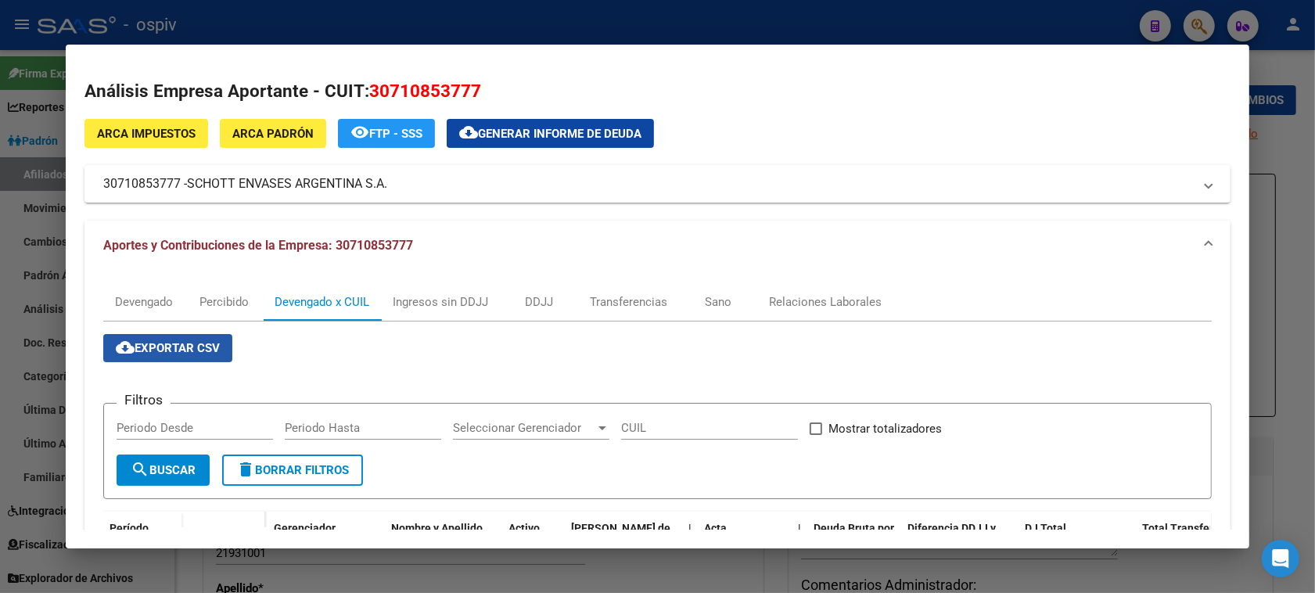
click at [207, 350] on span "cloud_download Exportar CSV" at bounding box center [168, 348] width 104 height 14
click at [530, 306] on div "DDJJ" at bounding box center [539, 301] width 28 height 17
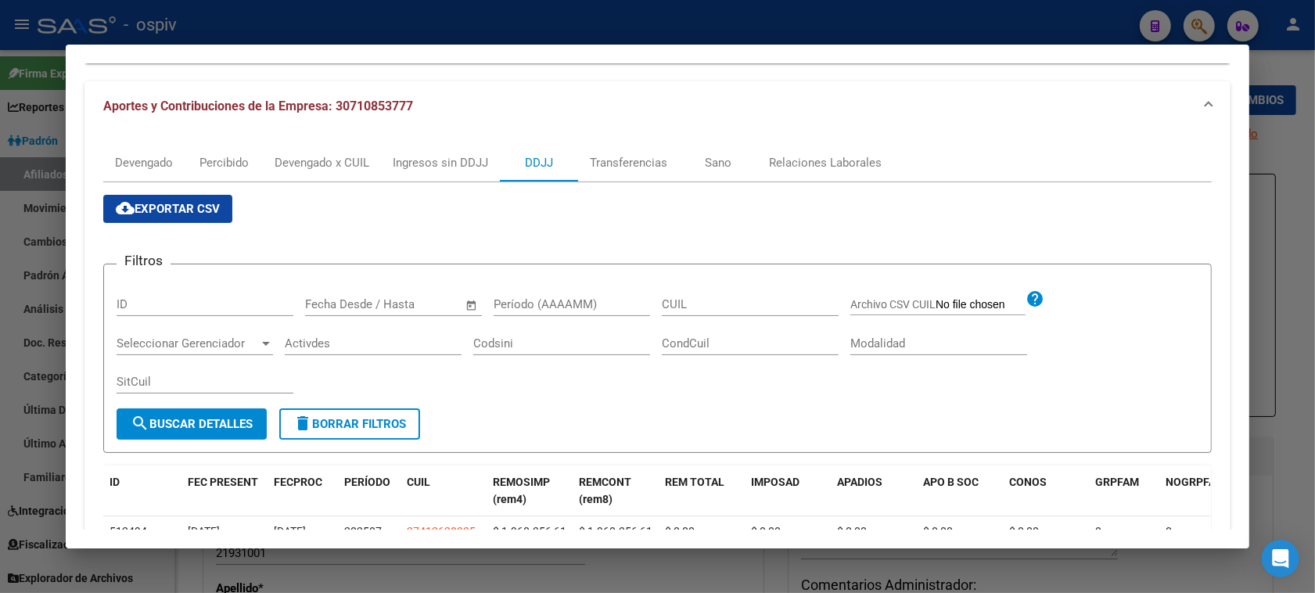
scroll to position [98, 0]
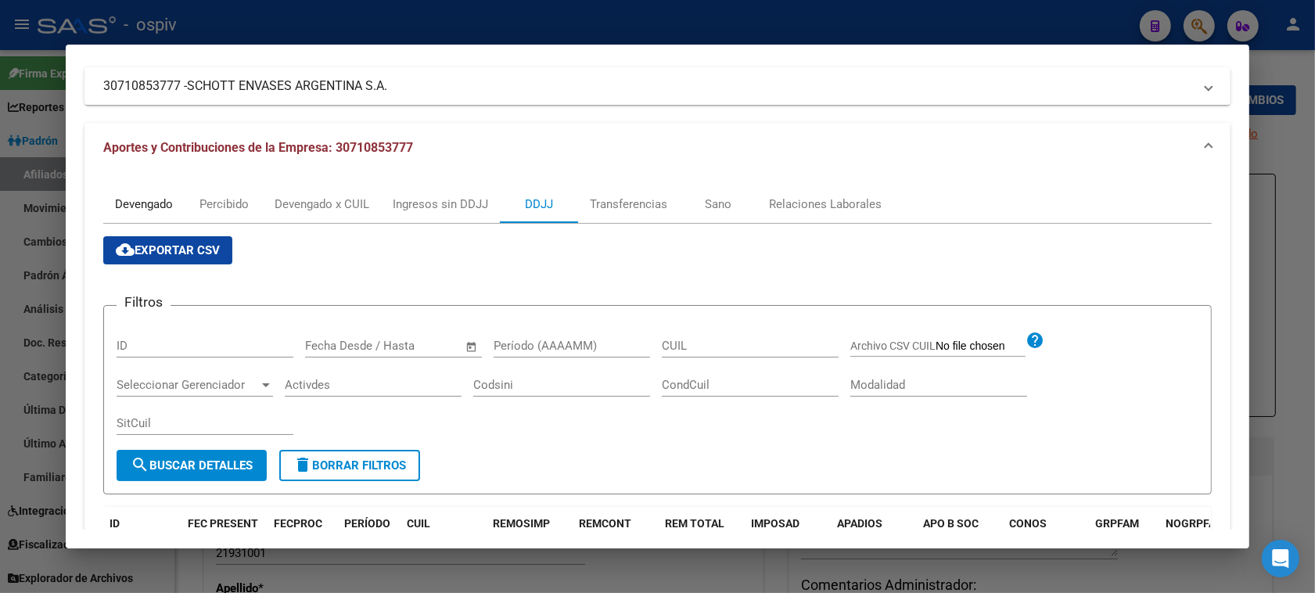
click at [135, 203] on div "Devengado" at bounding box center [144, 204] width 58 height 17
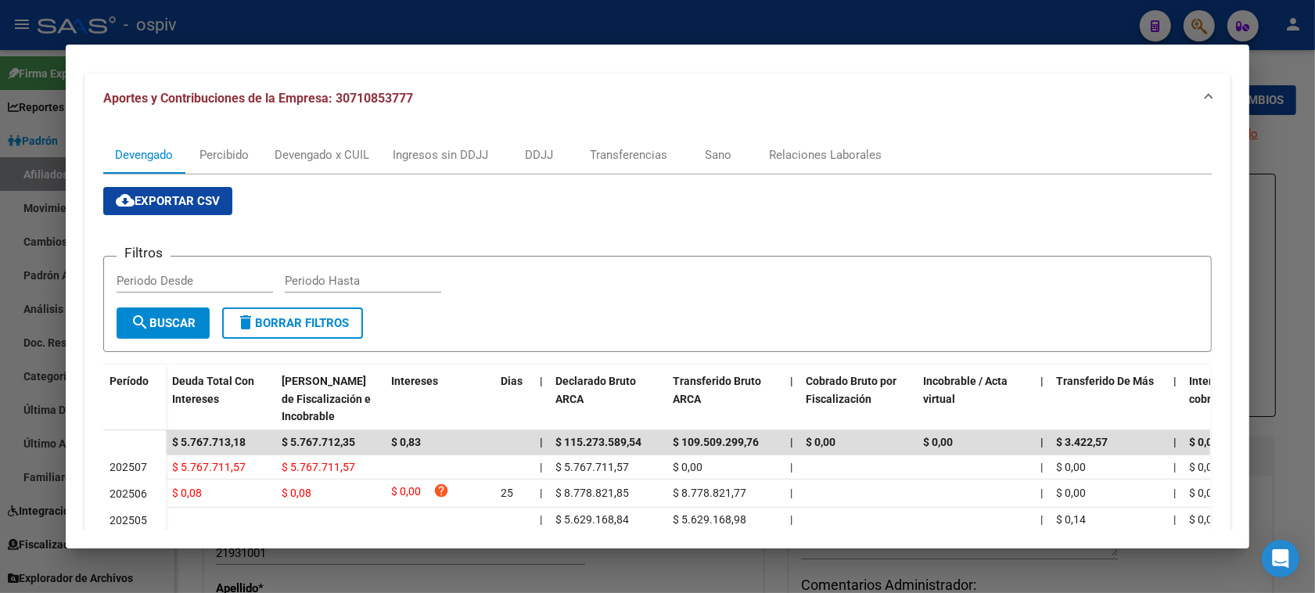
scroll to position [133, 0]
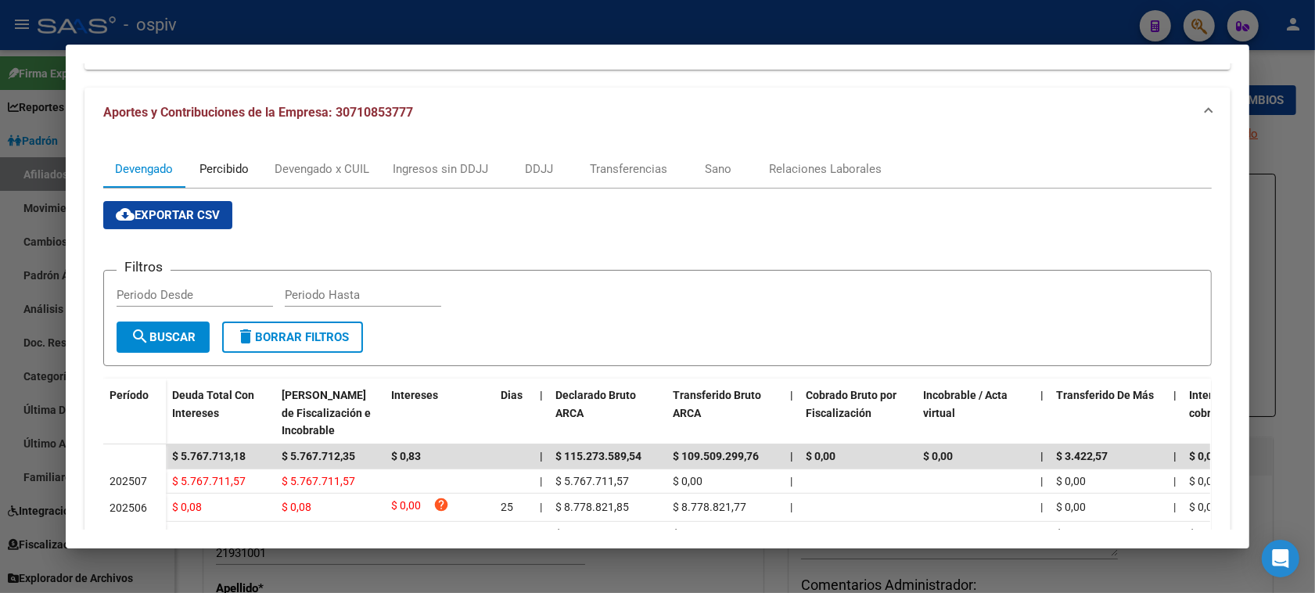
click at [219, 167] on div "Percibido" at bounding box center [223, 168] width 49 height 17
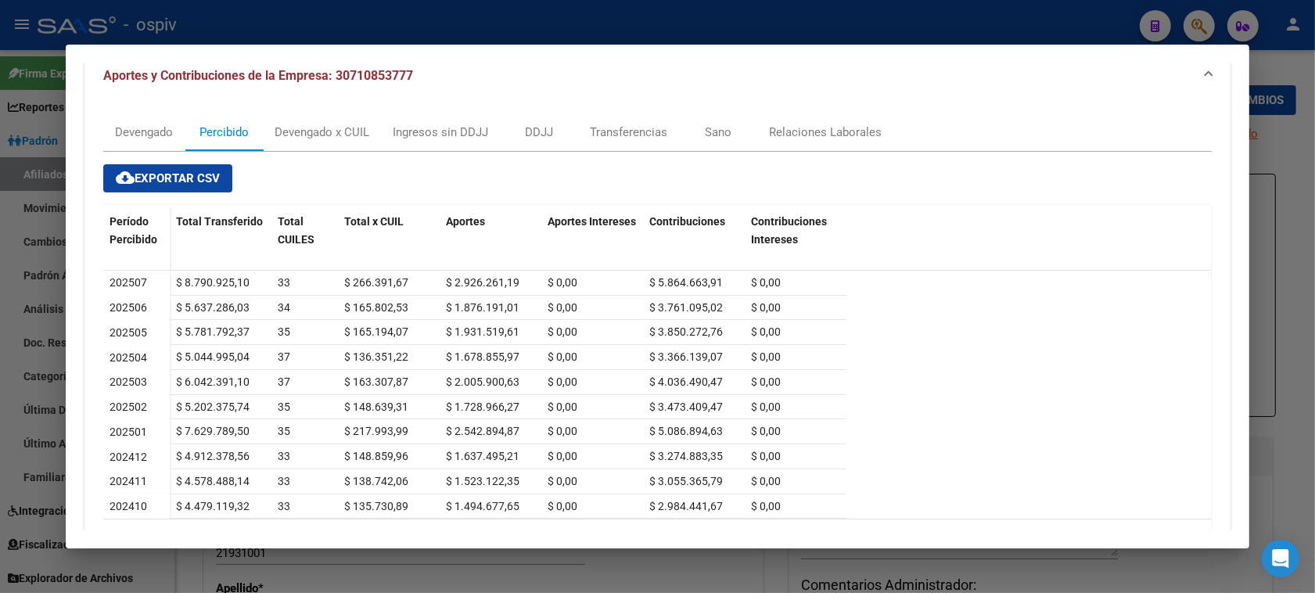
scroll to position [196, 0]
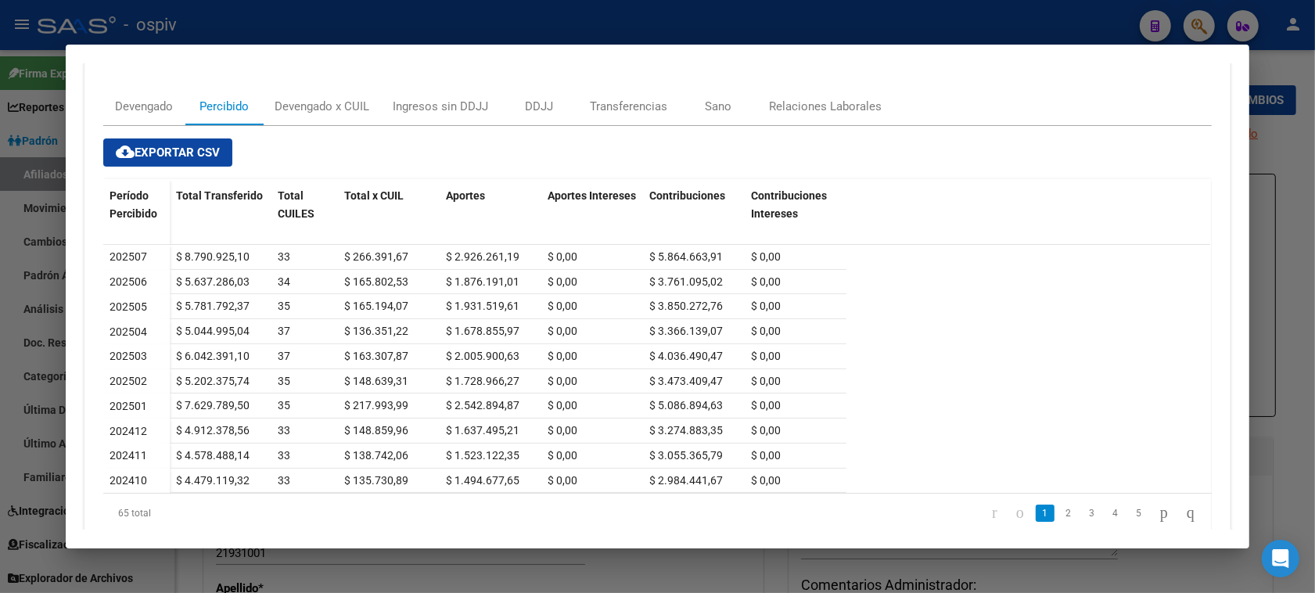
drag, startPoint x: 1201, startPoint y: 23, endPoint x: 1166, endPoint y: 23, distance: 35.2
click at [1201, 23] on div at bounding box center [657, 296] width 1315 height 593
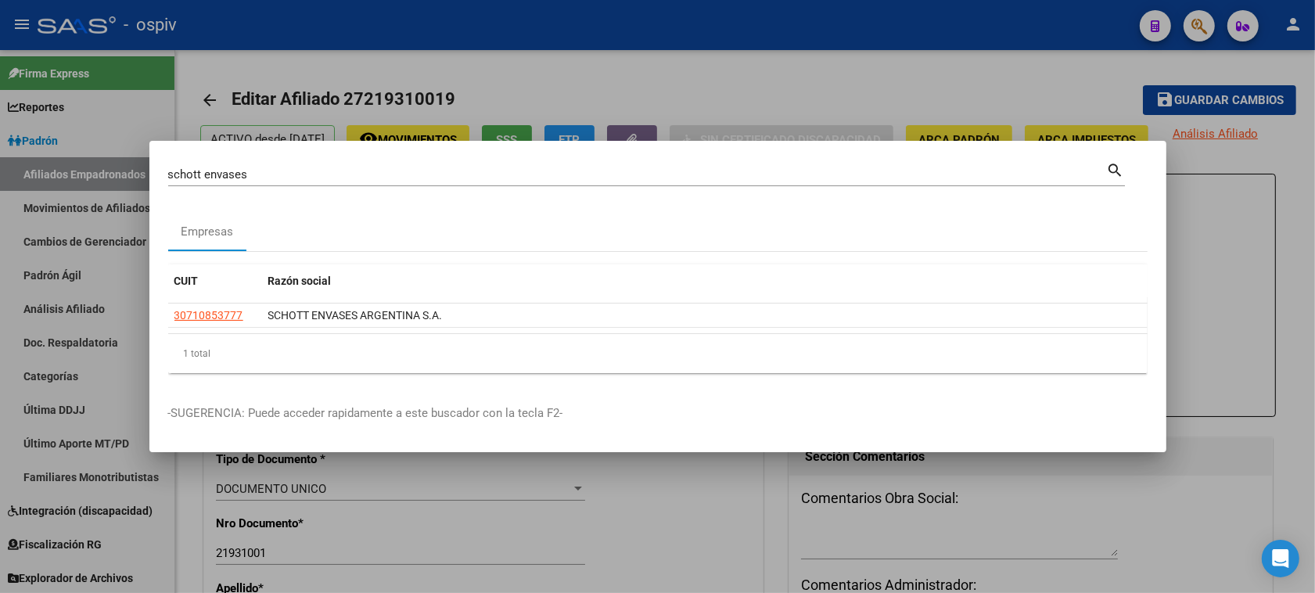
drag, startPoint x: 259, startPoint y: 185, endPoint x: 245, endPoint y: 209, distance: 27.4
click at [59, 185] on div "schott envases Buscar (apellido, dni, cuil, nro traspaso, cuit, obra social) se…" at bounding box center [657, 296] width 1315 height 593
click at [276, 173] on input "schott envases" at bounding box center [637, 174] width 939 height 14
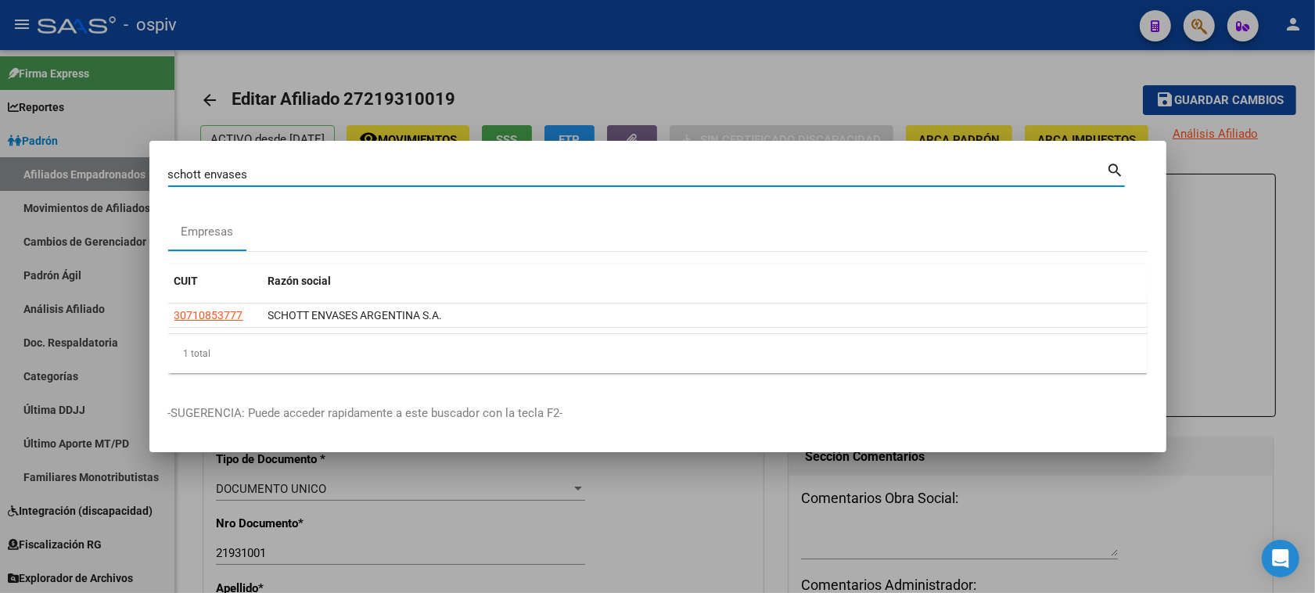
drag, startPoint x: 264, startPoint y: 172, endPoint x: 0, endPoint y: 127, distance: 267.3
click at [0, 127] on div "schott envases Buscar (apellido, dni, cuil, nro traspaso, cuit, obra social) se…" at bounding box center [657, 296] width 1315 height 593
type input "37097882"
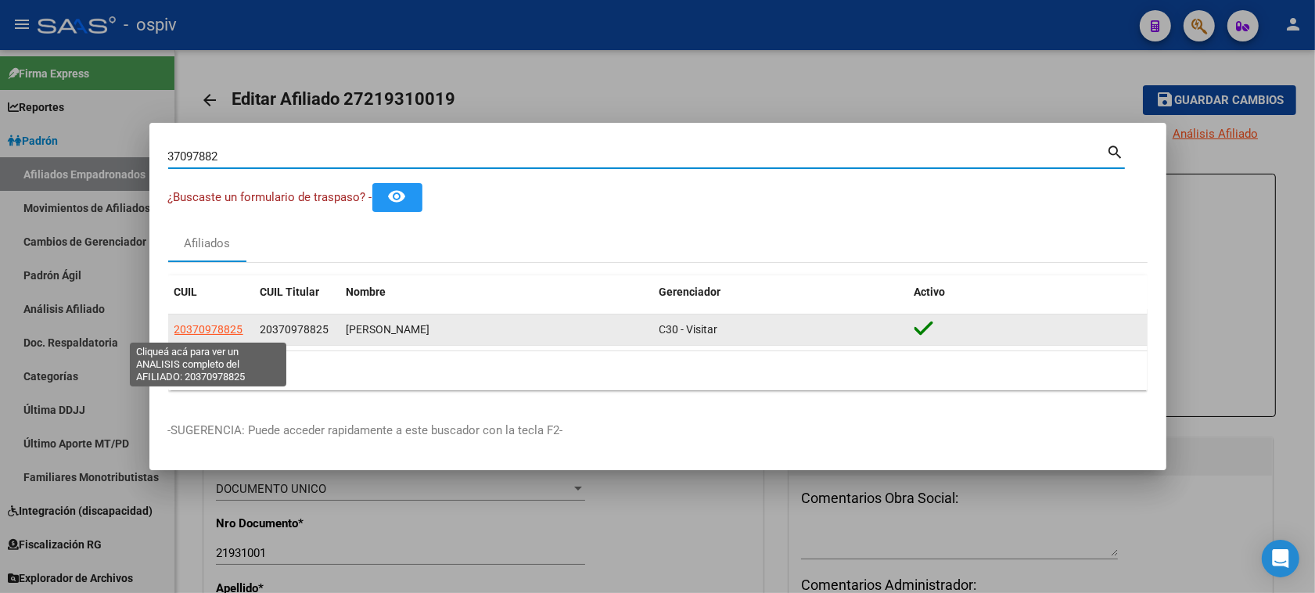
click at [217, 329] on span "20370978825" at bounding box center [208, 329] width 69 height 13
type textarea "20370978825"
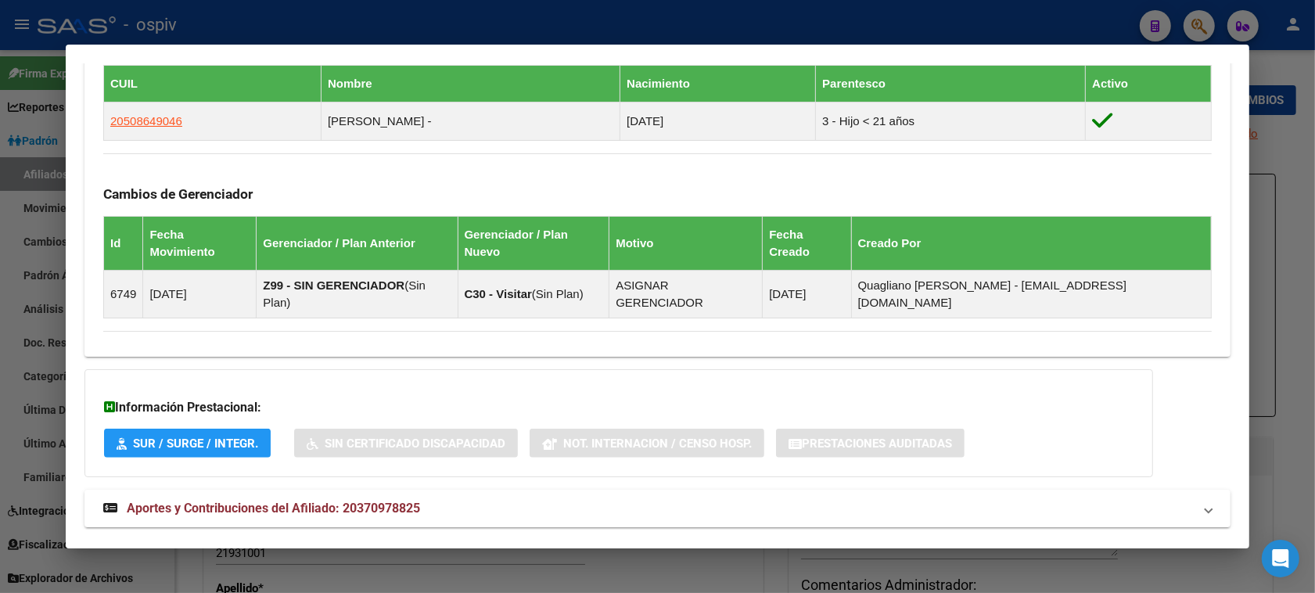
scroll to position [189, 0]
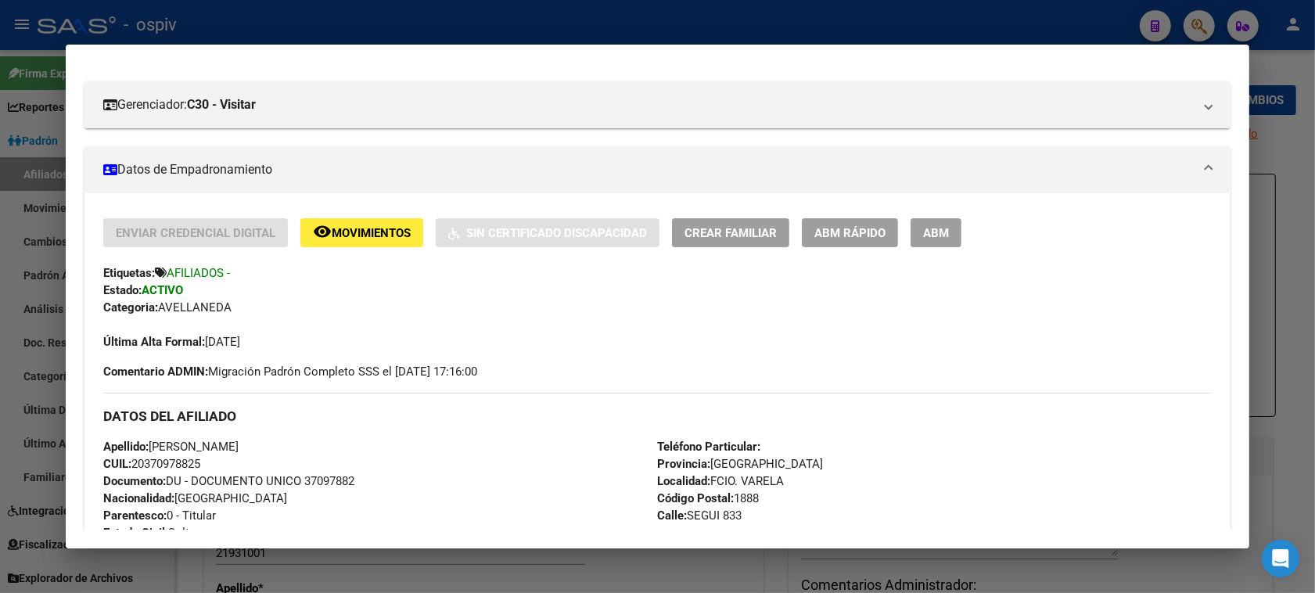
drag, startPoint x: 127, startPoint y: 460, endPoint x: 233, endPoint y: 466, distance: 105.8
click at [233, 466] on div "Apellido: NESTOR EMANUEL ALMADA CUIL: 20370978825 Documento: DU - DOCUMENTO UNI…" at bounding box center [380, 524] width 554 height 172
copy span "20370978825"
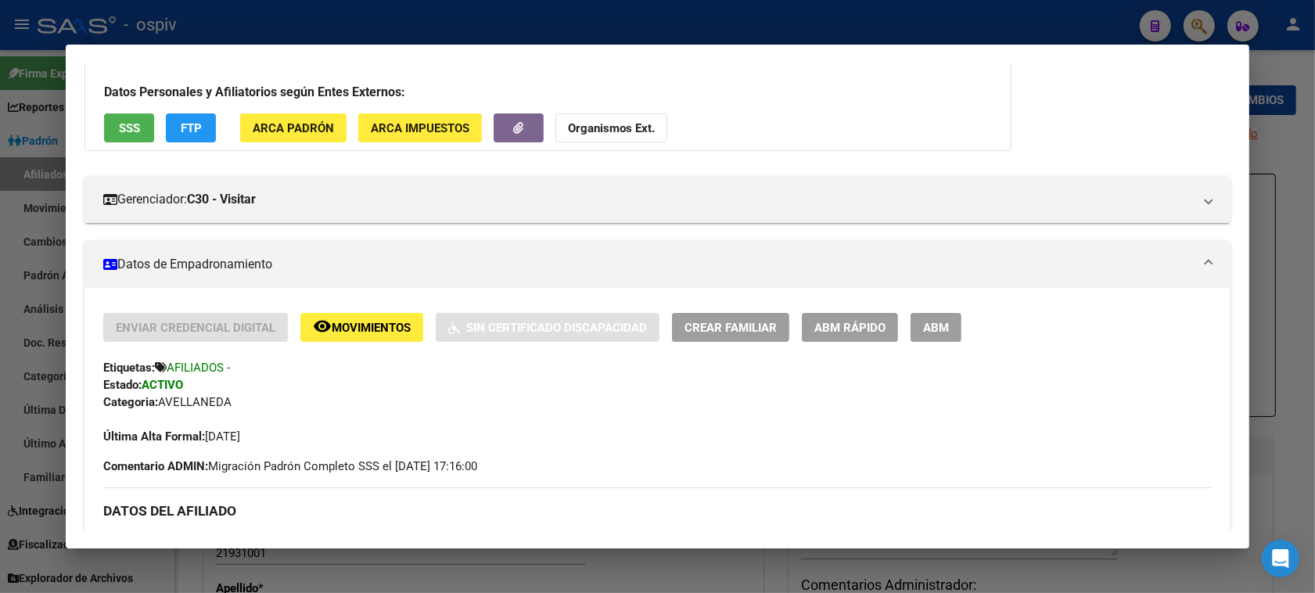
scroll to position [92, 0]
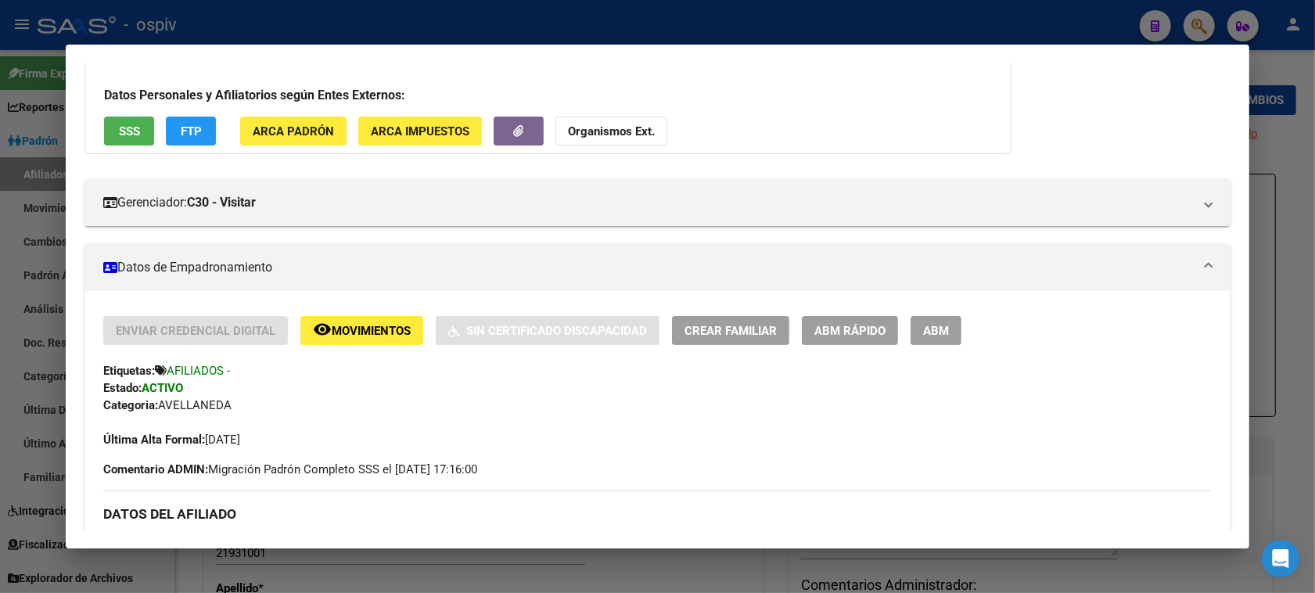
click at [1194, 31] on div at bounding box center [657, 296] width 1315 height 593
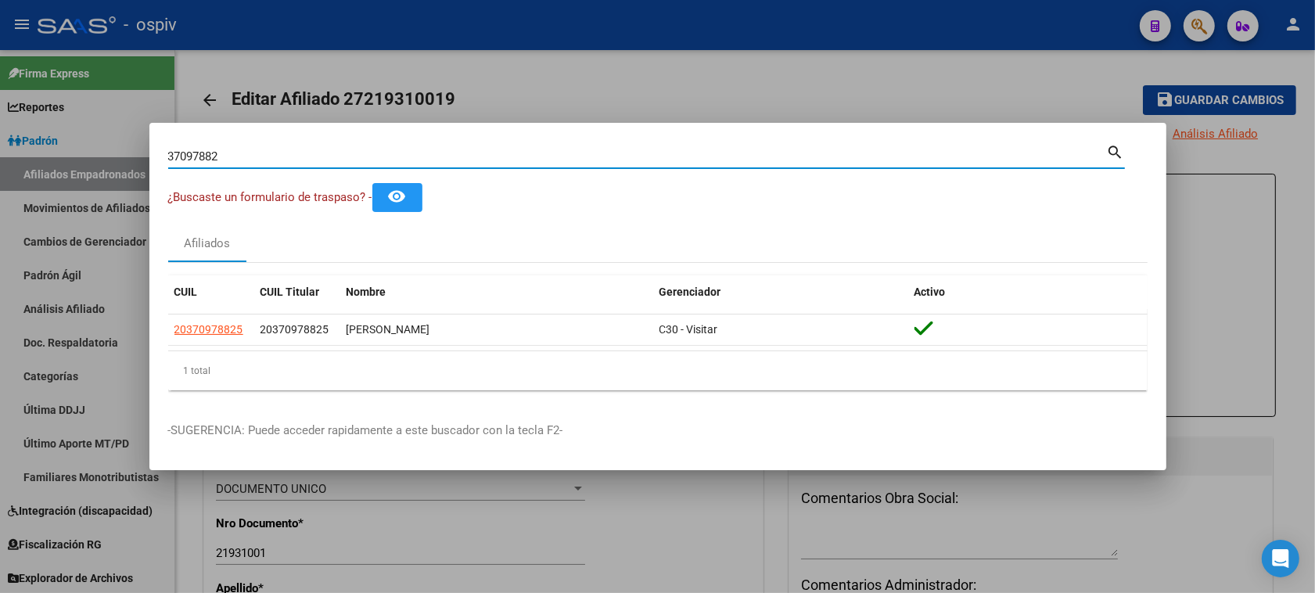
drag, startPoint x: 278, startPoint y: 163, endPoint x: 425, endPoint y: 232, distance: 162.0
click at [91, 135] on div "37097882 Buscar (apellido, dni, cuil, nro traspaso, cuit, obra social) search ¿…" at bounding box center [657, 296] width 1315 height 593
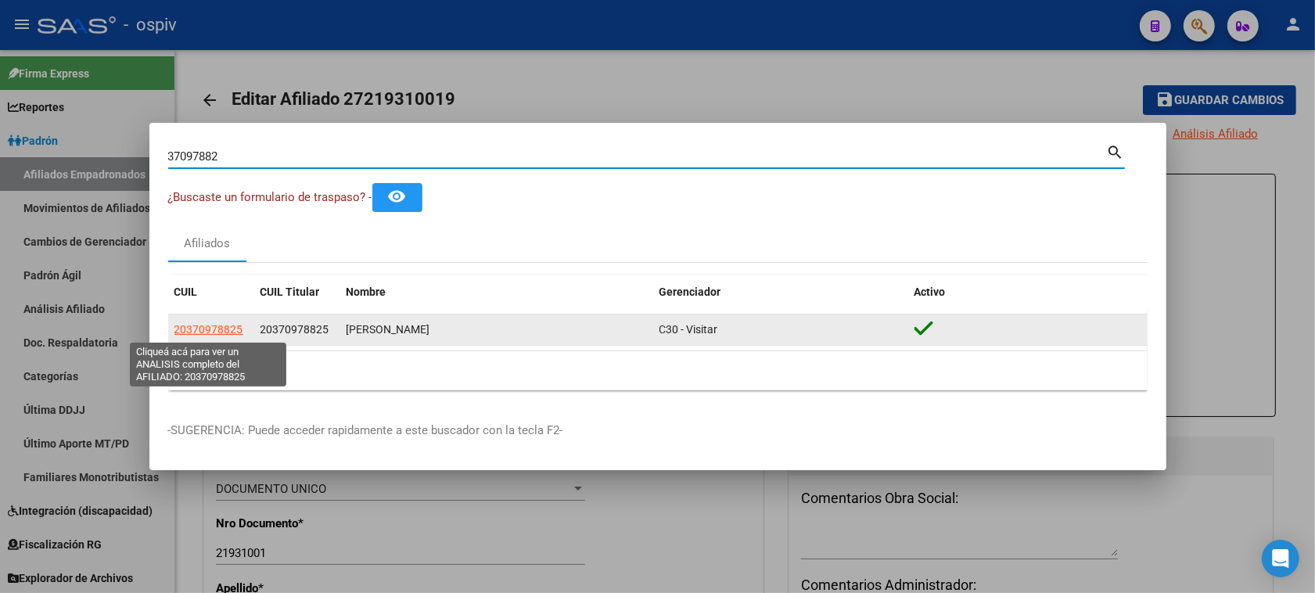
click at [204, 330] on span "20370978825" at bounding box center [208, 329] width 69 height 13
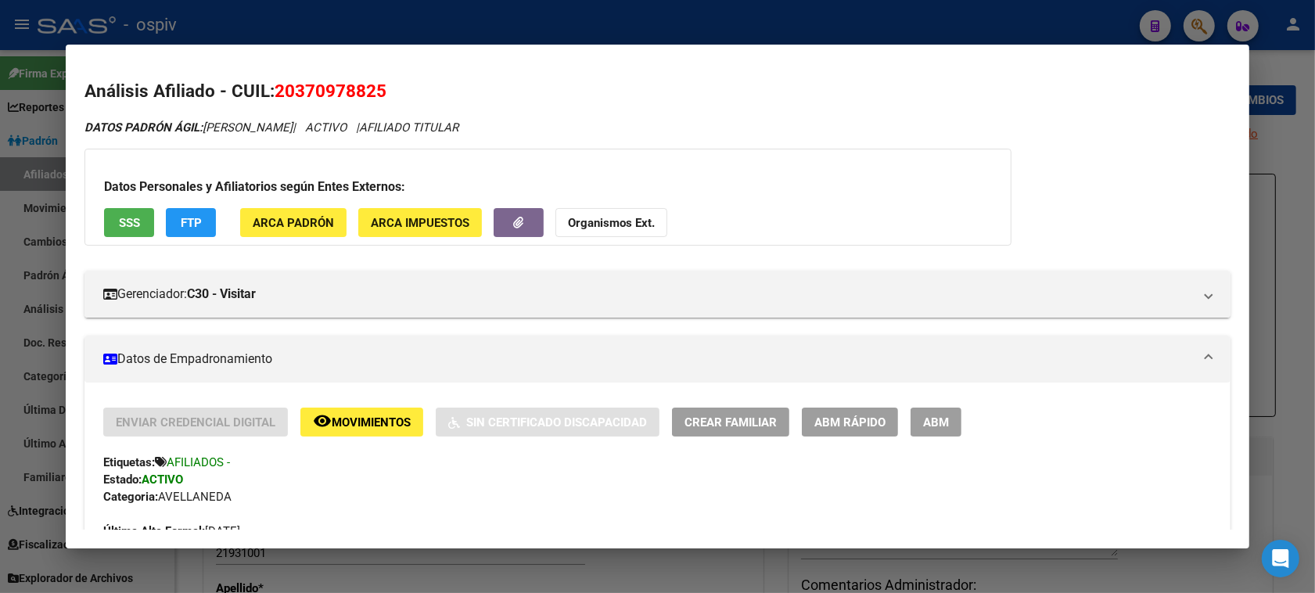
click at [727, 425] on span "Crear Familiar" at bounding box center [730, 422] width 92 height 14
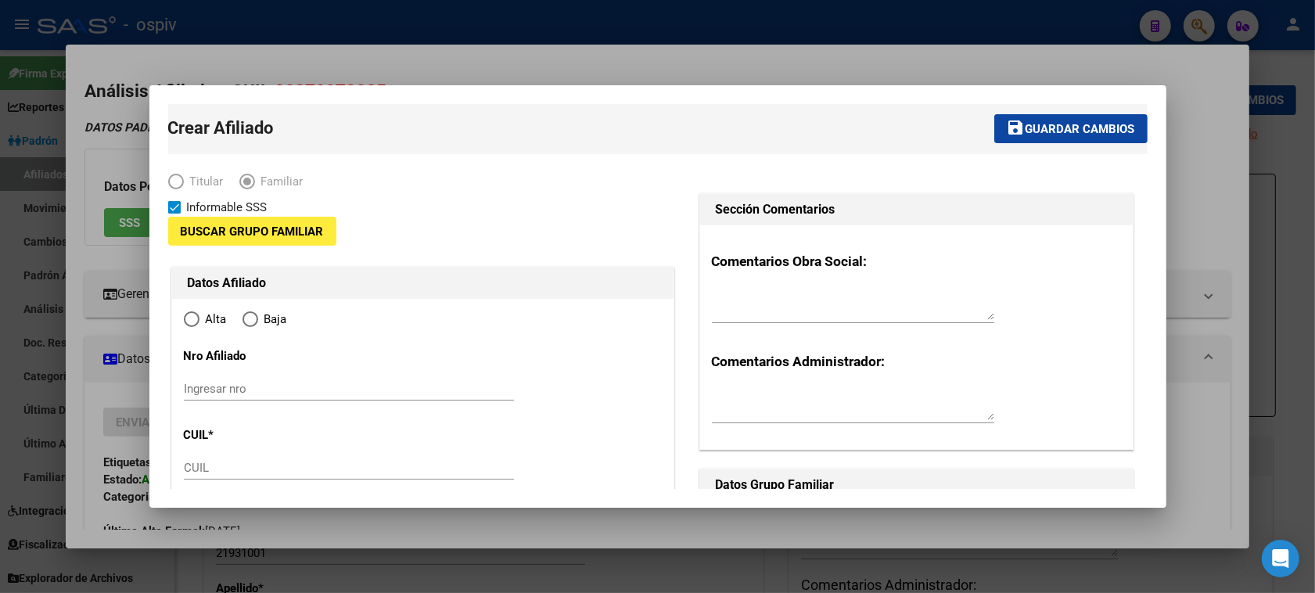
type input "30-54173905-6"
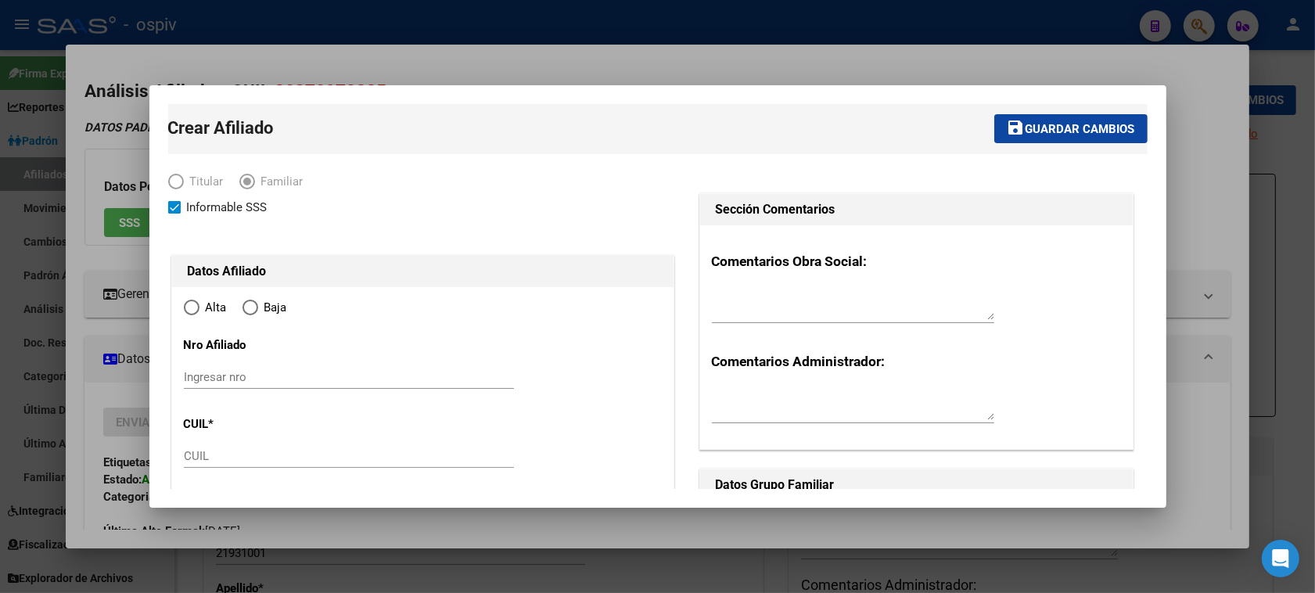
type input "FCIO. [PERSON_NAME]"
type input "1888"
type input "SEGUI"
type input "833"
radio input "true"
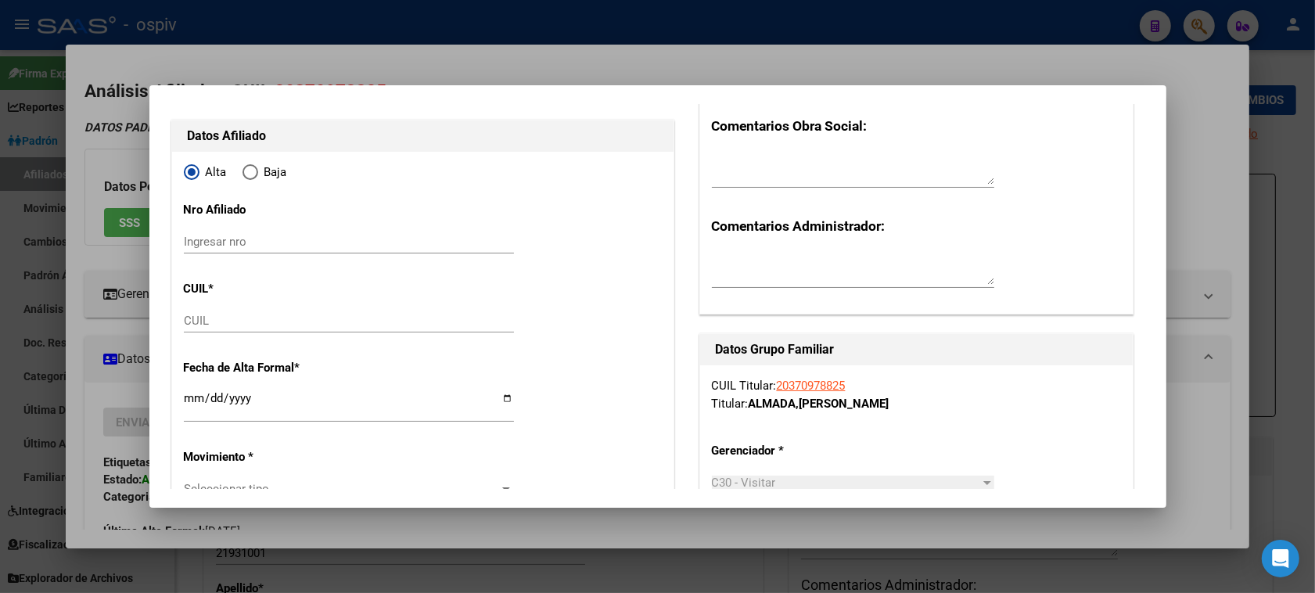
scroll to position [293, 0]
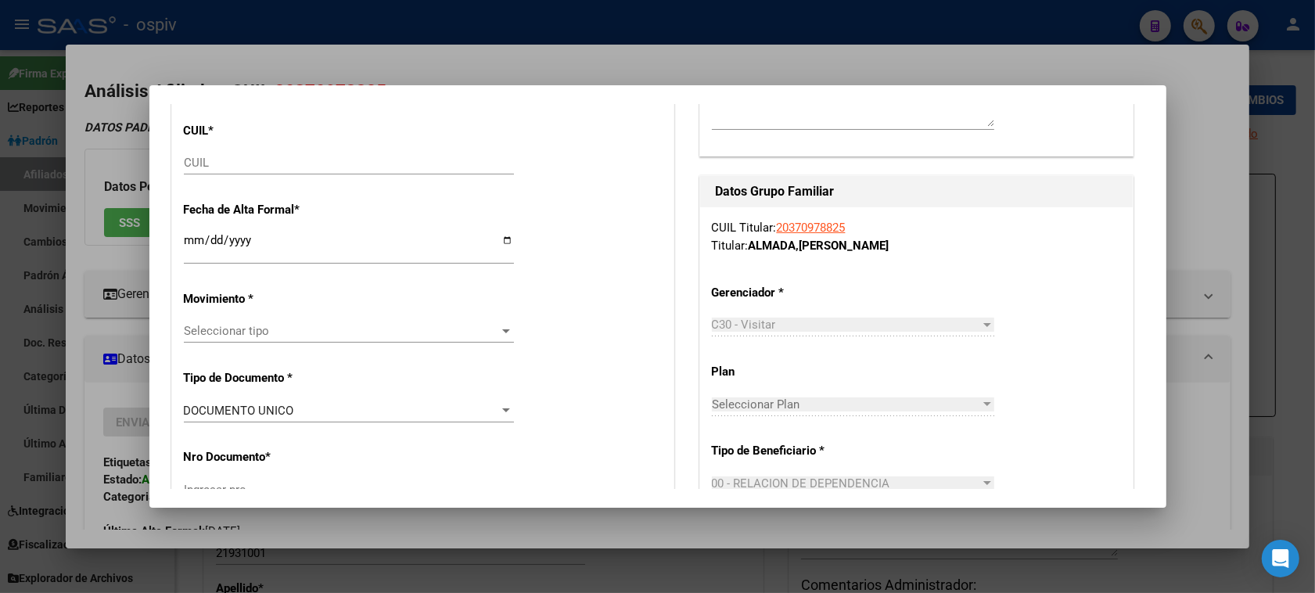
type input "30-54173905-6"
click at [236, 165] on input "CUIL" at bounding box center [349, 163] width 330 height 14
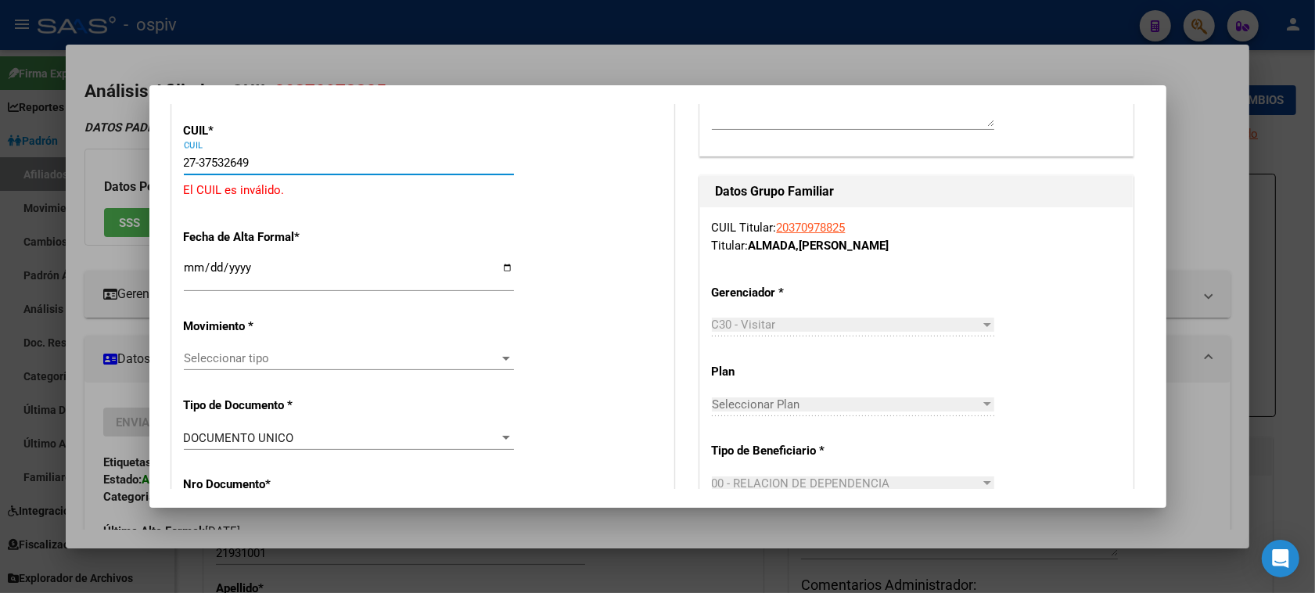
type input "27-37532649-9"
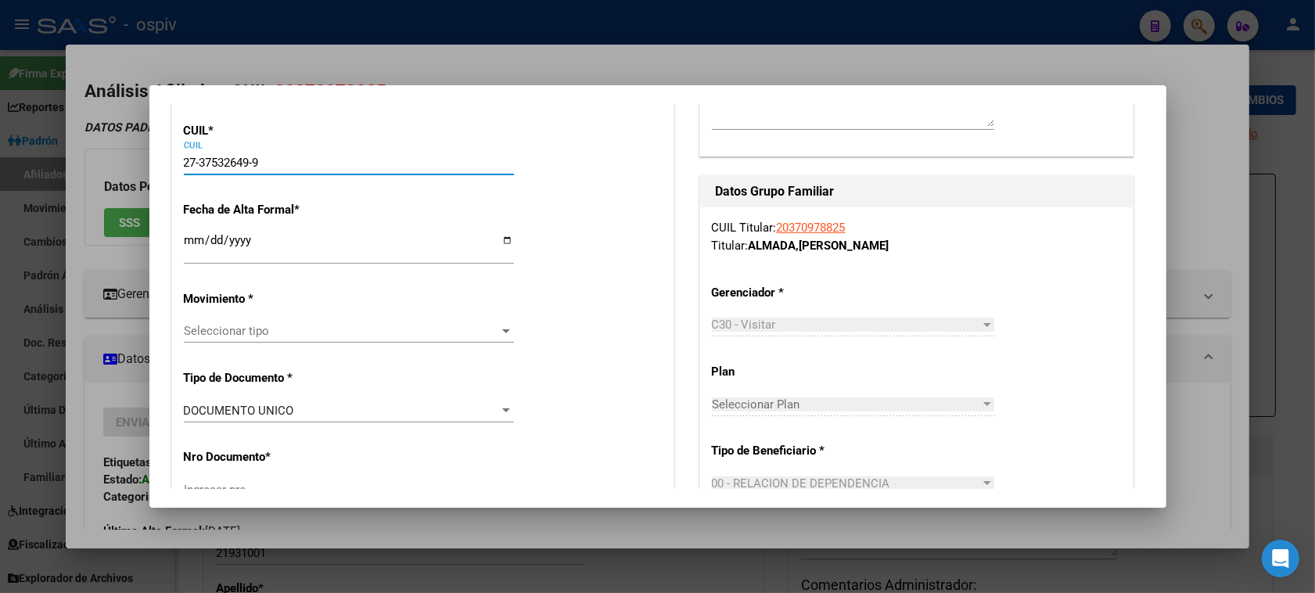
type input "37532649"
type input "[PERSON_NAME]"
type input "[PERSON_NAME] [PERSON_NAME]"
type input "[DATE]"
type input "[PERSON_NAME]"
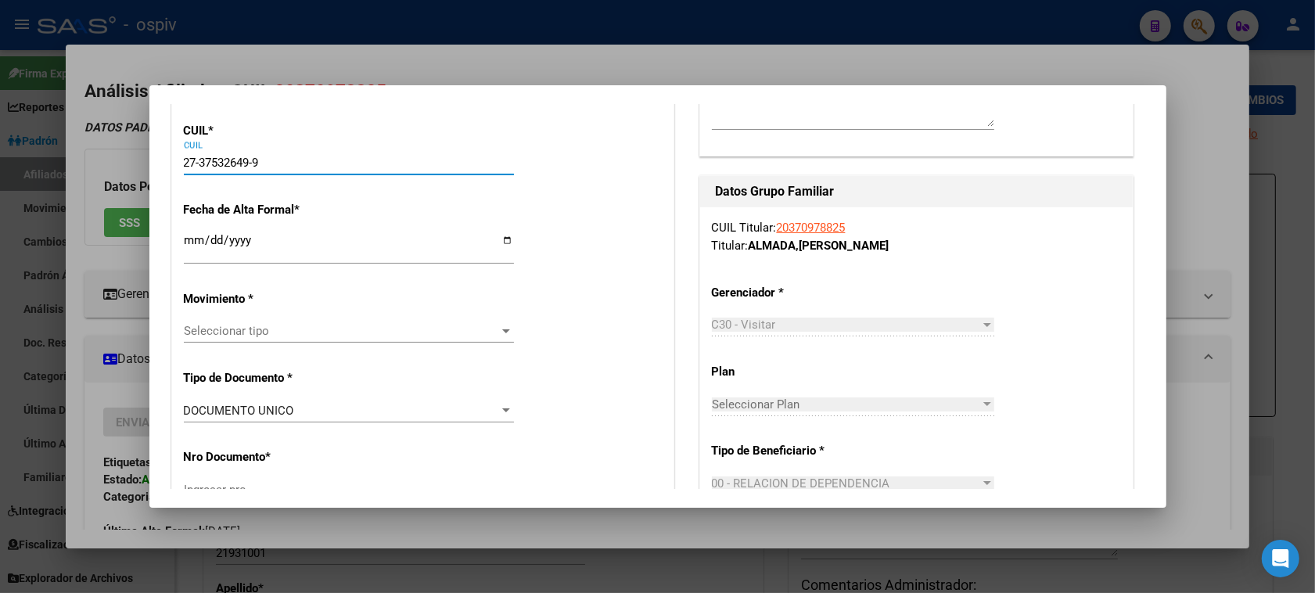
type input "[PERSON_NAME]"
type input "968"
type input "27-37532649-9"
click at [193, 239] on input "Ingresar fecha" at bounding box center [349, 246] width 330 height 25
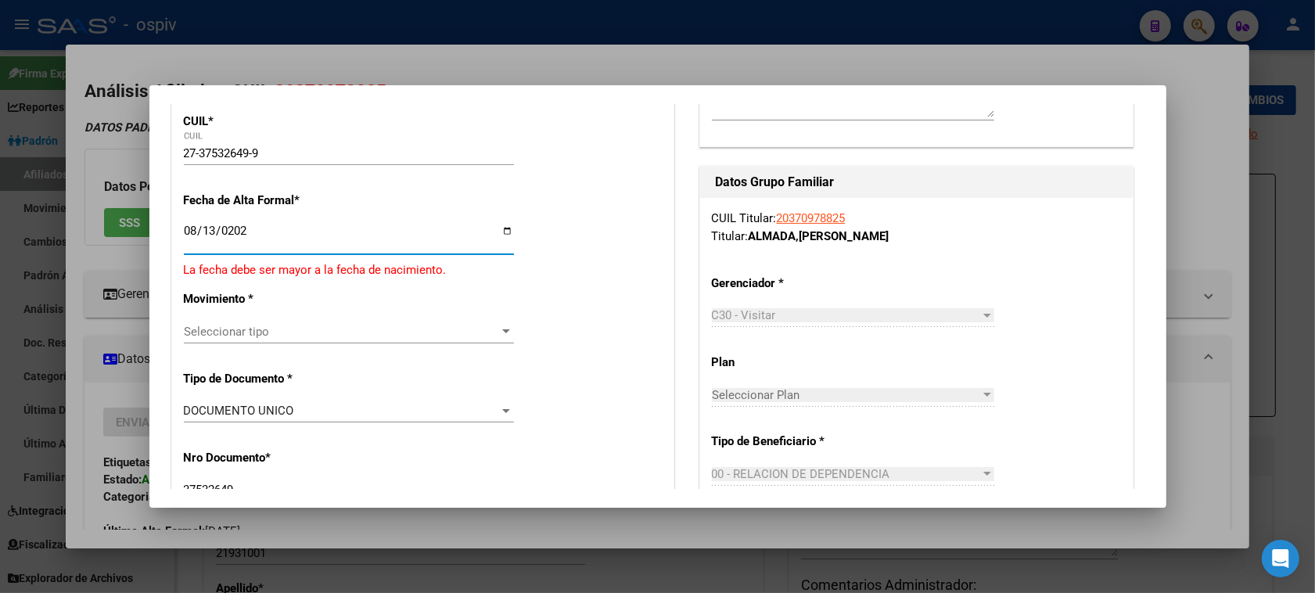
type input "[DATE]"
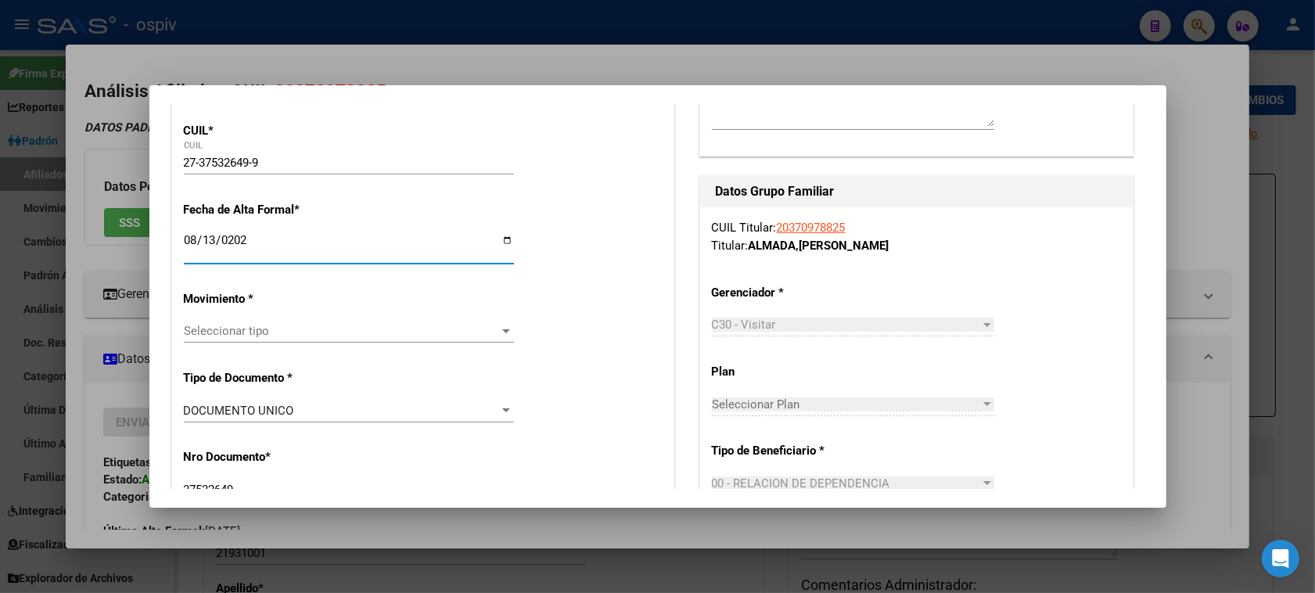
click at [224, 327] on span "Seleccionar tipo" at bounding box center [342, 331] width 316 height 14
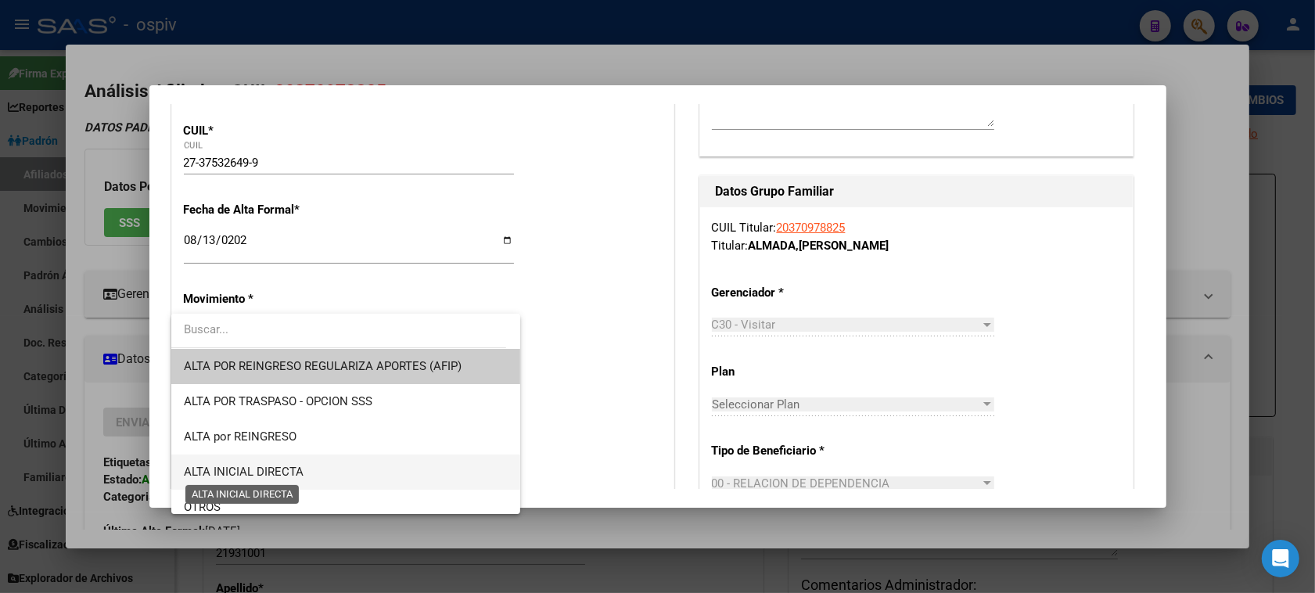
click at [244, 468] on span "ALTA INICIAL DIRECTA" at bounding box center [244, 472] width 120 height 14
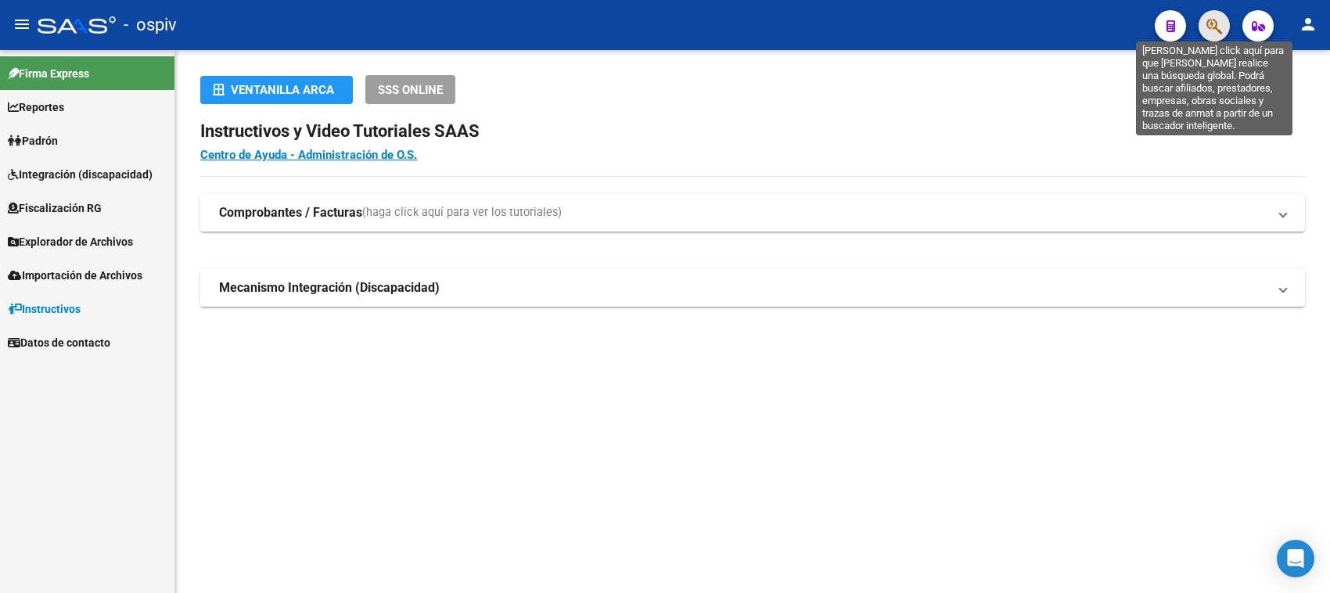
click at [1214, 22] on icon "button" at bounding box center [1214, 26] width 16 height 18
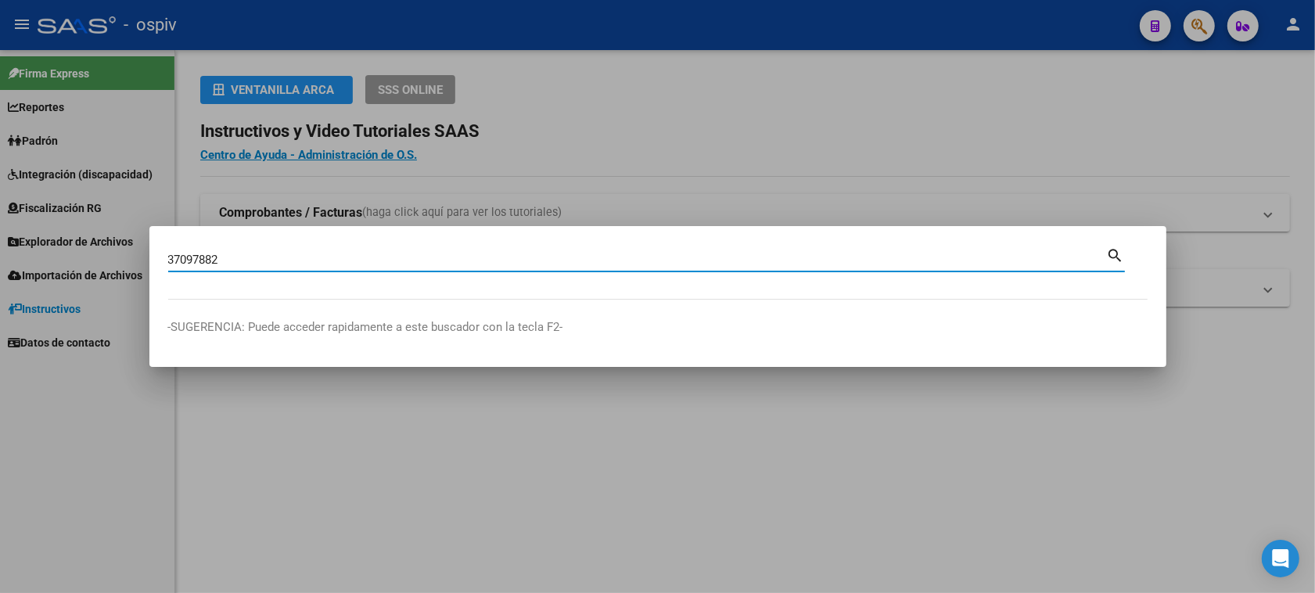
type input "37097882"
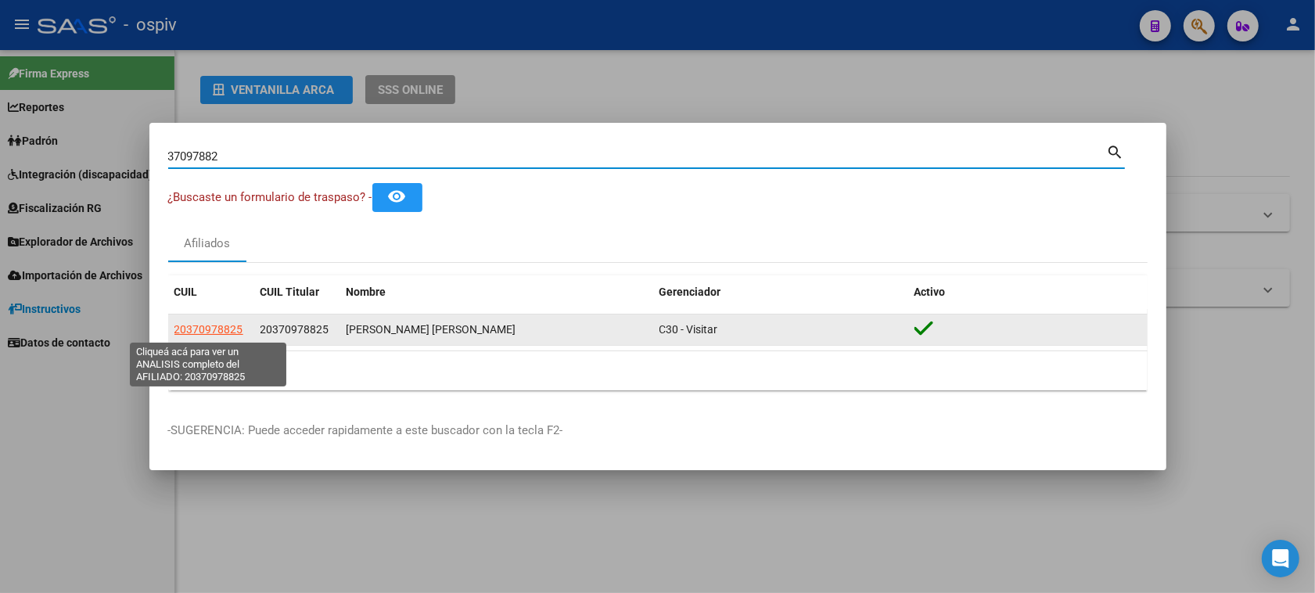
click at [193, 330] on span "20370978825" at bounding box center [208, 329] width 69 height 13
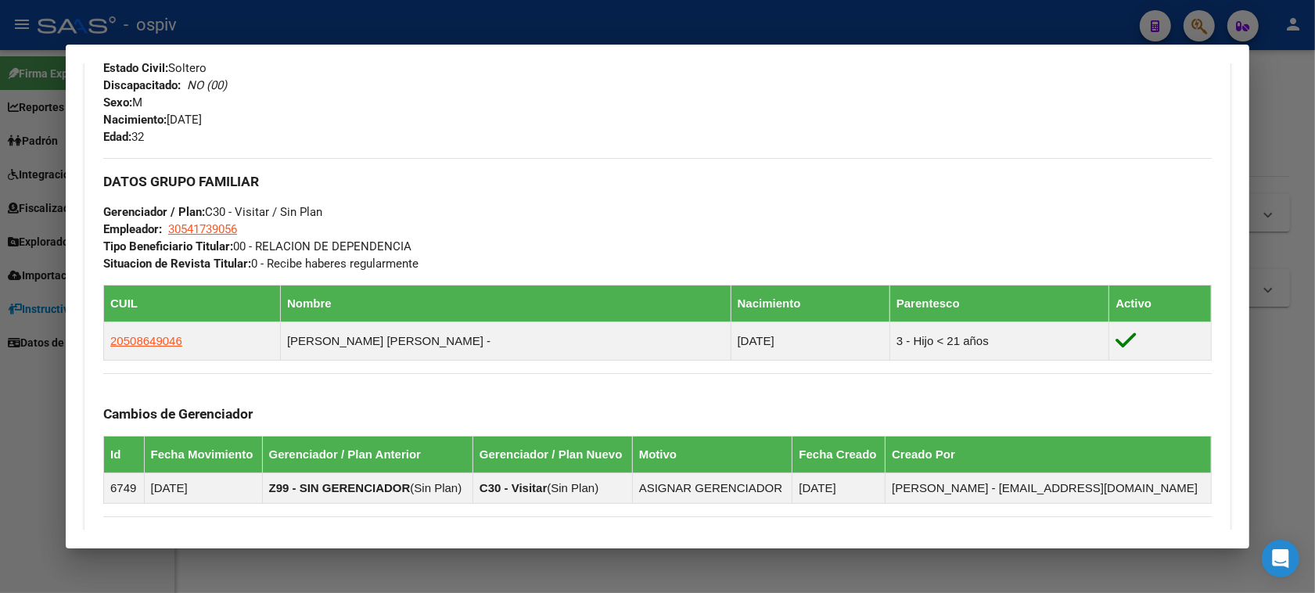
scroll to position [332, 0]
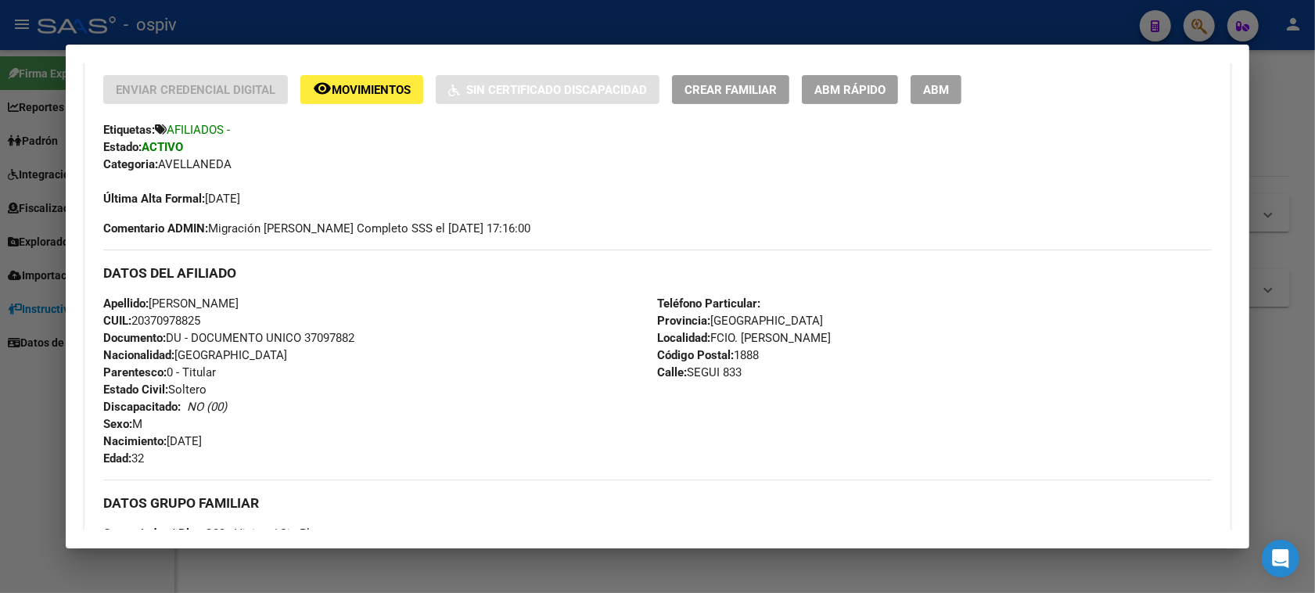
click at [731, 84] on span "Crear Familiar" at bounding box center [730, 90] width 92 height 14
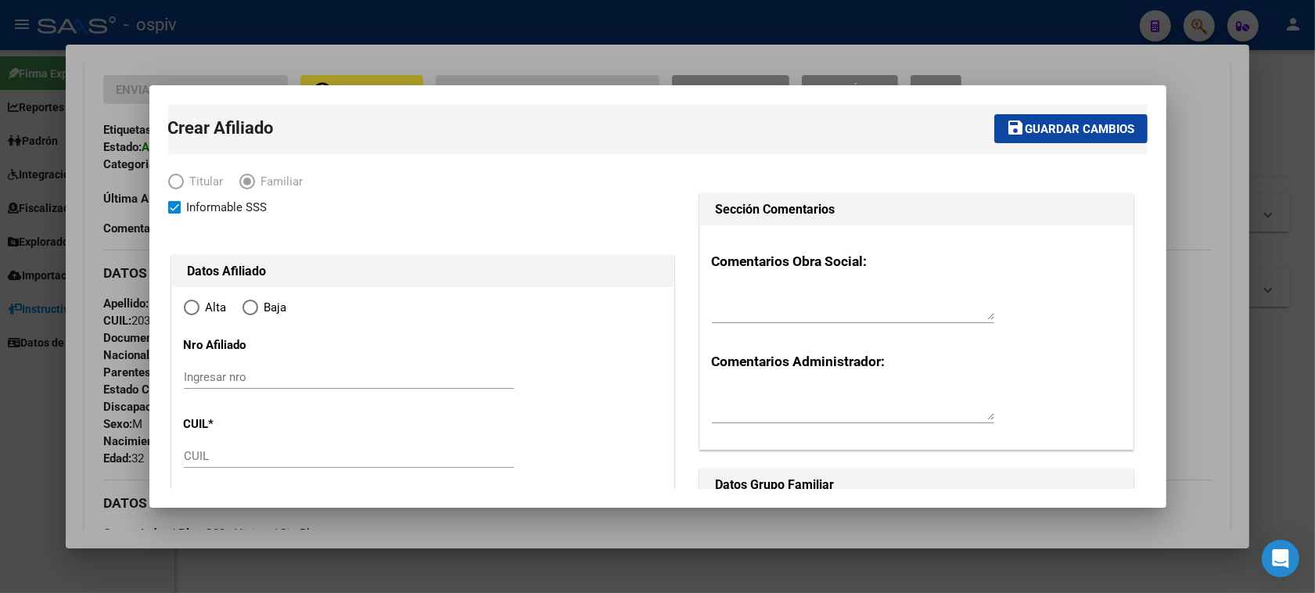
type input "FCIO. [PERSON_NAME]"
type input "1888"
type input "SEGUI"
type input "833"
radio input "true"
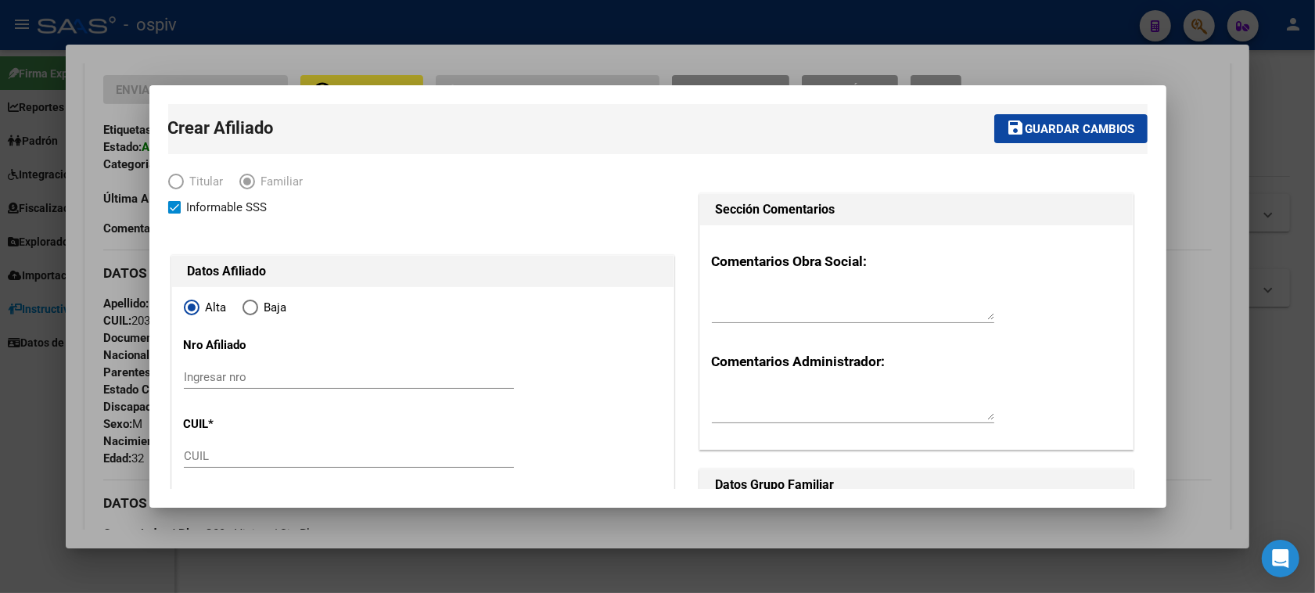
type input "30-54173905-6"
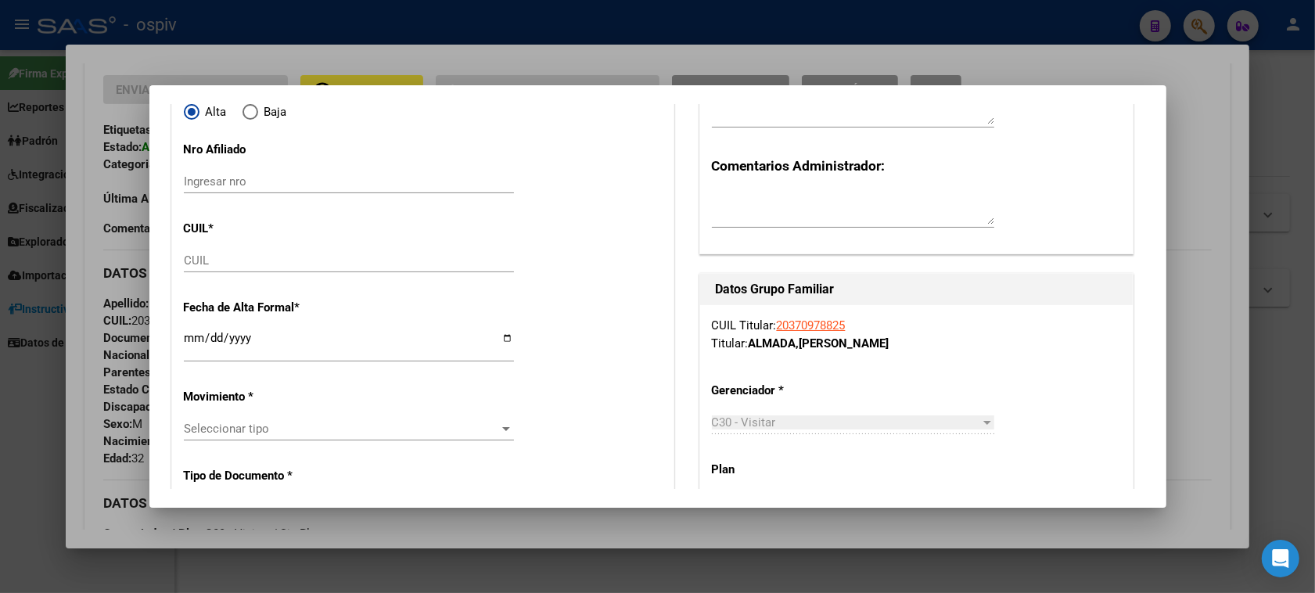
click at [190, 266] on input "CUIL" at bounding box center [349, 260] width 330 height 14
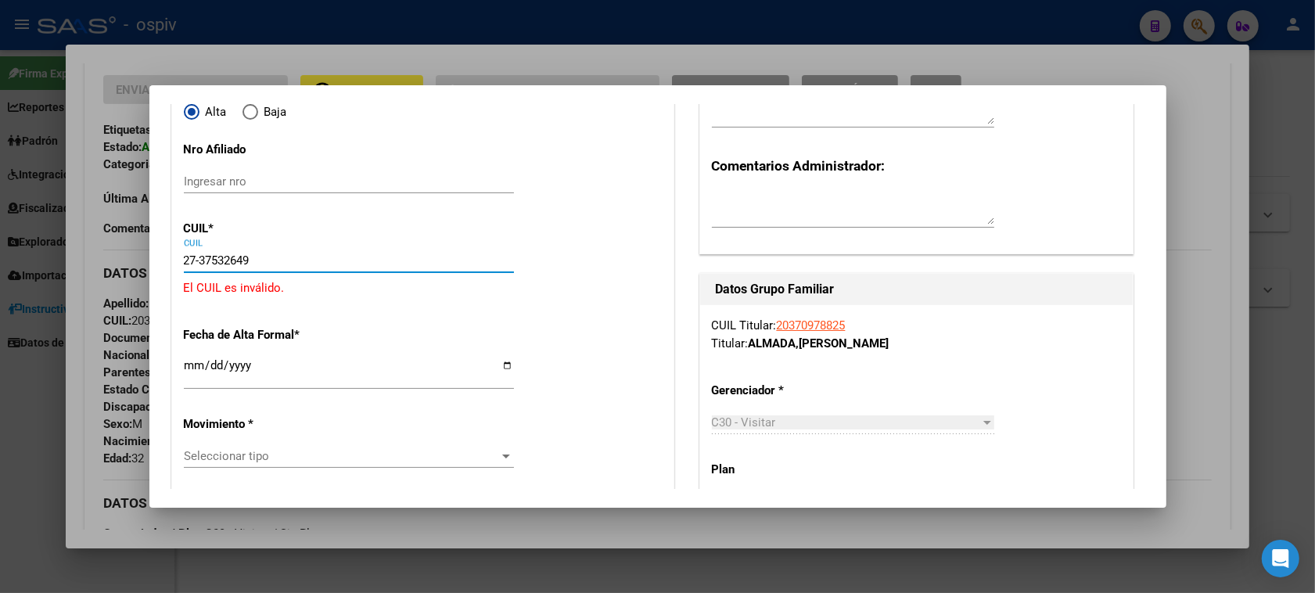
type input "27-37532649-9"
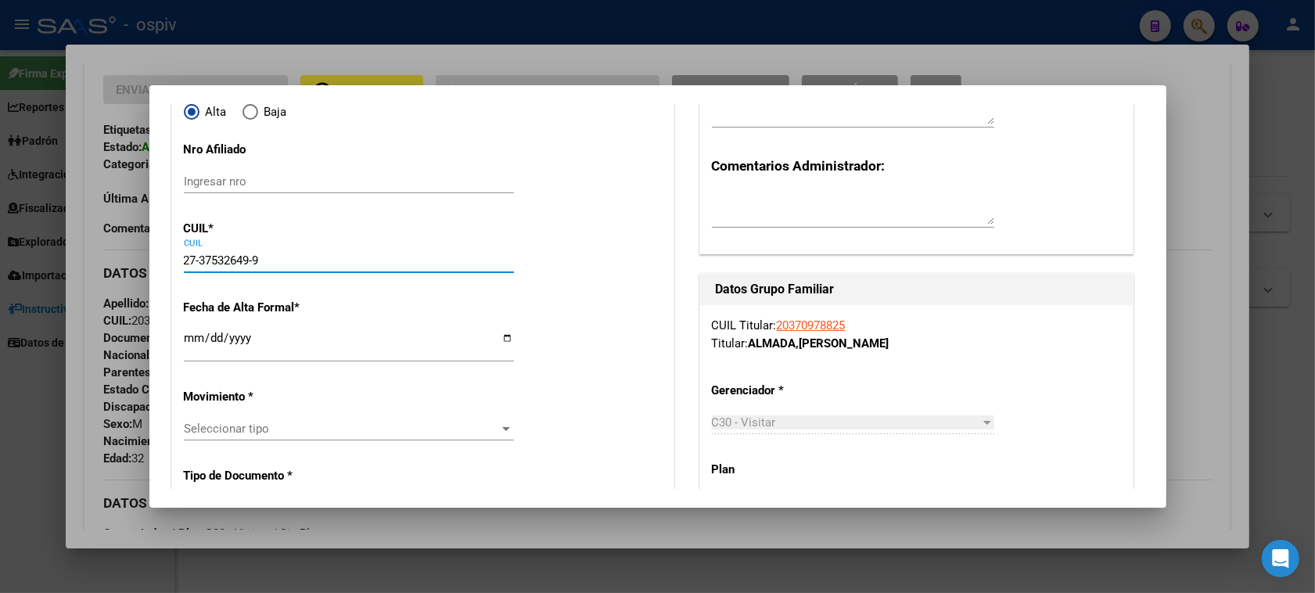
type input "37532649"
type input "[PERSON_NAME]"
type input "[PERSON_NAME] [PERSON_NAME]"
type input "[DATE]"
type input "[PERSON_NAME]"
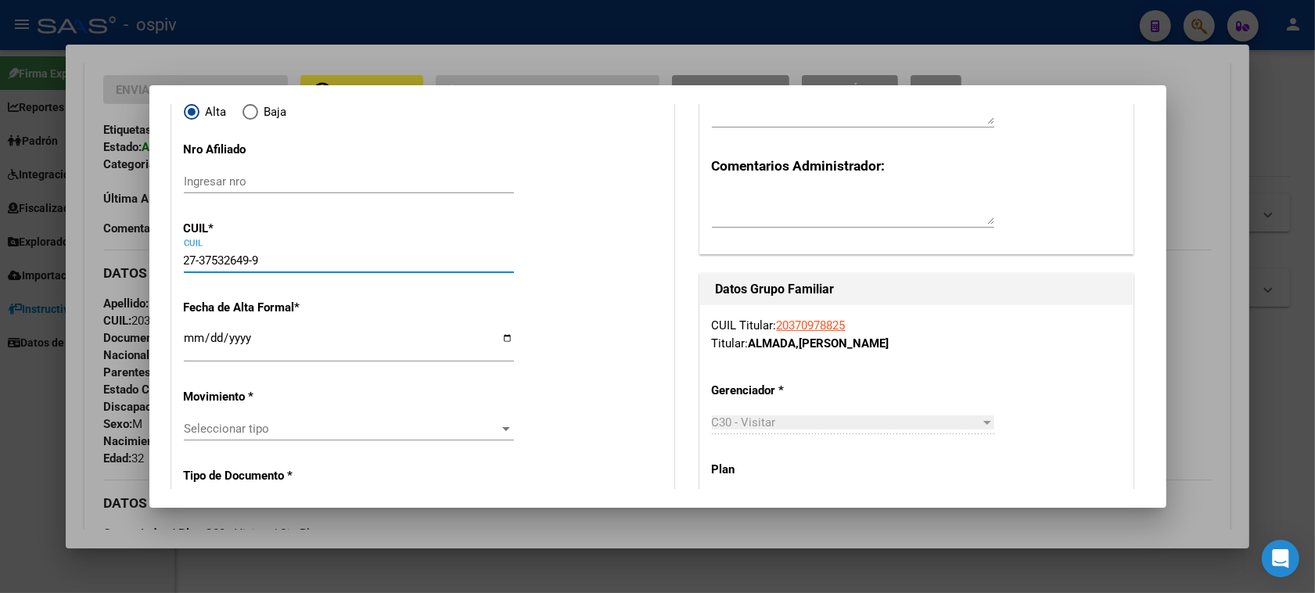
type input "[PERSON_NAME]"
type input "968"
type input "27-37532649-9"
click at [192, 338] on input "Ingresar fecha" at bounding box center [349, 344] width 330 height 25
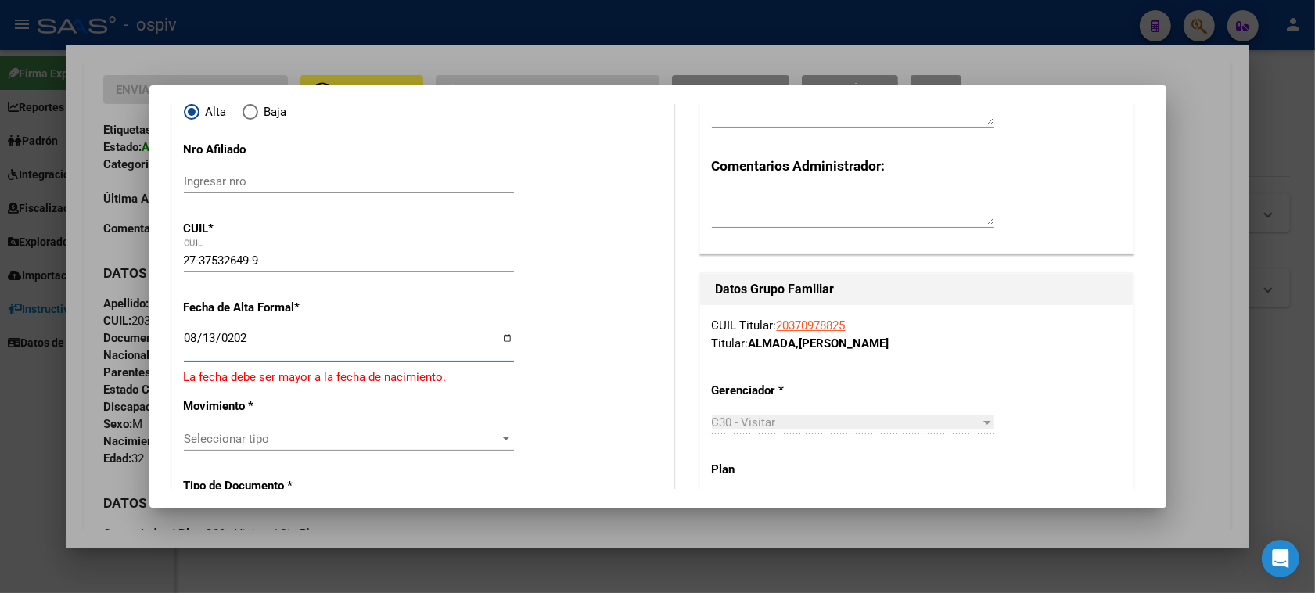
type input "[DATE]"
click at [224, 426] on span "Seleccionar tipo" at bounding box center [342, 429] width 316 height 14
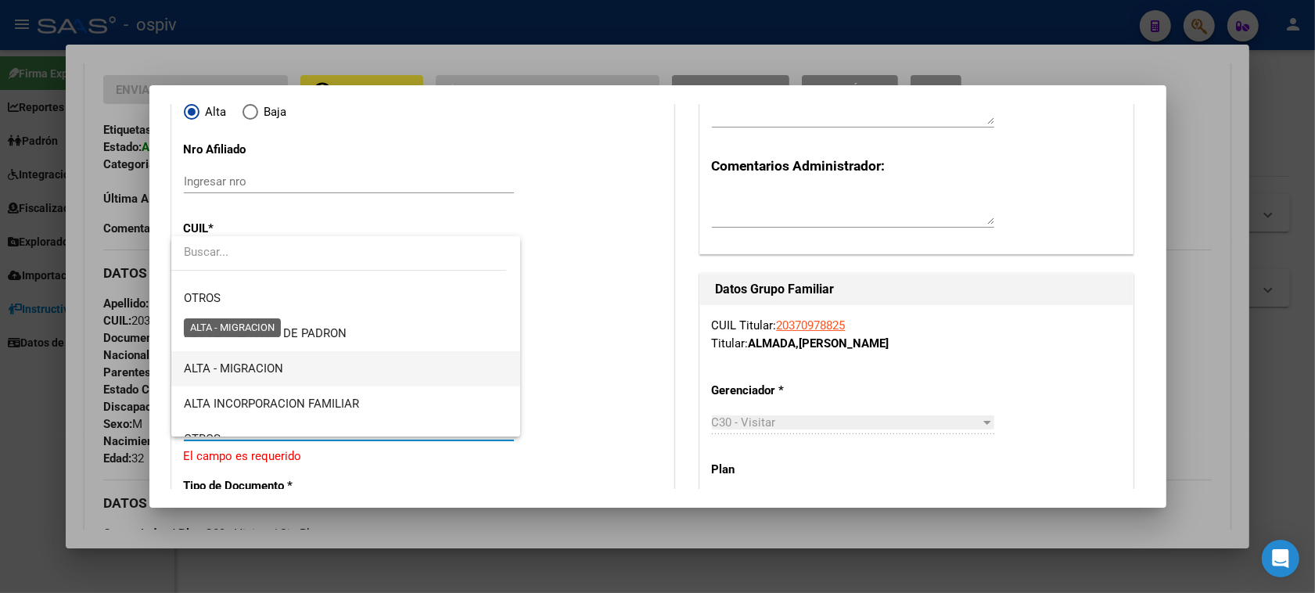
scroll to position [98, 0]
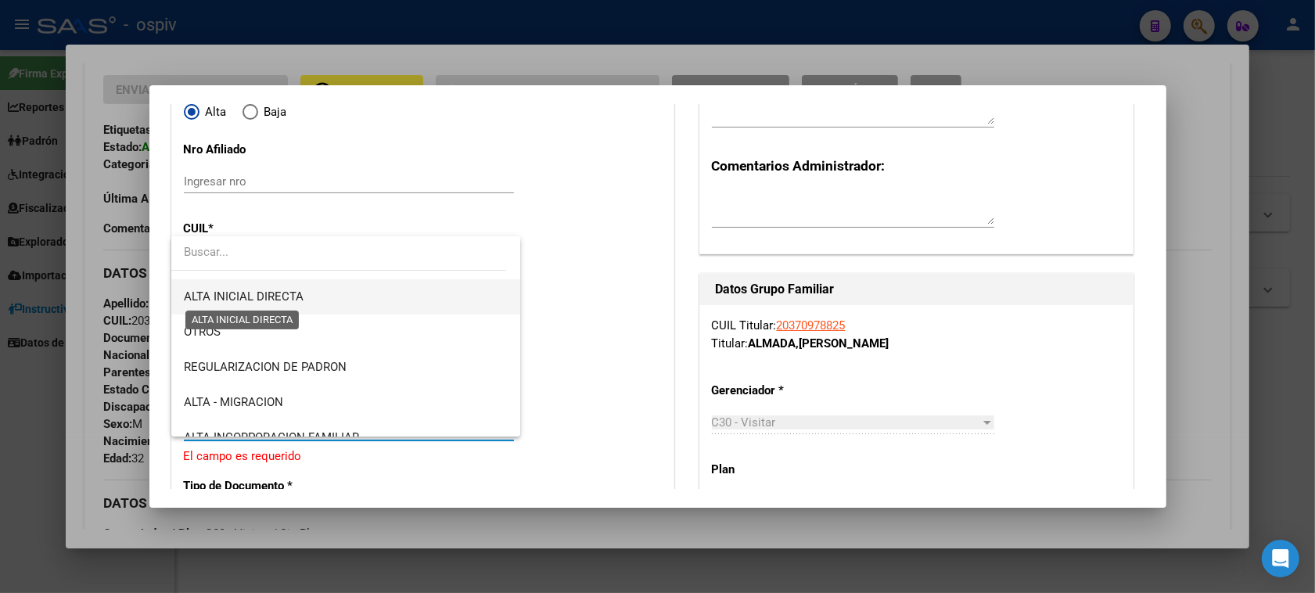
click at [262, 293] on span "ALTA INICIAL DIRECTA" at bounding box center [244, 296] width 120 height 14
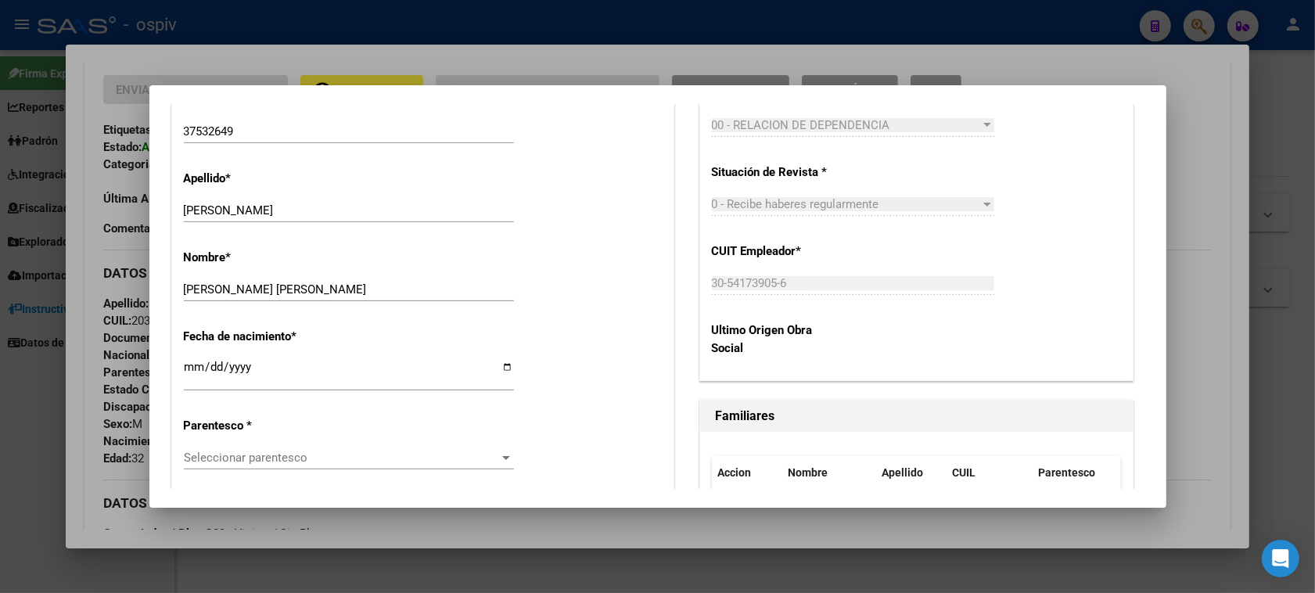
scroll to position [782, 0]
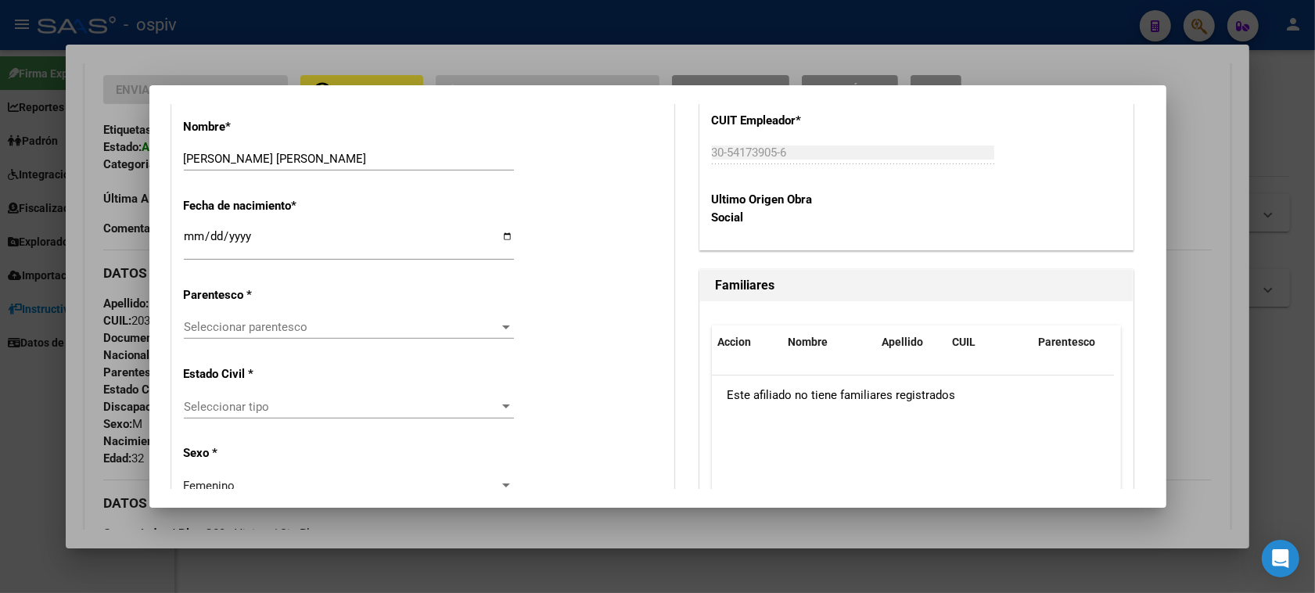
click at [276, 415] on div "Seleccionar tipo Seleccionar tipo" at bounding box center [349, 406] width 330 height 23
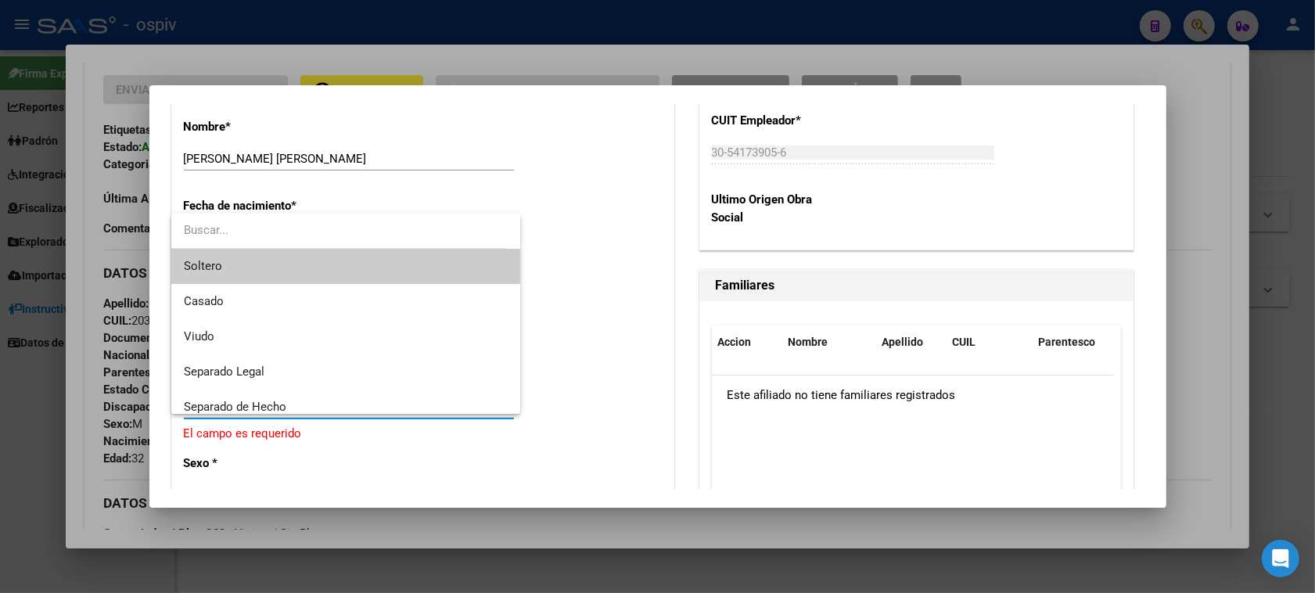
click at [232, 259] on span "Soltero" at bounding box center [346, 266] width 325 height 35
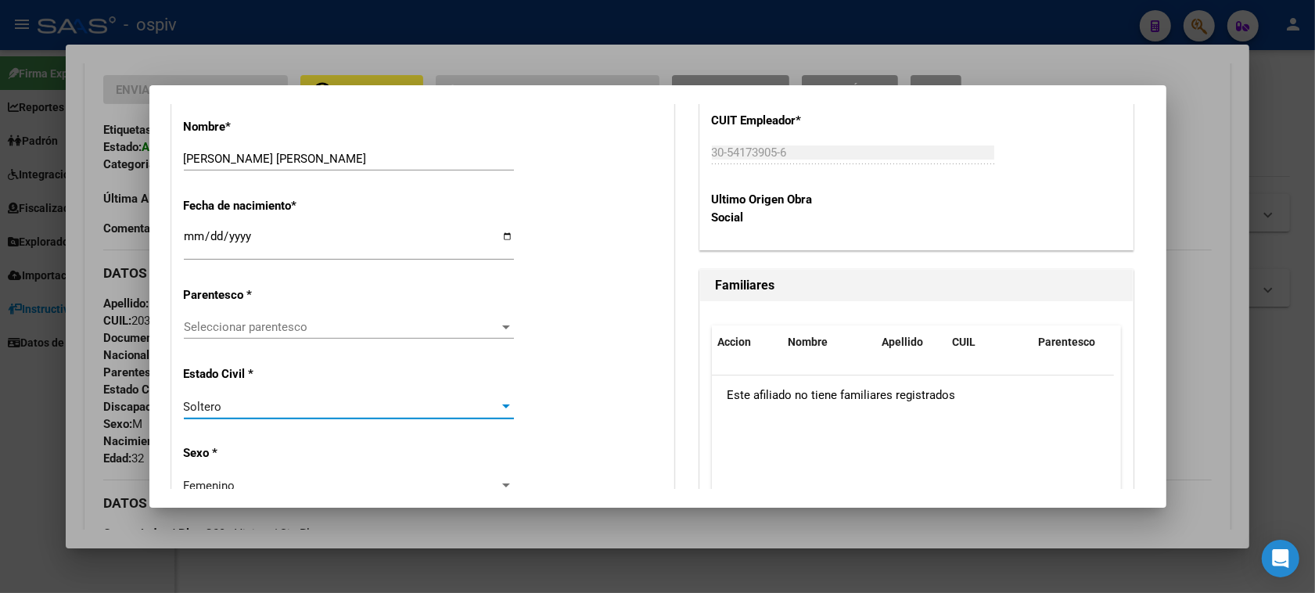
click at [314, 331] on span "Seleccionar parentesco" at bounding box center [342, 327] width 316 height 14
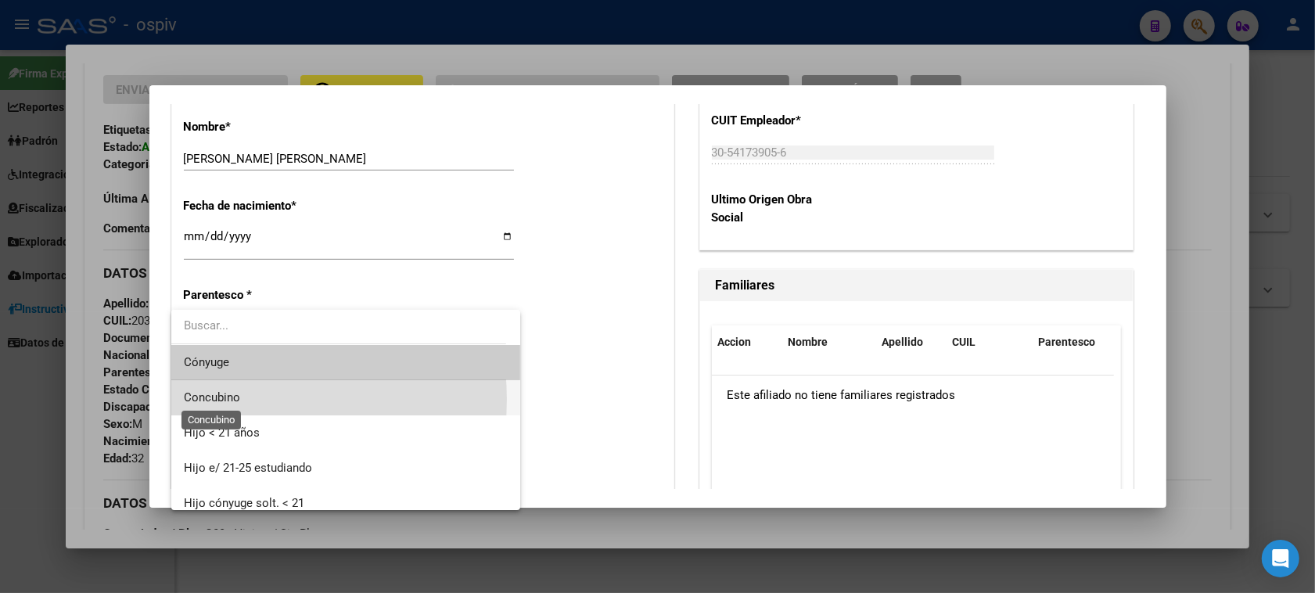
click at [221, 400] on span "Concubino" at bounding box center [212, 397] width 56 height 14
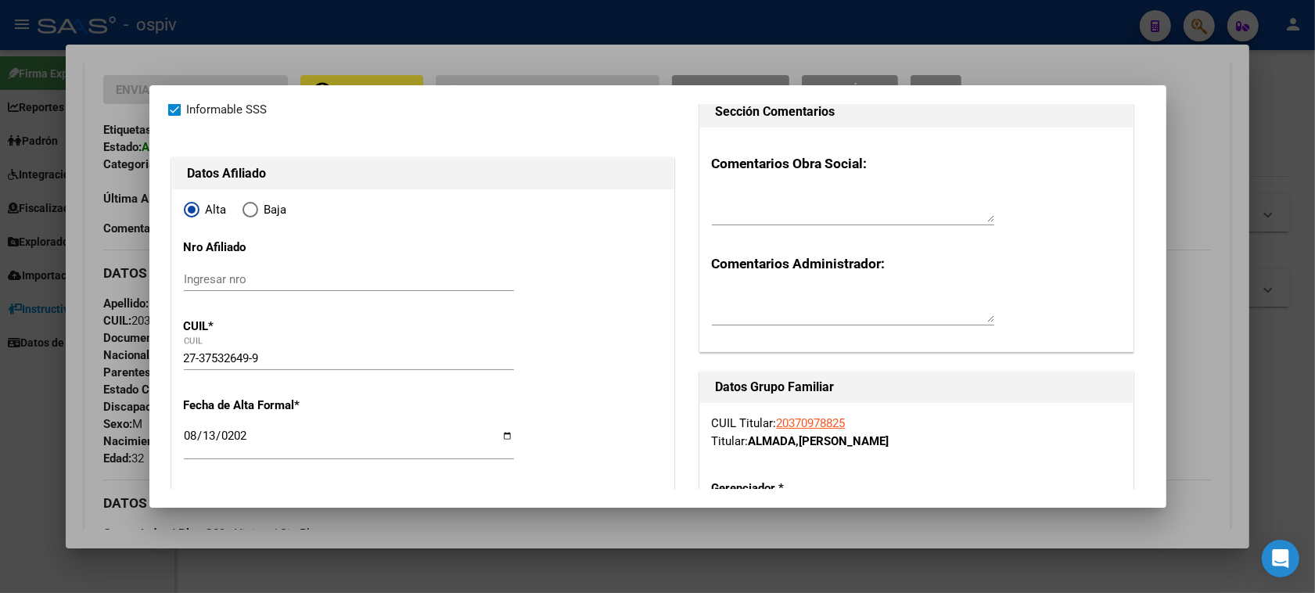
scroll to position [0, 0]
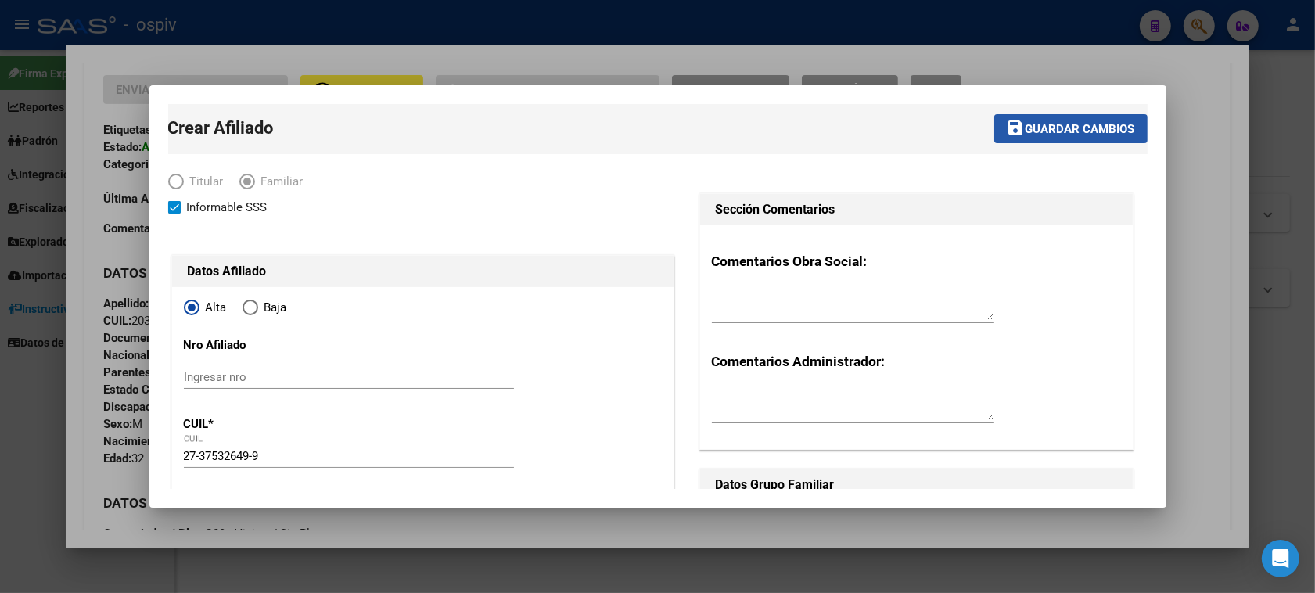
click at [1099, 127] on span "Guardar cambios" at bounding box center [1080, 129] width 110 height 14
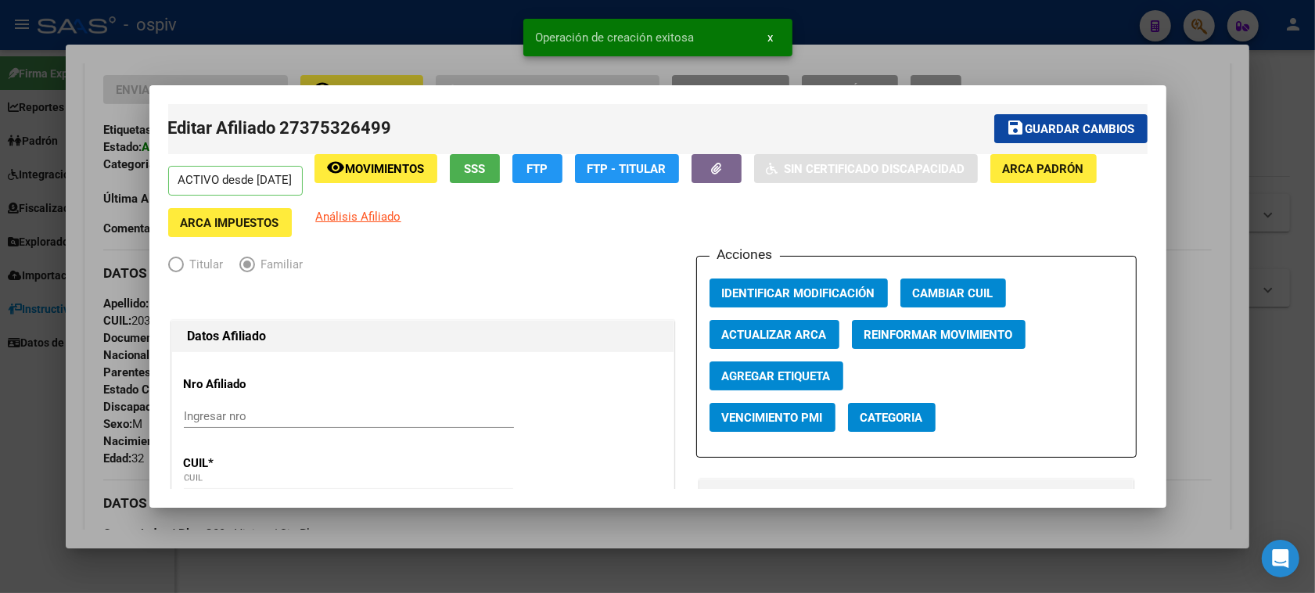
click at [900, 413] on span "Categoria" at bounding box center [891, 418] width 63 height 14
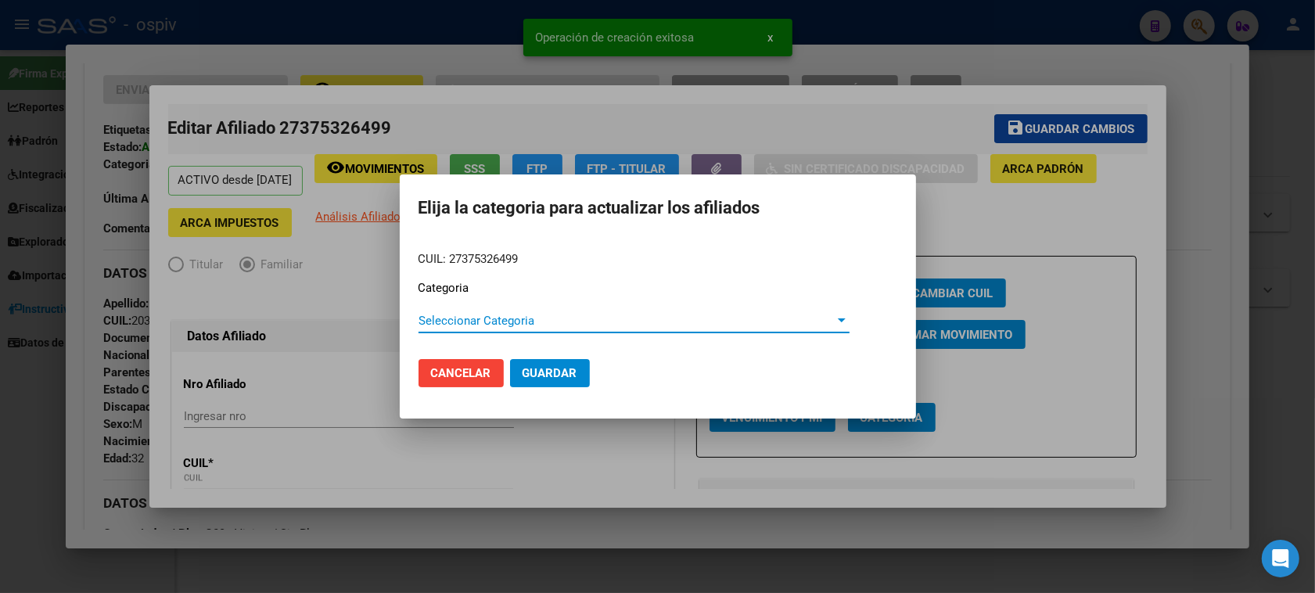
click at [443, 322] on span "Seleccionar Categoria" at bounding box center [626, 321] width 417 height 14
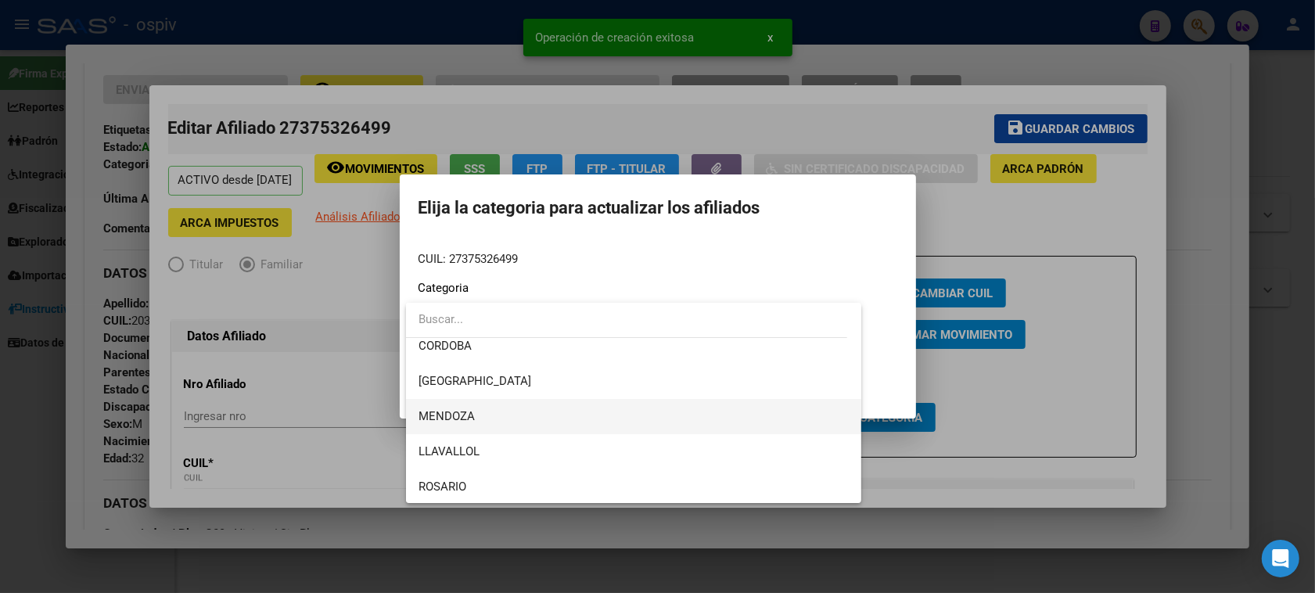
scroll to position [196, 0]
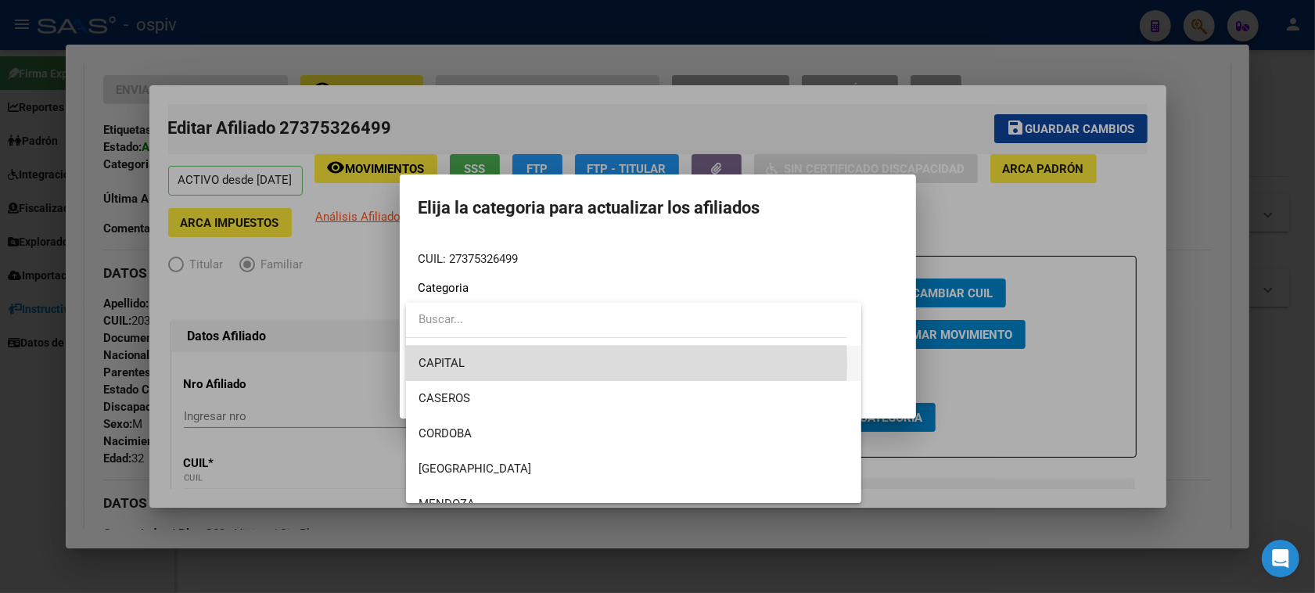
click at [490, 364] on span "CAPITAL" at bounding box center [633, 363] width 431 height 35
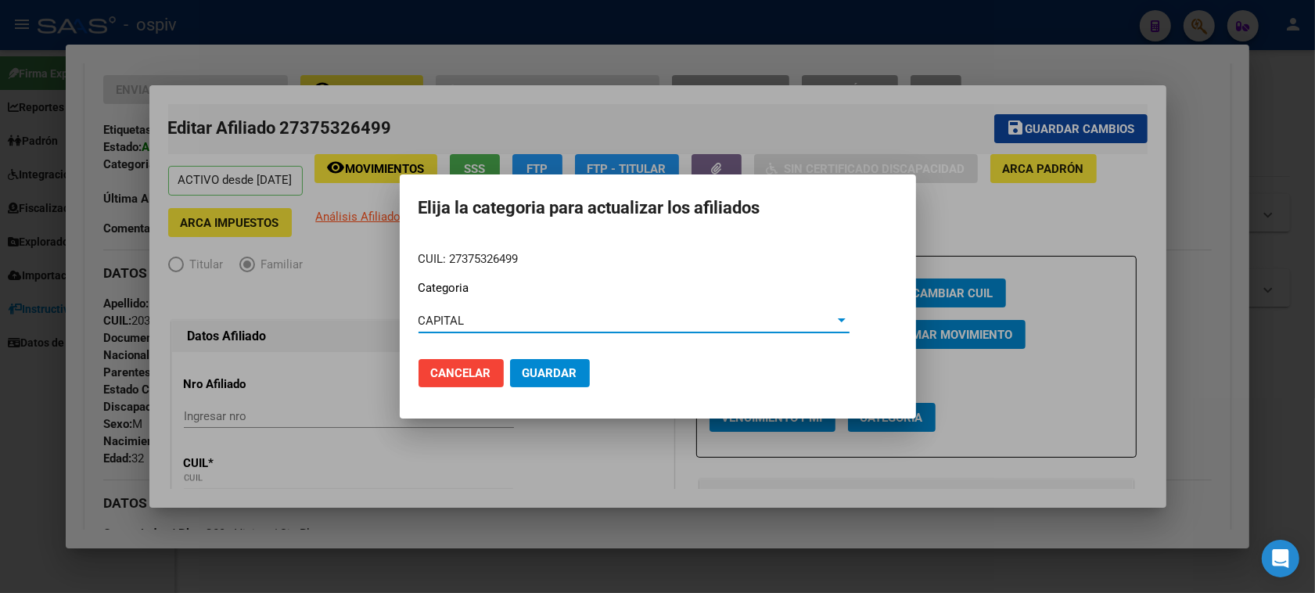
click at [569, 366] on span "Guardar" at bounding box center [549, 373] width 55 height 14
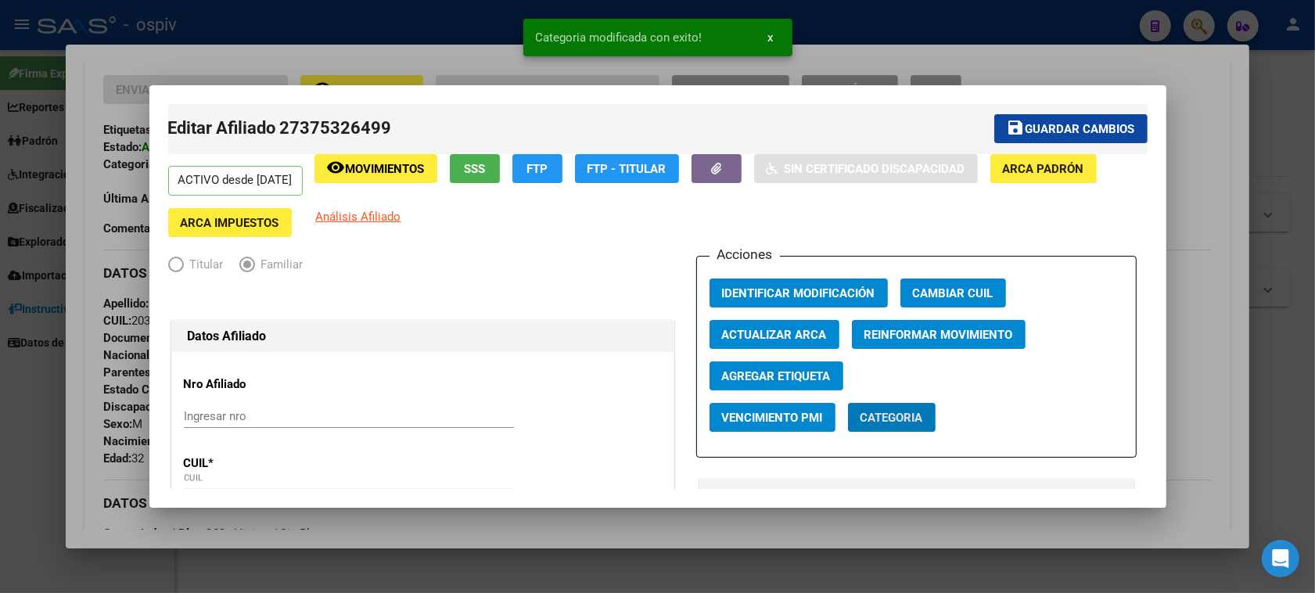
click at [806, 369] on span "Agregar Etiqueta" at bounding box center [776, 376] width 109 height 14
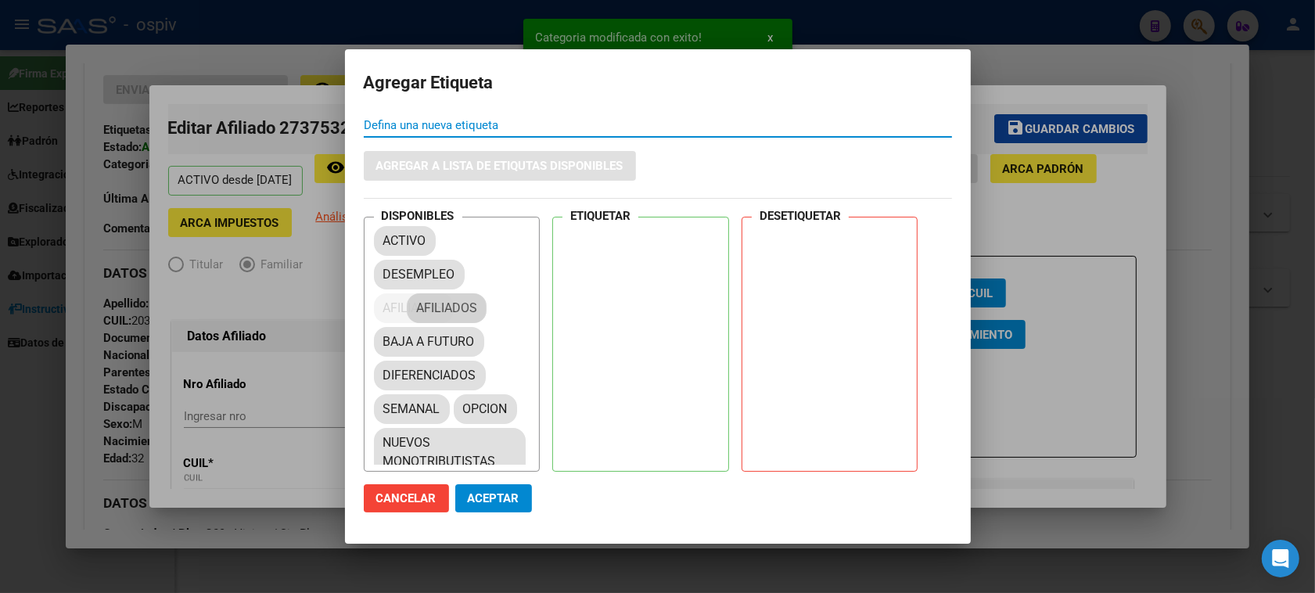
drag, startPoint x: 423, startPoint y: 310, endPoint x: 681, endPoint y: 263, distance: 262.3
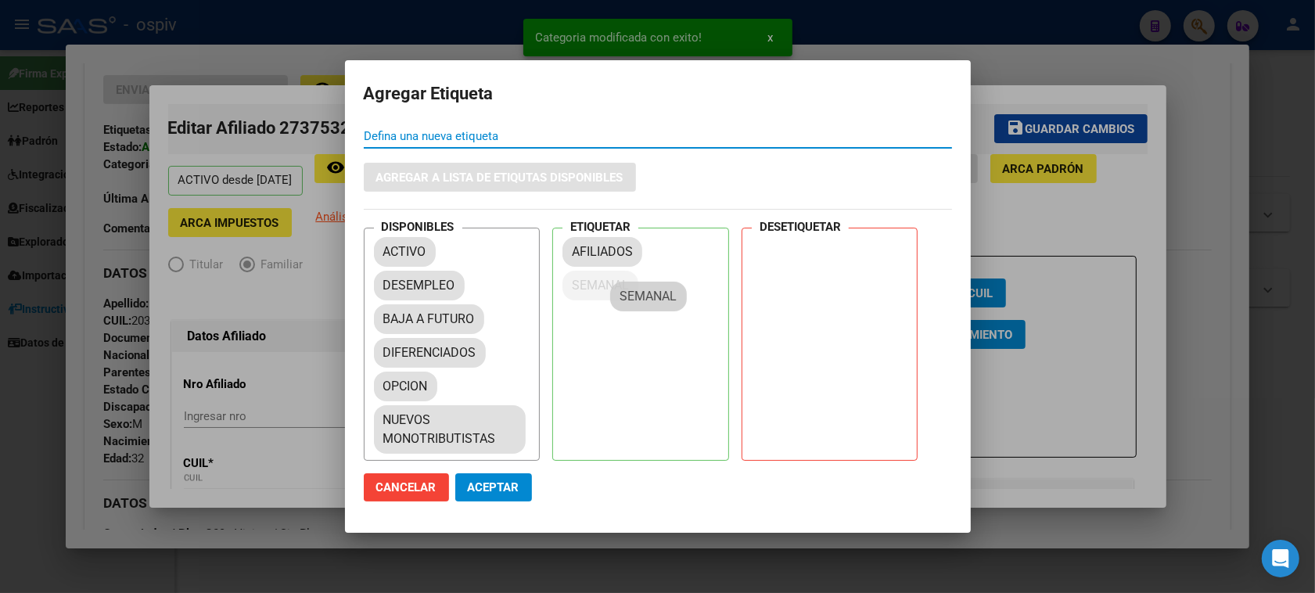
drag, startPoint x: 390, startPoint y: 391, endPoint x: 632, endPoint y: 292, distance: 262.0
click at [497, 485] on span "Aceptar" at bounding box center [494, 487] width 52 height 14
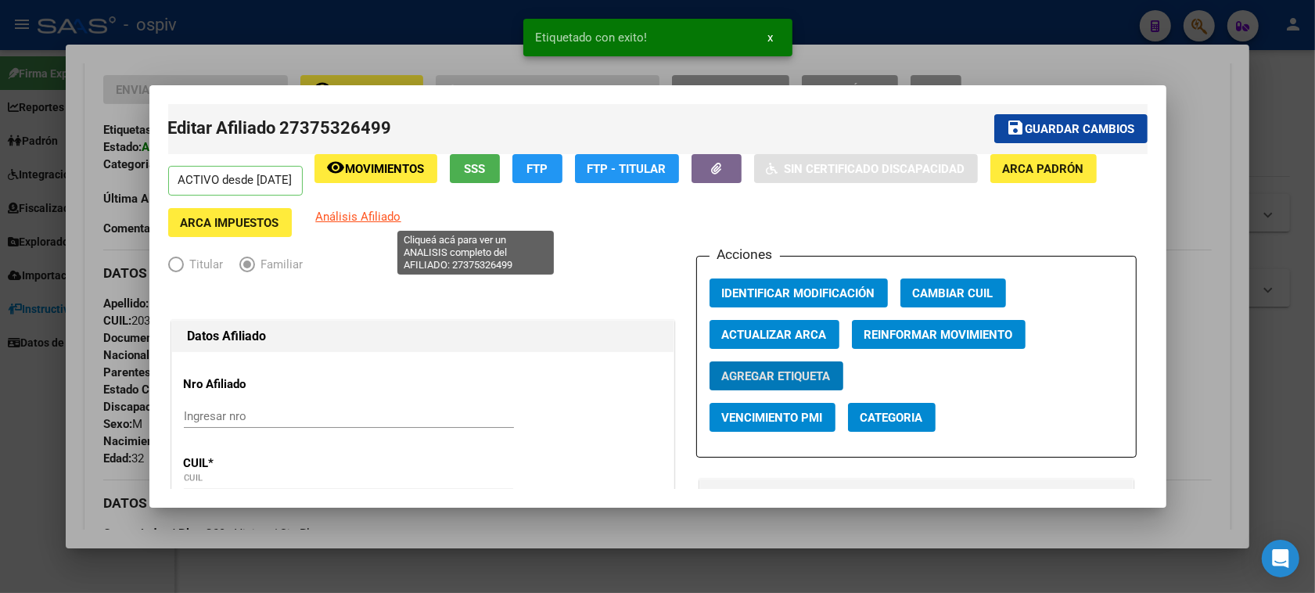
click at [401, 216] on span "Análisis Afiliado" at bounding box center [358, 217] width 85 height 14
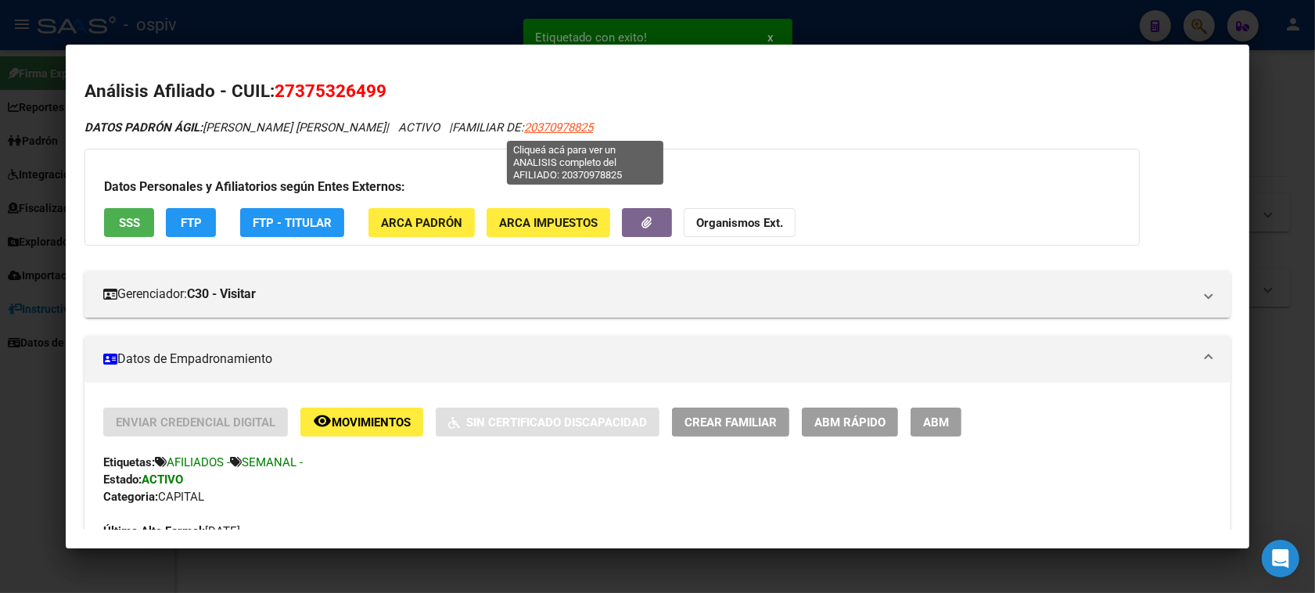
click at [581, 127] on span "20370978825" at bounding box center [558, 127] width 69 height 14
type textarea "20370978825"
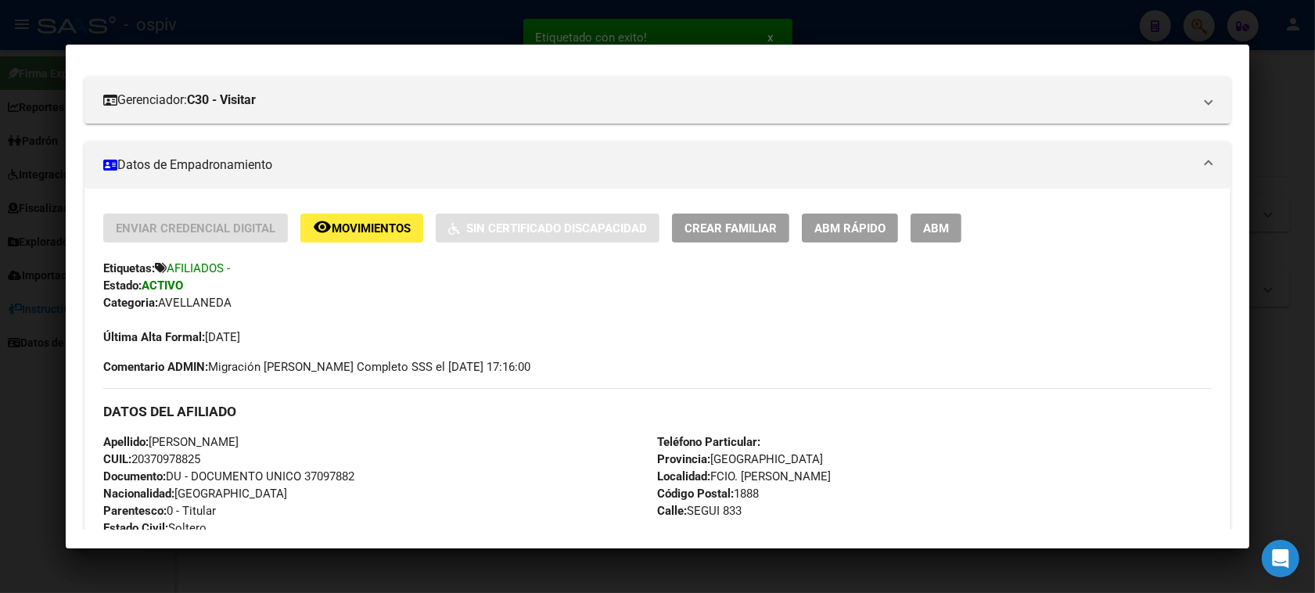
scroll to position [196, 0]
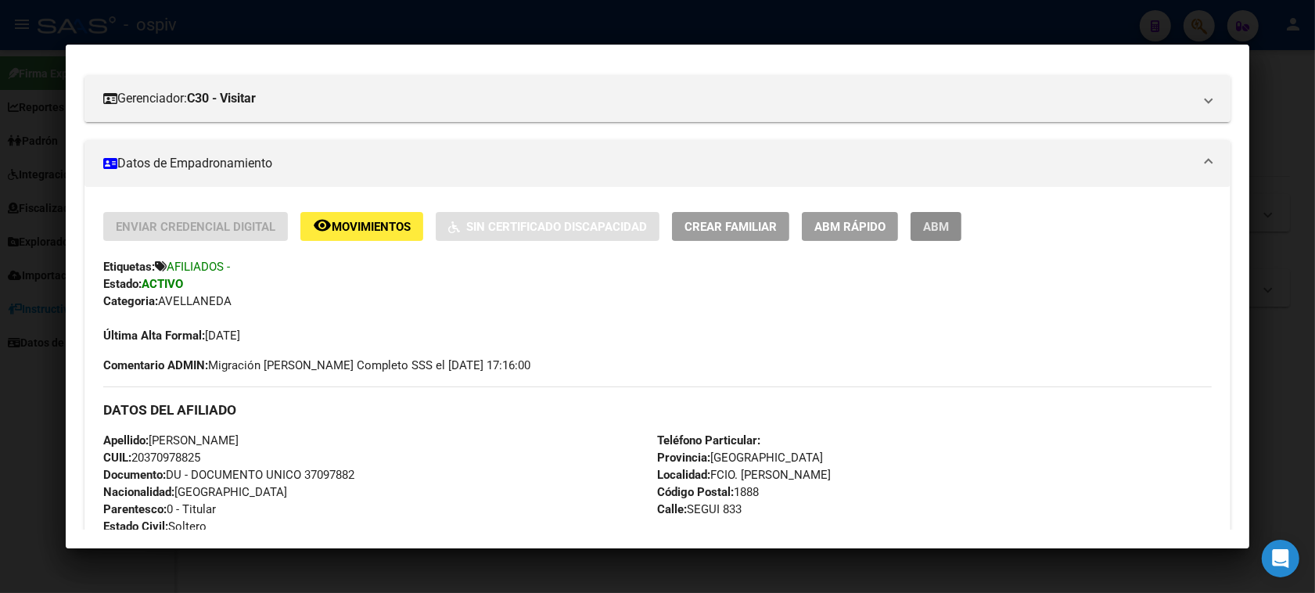
click at [925, 228] on span "ABM" at bounding box center [936, 227] width 26 height 14
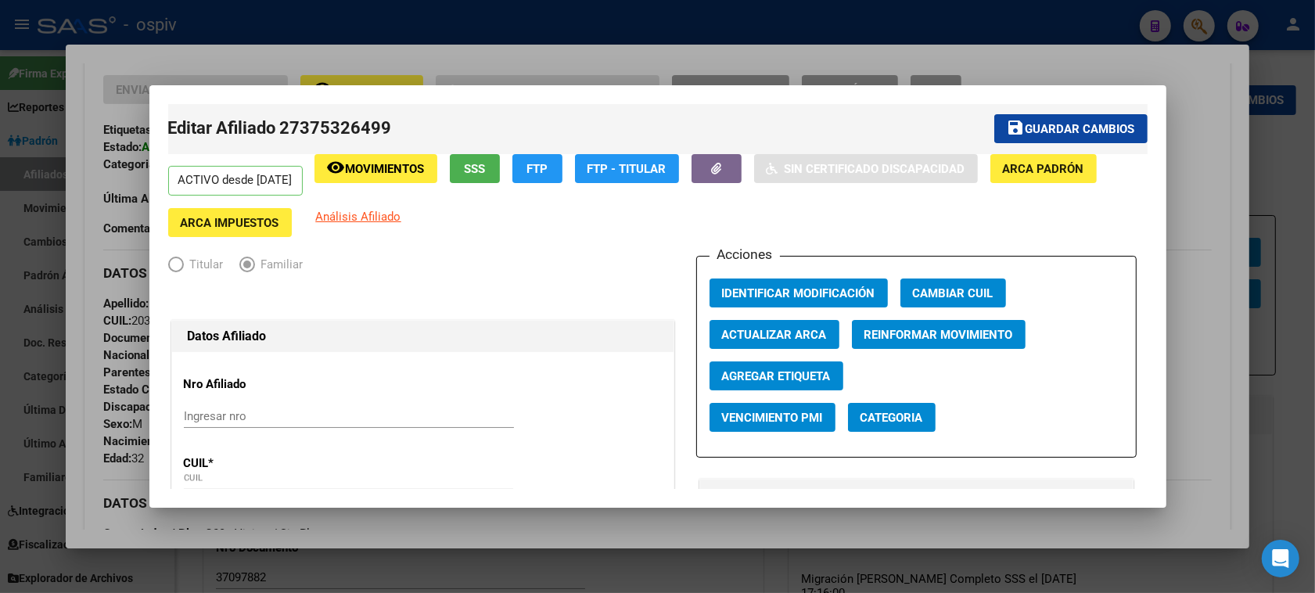
radio input "true"
type input "30-54173905-6"
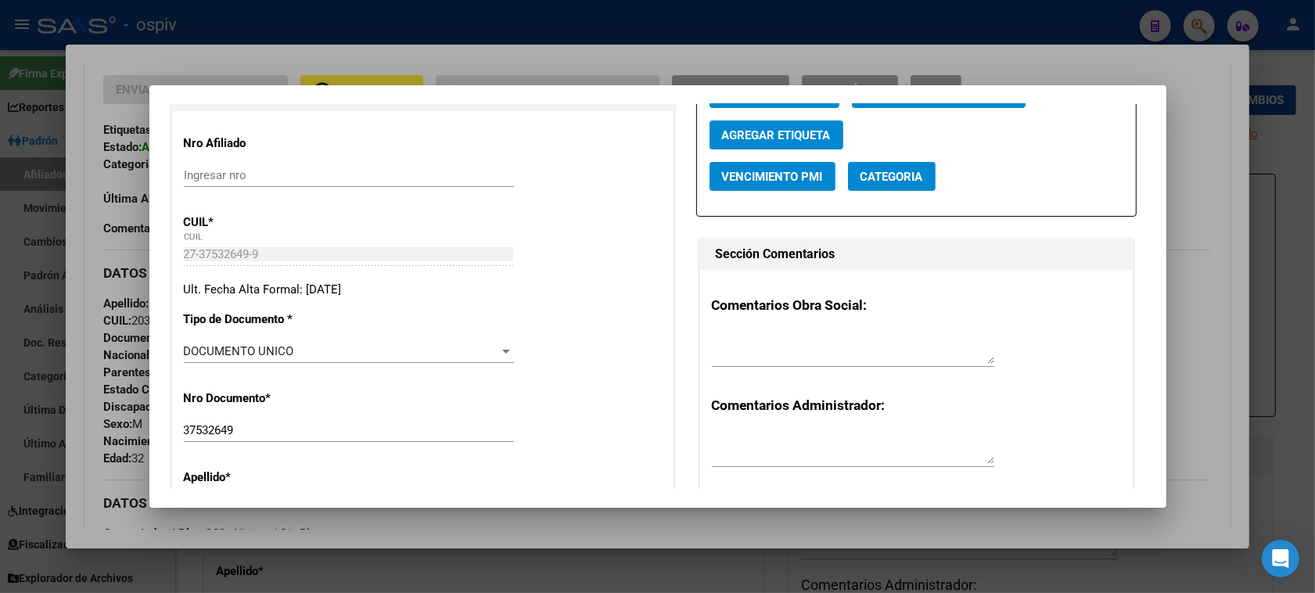
scroll to position [98, 0]
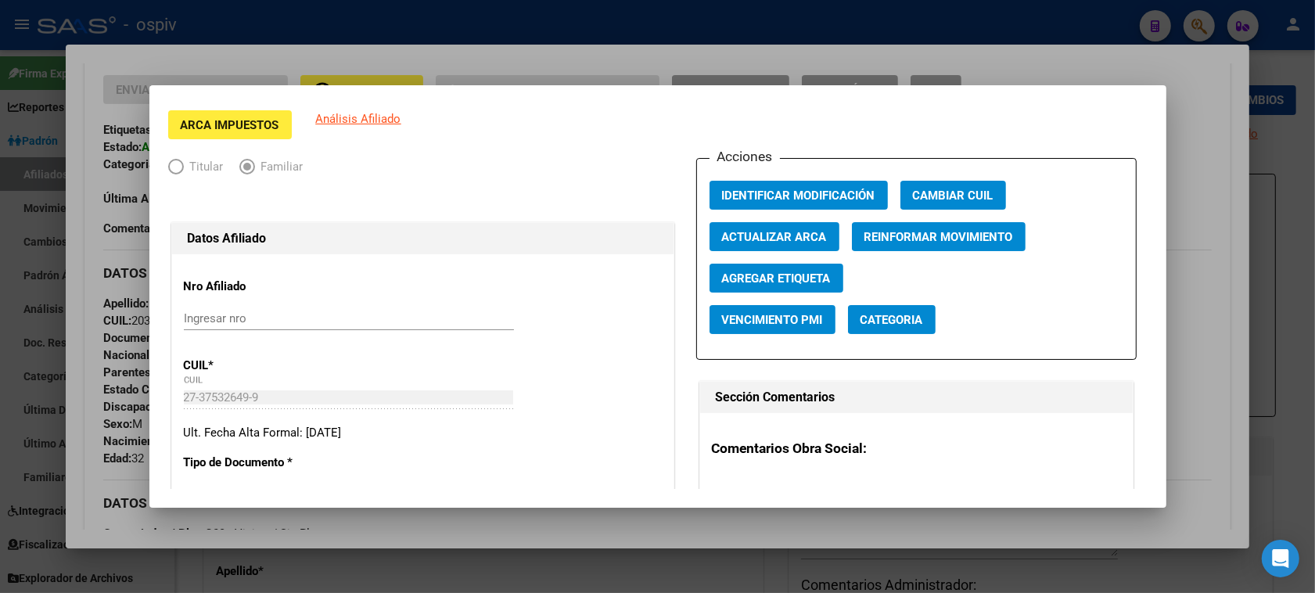
click at [907, 314] on span "Categoria" at bounding box center [891, 320] width 63 height 14
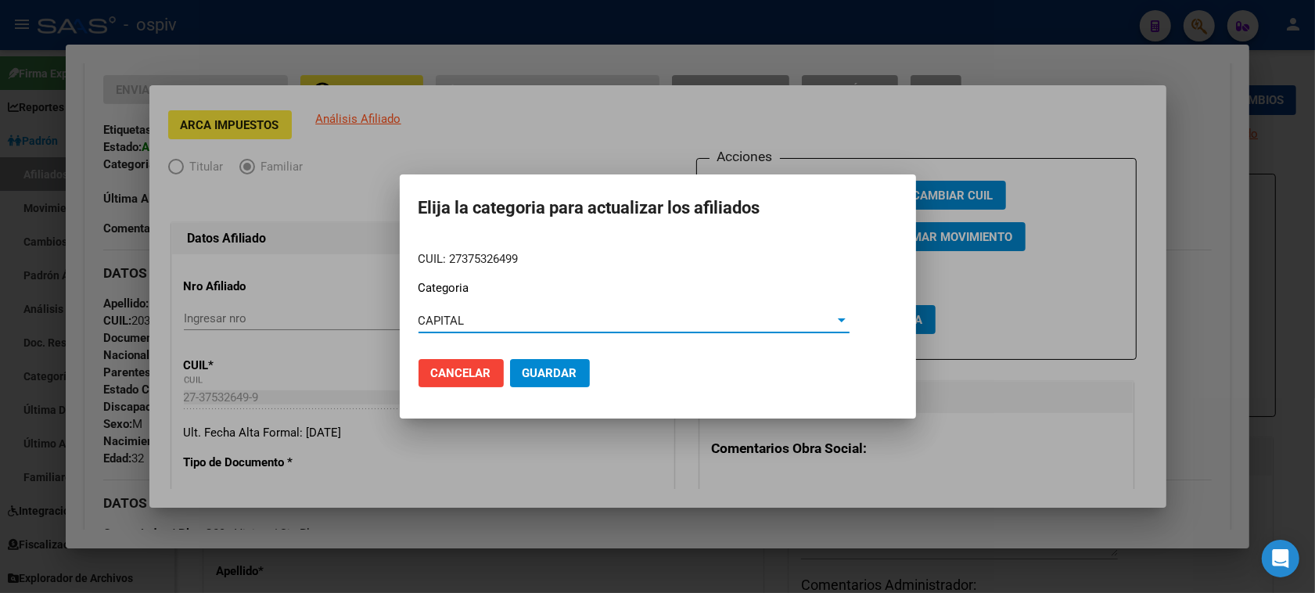
click at [838, 322] on div at bounding box center [842, 320] width 14 height 13
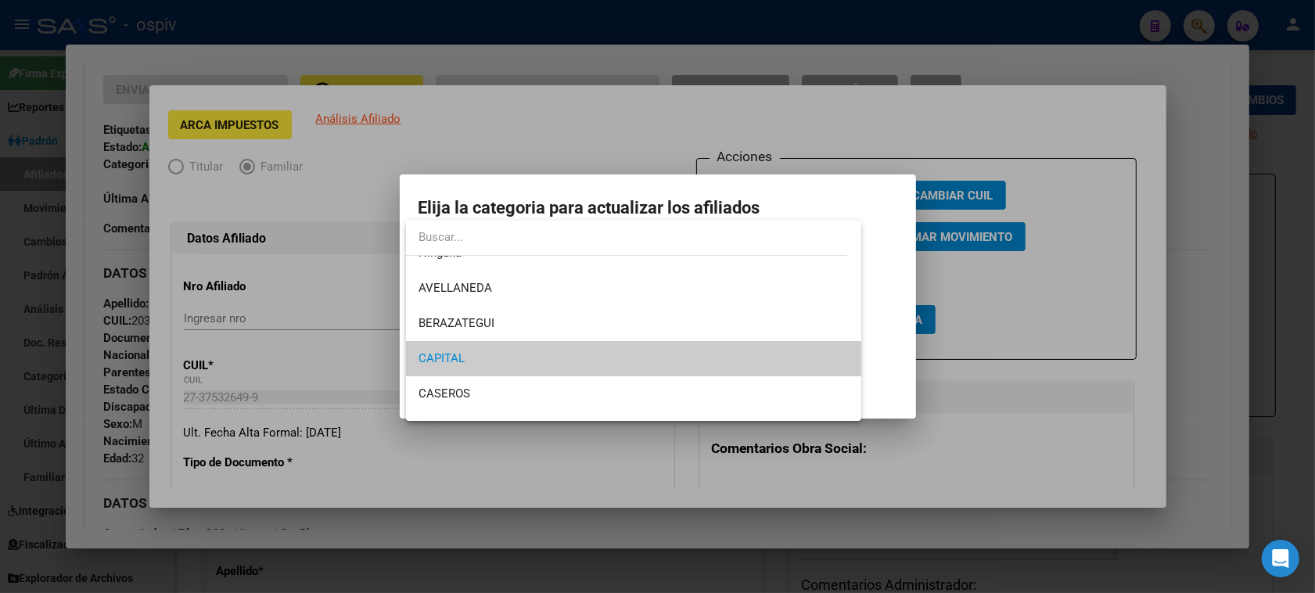
scroll to position [0, 0]
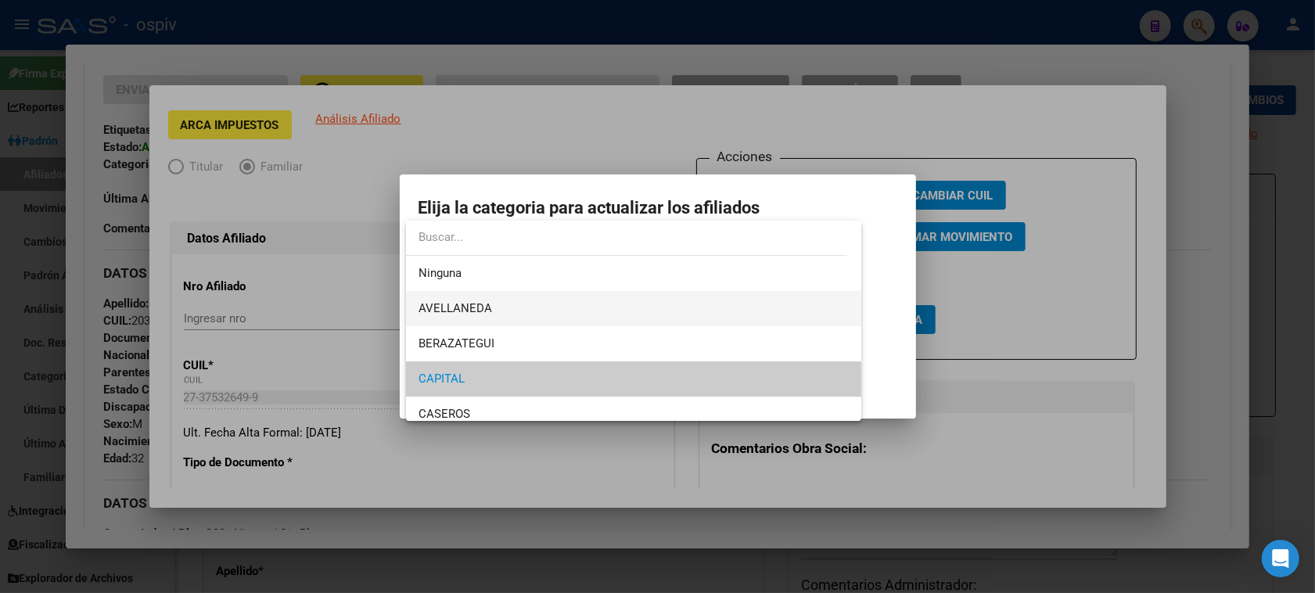
click at [490, 303] on span "AVELLANEDA" at bounding box center [633, 308] width 431 height 35
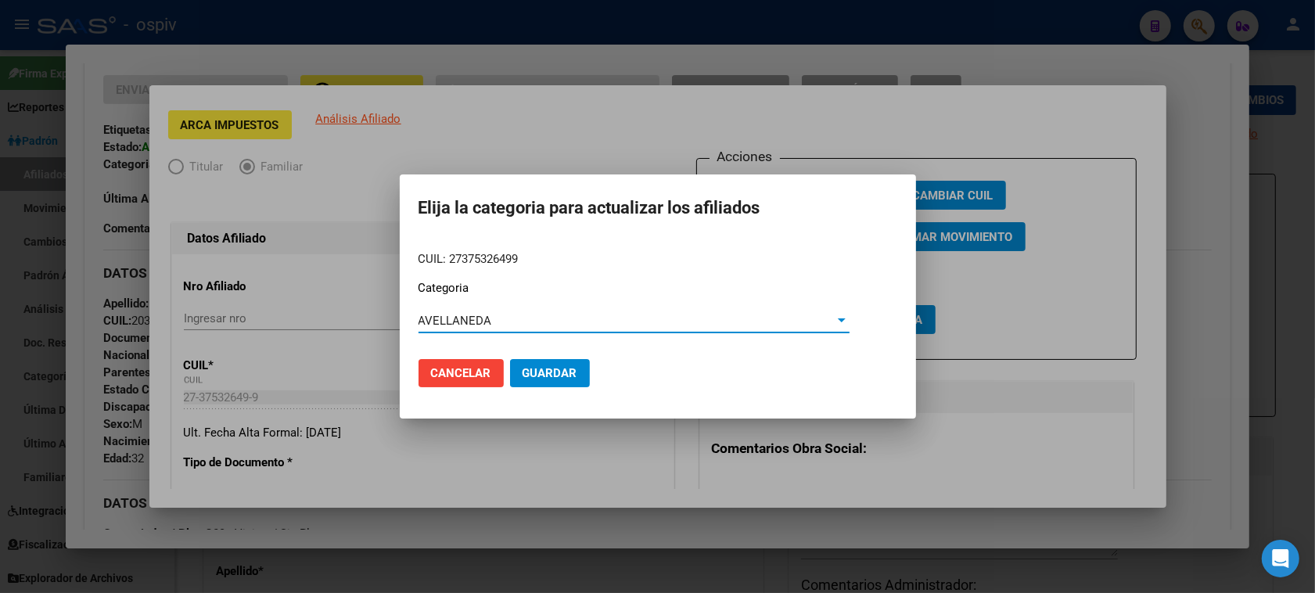
click at [548, 373] on span "Guardar" at bounding box center [549, 373] width 55 height 14
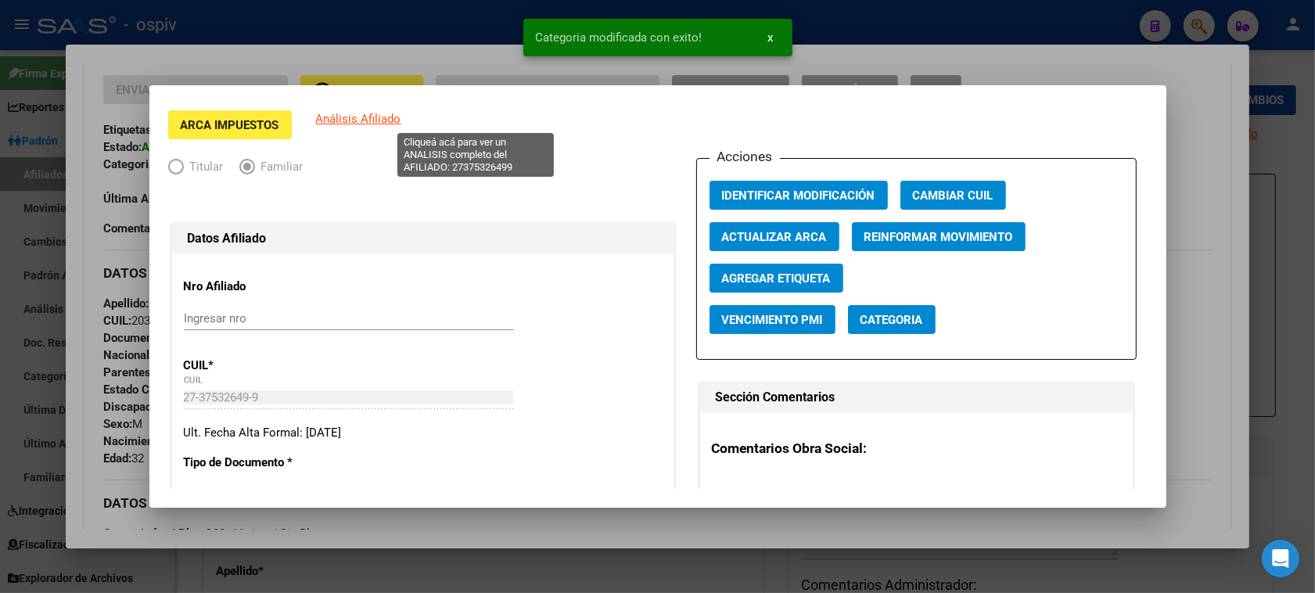
click at [401, 124] on span "Análisis Afiliado" at bounding box center [358, 119] width 85 height 14
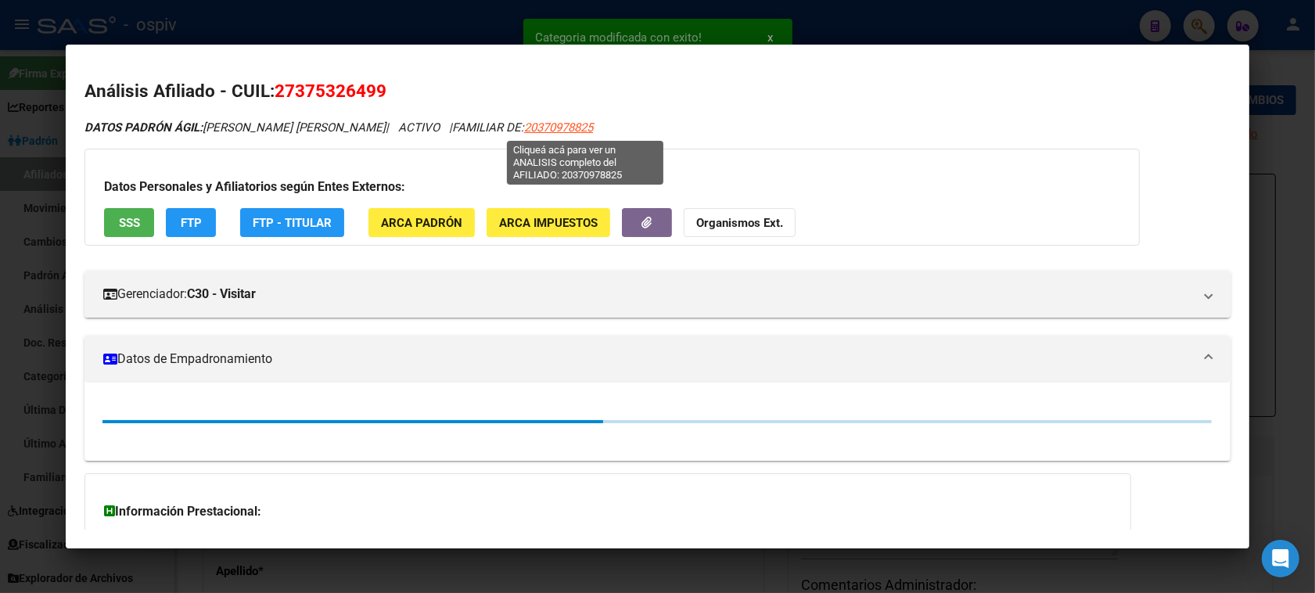
click at [583, 122] on span "20370978825" at bounding box center [558, 127] width 69 height 14
type textarea "20370978825"
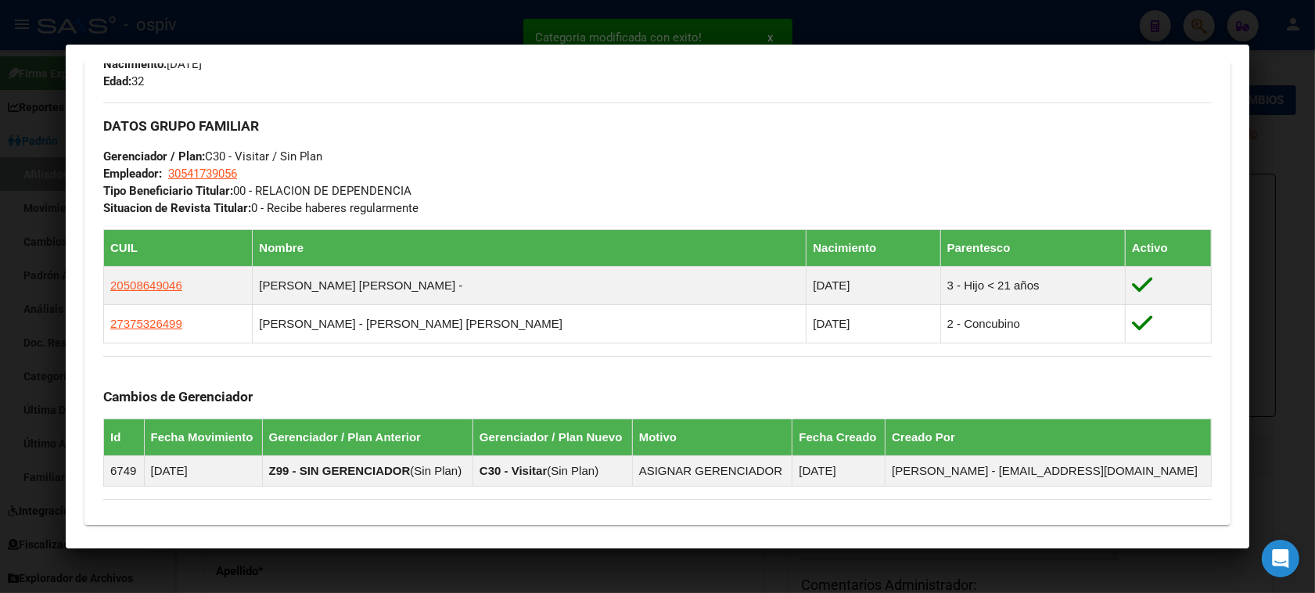
scroll to position [724, 0]
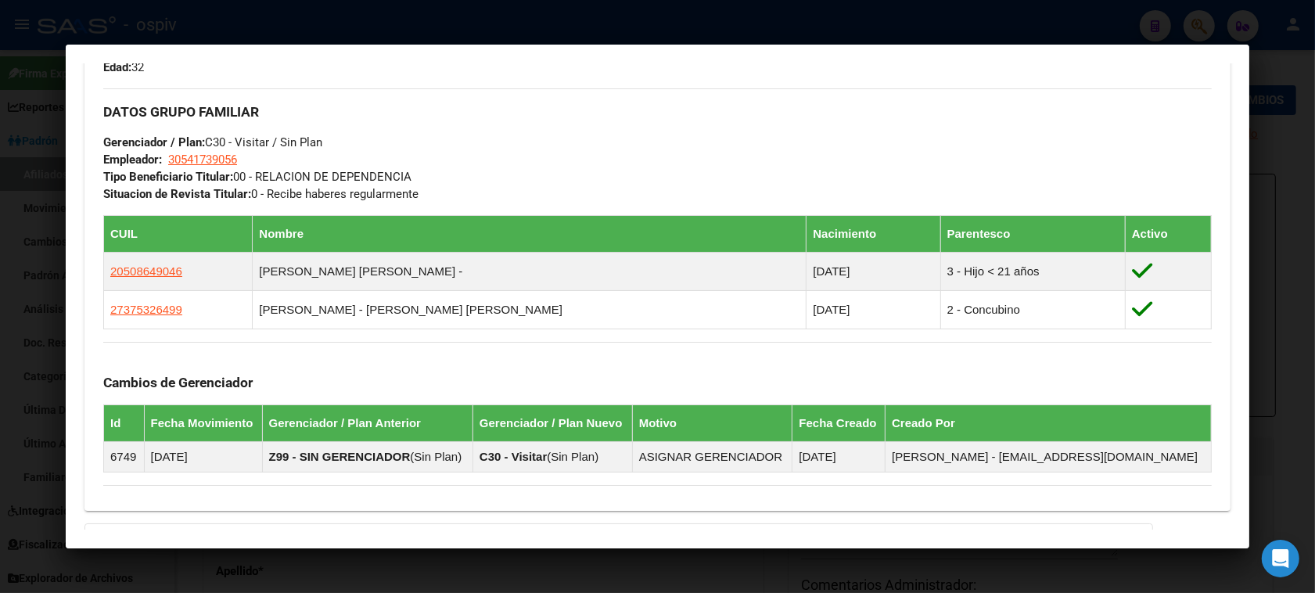
click at [1287, 123] on div at bounding box center [657, 296] width 1315 height 593
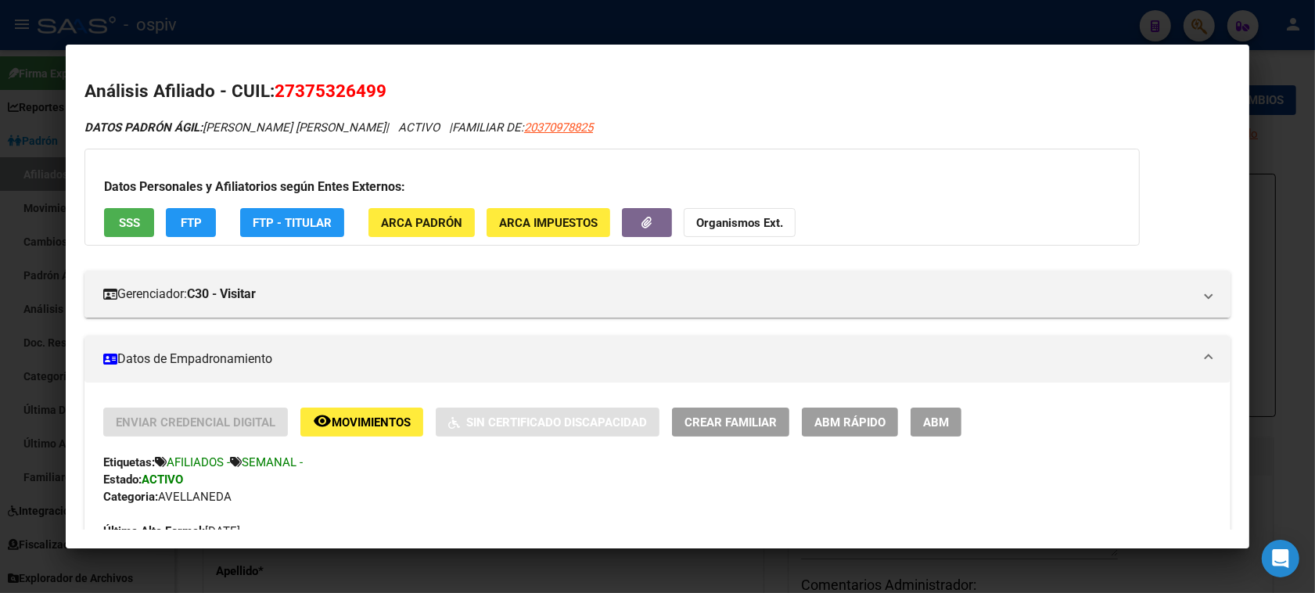
click at [924, 21] on div at bounding box center [657, 296] width 1315 height 593
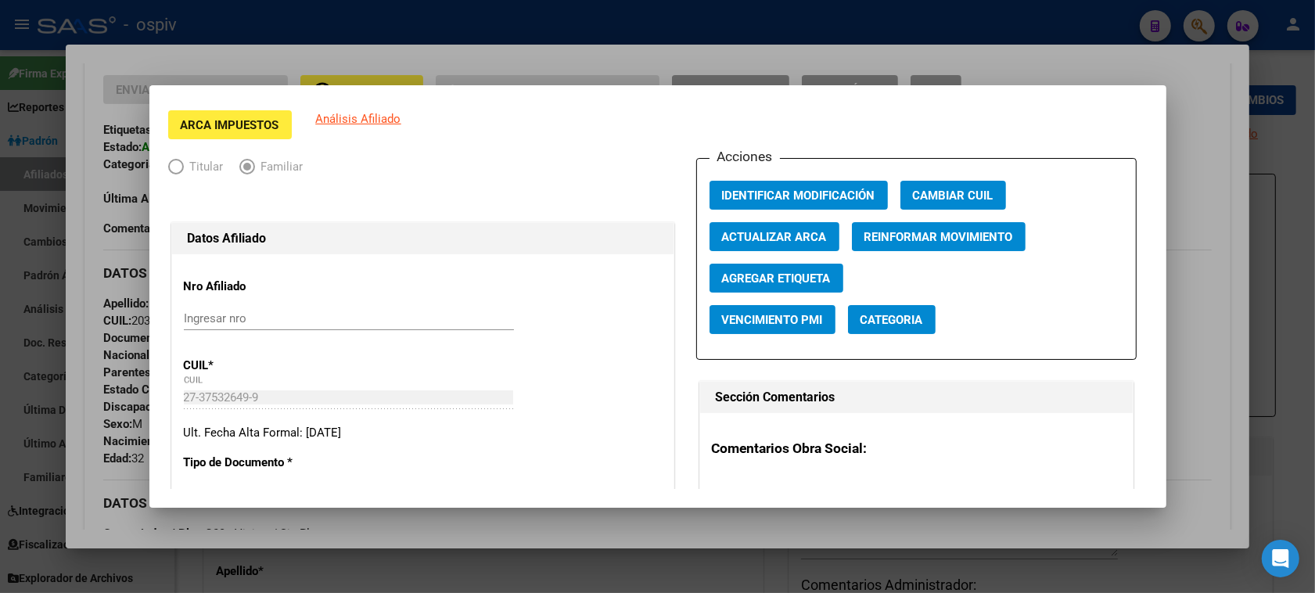
click at [1189, 20] on div at bounding box center [657, 296] width 1315 height 593
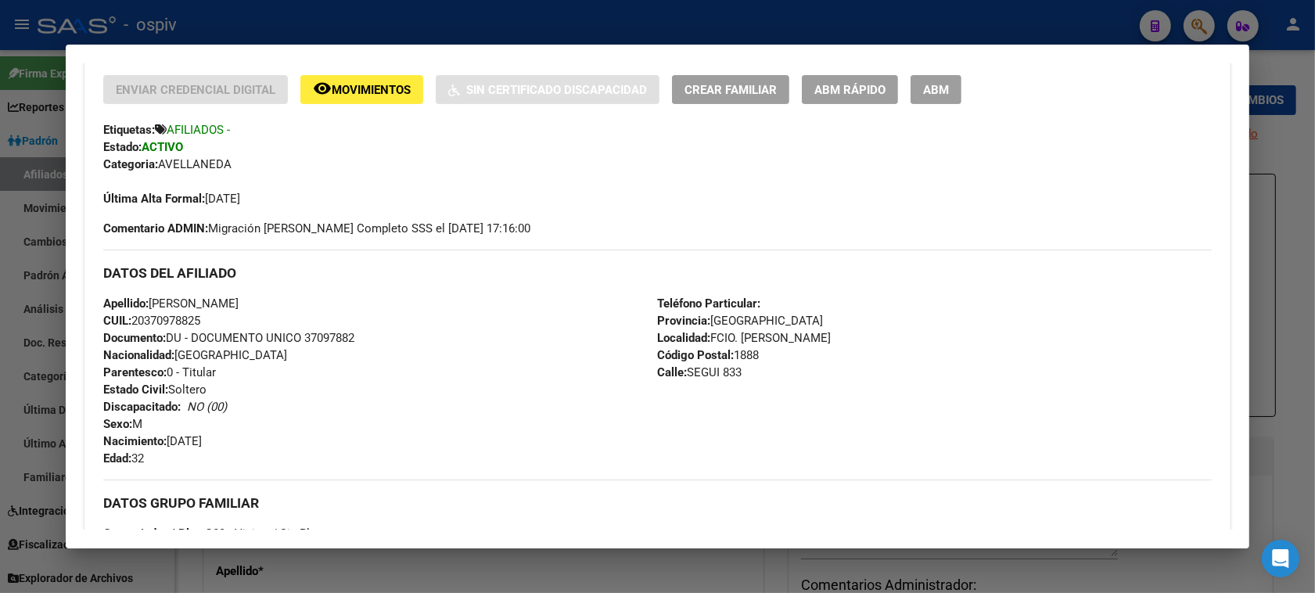
click at [27, 356] on div at bounding box center [657, 296] width 1315 height 593
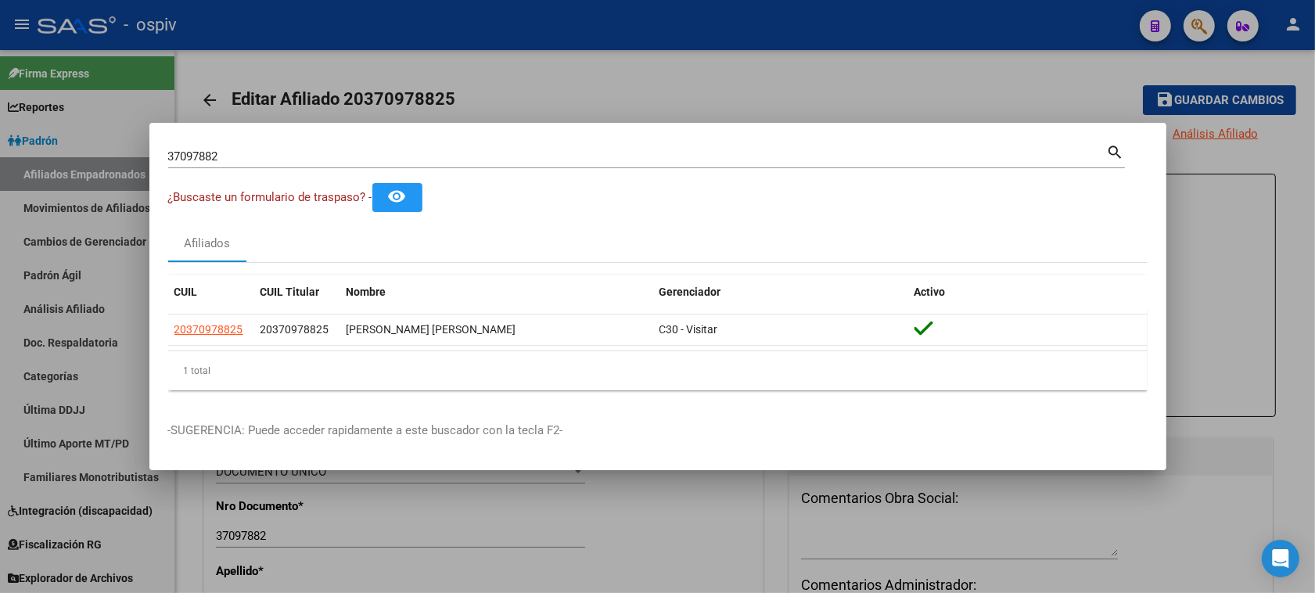
click at [720, 82] on div at bounding box center [657, 296] width 1315 height 593
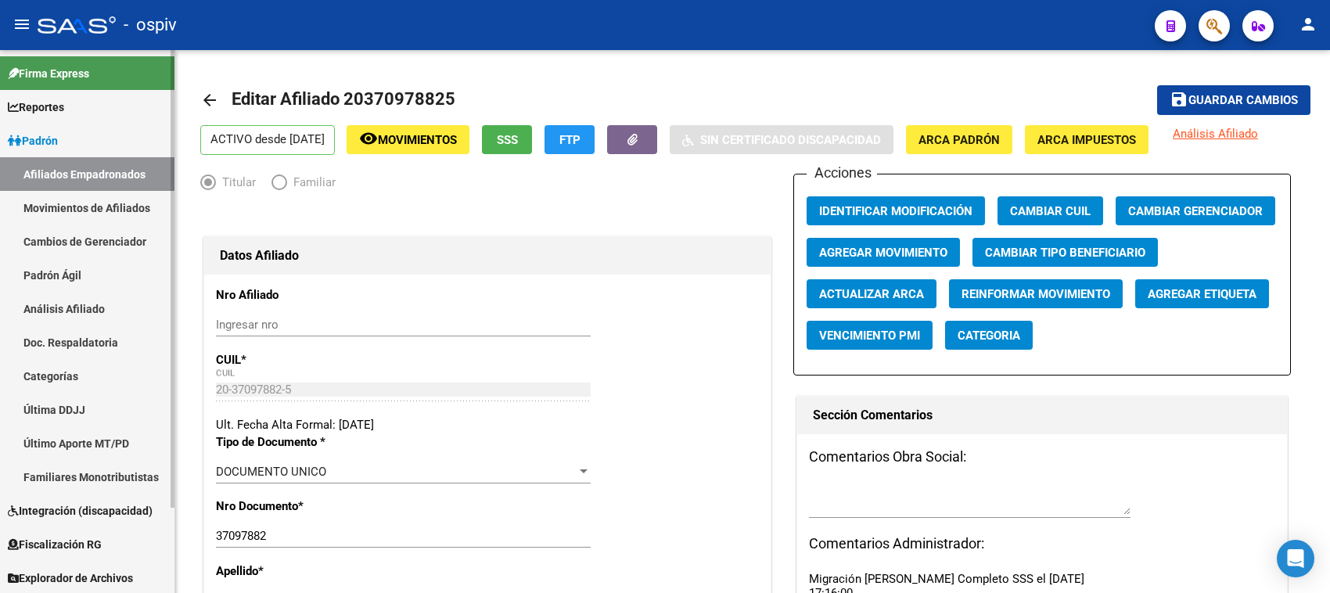
click at [95, 514] on span "Integración (discapacidad)" at bounding box center [80, 510] width 145 height 17
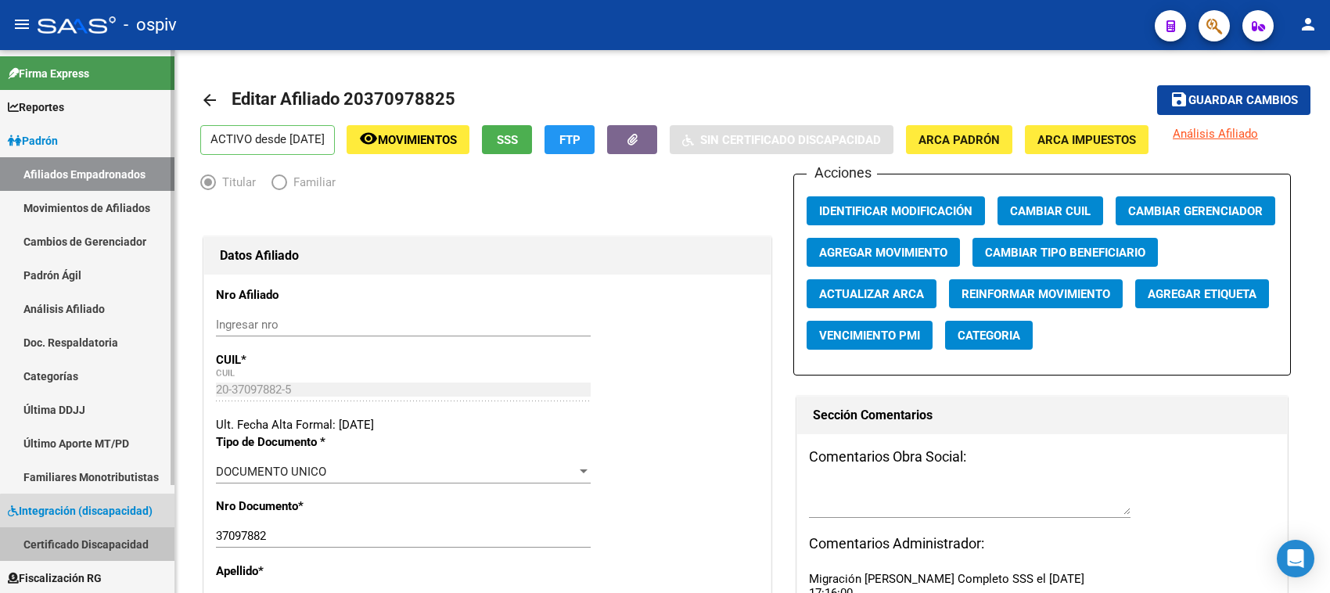
click at [88, 546] on link "Certificado Discapacidad" at bounding box center [87, 544] width 174 height 34
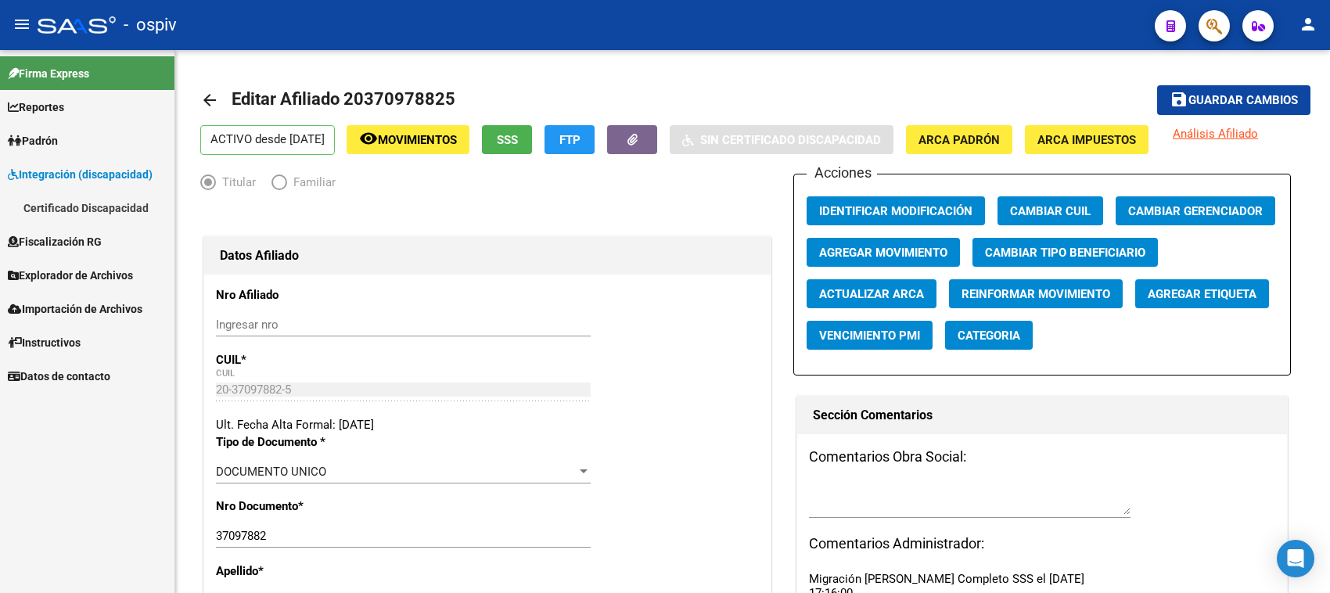
click at [114, 209] on link "Certificado Discapacidad" at bounding box center [87, 208] width 174 height 34
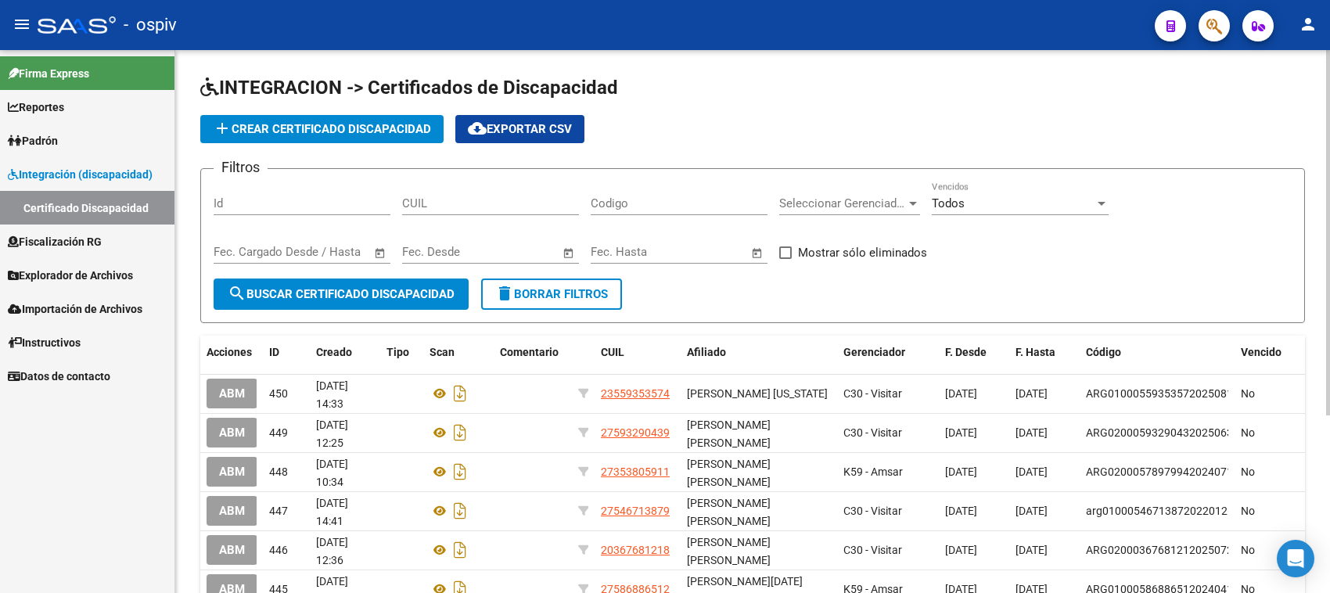
click at [349, 125] on span "add Crear Certificado Discapacidad" at bounding box center [322, 129] width 218 height 14
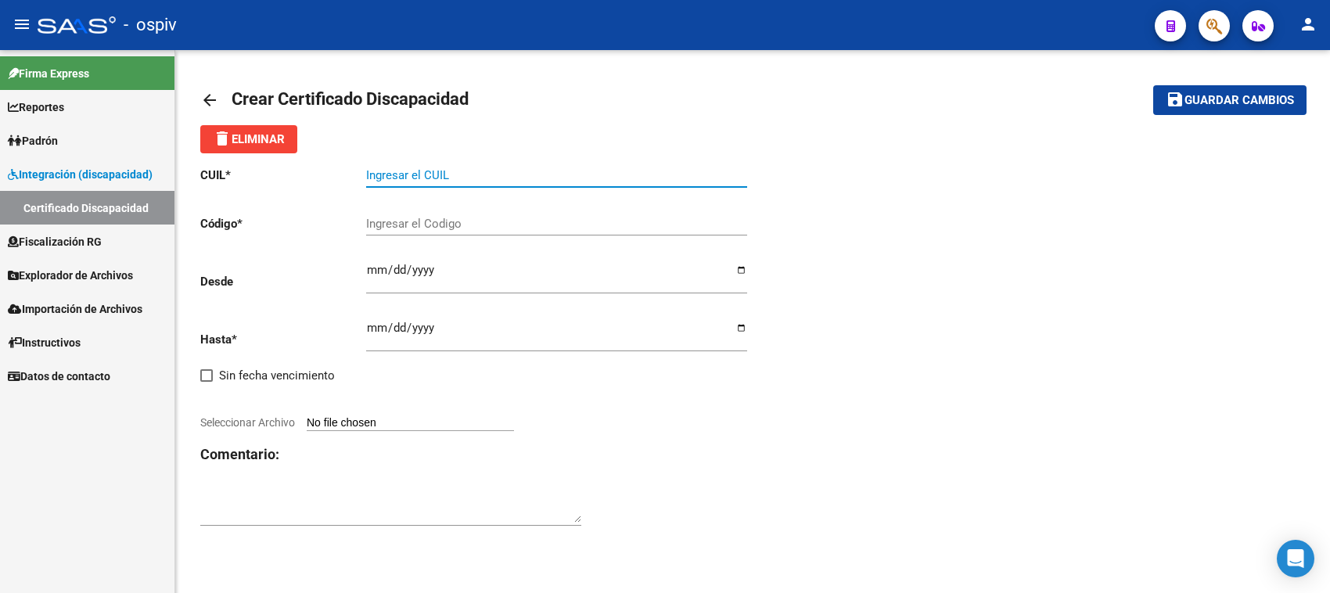
click at [403, 177] on input "Ingresar el CUIL" at bounding box center [556, 175] width 381 height 14
type input "27-35759910-0"
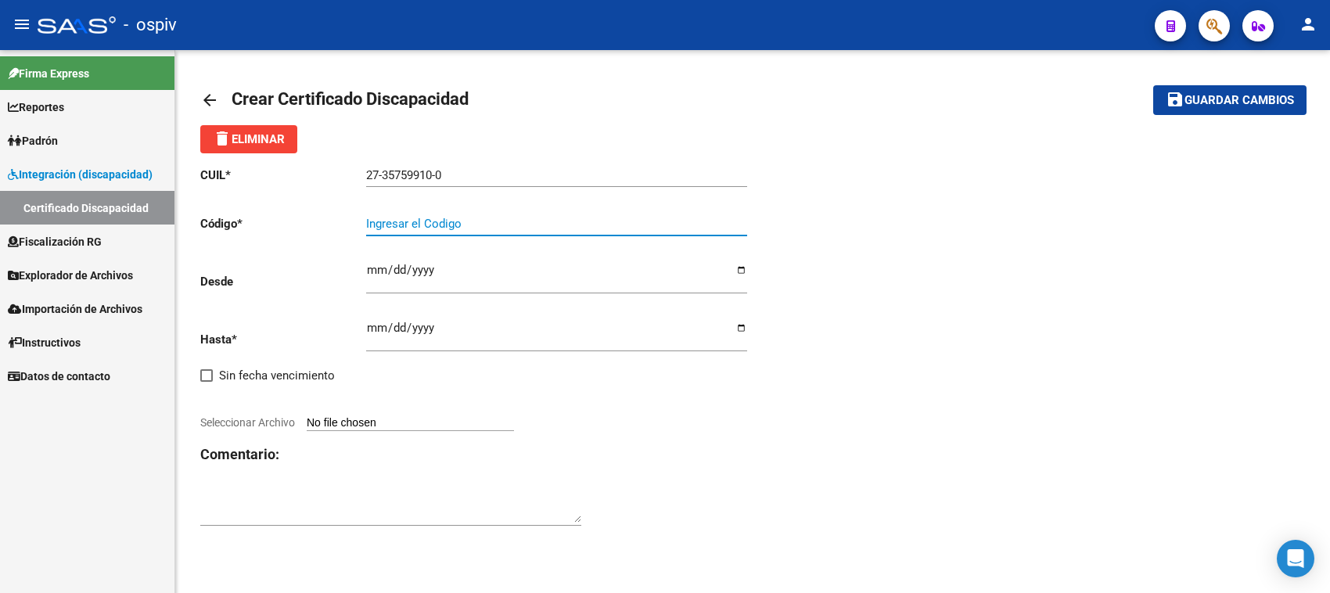
click at [403, 227] on input "Ingresar el Codigo" at bounding box center [556, 224] width 381 height 14
type input "ARG01000357533102022020320320203BUE315"
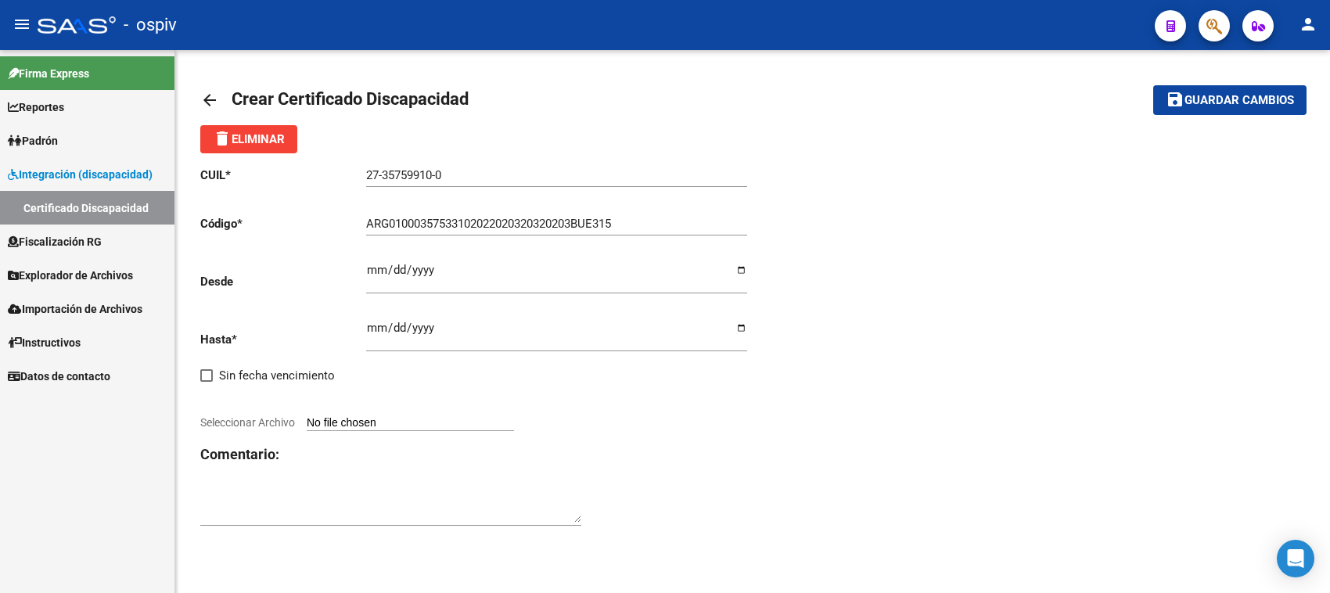
click at [364, 270] on div "CUIL * 27-35759910-0 Ingresar el CUIL Código * ARG01000357533102022020320320203…" at bounding box center [476, 346] width 552 height 387
click at [370, 271] on input "Ingresar fec. Desde" at bounding box center [556, 276] width 381 height 25
type input "[DATE]"
click at [369, 329] on input "Ingresar fec. Hasta" at bounding box center [556, 333] width 381 height 25
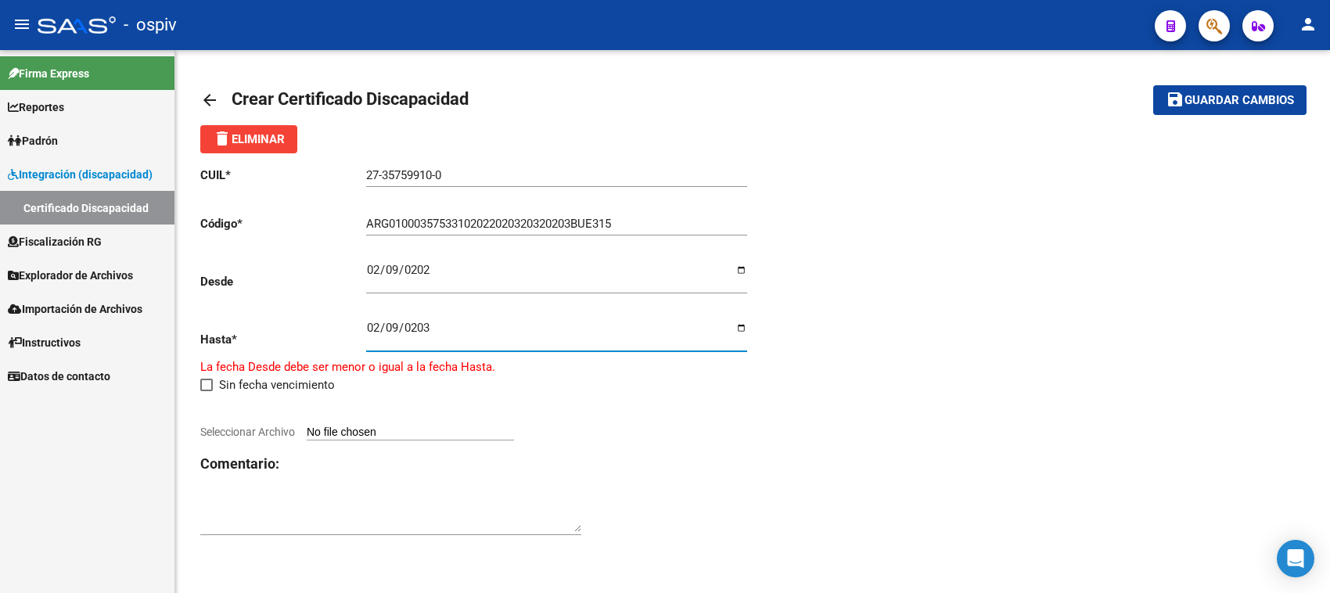
type input "[DATE]"
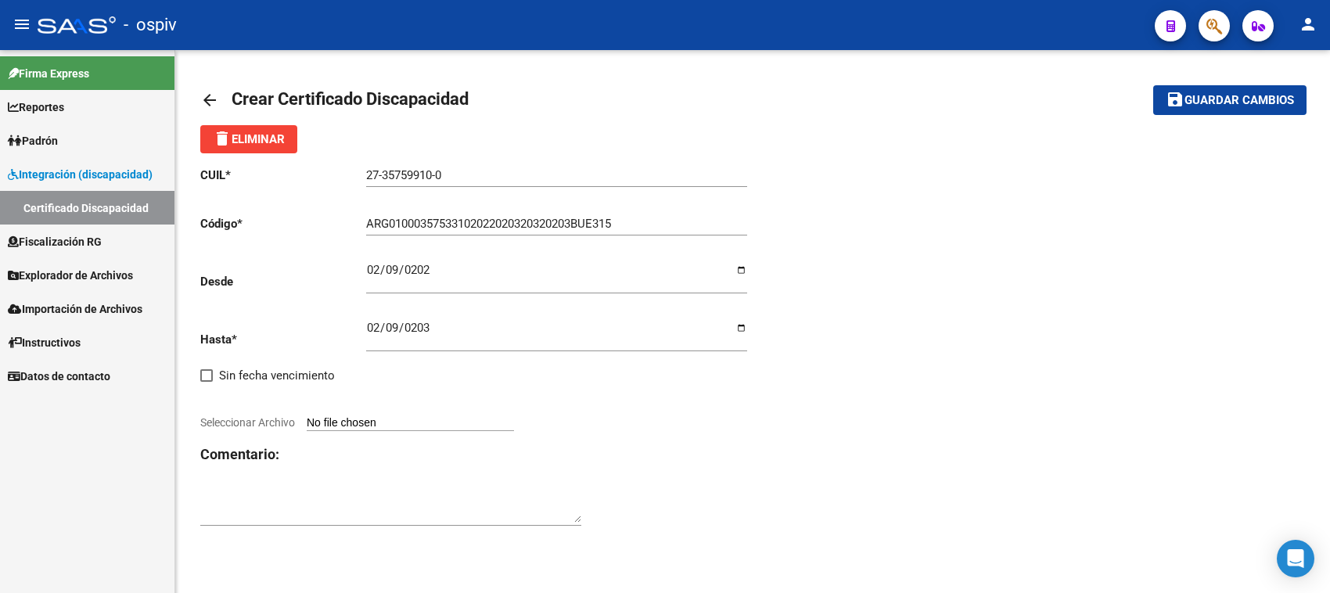
click at [373, 381] on div "CUIL * 27-35759910-0 Ingresar el CUIL Código * ARG01000357533102022020320320203…" at bounding box center [476, 346] width 552 height 387
click at [276, 420] on span "Seleccionar Archivo" at bounding box center [247, 422] width 95 height 13
click at [307, 420] on input "Seleccionar Archivo" at bounding box center [410, 423] width 207 height 15
type input "C:\fakepath\CUD [PERSON_NAME].pdf"
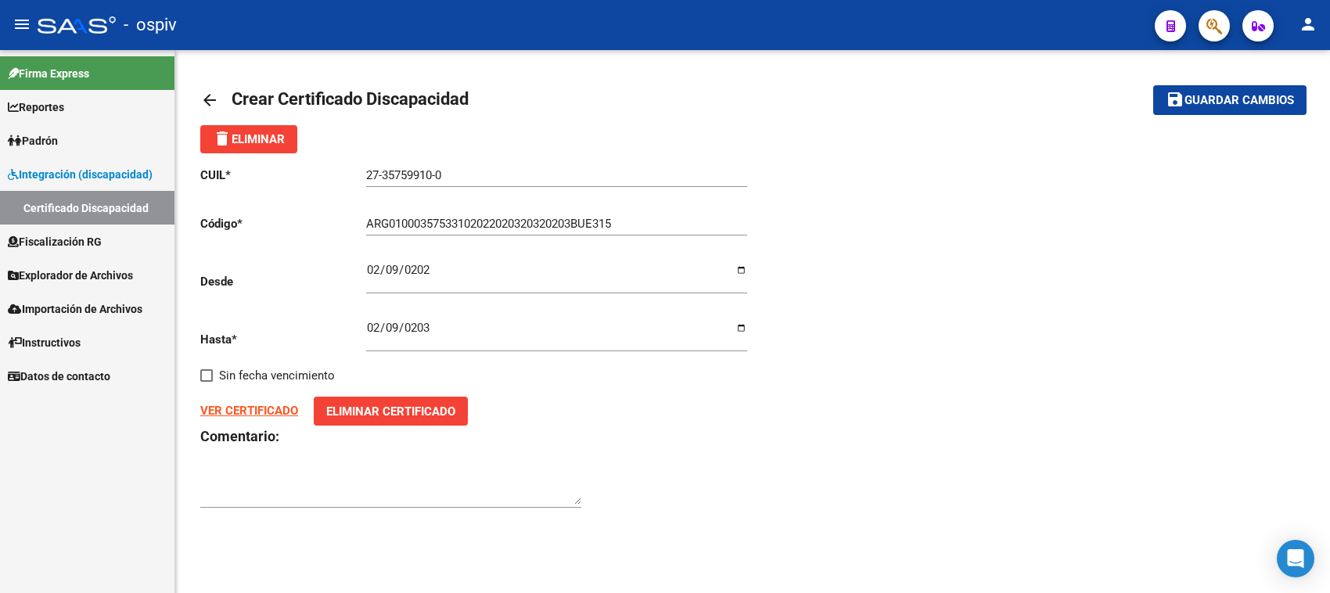
click at [235, 408] on strong "VER CERTIFICADO" at bounding box center [249, 411] width 98 height 14
click at [1240, 91] on button "save Guardar cambios" at bounding box center [1229, 99] width 153 height 29
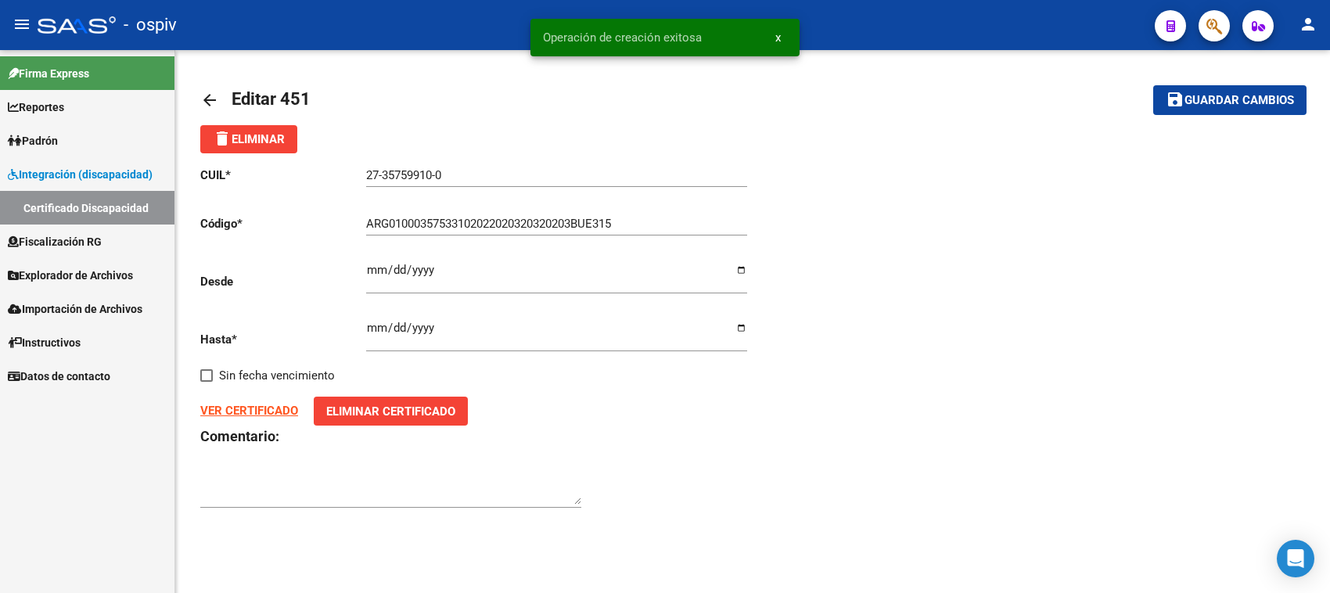
click at [56, 141] on span "Padrón" at bounding box center [33, 140] width 50 height 17
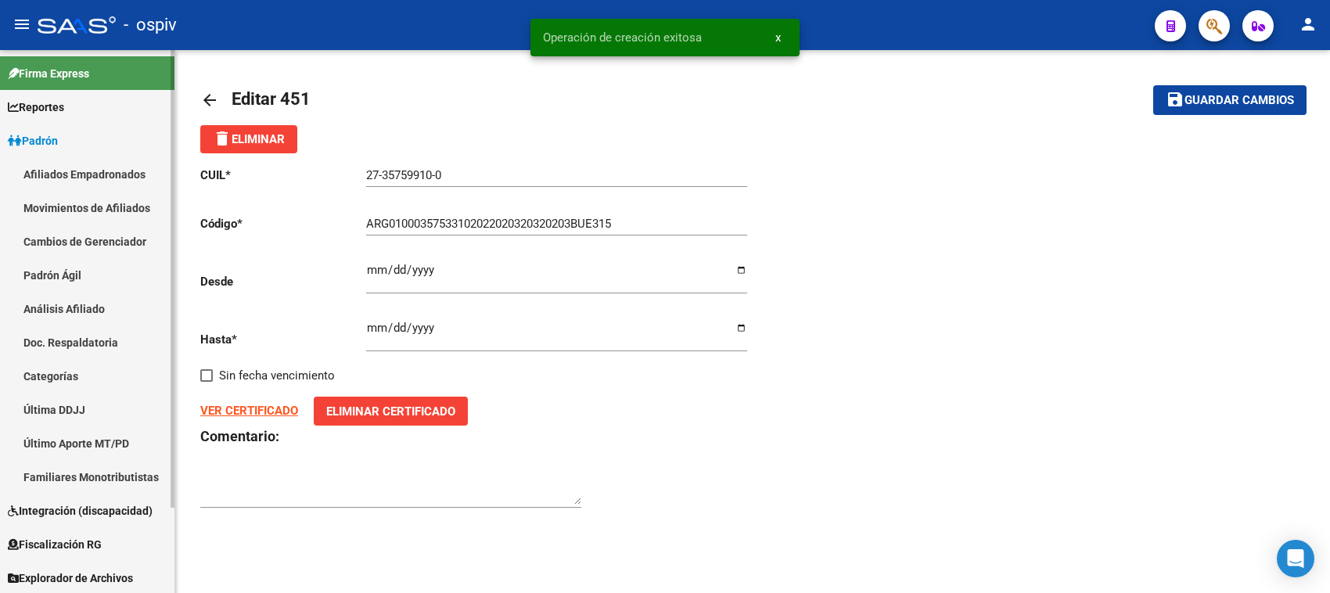
click at [66, 174] on link "Afiliados Empadronados" at bounding box center [87, 174] width 174 height 34
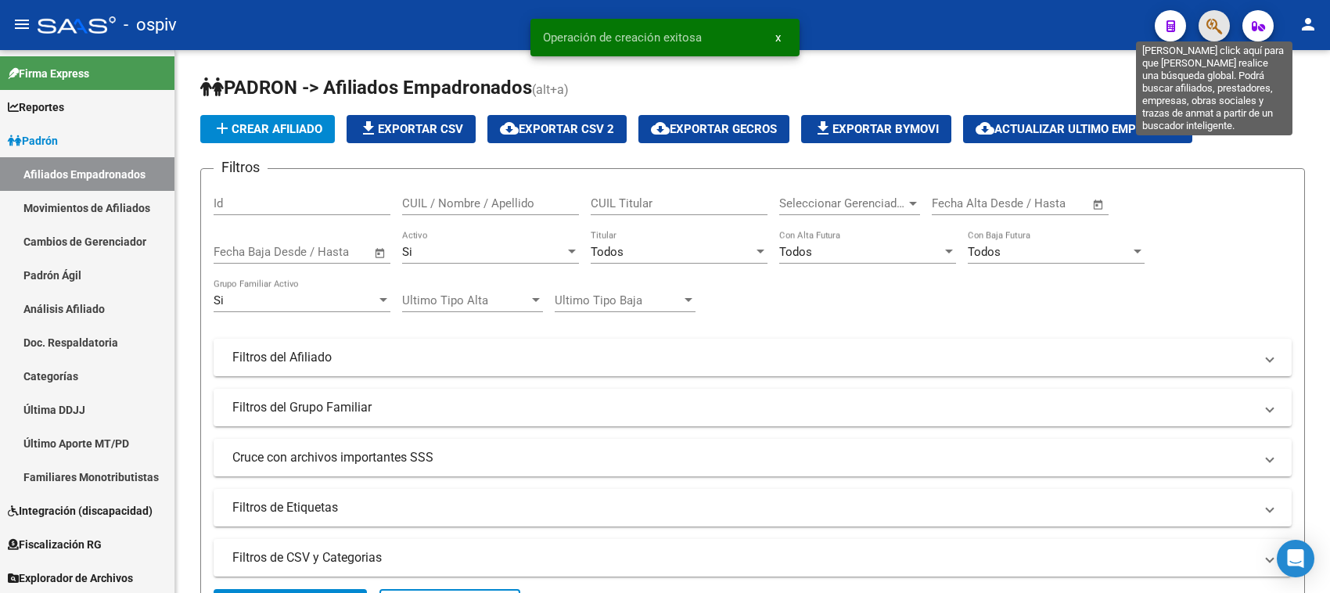
click at [1210, 17] on icon "button" at bounding box center [1214, 26] width 16 height 18
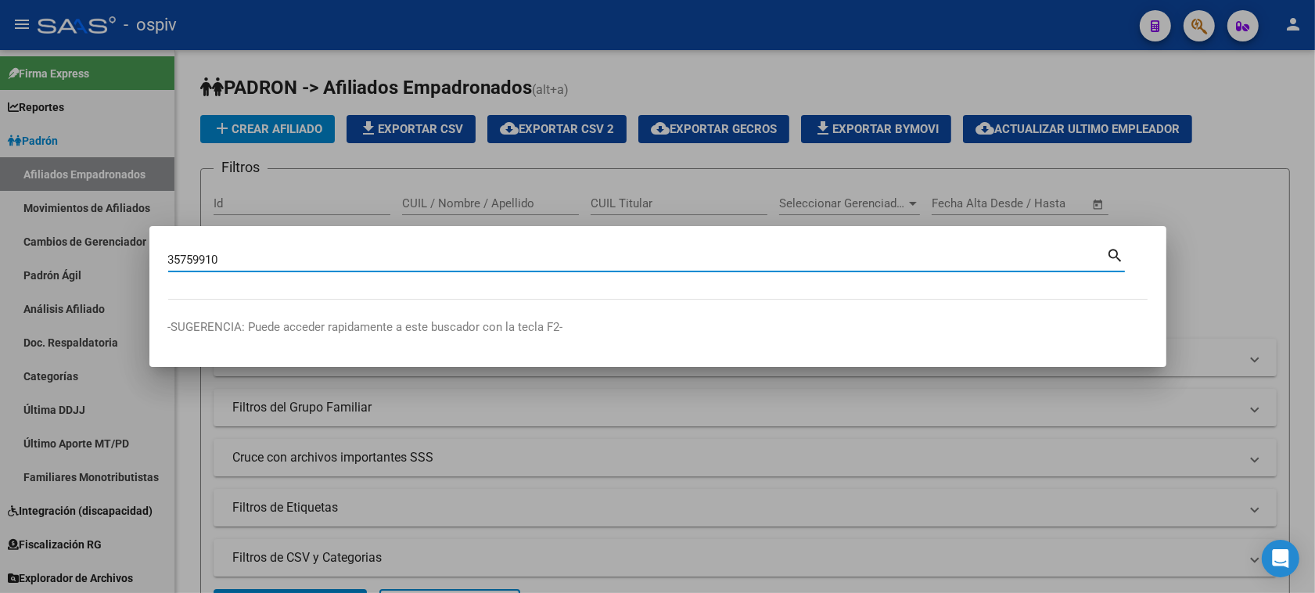
type input "35759910"
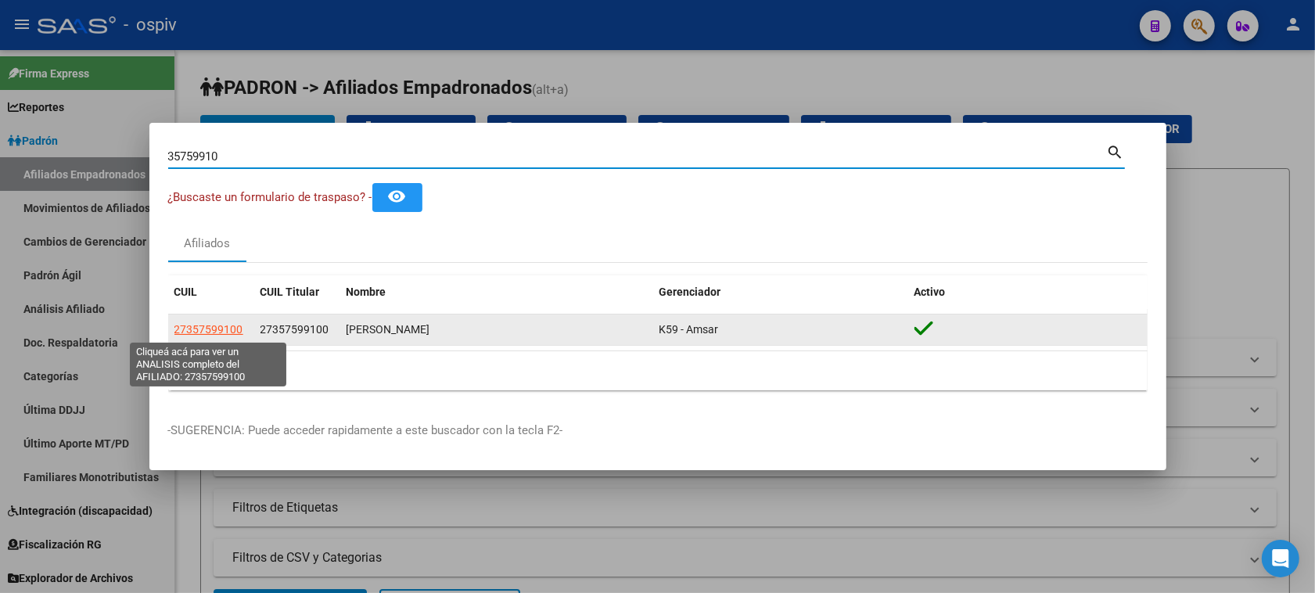
click at [202, 326] on span "27357599100" at bounding box center [208, 329] width 69 height 13
type textarea "27357599100"
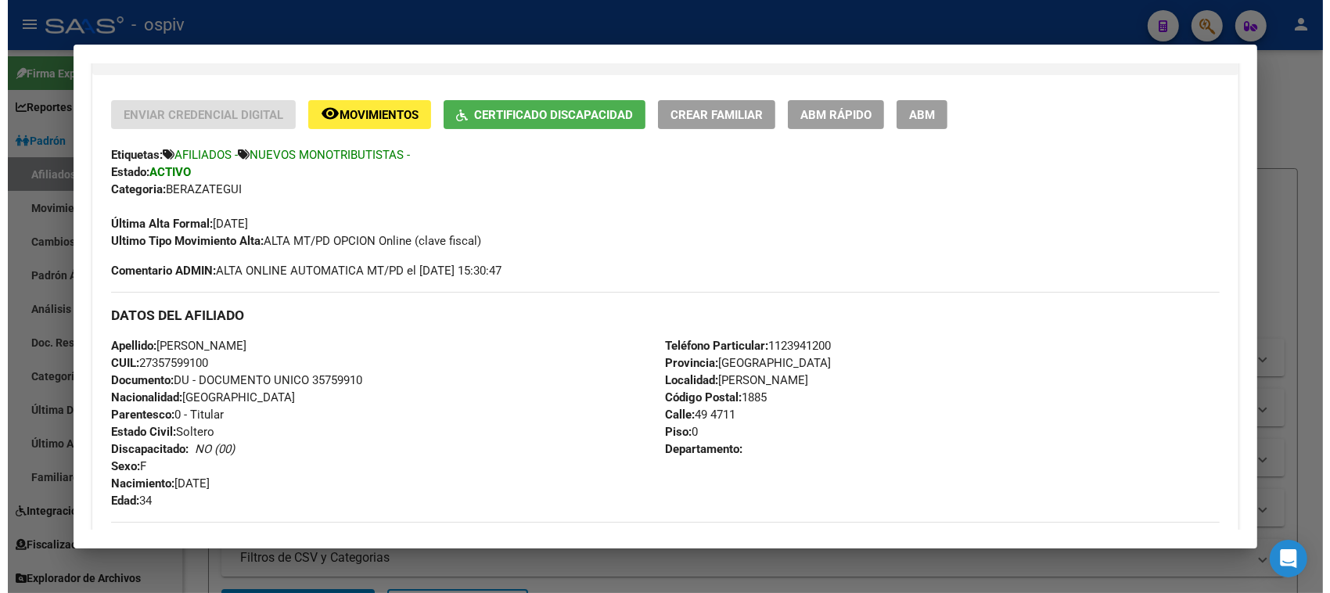
scroll to position [98, 0]
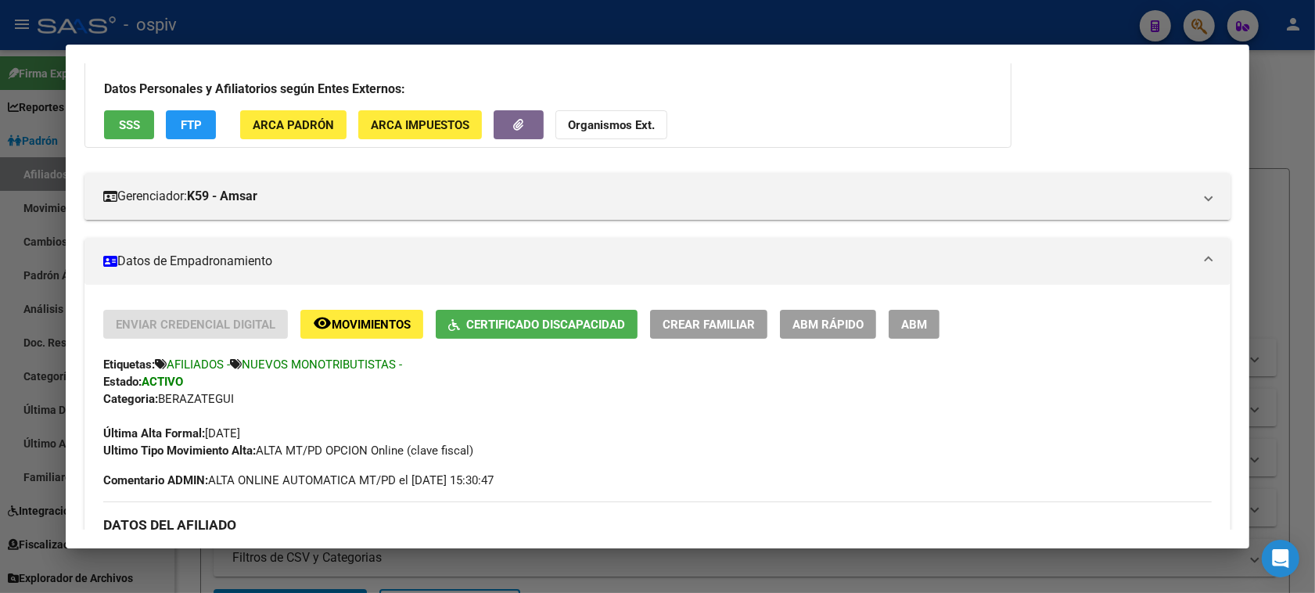
click at [905, 323] on span "ABM" at bounding box center [914, 325] width 26 height 14
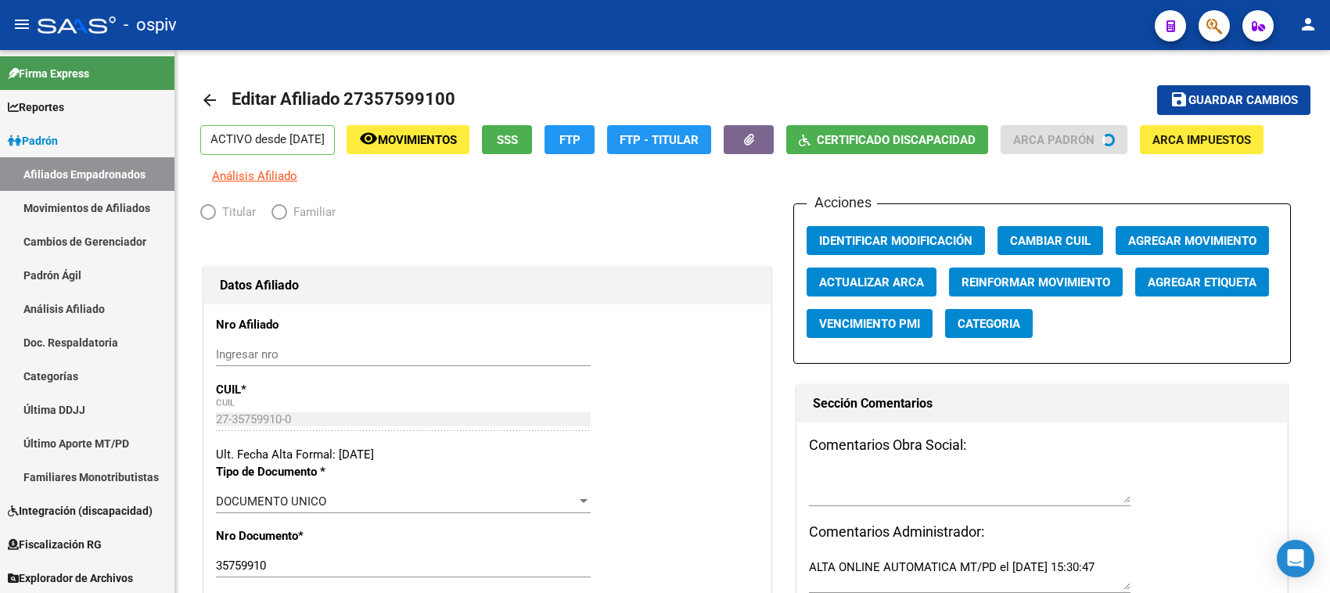
radio input "true"
type input "27-35759910-0"
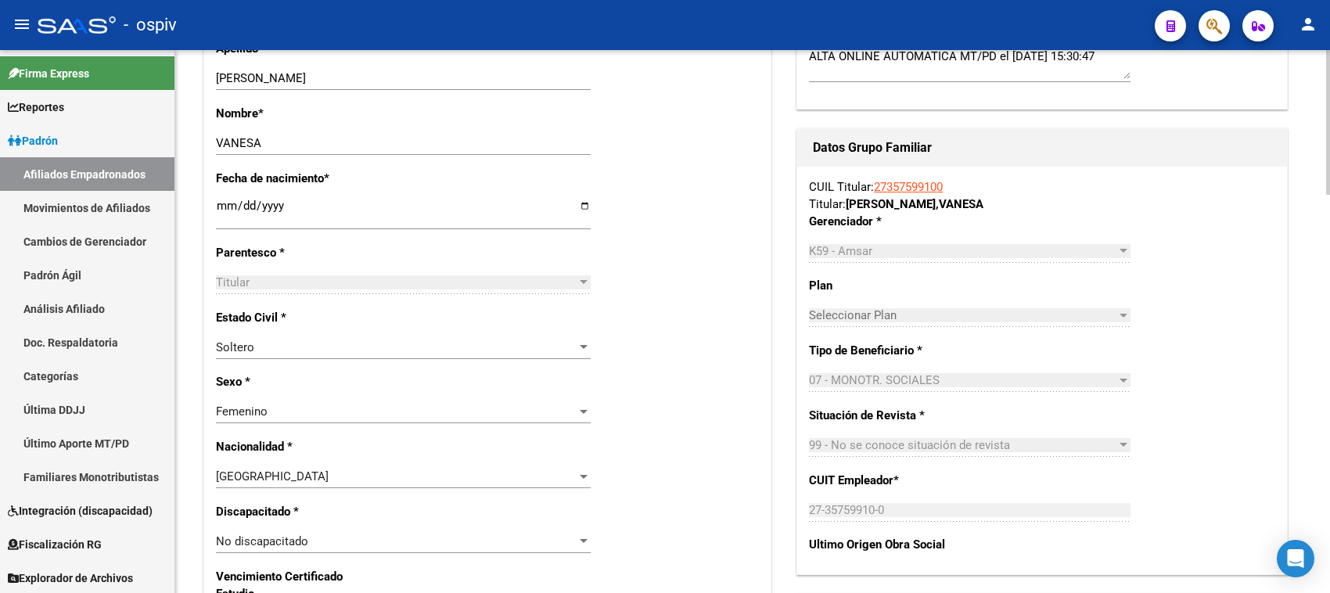
scroll to position [587, 0]
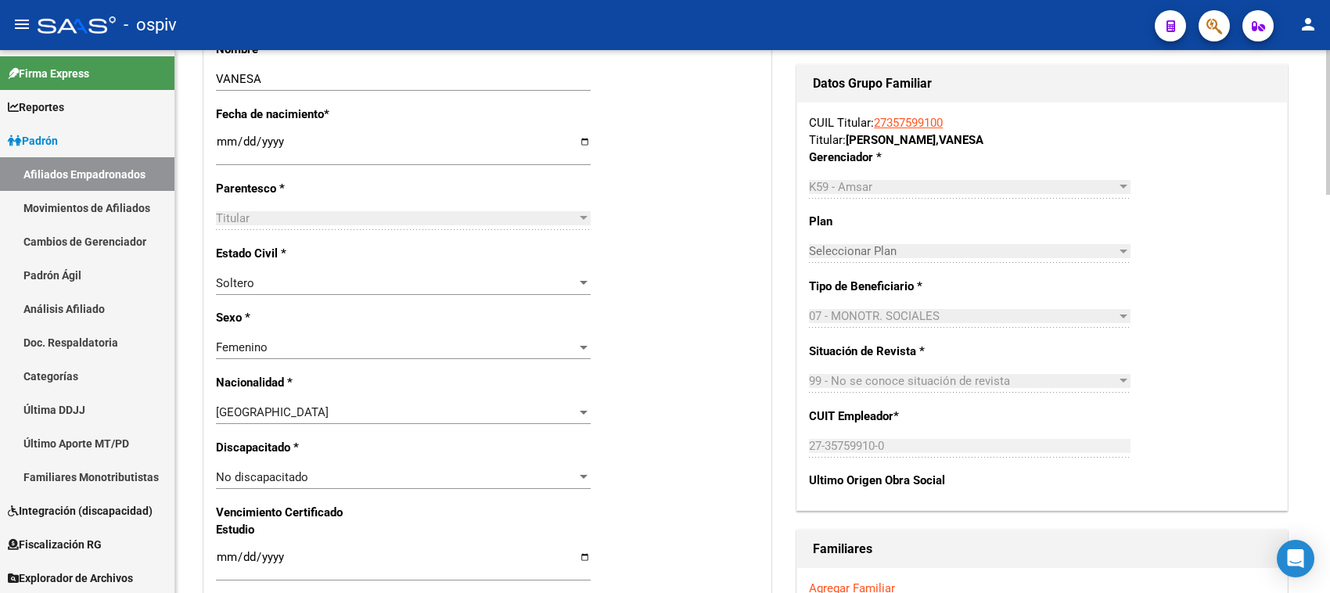
click at [461, 486] on div "No discapacitado Seleccionar tipo" at bounding box center [403, 476] width 375 height 23
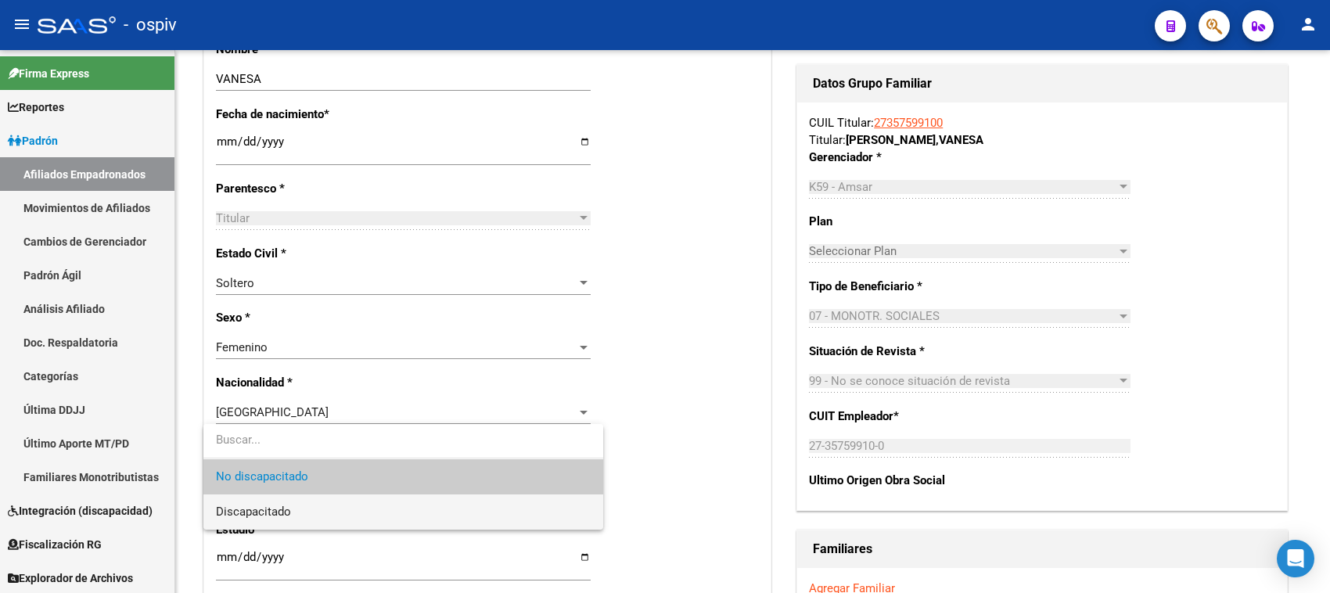
click at [292, 514] on span "Discapacitado" at bounding box center [403, 511] width 375 height 35
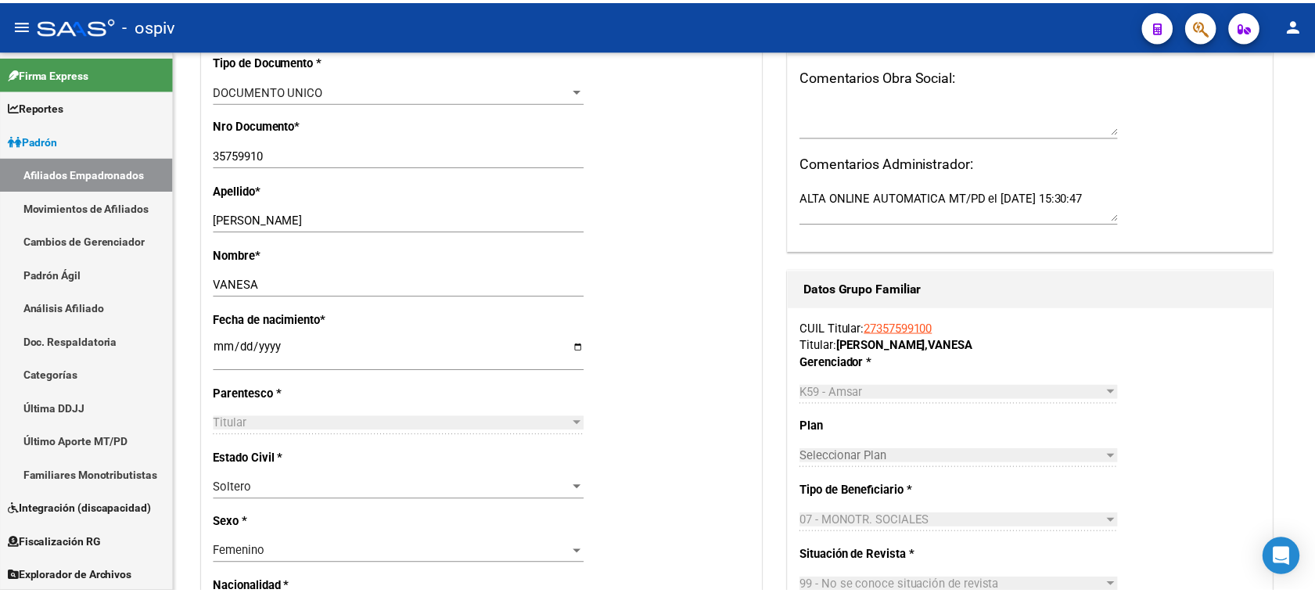
scroll to position [0, 0]
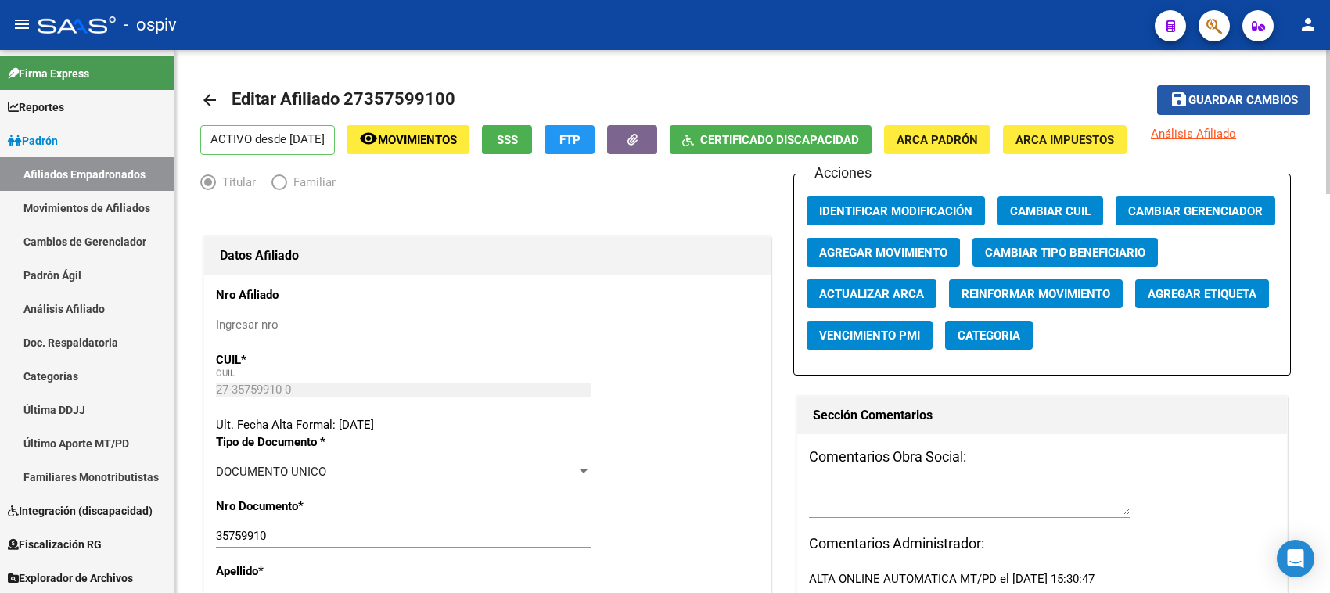
click at [1211, 103] on span "Guardar cambios" at bounding box center [1243, 101] width 110 height 14
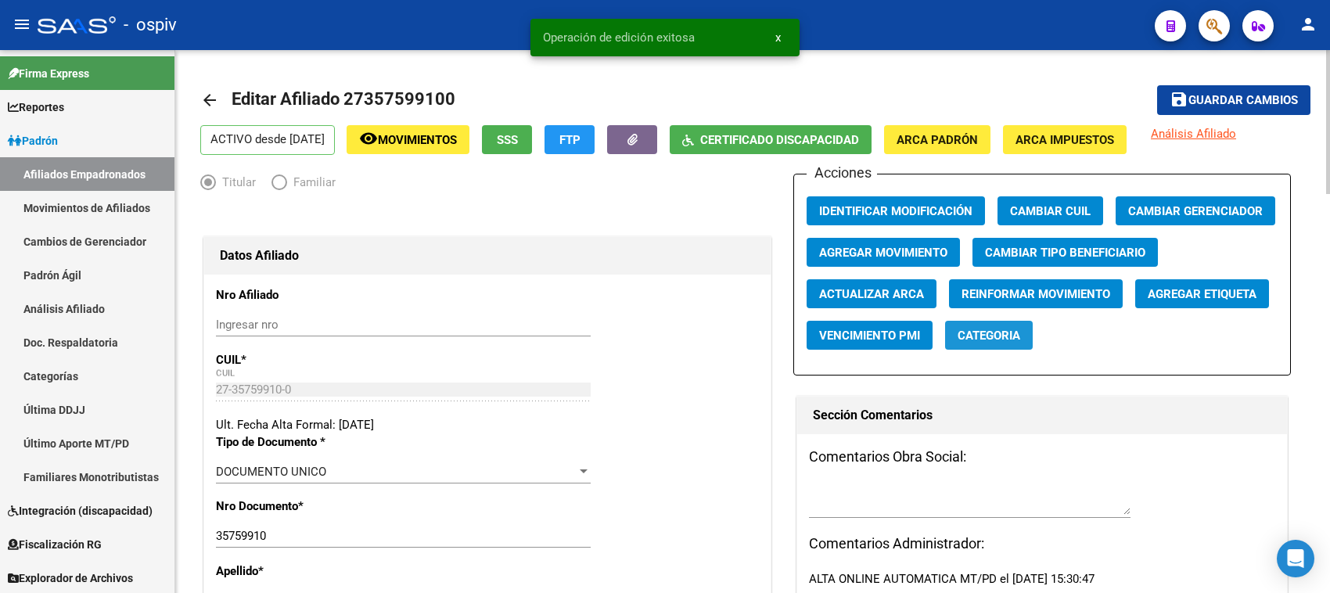
click at [986, 332] on span "Categoria" at bounding box center [988, 336] width 63 height 14
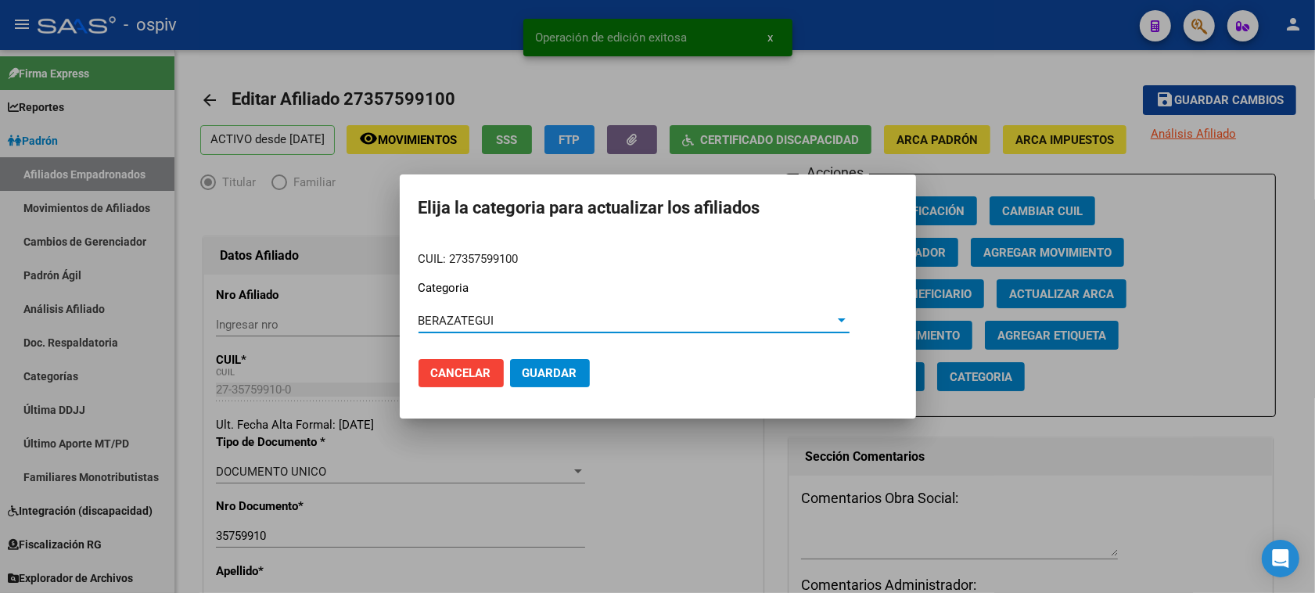
drag, startPoint x: 545, startPoint y: 372, endPoint x: 561, endPoint y: 375, distance: 16.0
click at [555, 375] on span "Guardar" at bounding box center [549, 373] width 55 height 14
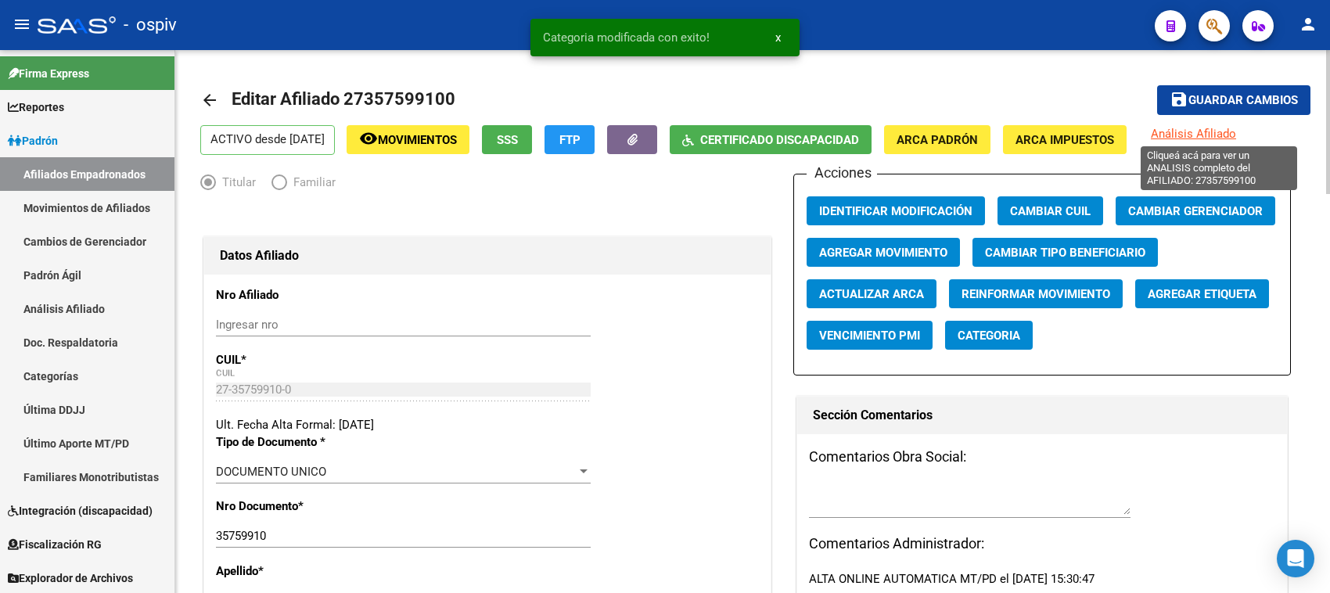
click at [1233, 127] on span "Análisis Afiliado" at bounding box center [1193, 134] width 85 height 14
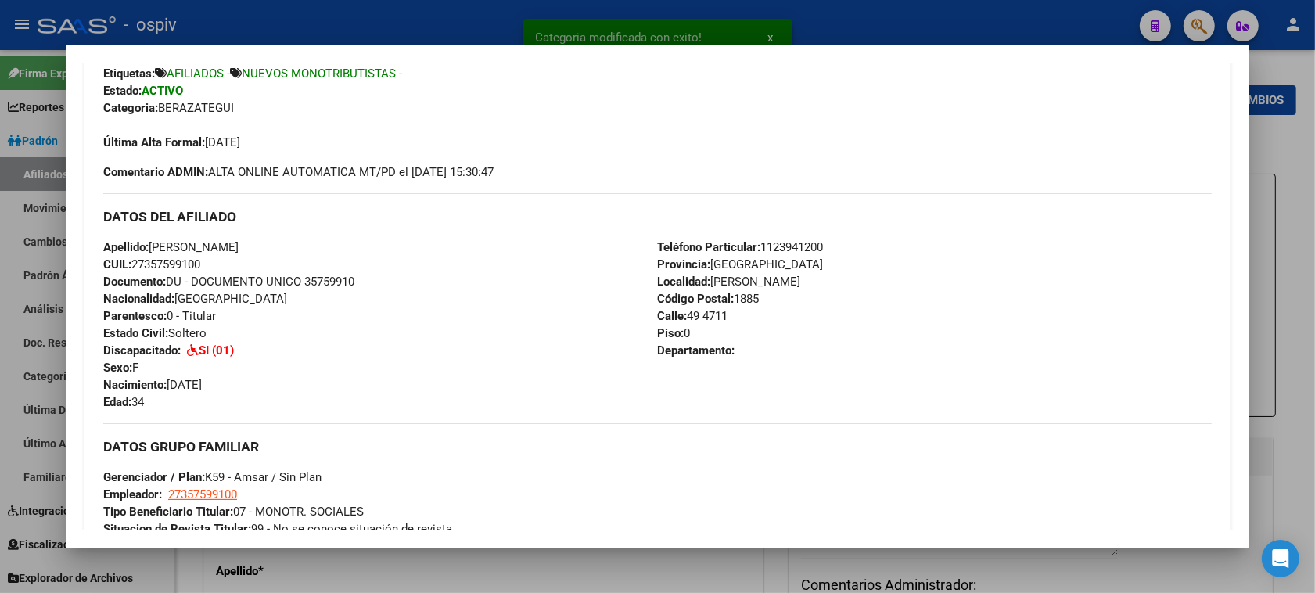
scroll to position [587, 0]
